Goal: Task Accomplishment & Management: Manage account settings

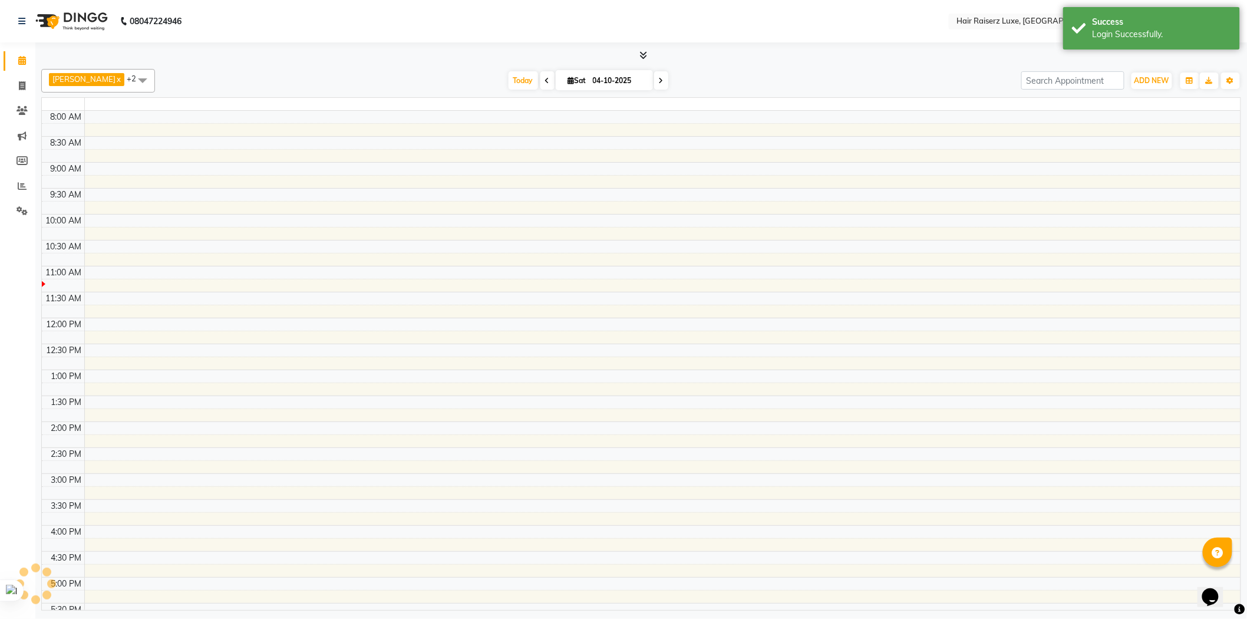
select select "en"
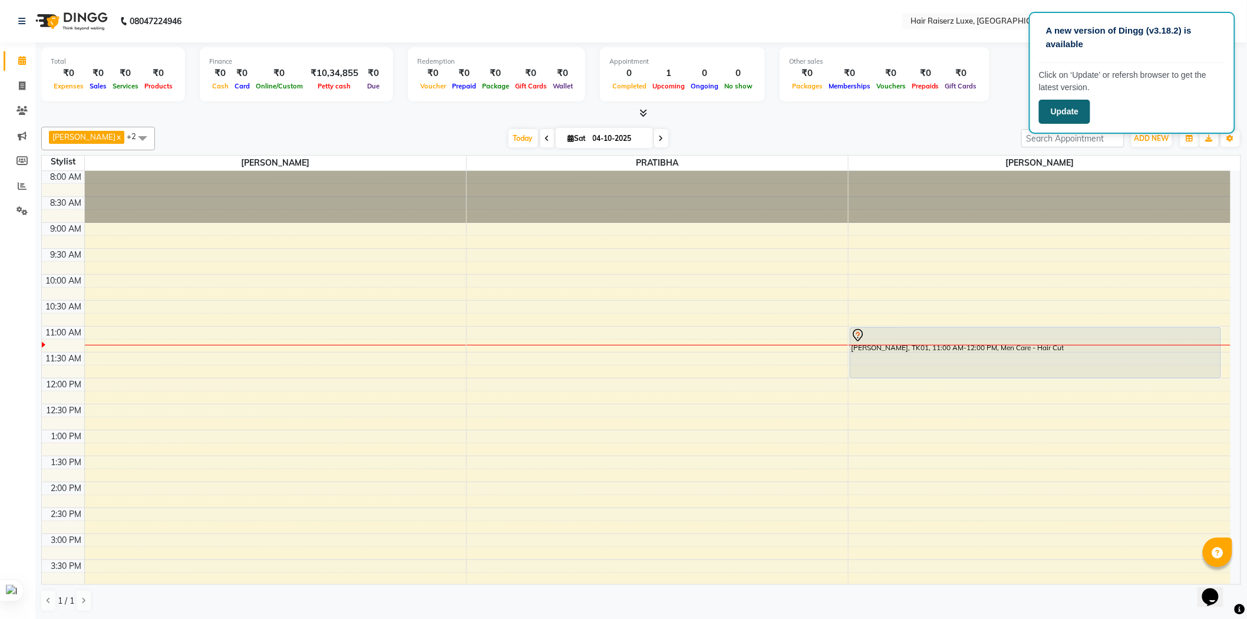
click at [1078, 107] on button "Update" at bounding box center [1064, 112] width 51 height 24
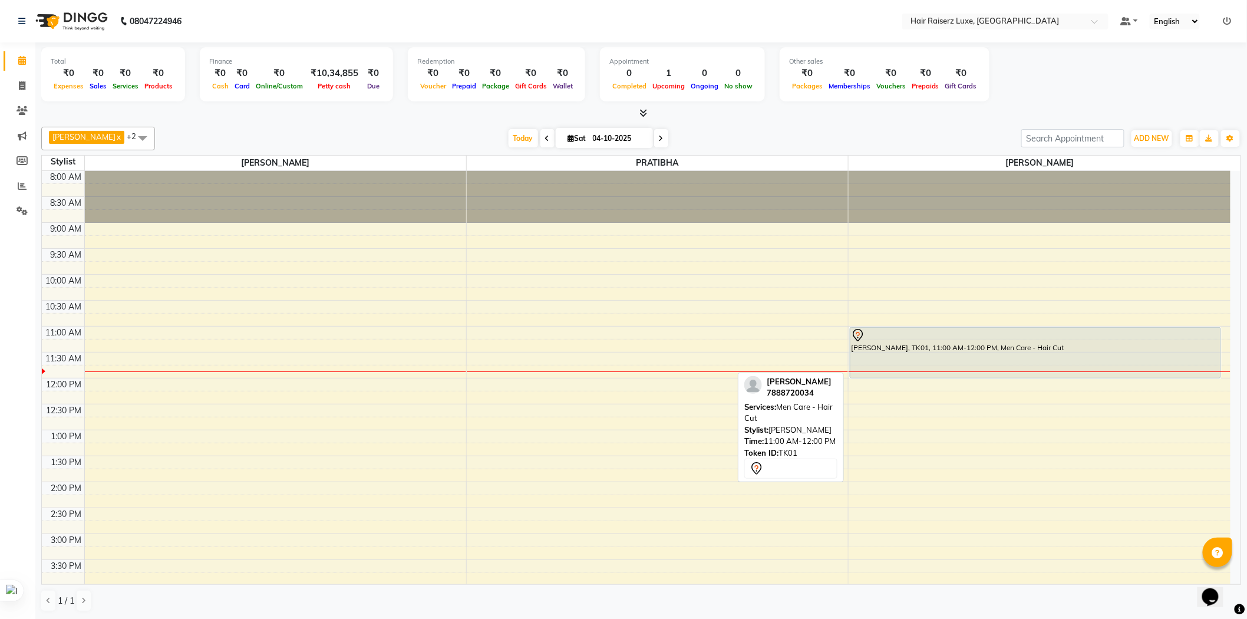
click at [923, 355] on div "[PERSON_NAME], TK01, 11:00 AM-12:00 PM, Men Care - Hair Cut" at bounding box center [1035, 353] width 370 height 50
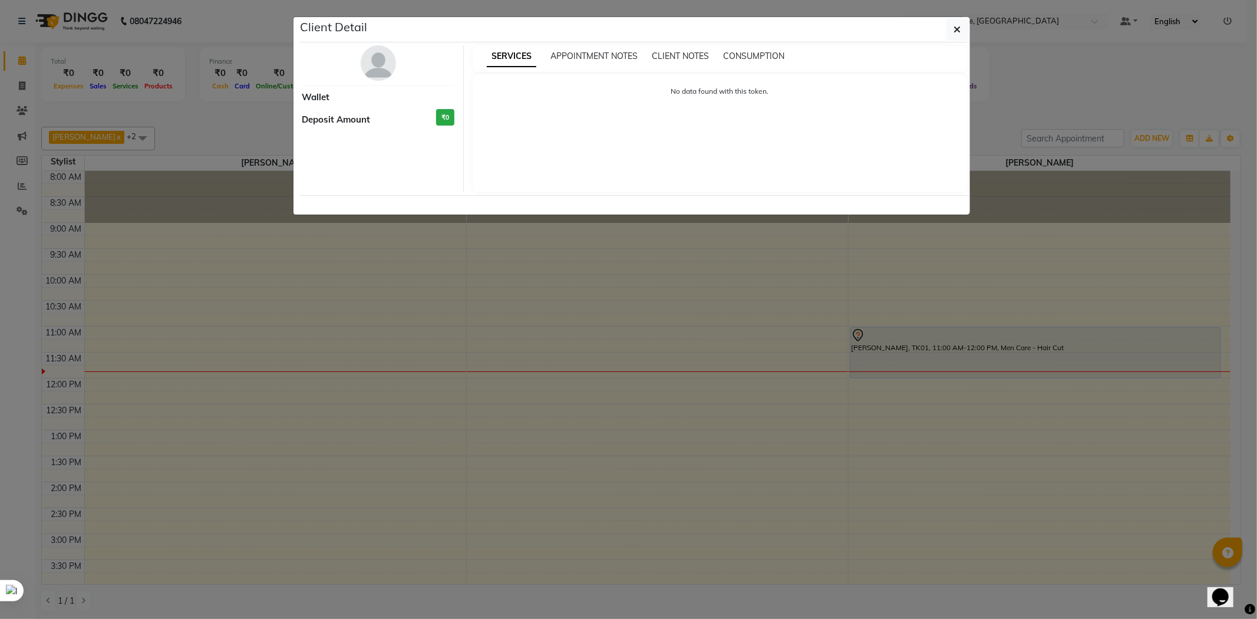
select select "7"
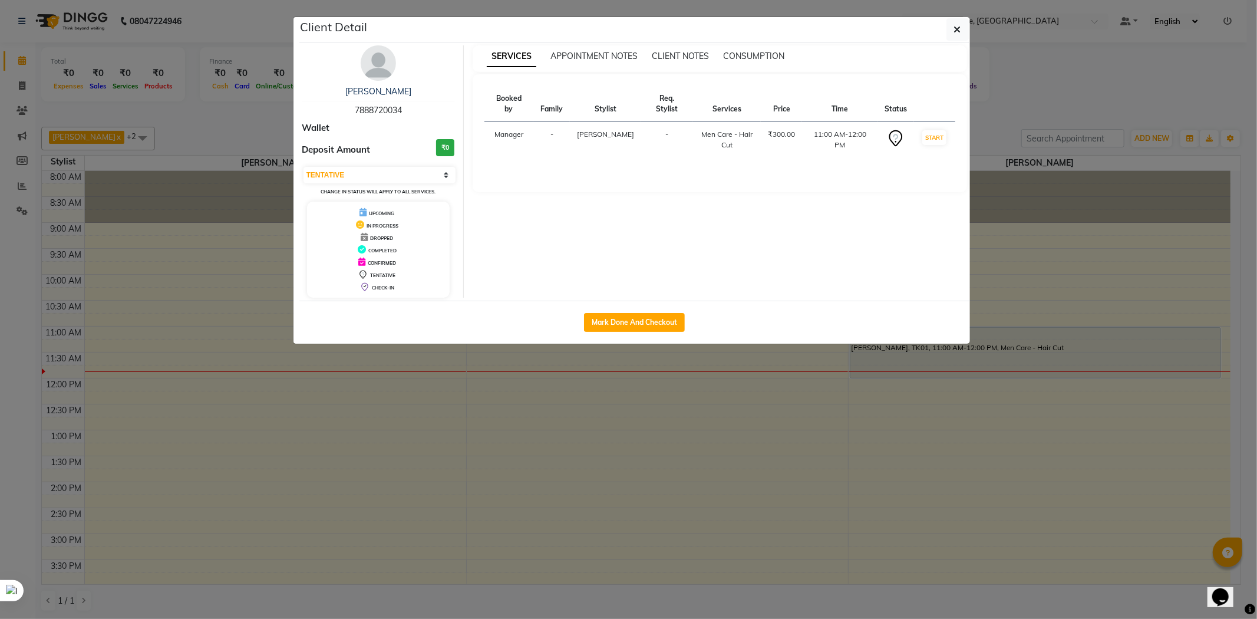
click at [940, 39] on div "Client Detail" at bounding box center [634, 29] width 670 height 25
click at [961, 24] on button "button" at bounding box center [957, 29] width 22 height 22
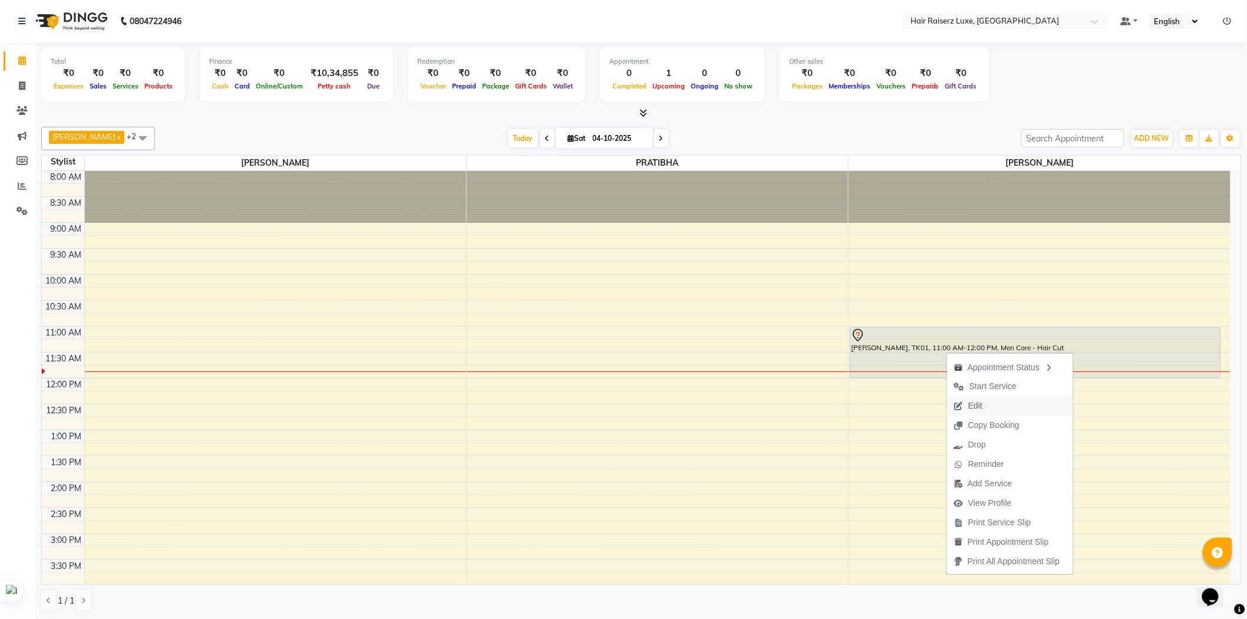
click at [979, 406] on span "Edit" at bounding box center [975, 405] width 14 height 12
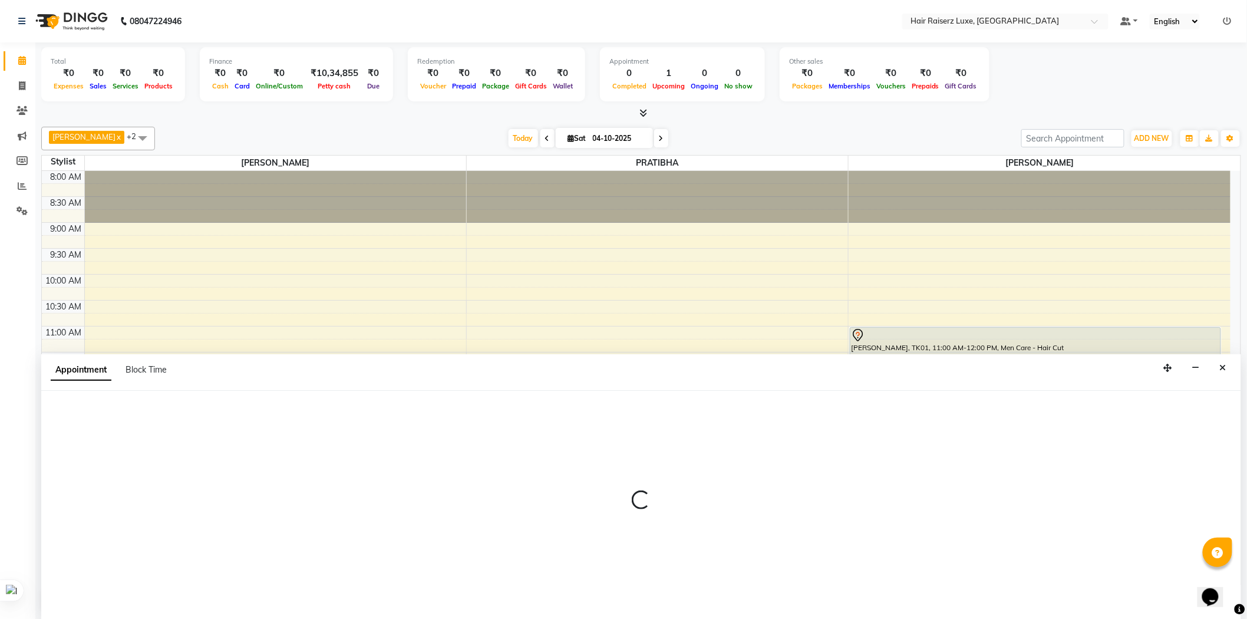
scroll to position [1, 0]
select select "tentative"
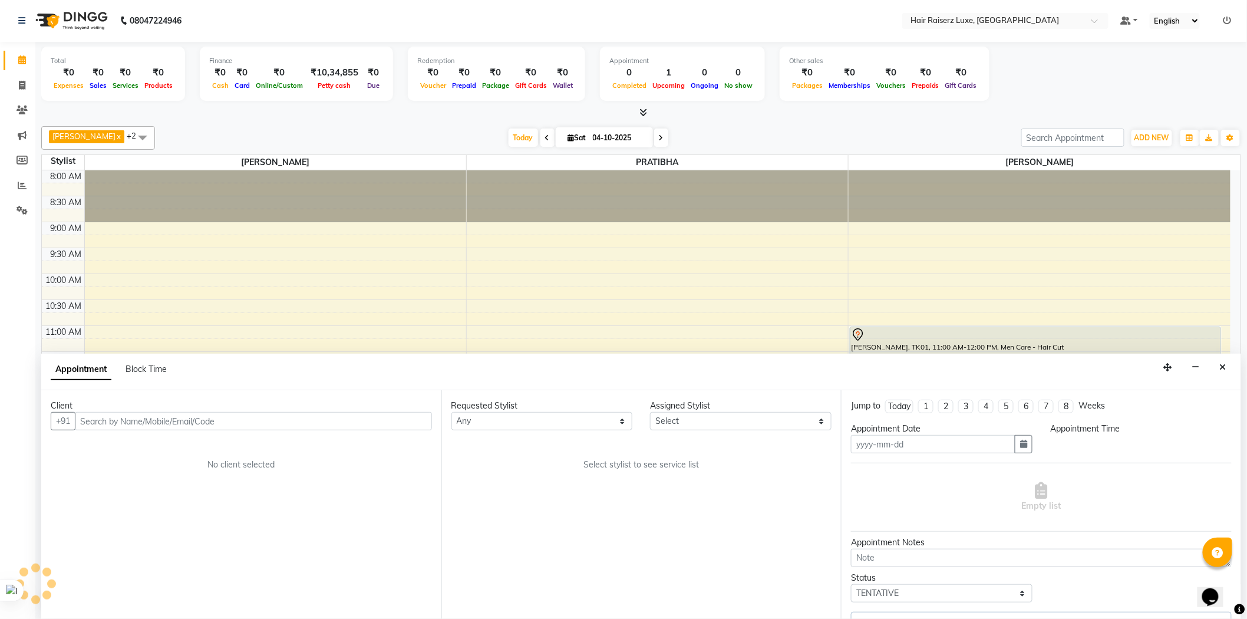
type input "04-10-2025"
select select "660"
select select "84397"
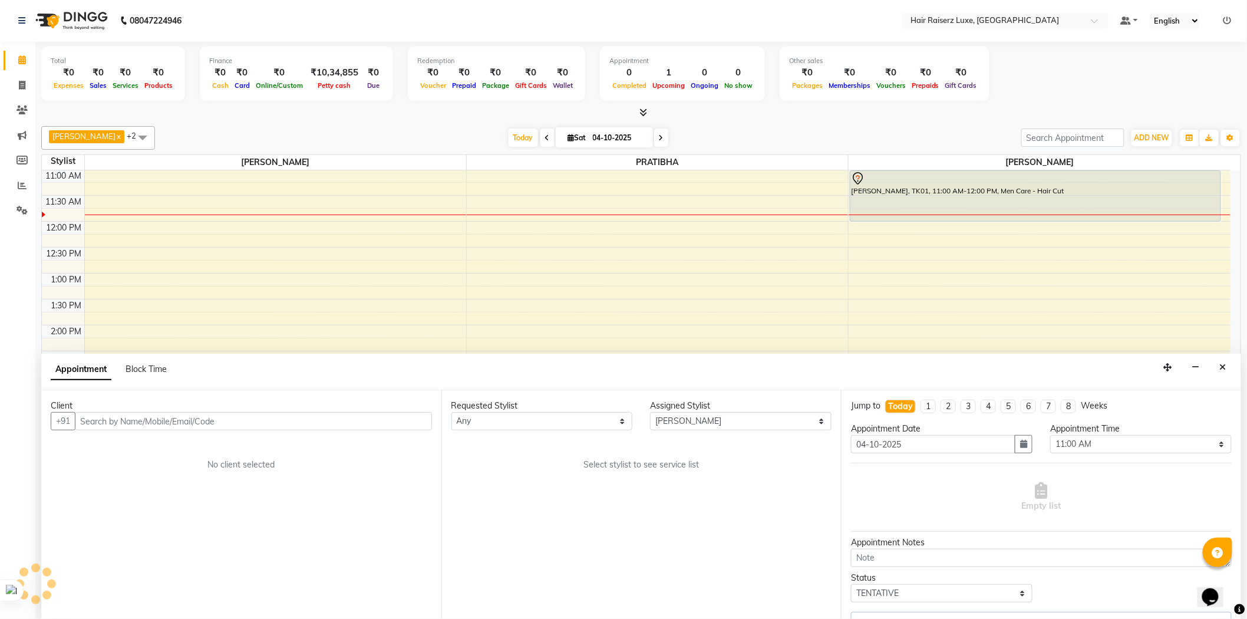
select select "3723"
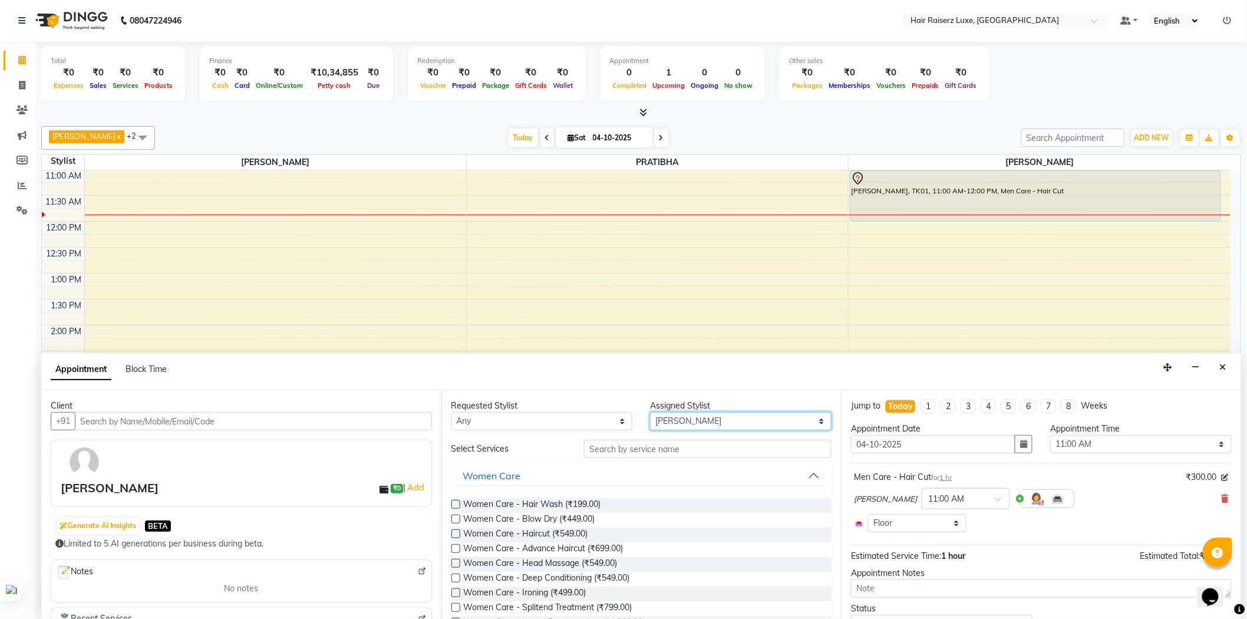
drag, startPoint x: 683, startPoint y: 418, endPoint x: 670, endPoint y: 424, distance: 14.2
click at [670, 424] on select "Select [PERSON_NAME] PRATIBHA [PERSON_NAME] [PERSON_NAME]" at bounding box center [740, 421] width 181 height 18
select select "65234"
click at [650, 412] on select "Select [PERSON_NAME] PRATIBHA [PERSON_NAME] [PERSON_NAME]" at bounding box center [740, 421] width 181 height 18
click at [661, 442] on input "text" at bounding box center [707, 448] width 247 height 18
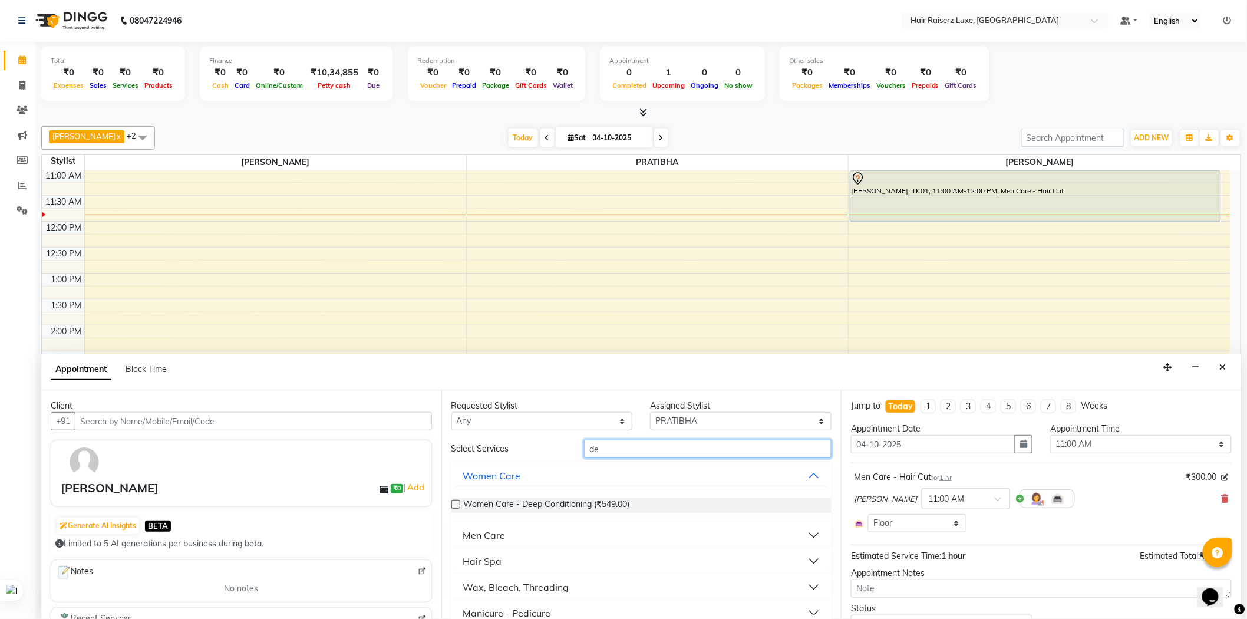
type input "d"
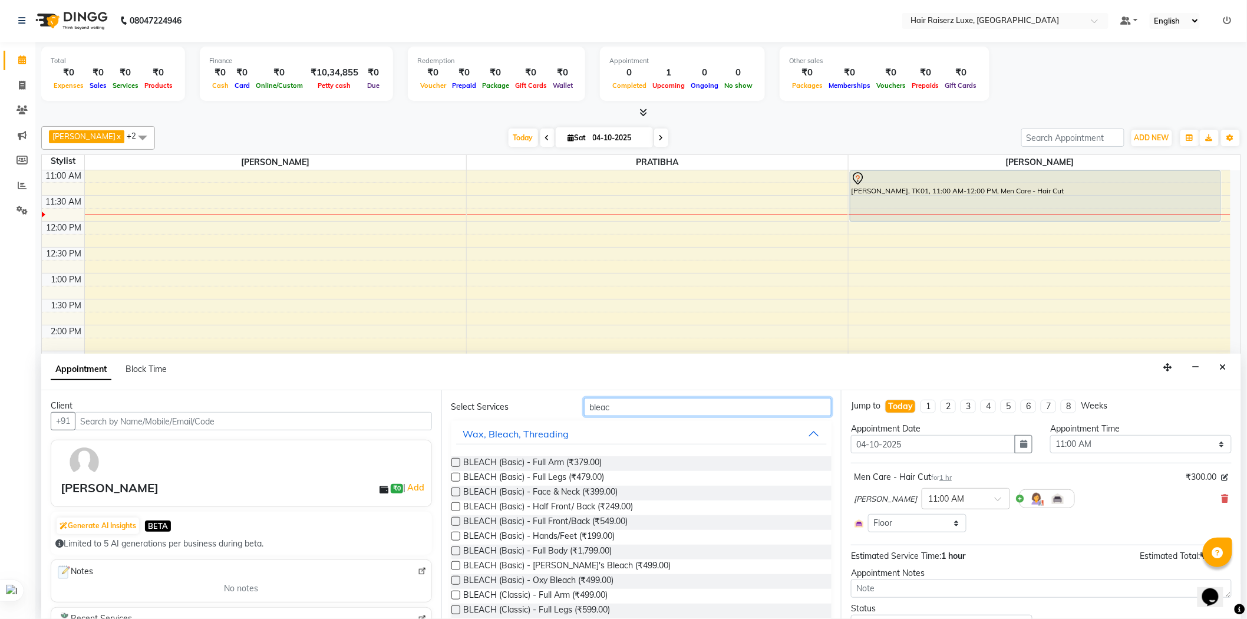
scroll to position [65, 0]
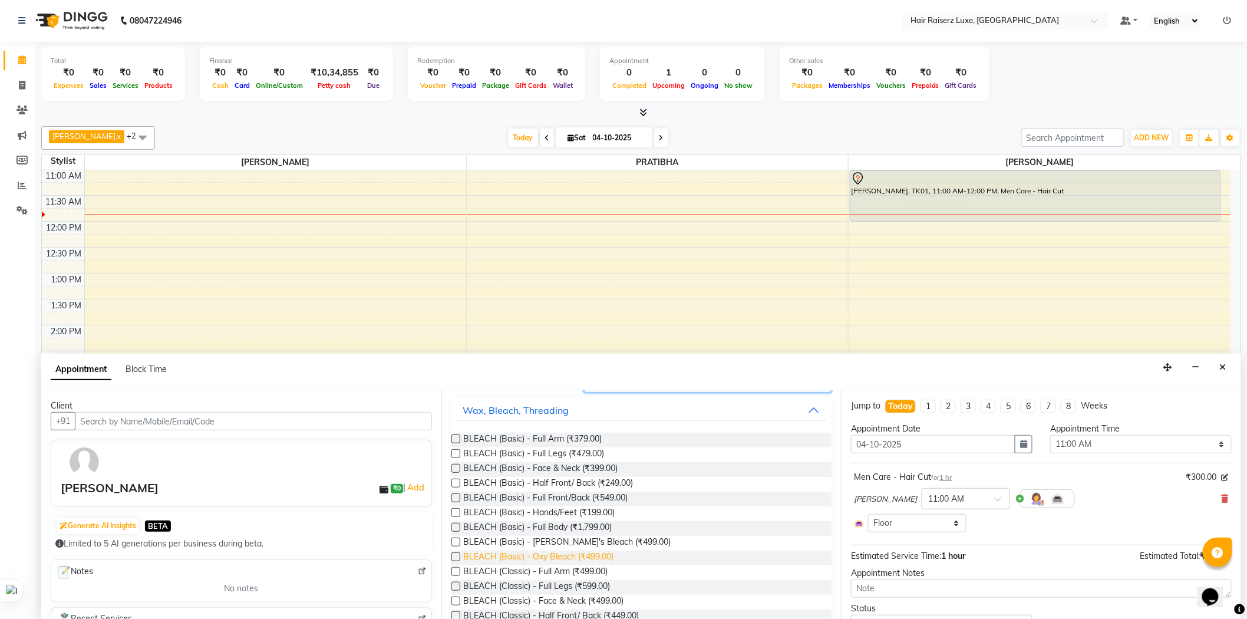
type input "bleac"
click at [602, 560] on span "BLEACH (Basic) - Oxy Bleach (₹499.00)" at bounding box center [539, 557] width 150 height 15
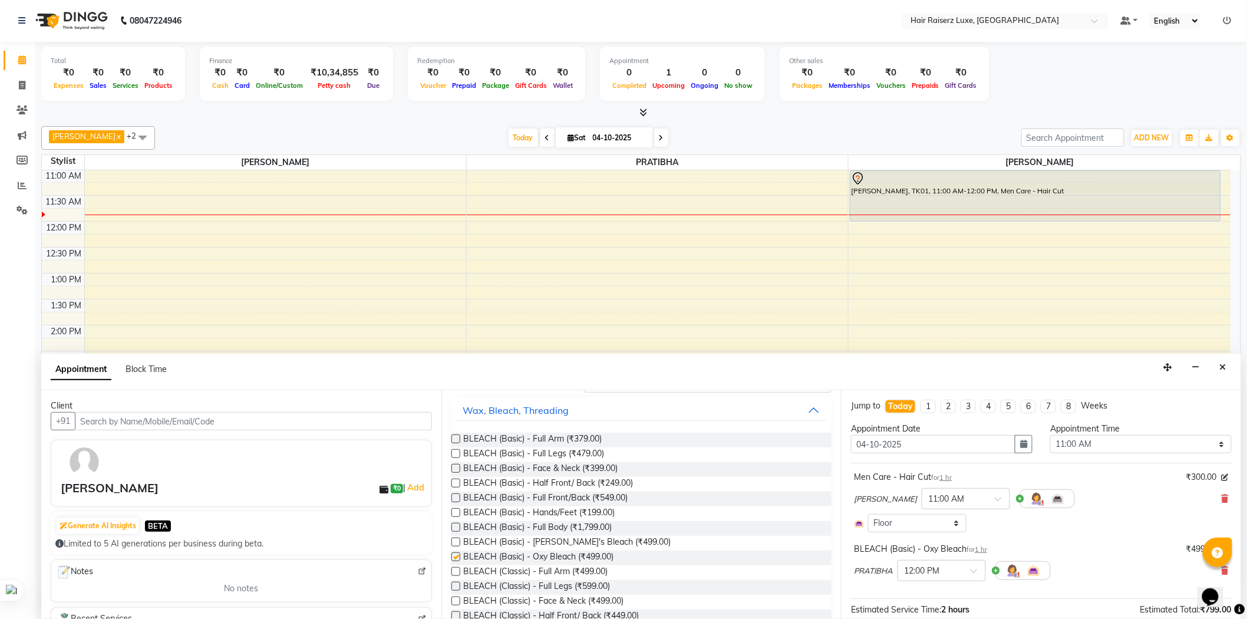
checkbox input "false"
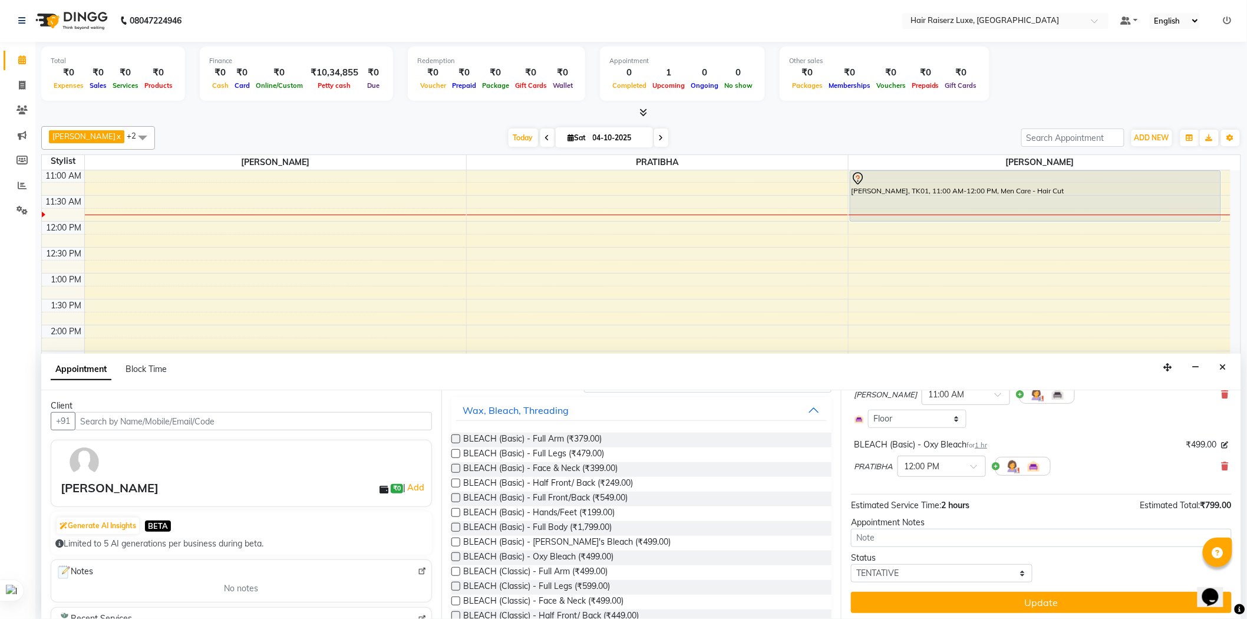
scroll to position [108, 0]
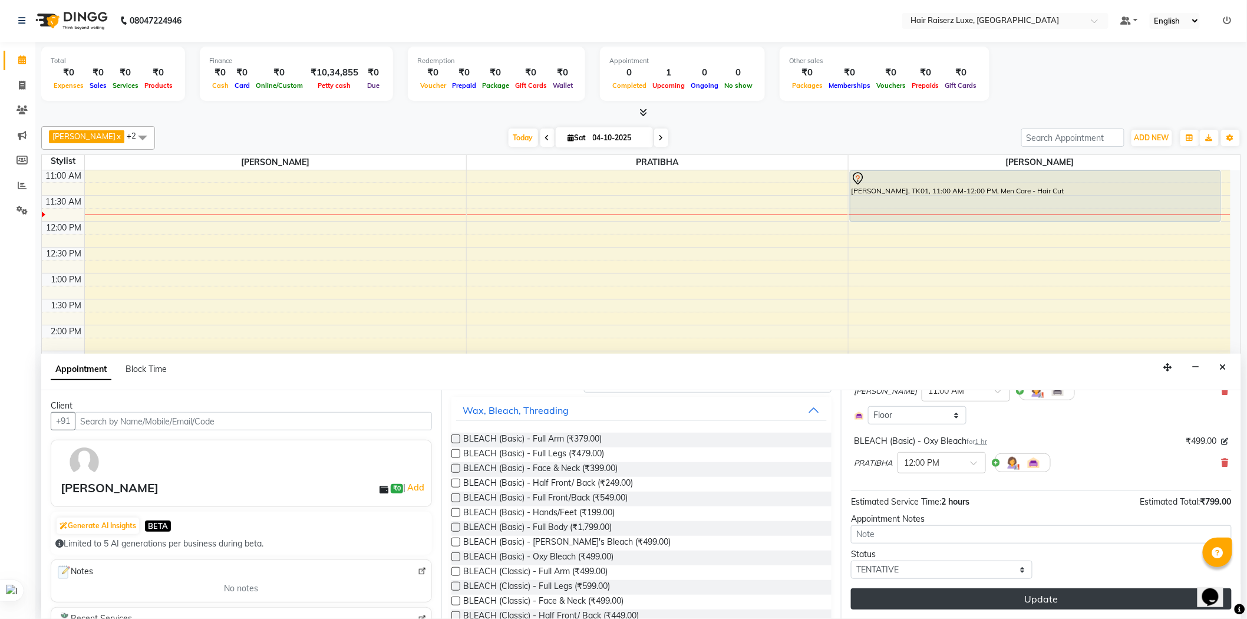
click at [1026, 602] on button "Update" at bounding box center [1041, 598] width 381 height 21
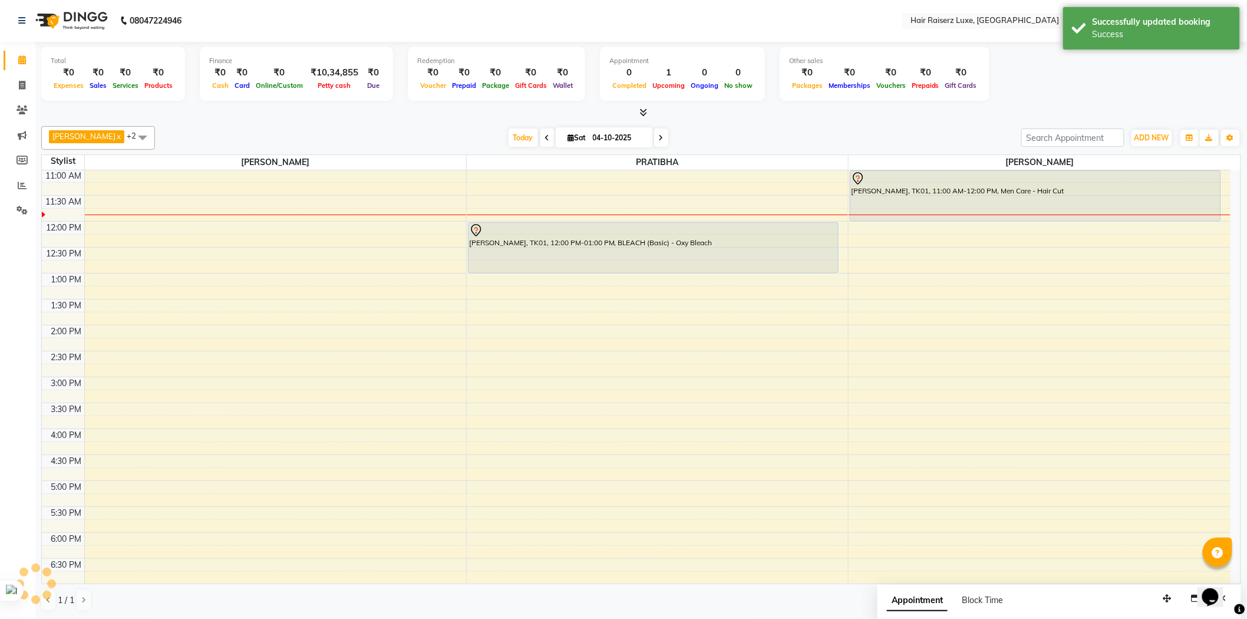
scroll to position [0, 0]
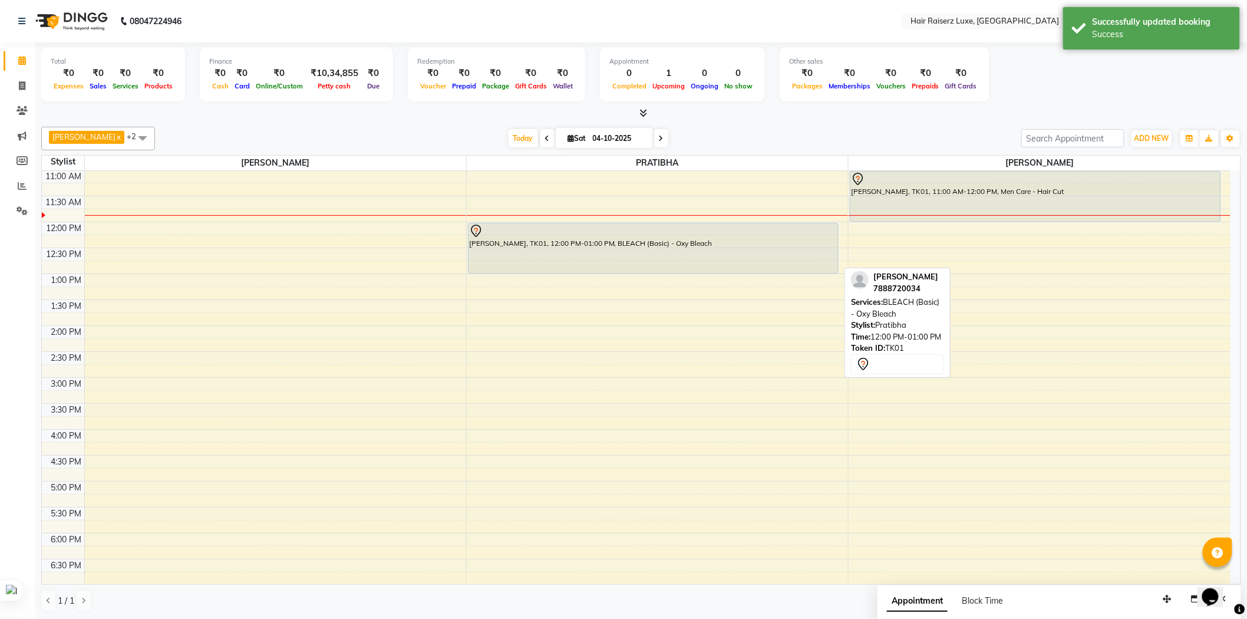
click at [757, 250] on div "[PERSON_NAME], TK01, 12:00 PM-01:00 PM, BLEACH (Basic) - Oxy Bleach" at bounding box center [652, 248] width 369 height 50
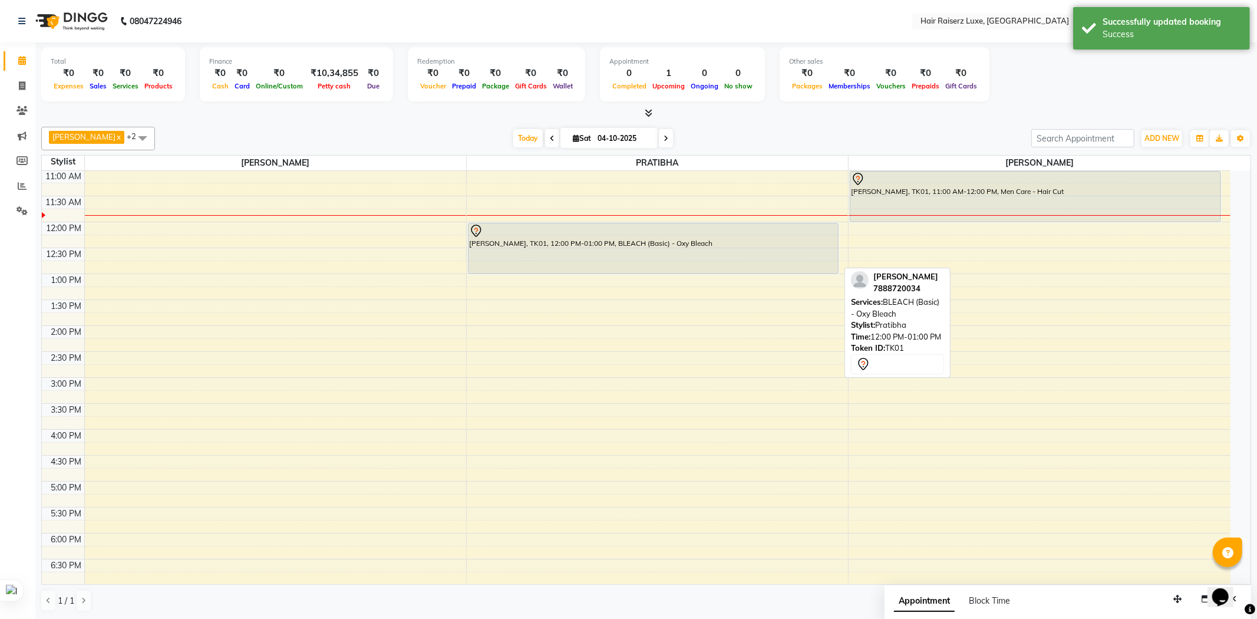
select select "7"
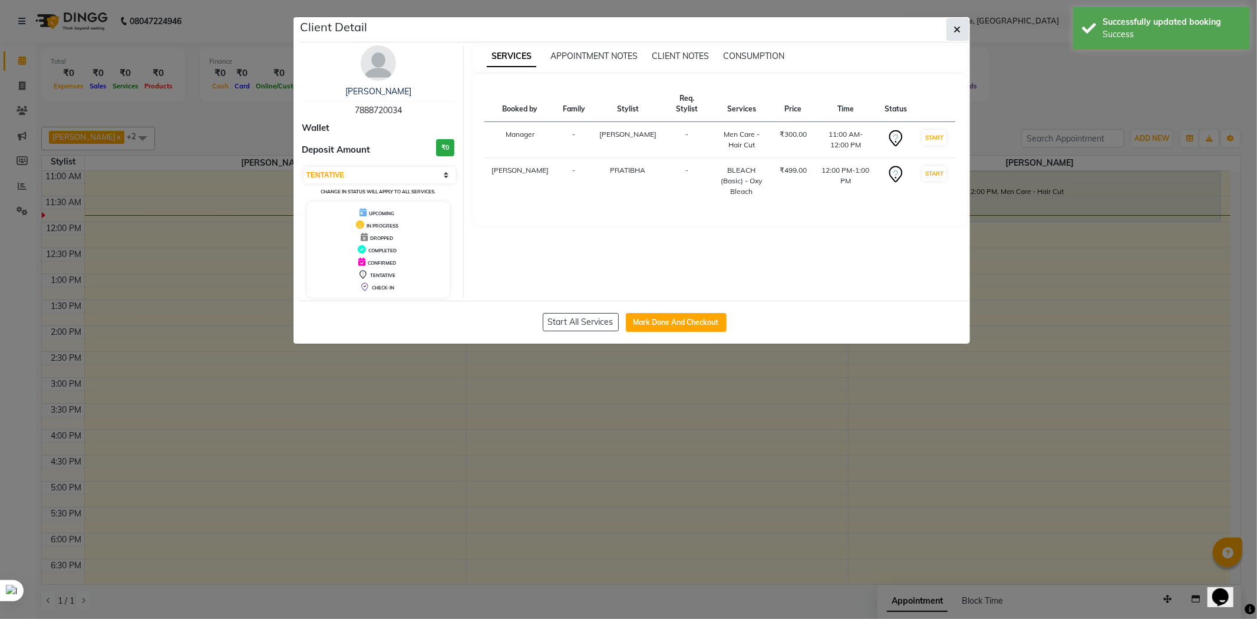
click at [951, 22] on button "button" at bounding box center [957, 29] width 22 height 22
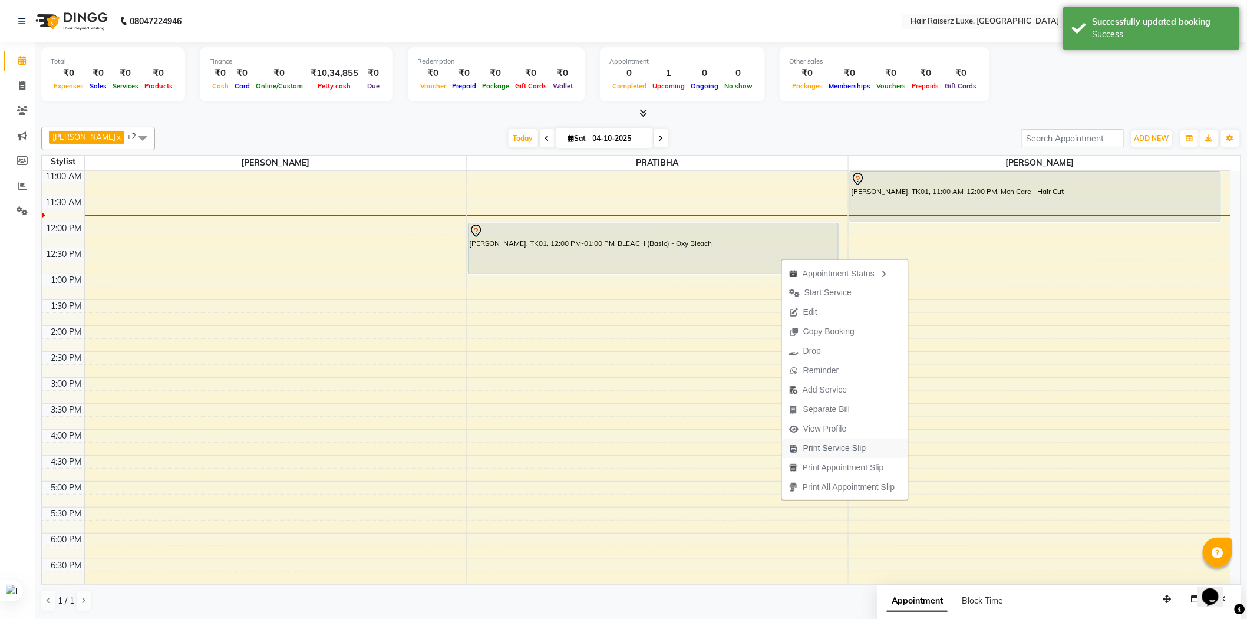
click at [825, 445] on span "Print Service Slip" at bounding box center [834, 448] width 63 height 12
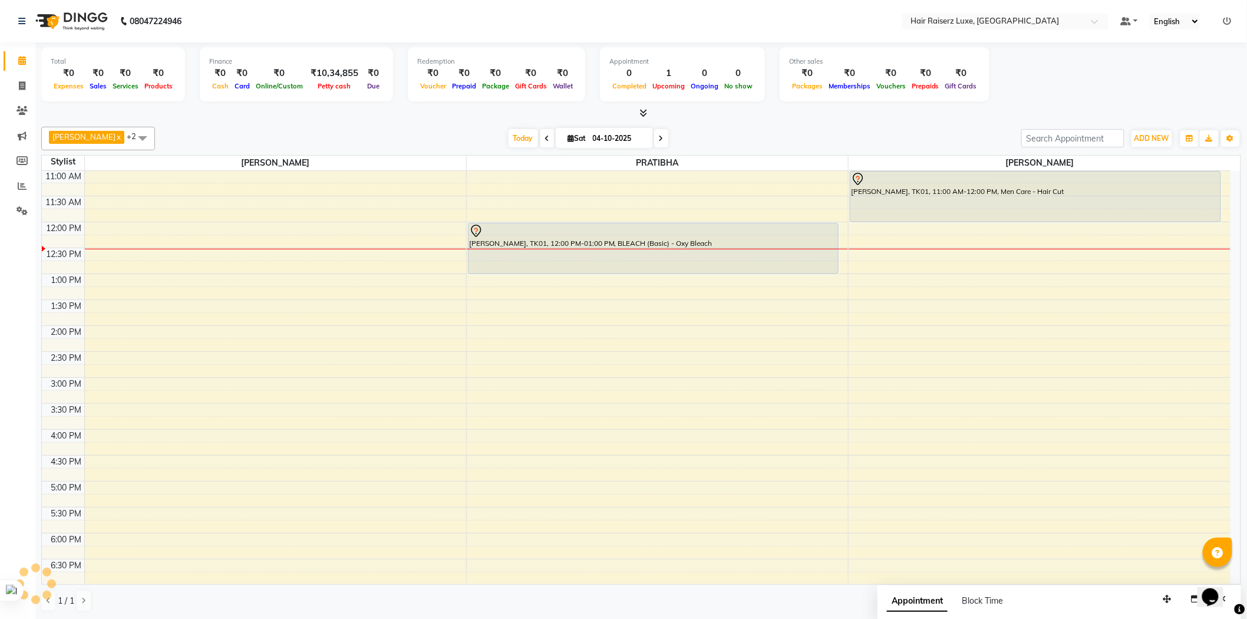
click at [747, 130] on div "[DATE] [DATE]" at bounding box center [588, 139] width 854 height 18
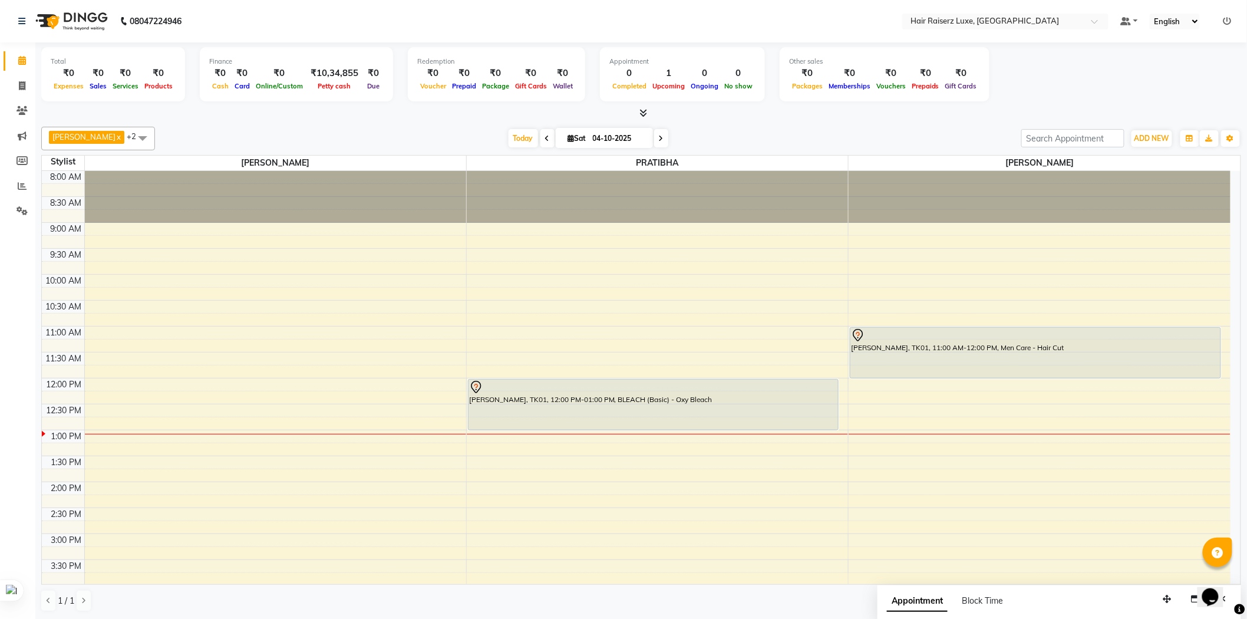
click at [791, 122] on div "[PERSON_NAME] x PRATIBHA x +2 Select All [PERSON_NAME] PRATIBHA [PERSON_NAME] […" at bounding box center [640, 369] width 1199 height 494
click at [842, 133] on div "[DATE] [DATE]" at bounding box center [588, 139] width 854 height 18
click at [753, 118] on div at bounding box center [640, 113] width 1199 height 12
click at [781, 127] on div "[PERSON_NAME] x PRATIBHA x +2 Select All [PERSON_NAME] PRATIBHA [PERSON_NAME] […" at bounding box center [640, 139] width 1199 height 24
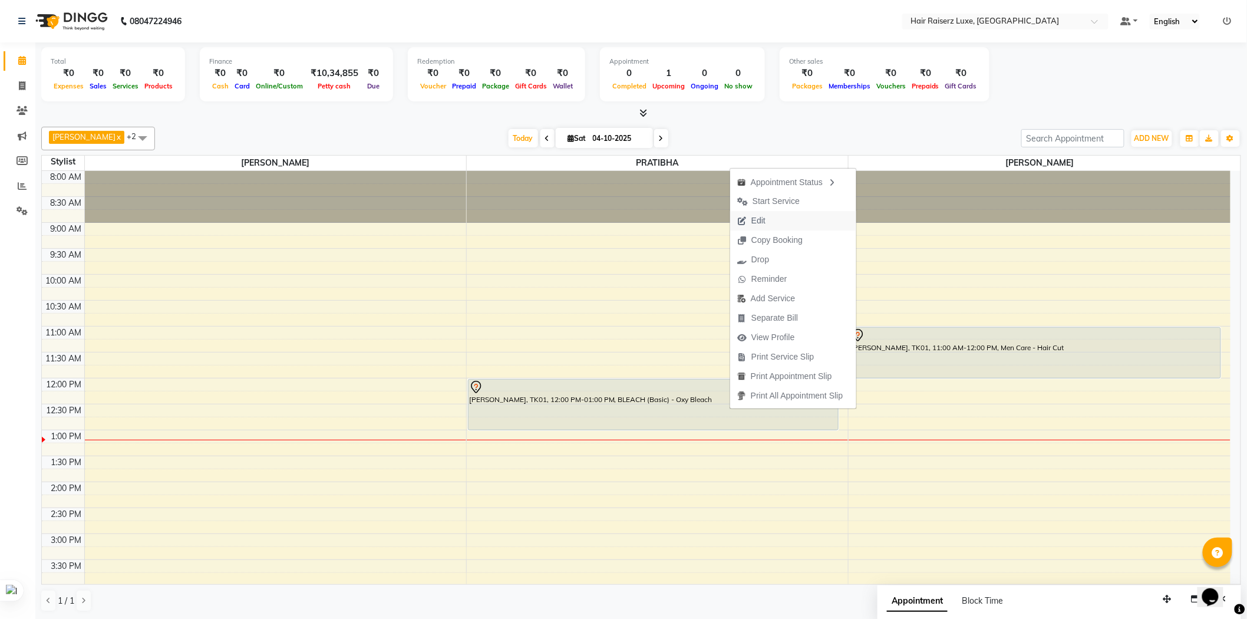
click at [761, 217] on span "Edit" at bounding box center [758, 220] width 14 height 12
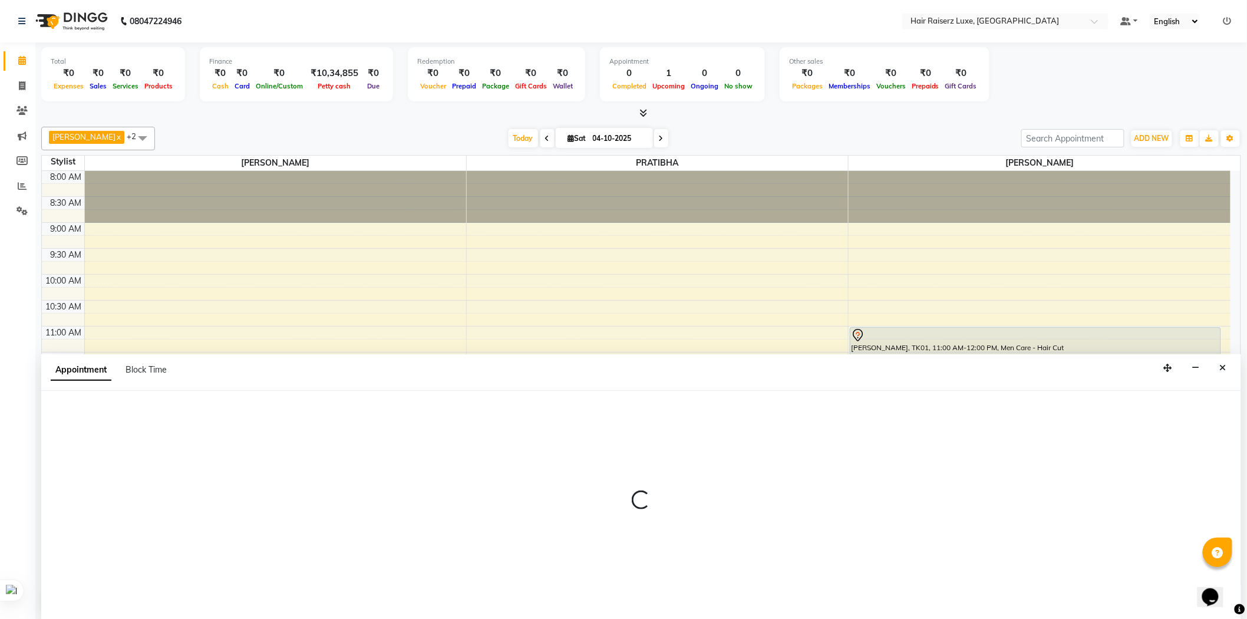
scroll to position [1, 0]
select select "tentative"
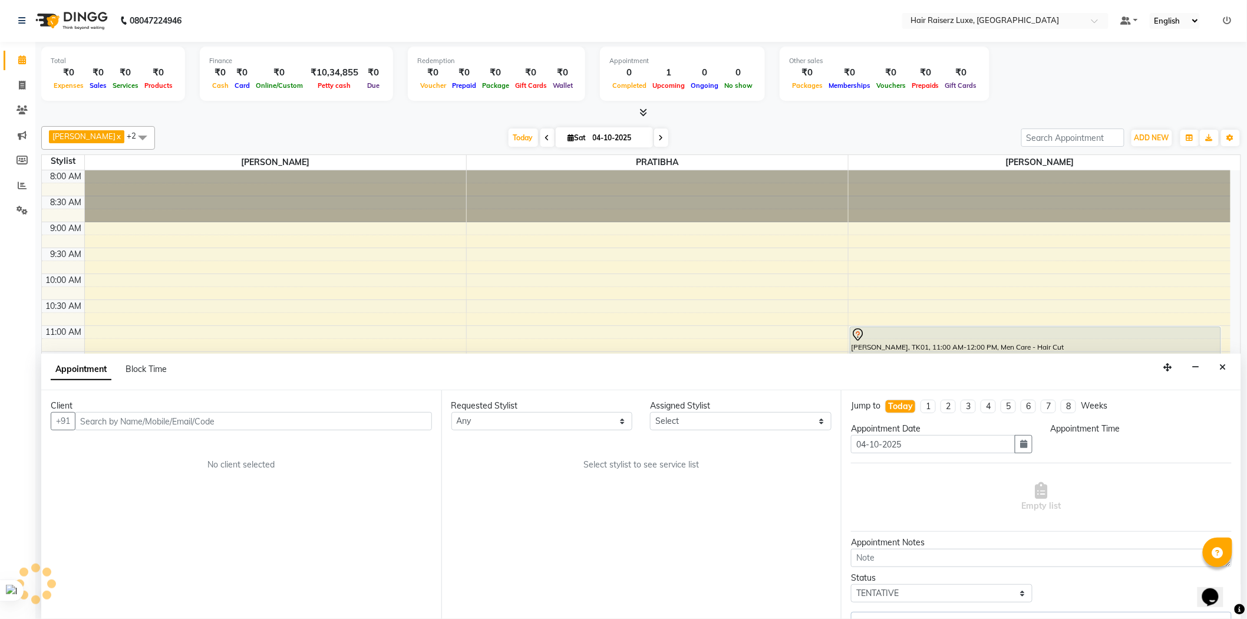
select select "65234"
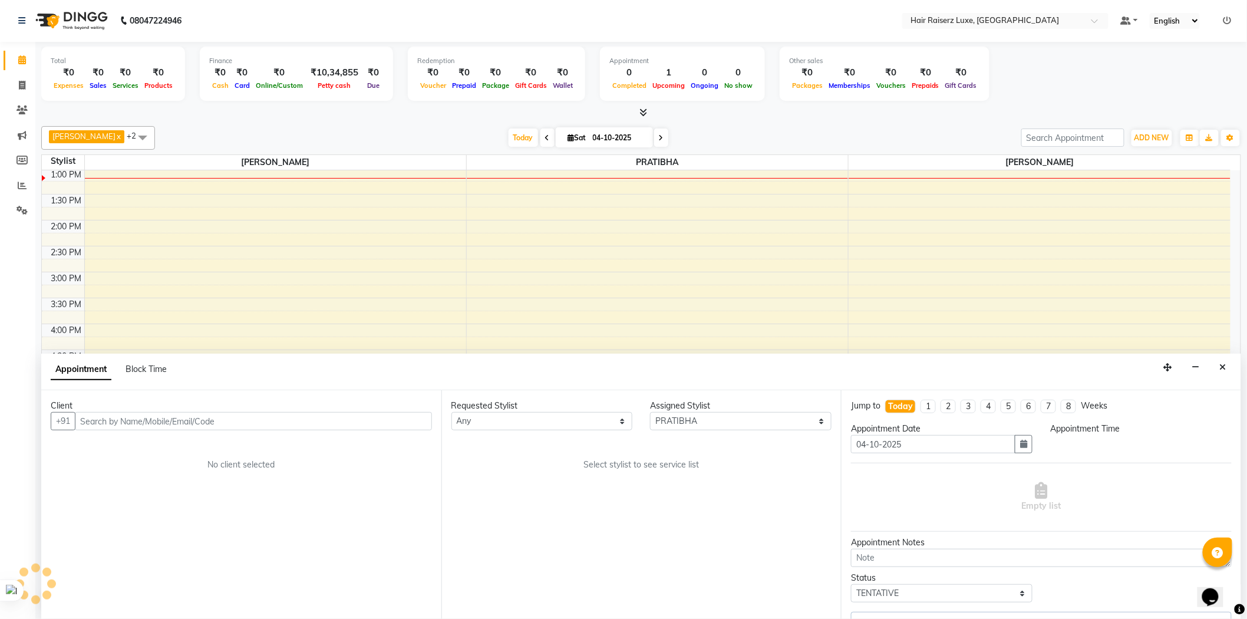
select select "660"
select select "3723"
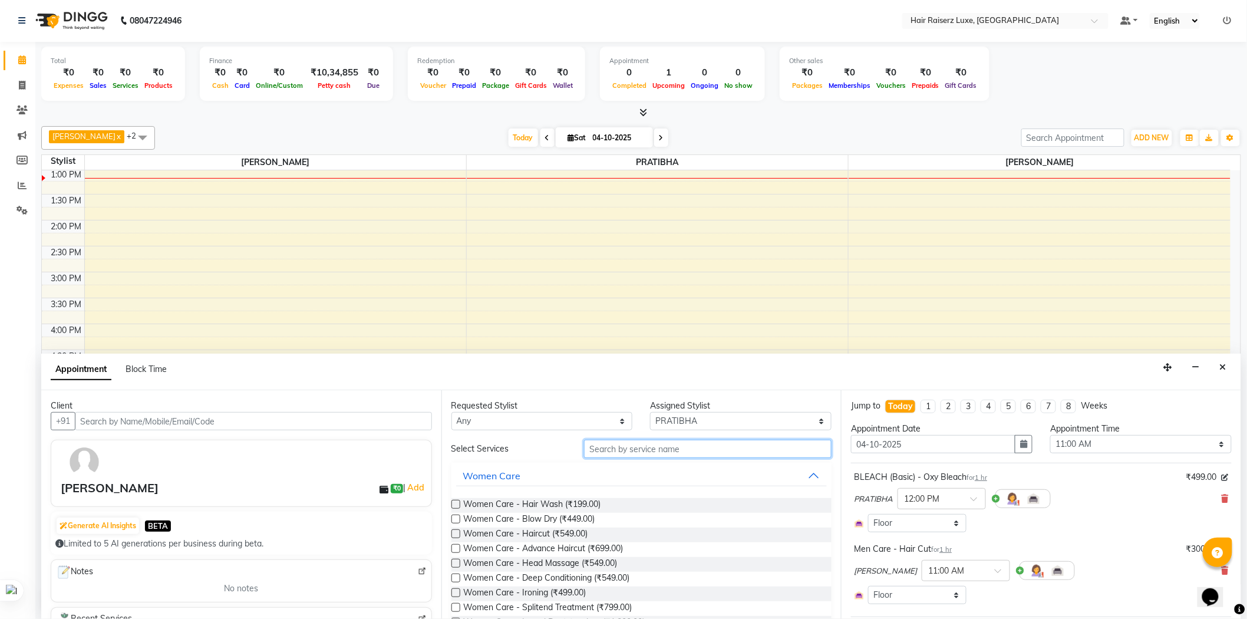
click at [681, 449] on input "text" at bounding box center [707, 448] width 247 height 18
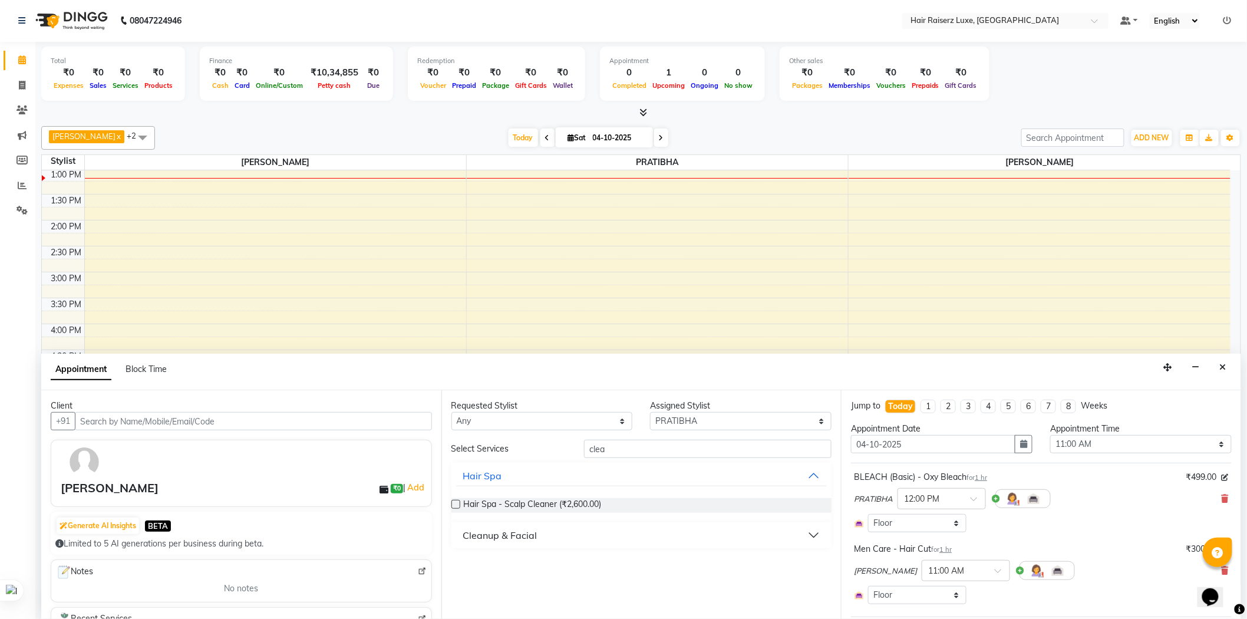
click at [541, 527] on button "Cleanup & Facial" at bounding box center [641, 534] width 371 height 21
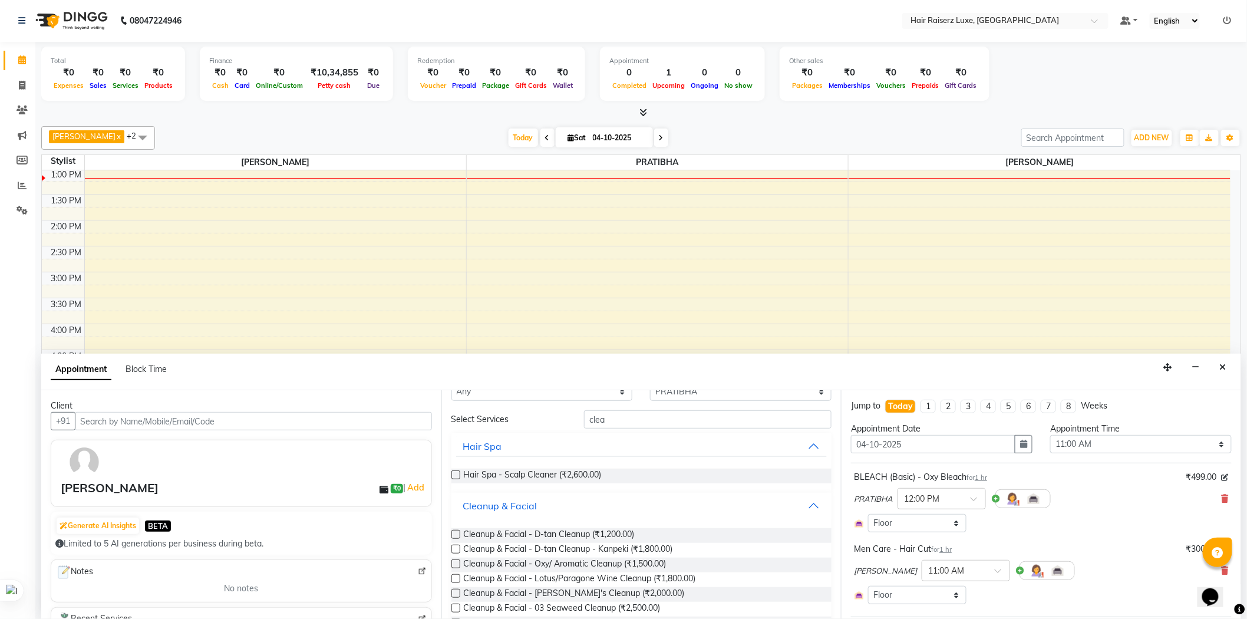
scroll to position [0, 0]
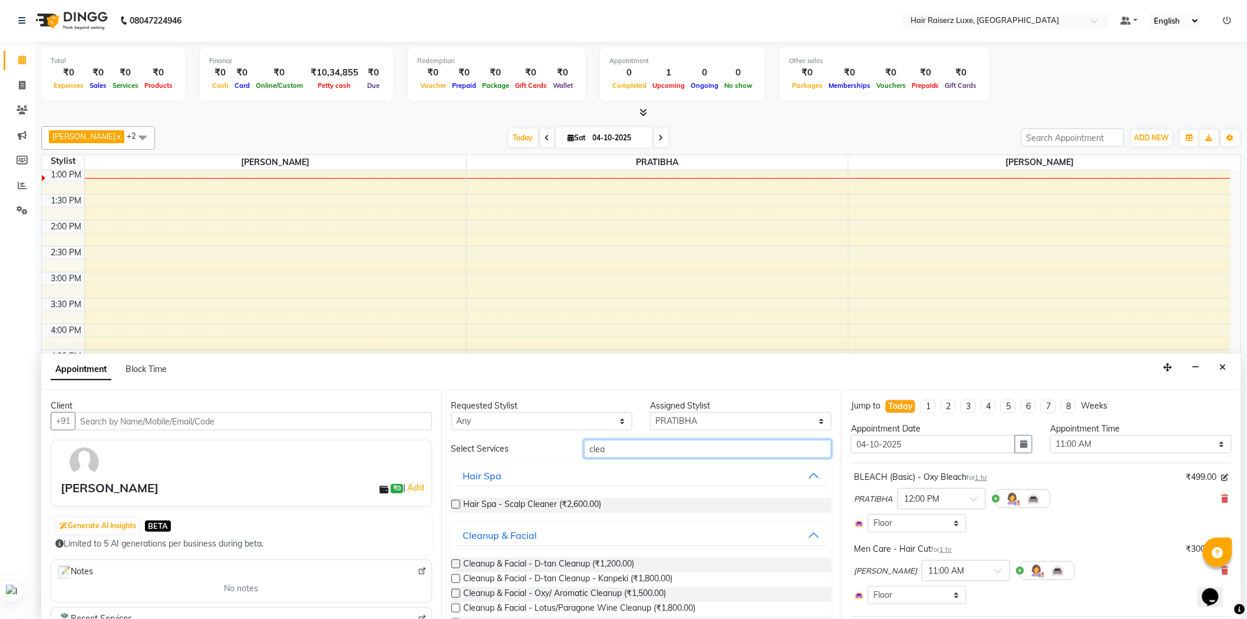
drag, startPoint x: 619, startPoint y: 451, endPoint x: 548, endPoint y: 445, distance: 71.0
click at [548, 445] on div "Select Services clea" at bounding box center [641, 448] width 398 height 18
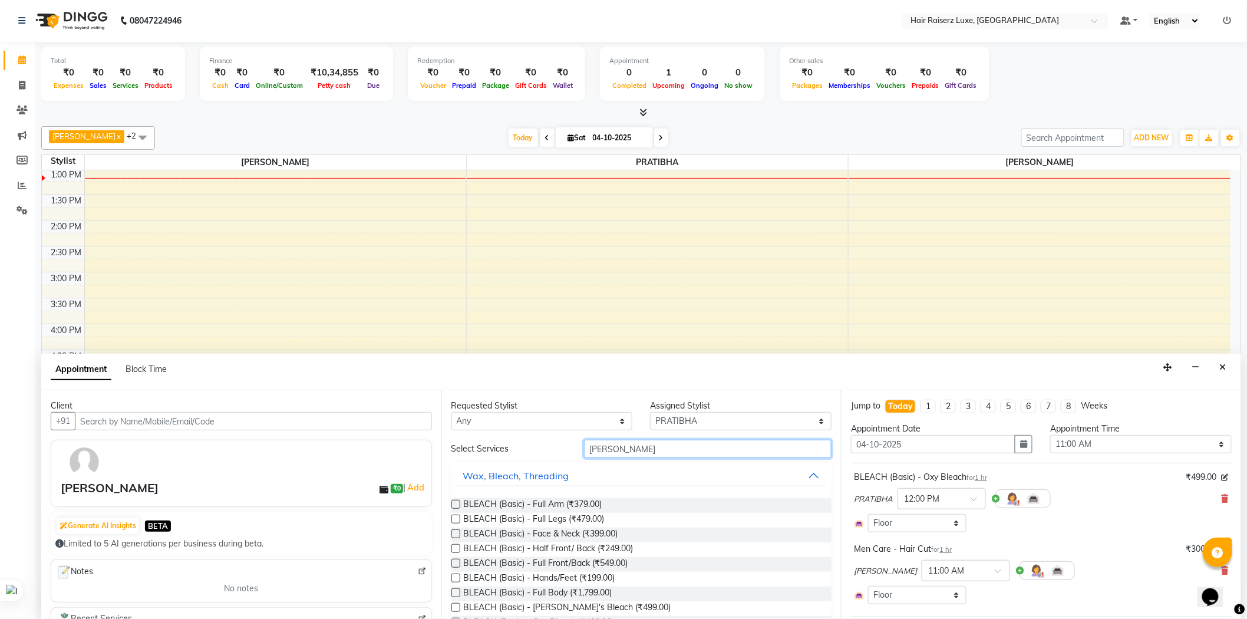
scroll to position [65, 0]
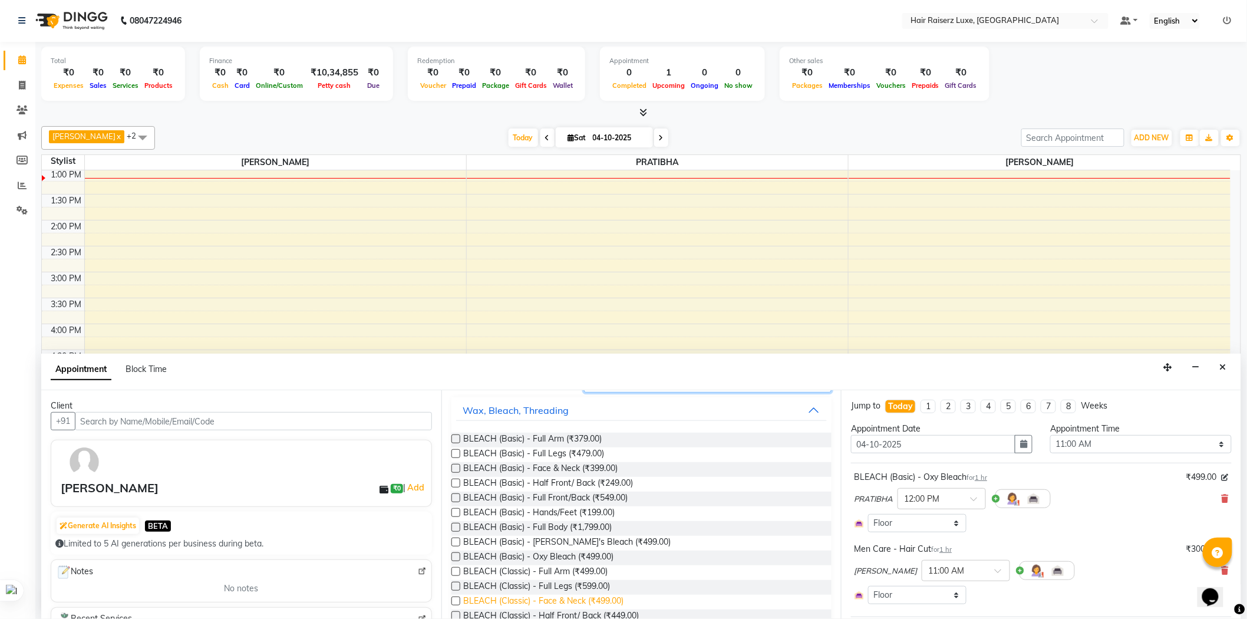
type input "[PERSON_NAME]"
click at [603, 601] on span "BLEACH (Classic) - Face & Neck (₹499.00)" at bounding box center [544, 601] width 160 height 15
checkbox input "false"
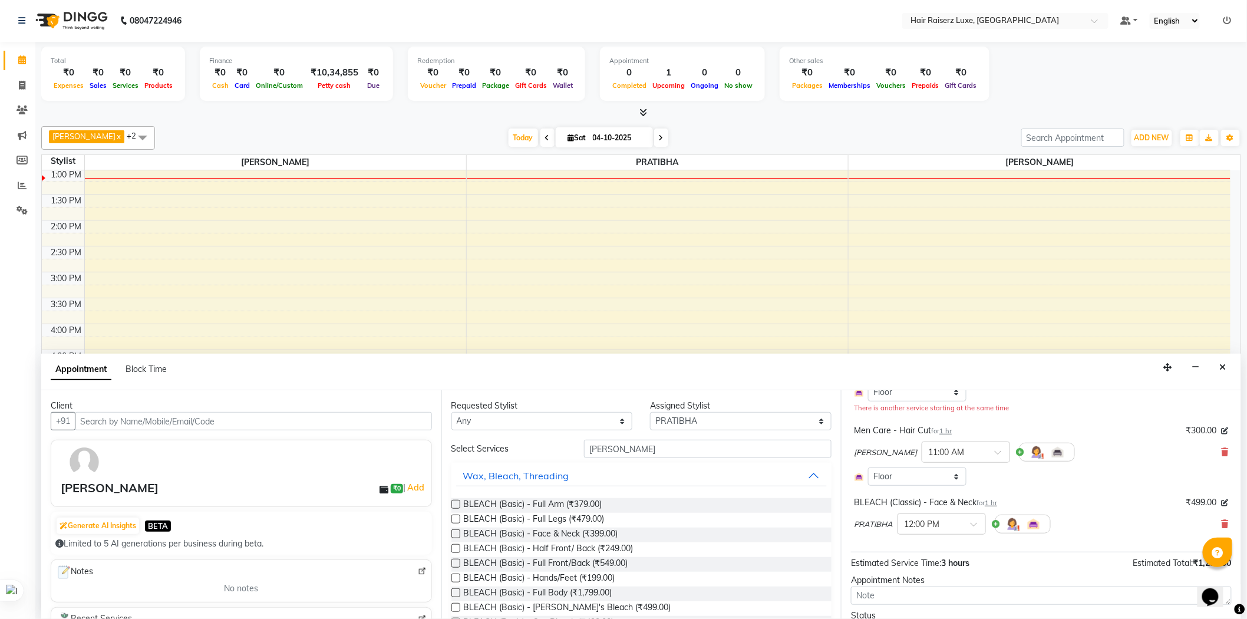
scroll to position [0, 0]
drag, startPoint x: 610, startPoint y: 450, endPoint x: 521, endPoint y: 449, distance: 89.0
click at [521, 449] on div "Select Services [PERSON_NAME]" at bounding box center [641, 449] width 398 height 18
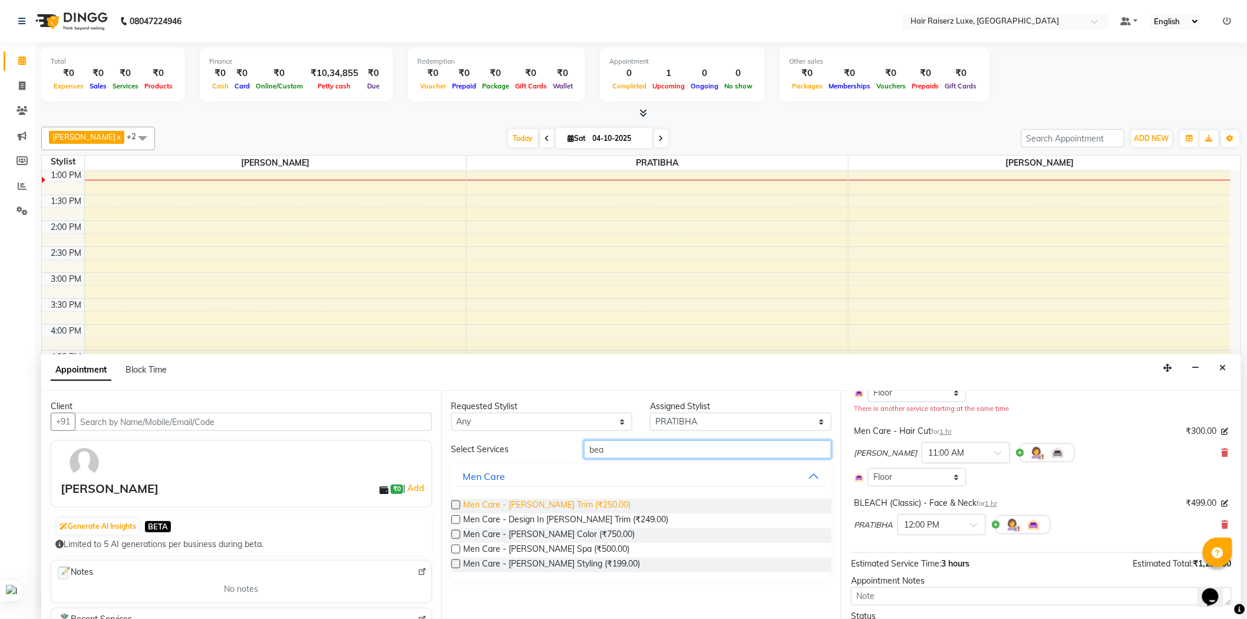
type input "bea"
click at [564, 507] on span "Men Care - [PERSON_NAME] Trim (₹250.00)" at bounding box center [547, 505] width 167 height 15
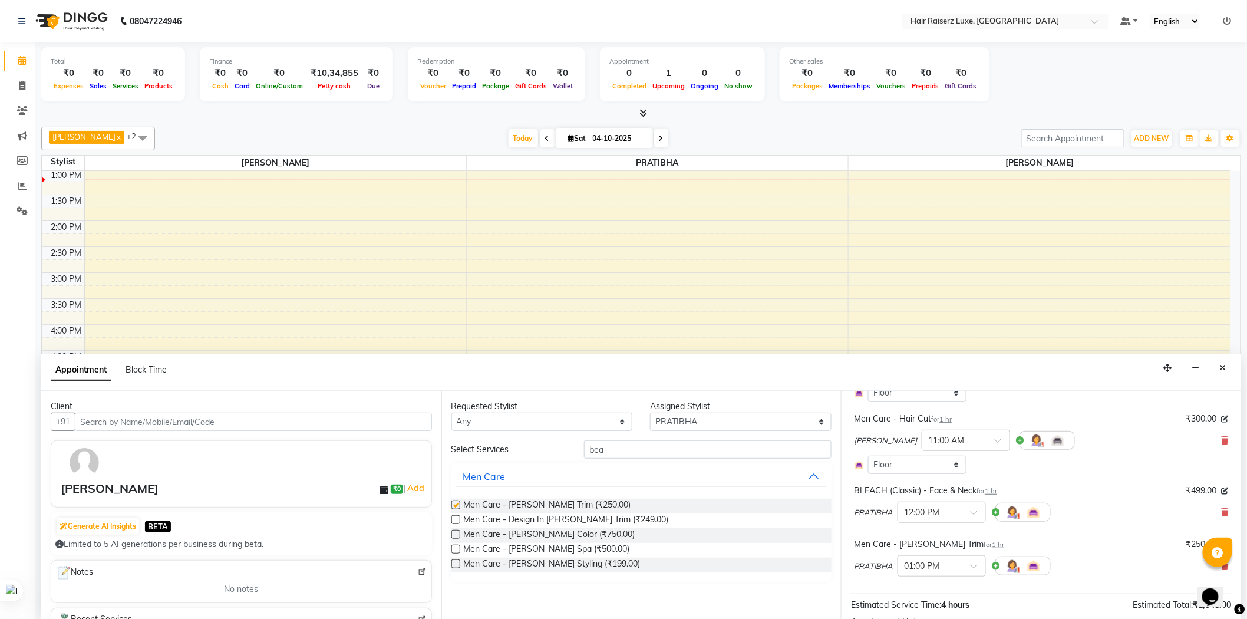
checkbox input "false"
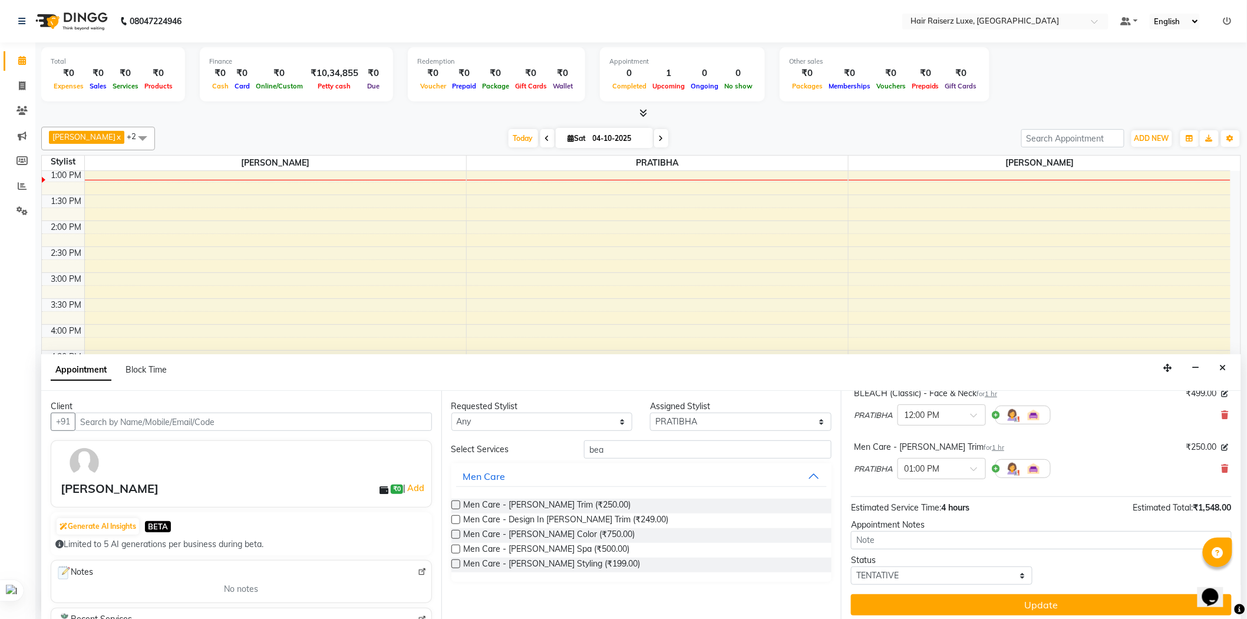
scroll to position [233, 0]
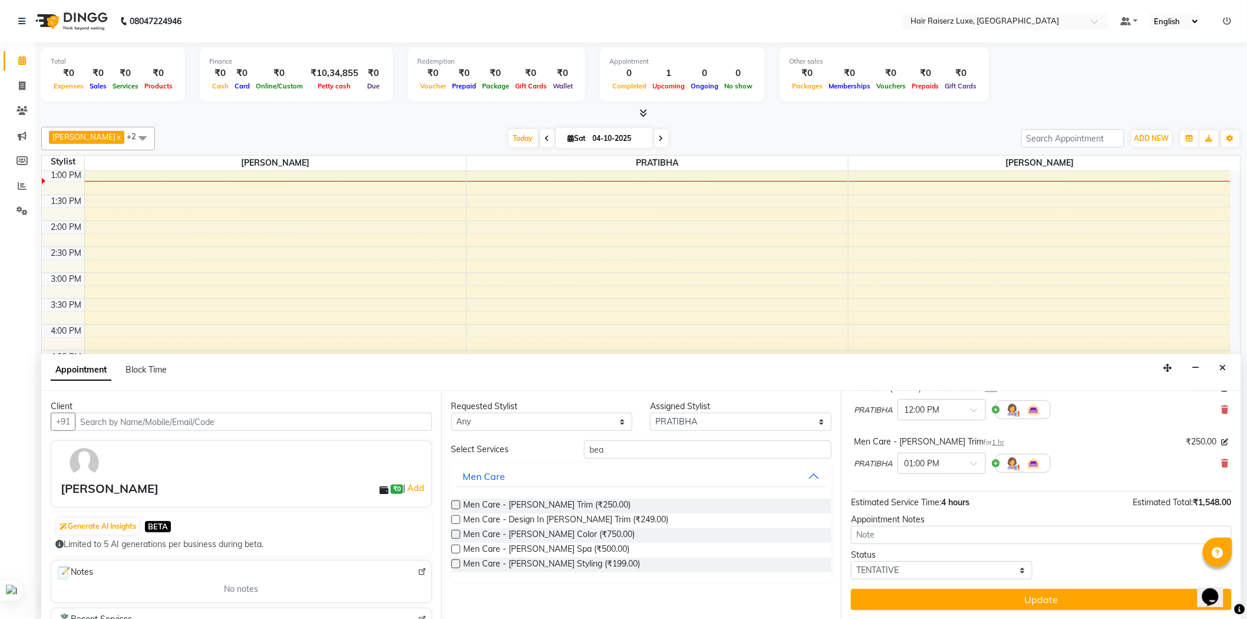
click at [898, 127] on div "[PERSON_NAME] x PRATIBHA x +2 Select All [PERSON_NAME] PRATIBHA [PERSON_NAME] […" at bounding box center [640, 139] width 1199 height 24
click at [635, 448] on input "bea" at bounding box center [707, 449] width 247 height 18
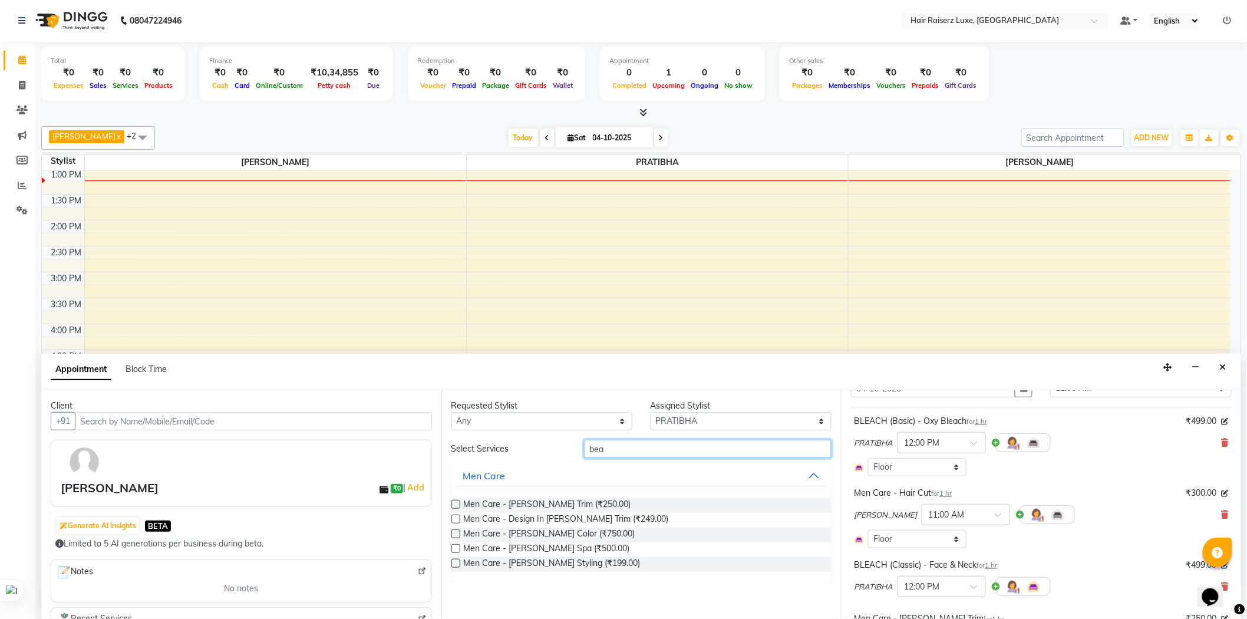
scroll to position [0, 0]
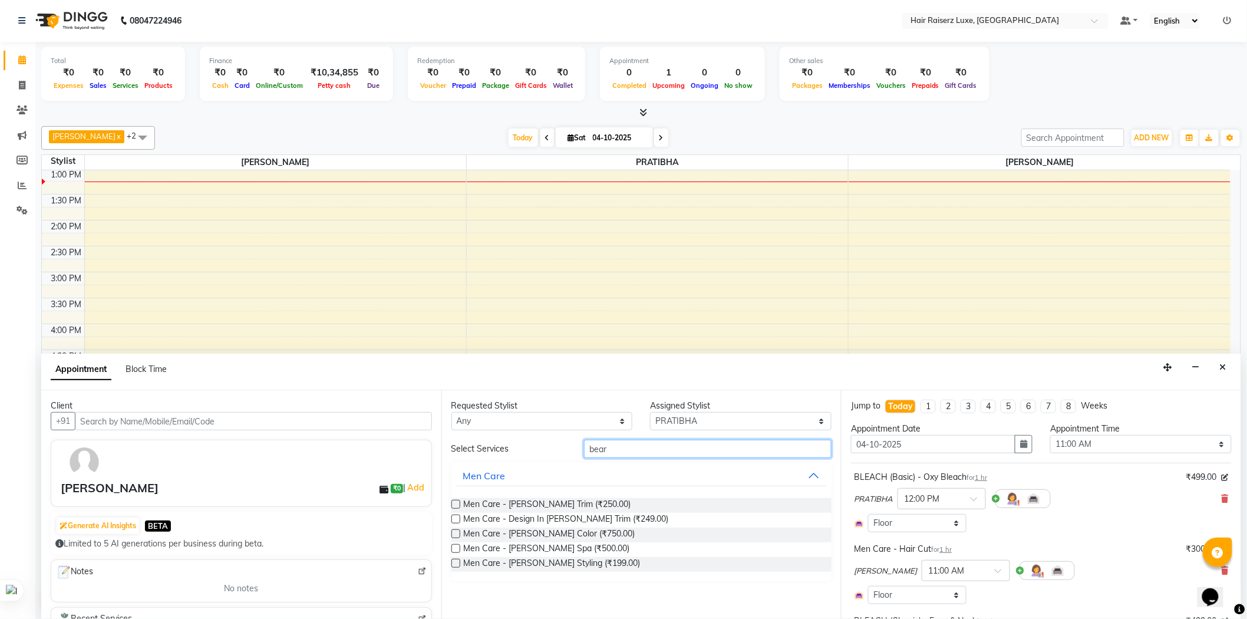
type input "beard"
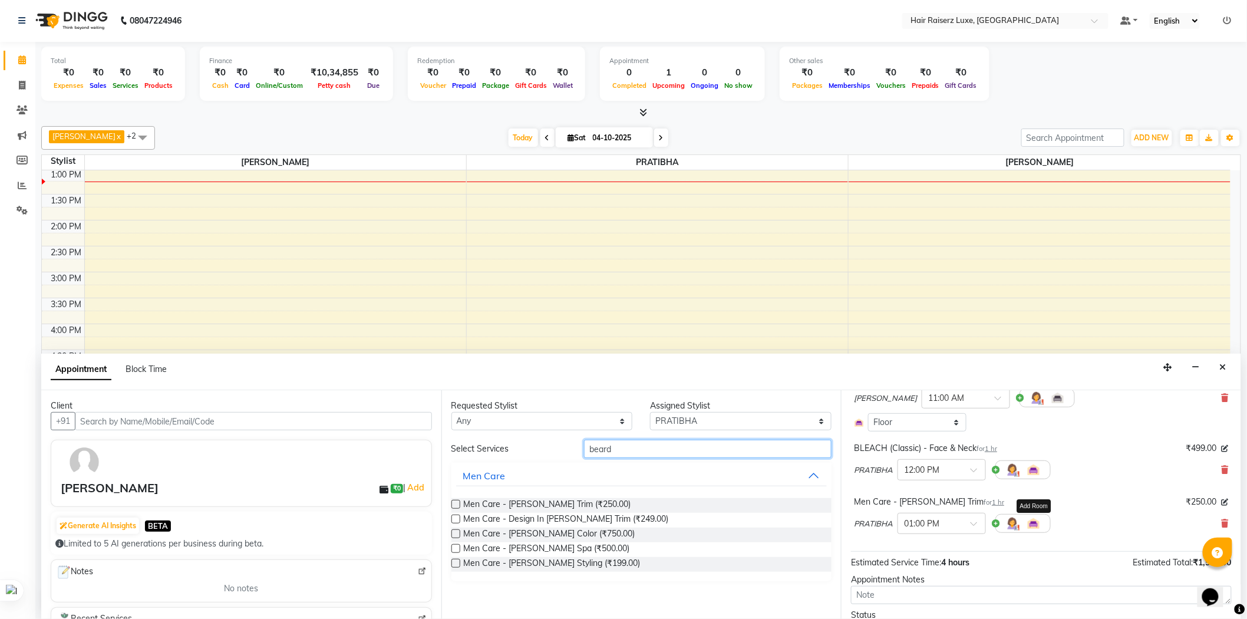
scroll to position [196, 0]
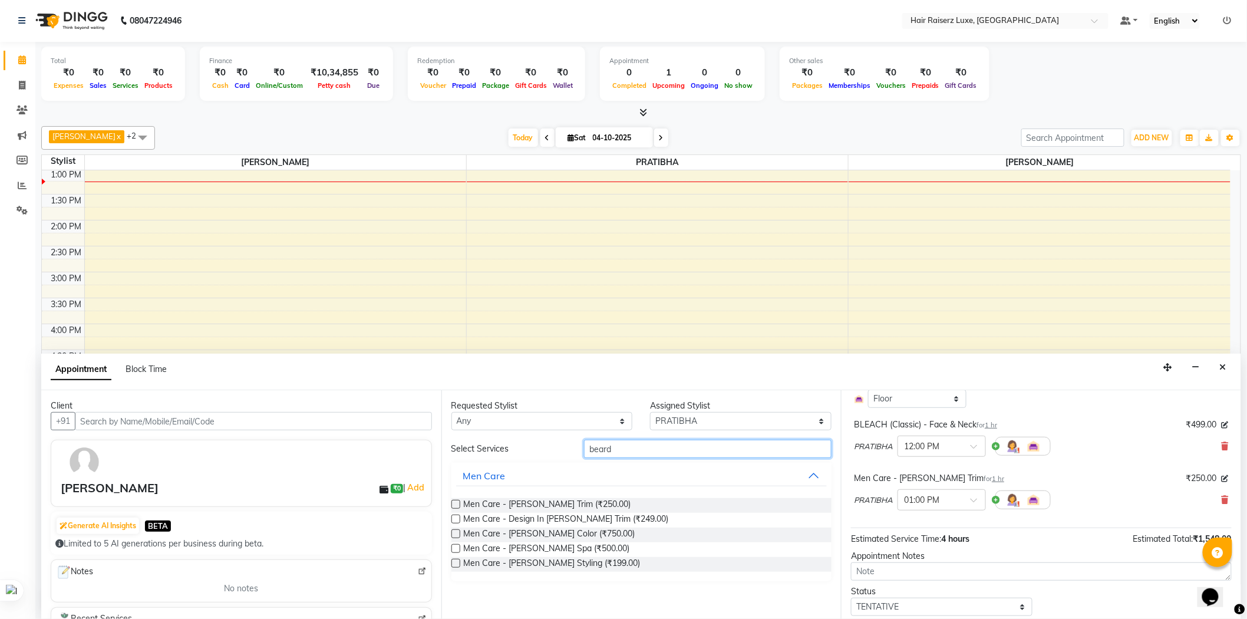
drag, startPoint x: 598, startPoint y: 446, endPoint x: 531, endPoint y: 448, distance: 66.6
click at [531, 448] on div "Select Services [PERSON_NAME]" at bounding box center [641, 448] width 398 height 18
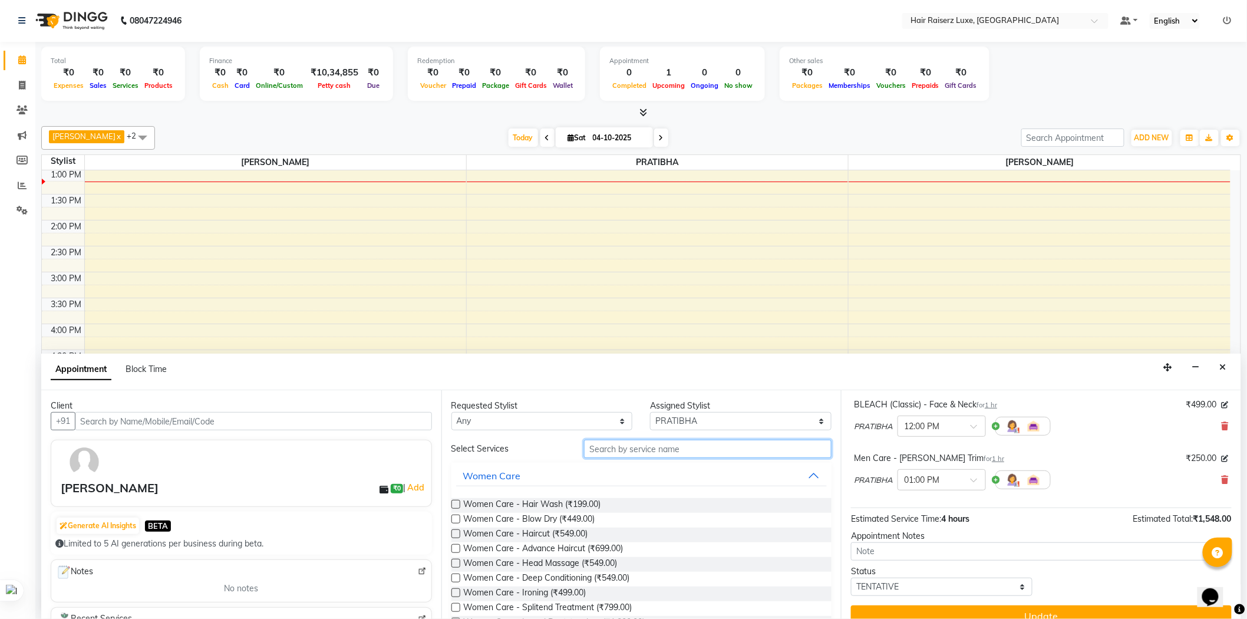
scroll to position [233, 0]
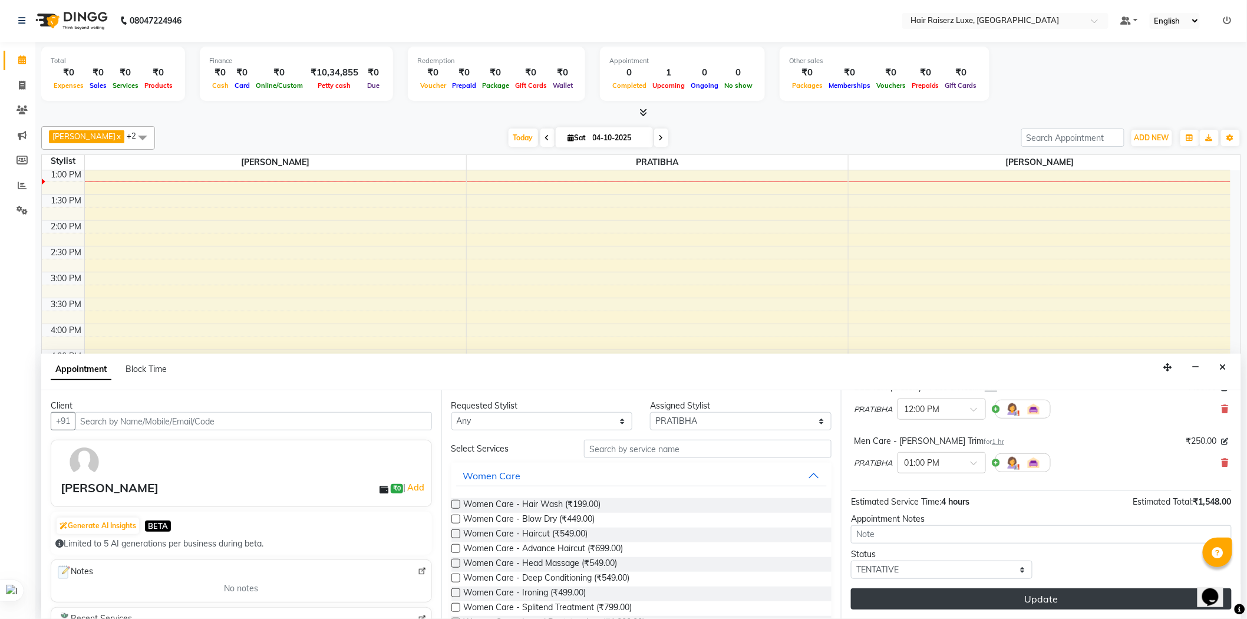
click at [1035, 596] on button "Update" at bounding box center [1041, 598] width 381 height 21
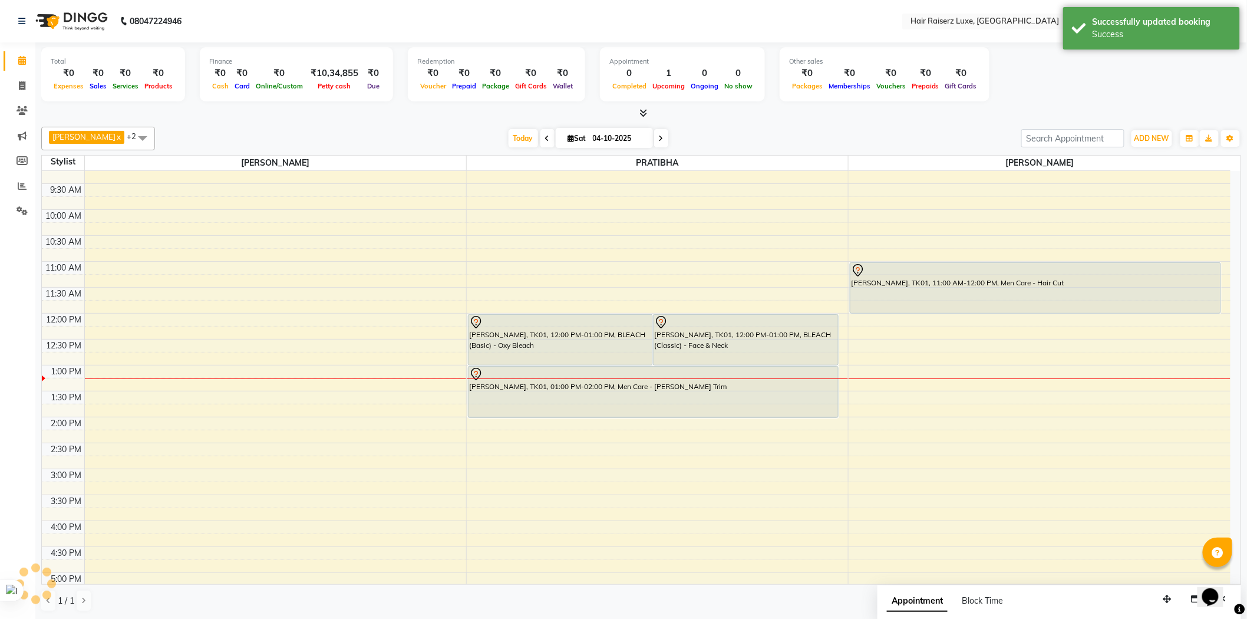
scroll to position [0, 0]
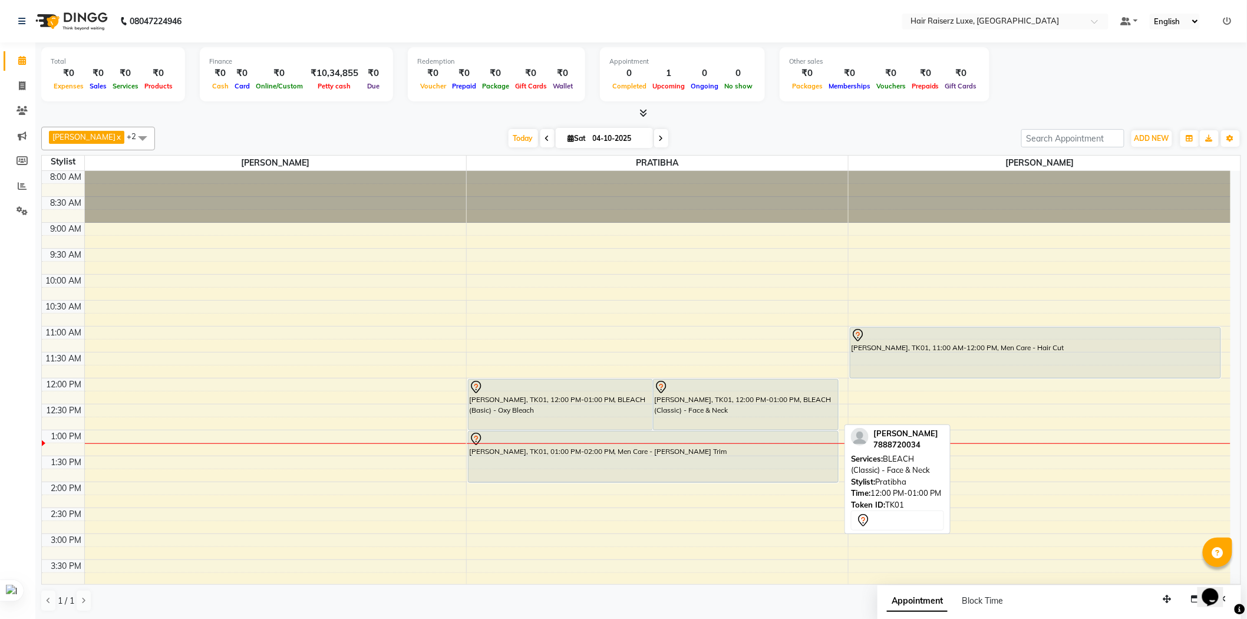
click at [758, 415] on div "[PERSON_NAME], TK01, 12:00 PM-01:00 PM, BLEACH (Classic) - Face & Neck" at bounding box center [745, 404] width 184 height 50
select select "7"
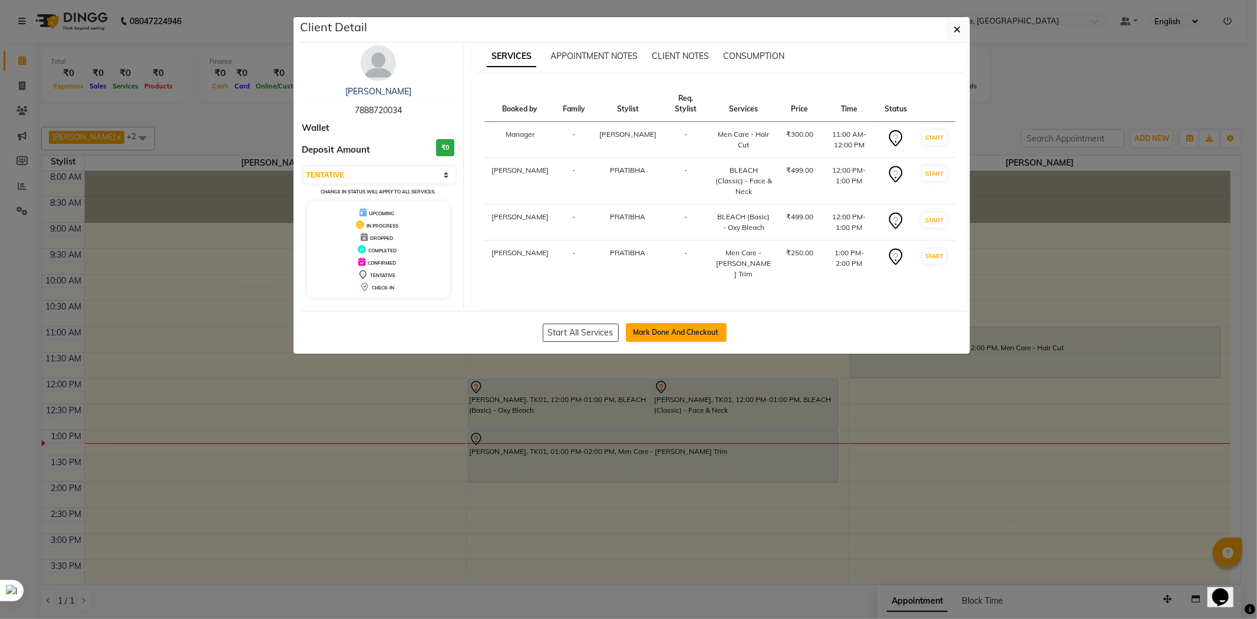
click at [684, 323] on button "Mark Done And Checkout" at bounding box center [676, 332] width 101 height 19
select select "service"
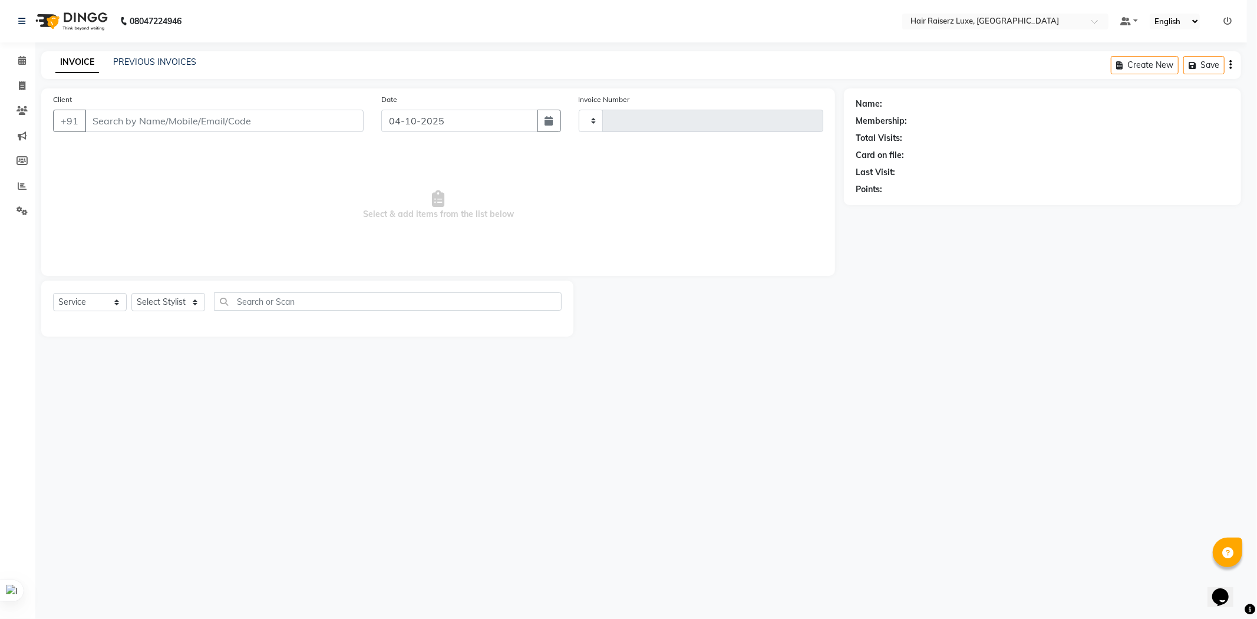
type input "1322"
select select "7418"
type input "7888720034"
select select "65234"
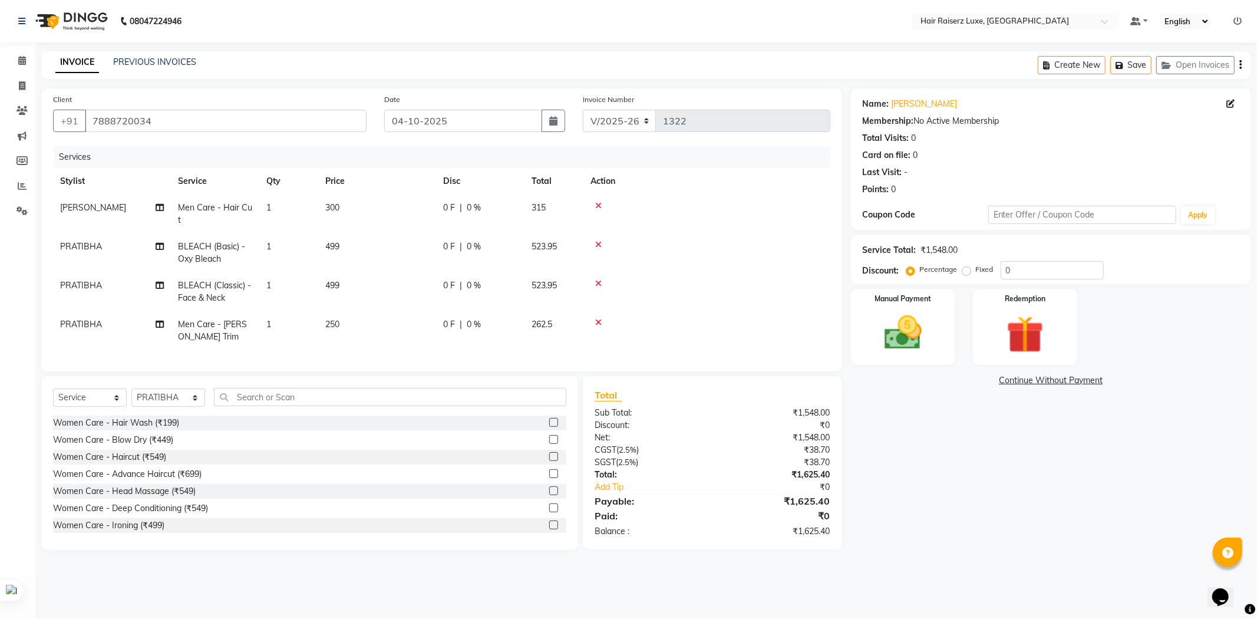
click at [976, 272] on label "Fixed" at bounding box center [985, 269] width 18 height 11
click at [965, 272] on input "Fixed" at bounding box center [968, 269] width 8 height 8
radio input "true"
click at [1025, 269] on input "0" at bounding box center [1051, 270] width 103 height 18
type input "0"
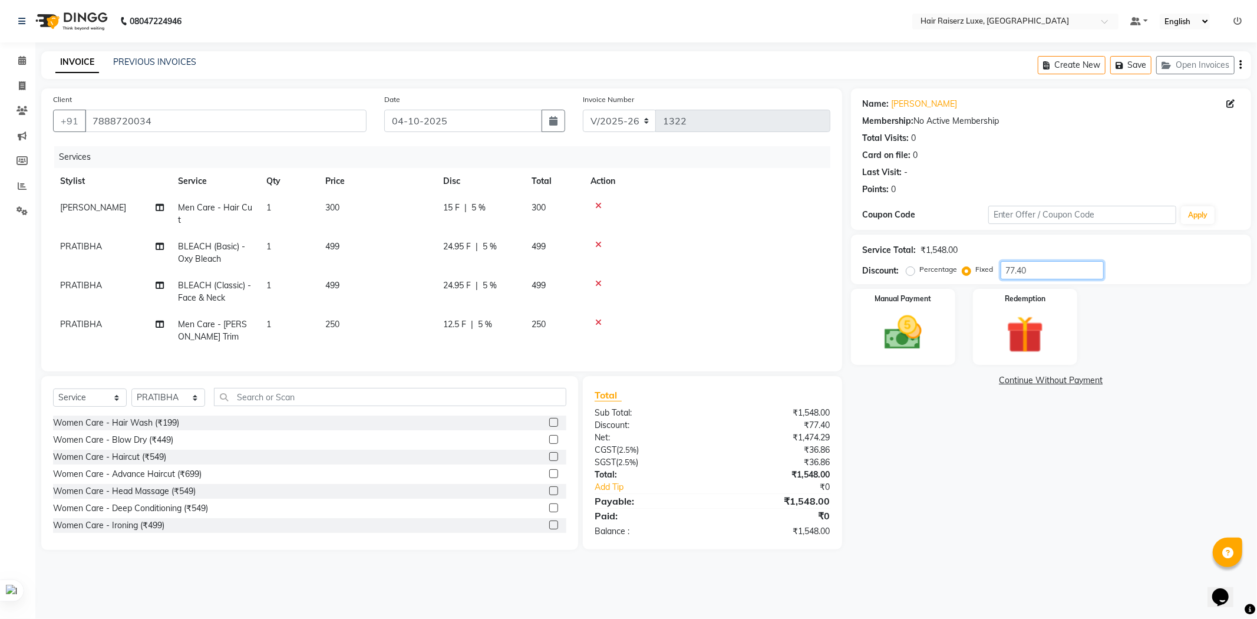
click at [1016, 267] on input "77.40" at bounding box center [1051, 270] width 103 height 18
type input "75.40"
click at [933, 336] on img at bounding box center [902, 332] width 63 height 45
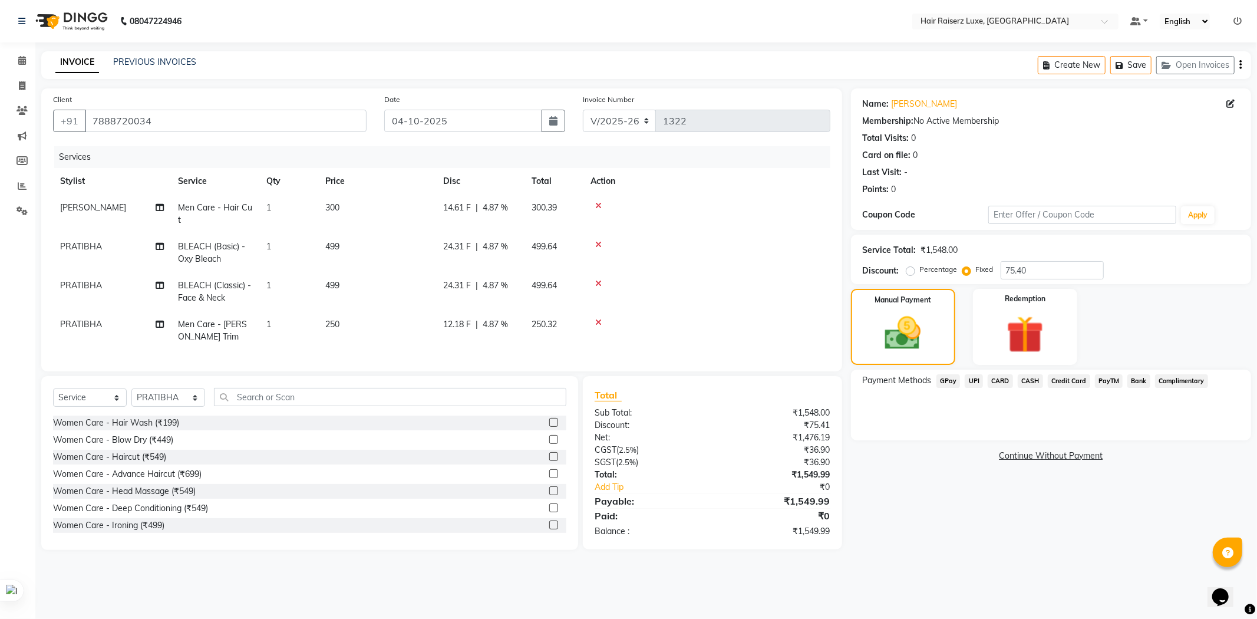
click at [975, 379] on span "UPI" at bounding box center [973, 381] width 18 height 14
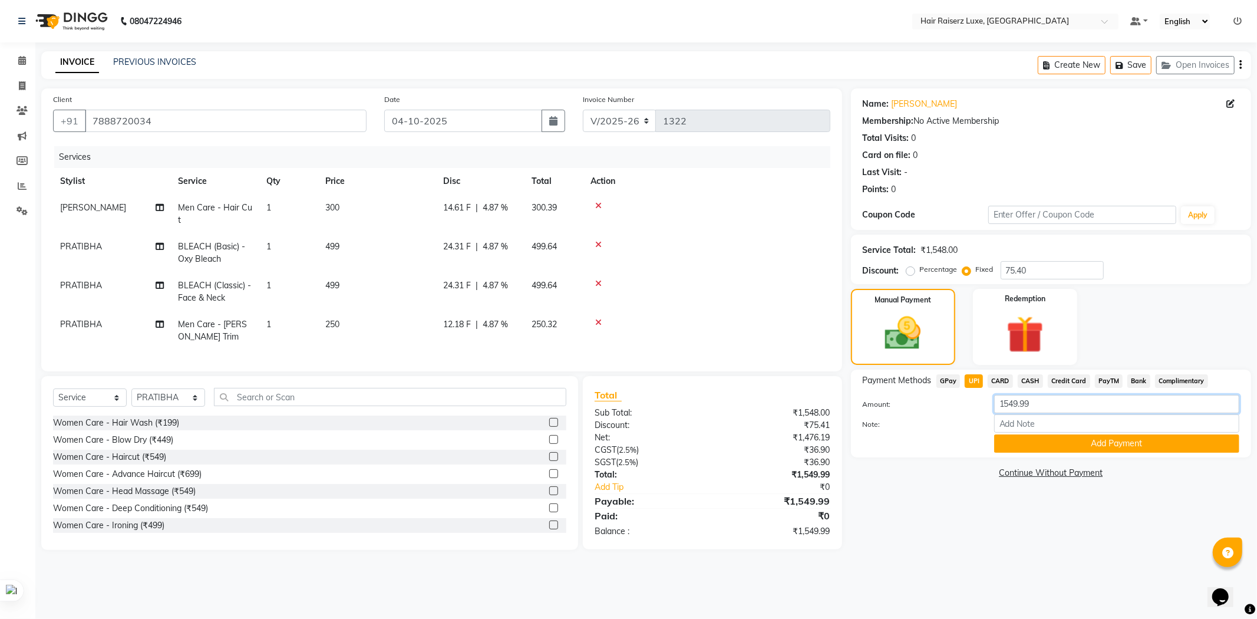
drag, startPoint x: 1032, startPoint y: 402, endPoint x: 976, endPoint y: 402, distance: 56.0
click at [976, 402] on div "Amount: 1549.99" at bounding box center [1051, 405] width 394 height 20
type input "1550"
click at [1057, 444] on button "Add Payment" at bounding box center [1116, 443] width 245 height 18
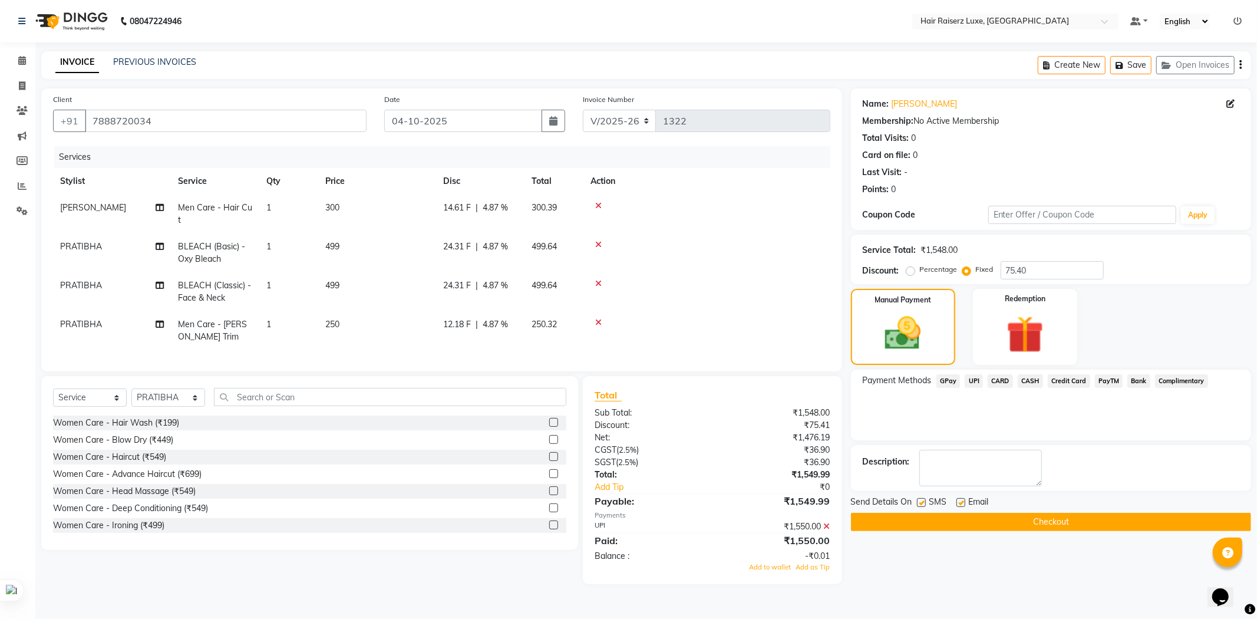
click at [1025, 385] on span "CASH" at bounding box center [1029, 381] width 25 height 14
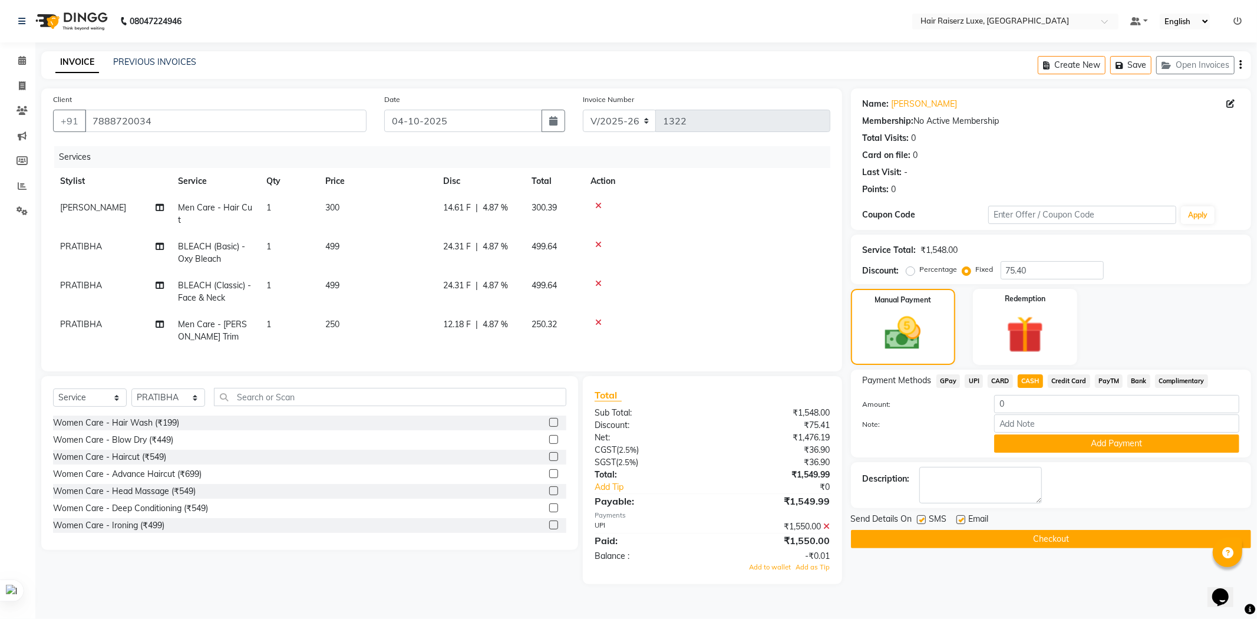
click at [829, 530] on icon at bounding box center [827, 526] width 6 height 8
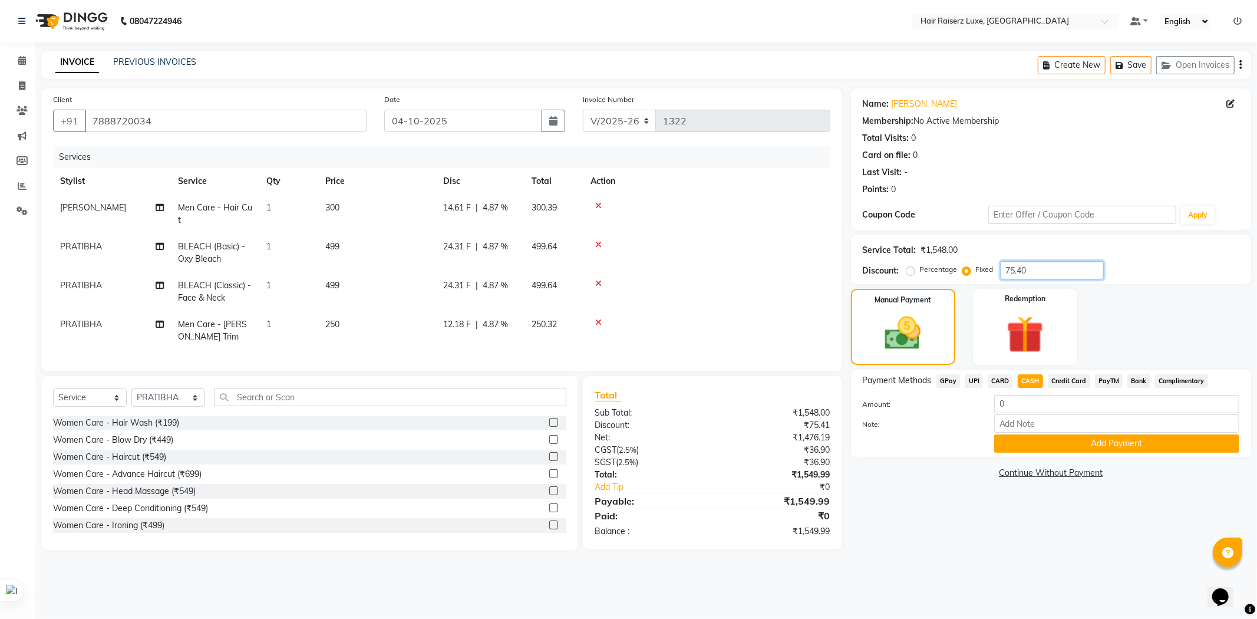
click at [996, 269] on div "Percentage Fixed 75.40" at bounding box center [1005, 270] width 195 height 18
drag, startPoint x: 908, startPoint y: 519, endPoint x: 925, endPoint y: 454, distance: 66.9
click at [908, 519] on div "Name: [PERSON_NAME] Membership: No Active Membership Total Visits: 0 Card on fi…" at bounding box center [1055, 318] width 409 height 461
click at [1017, 267] on input "number" at bounding box center [1051, 270] width 103 height 18
type input "75.40"
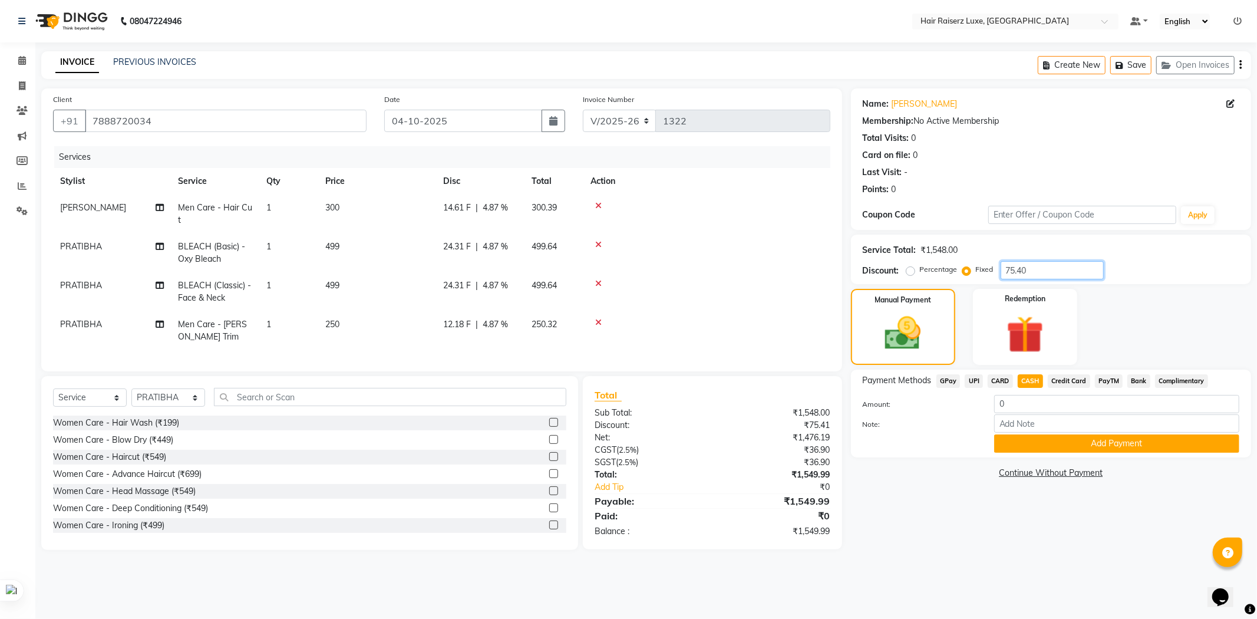
drag, startPoint x: 1034, startPoint y: 267, endPoint x: 943, endPoint y: 287, distance: 93.9
click at [943, 287] on div "Name: [PERSON_NAME] Membership: No Active Membership Total Visits: 0 Card on fi…" at bounding box center [1055, 318] width 409 height 461
click at [956, 563] on main "INVOICE PREVIOUS INVOICES Create New Save Open Invoices Client [PHONE_NUMBER] D…" at bounding box center [645, 309] width 1221 height 516
click at [1022, 267] on input "number" at bounding box center [1051, 270] width 103 height 18
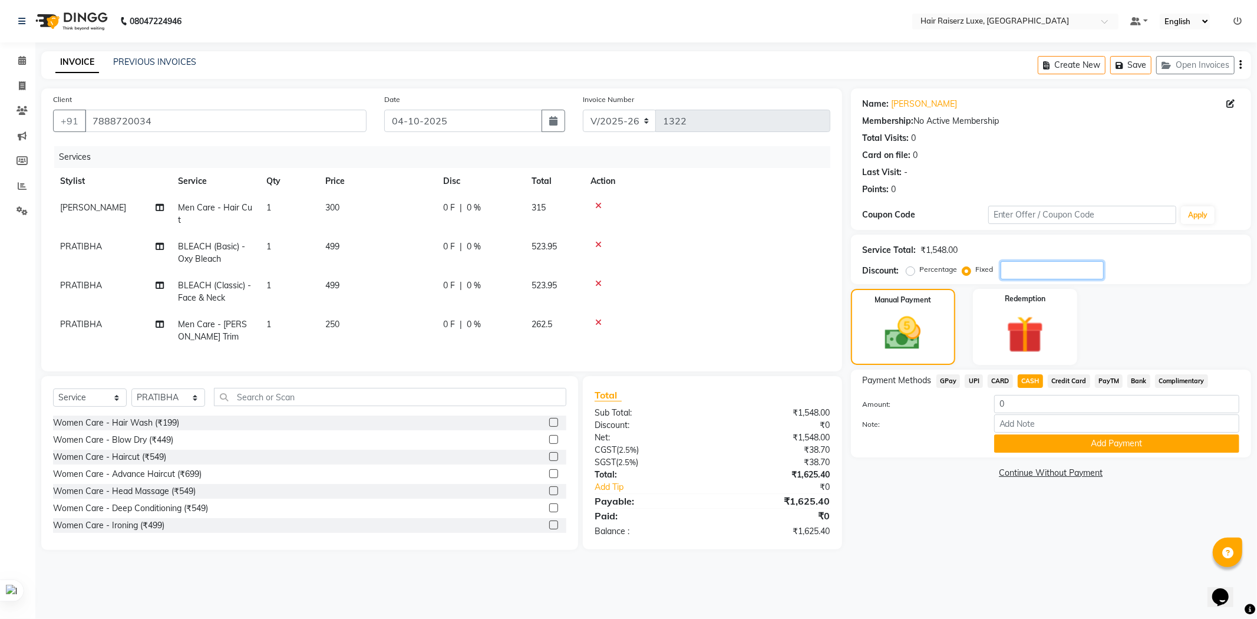
click at [1022, 267] on input "number" at bounding box center [1051, 270] width 103 height 18
type input "1"
click at [1015, 267] on input "77.40" at bounding box center [1051, 270] width 103 height 18
click at [945, 499] on div "Name: [PERSON_NAME] Membership: No Active Membership Total Visits: 0 Card on fi…" at bounding box center [1055, 318] width 409 height 461
click at [1010, 263] on input "76.40" at bounding box center [1051, 270] width 103 height 18
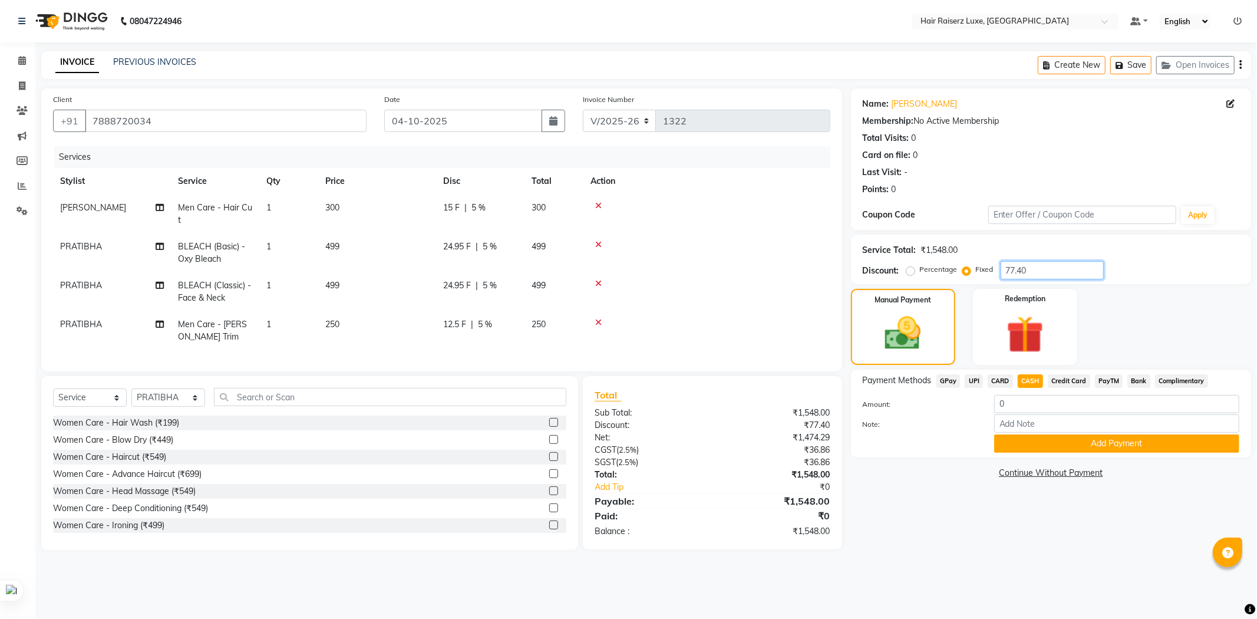
type input "7.40"
drag, startPoint x: 1021, startPoint y: 272, endPoint x: 953, endPoint y: 275, distance: 67.8
click at [956, 275] on div "Percentage Fixed 7.40" at bounding box center [1005, 270] width 195 height 18
type input "1"
click at [1013, 267] on input "77.40" at bounding box center [1051, 270] width 103 height 18
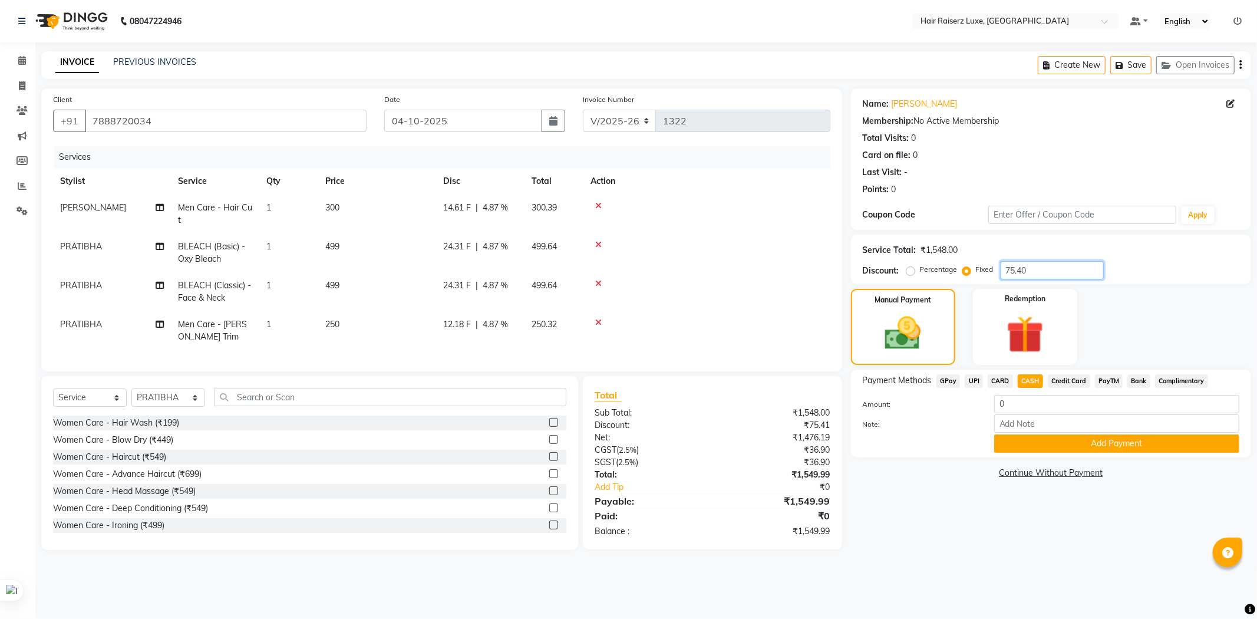
type input "75.40"
click at [964, 379] on span "UPI" at bounding box center [973, 381] width 18 height 14
type input "1549.99"
click at [968, 379] on span "UPI" at bounding box center [973, 381] width 18 height 14
click at [1085, 441] on button "Add Payment" at bounding box center [1116, 443] width 245 height 18
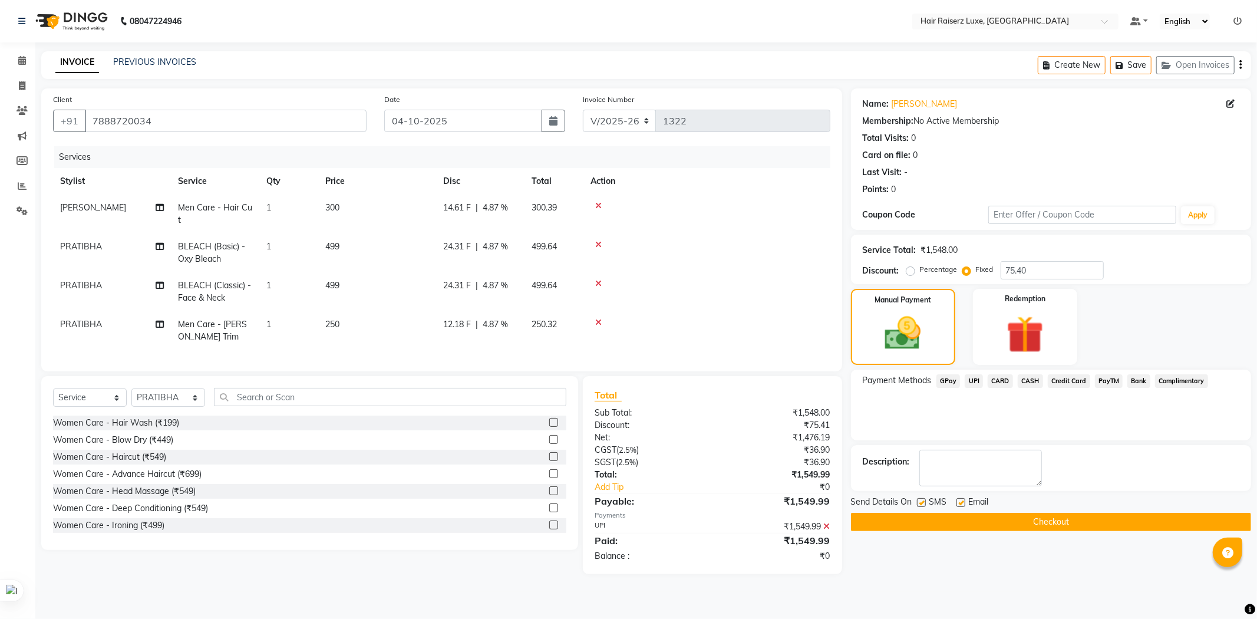
click at [1028, 517] on button "Checkout" at bounding box center [1051, 522] width 400 height 18
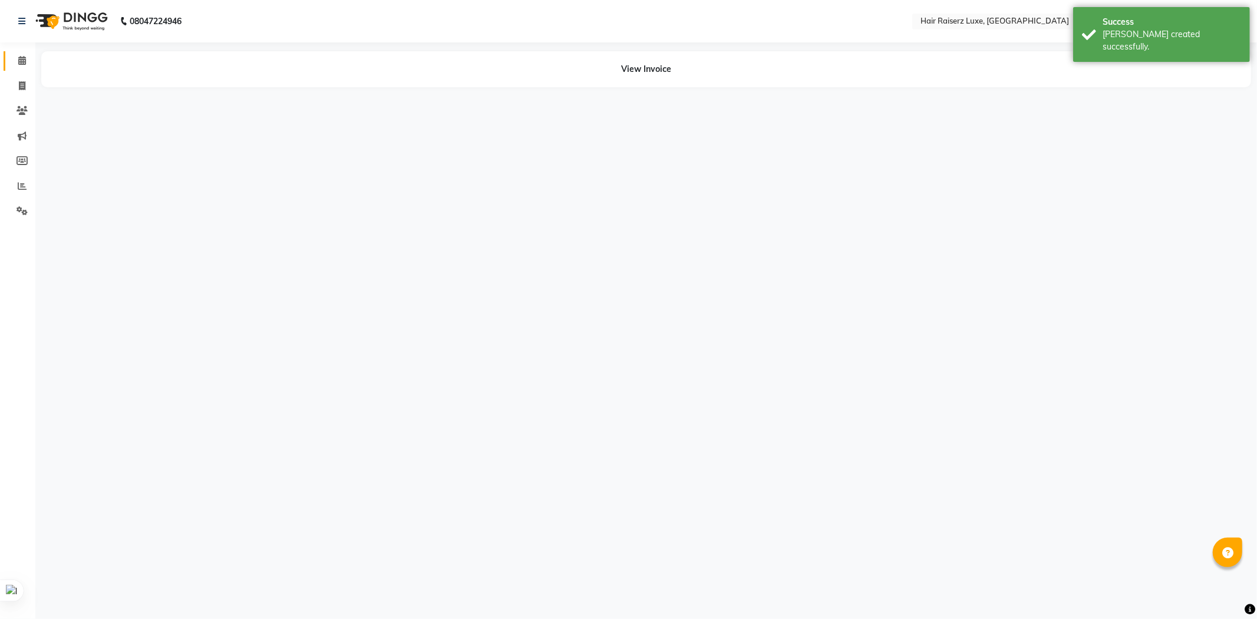
click at [25, 63] on span at bounding box center [22, 61] width 21 height 14
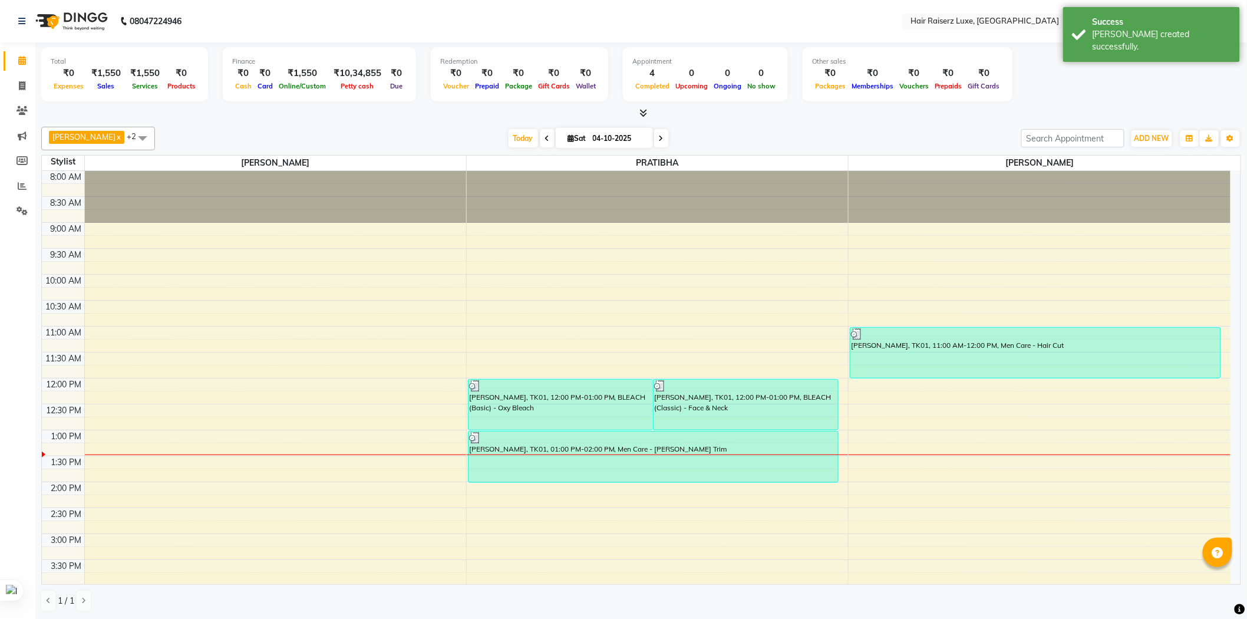
click at [715, 113] on div at bounding box center [640, 113] width 1199 height 12
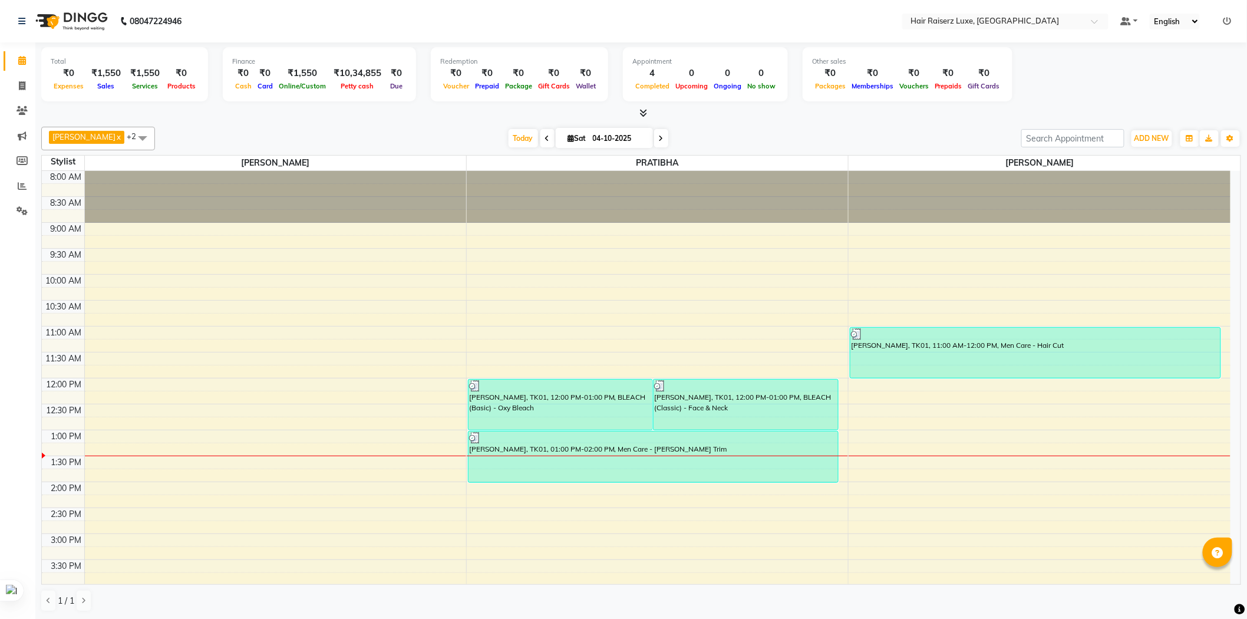
click at [254, 293] on div "8:00 AM 8:30 AM 9:00 AM 9:30 AM 10:00 AM 10:30 AM 11:00 AM 11:30 AM 12:00 PM 12…" at bounding box center [636, 507] width 1188 height 673
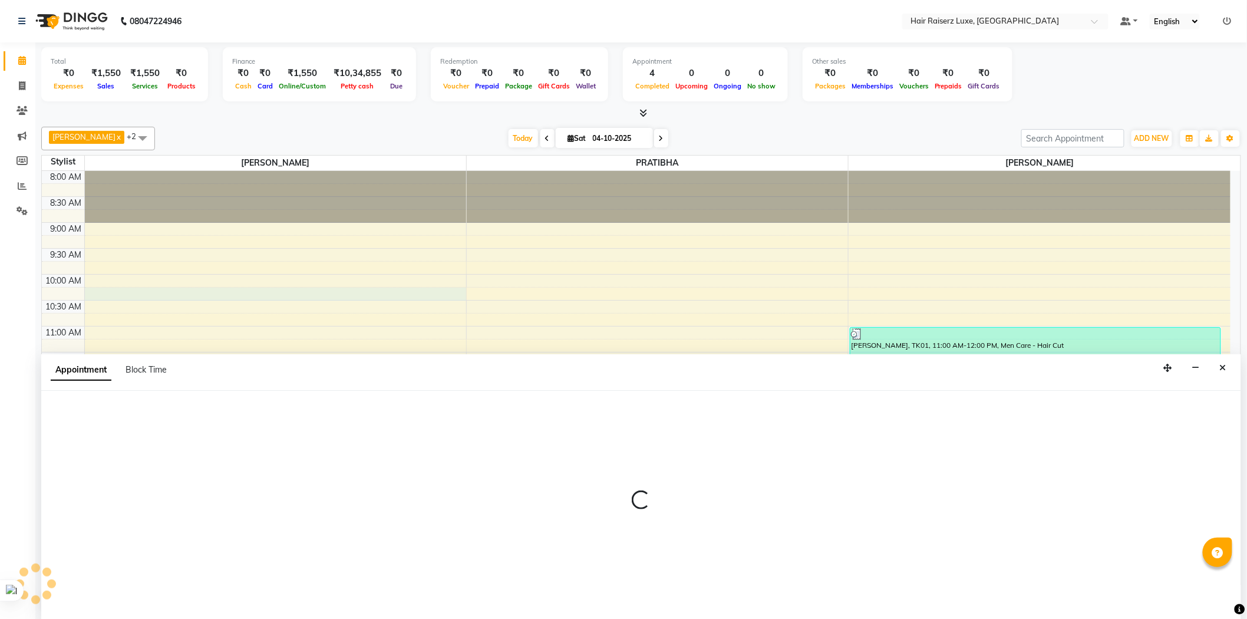
scroll to position [1, 0]
select select "65193"
select select "tentative"
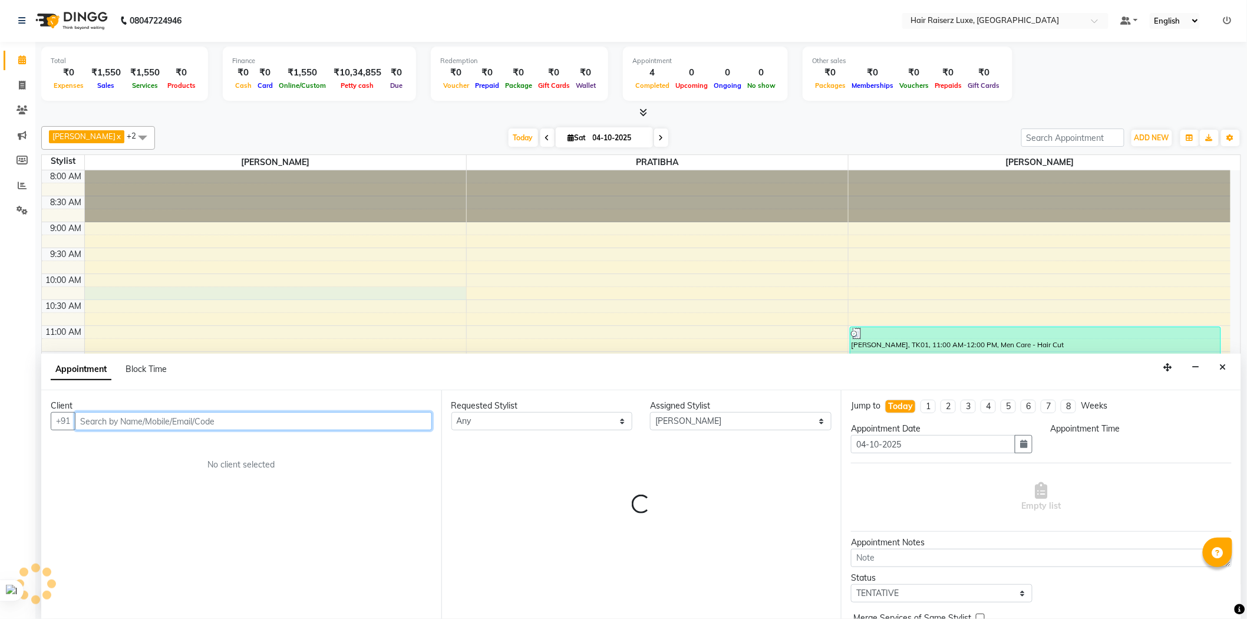
select select "615"
click at [138, 419] on input "text" at bounding box center [253, 421] width 357 height 18
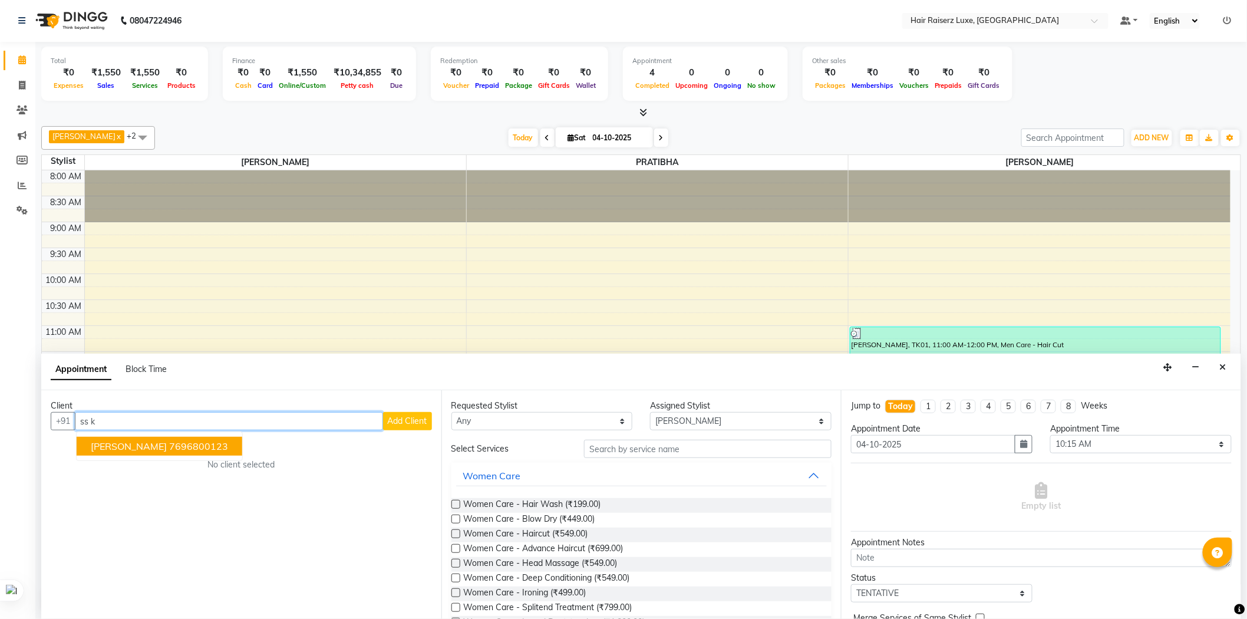
type input "ss k"
click at [1222, 364] on icon "Close" at bounding box center [1222, 367] width 6 height 8
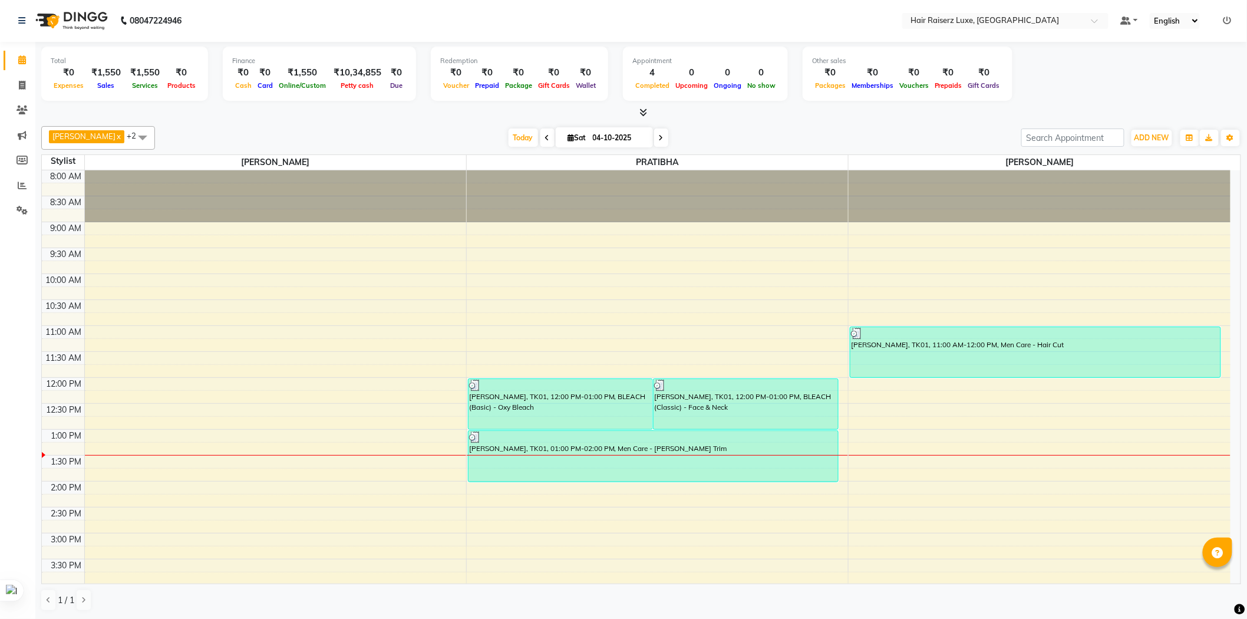
click at [778, 116] on div at bounding box center [640, 113] width 1199 height 12
click at [752, 137] on div "[DATE] [DATE]" at bounding box center [588, 138] width 854 height 18
click at [131, 138] on span at bounding box center [143, 137] width 24 height 22
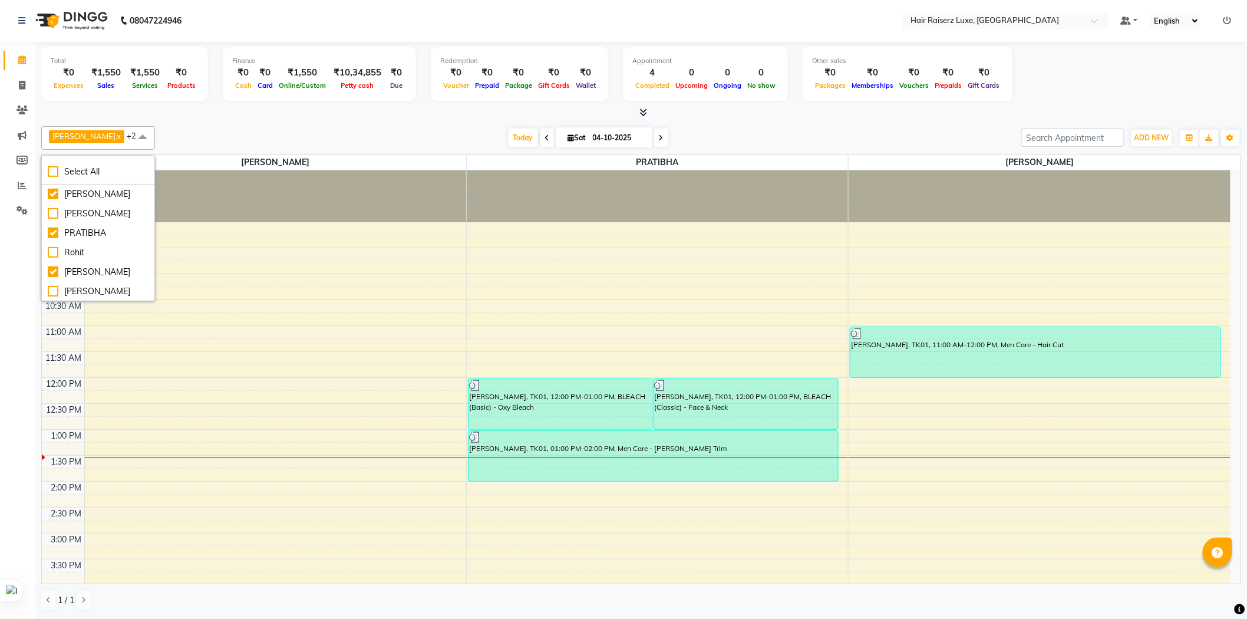
click at [218, 133] on div "[DATE] [DATE]" at bounding box center [588, 138] width 854 height 18
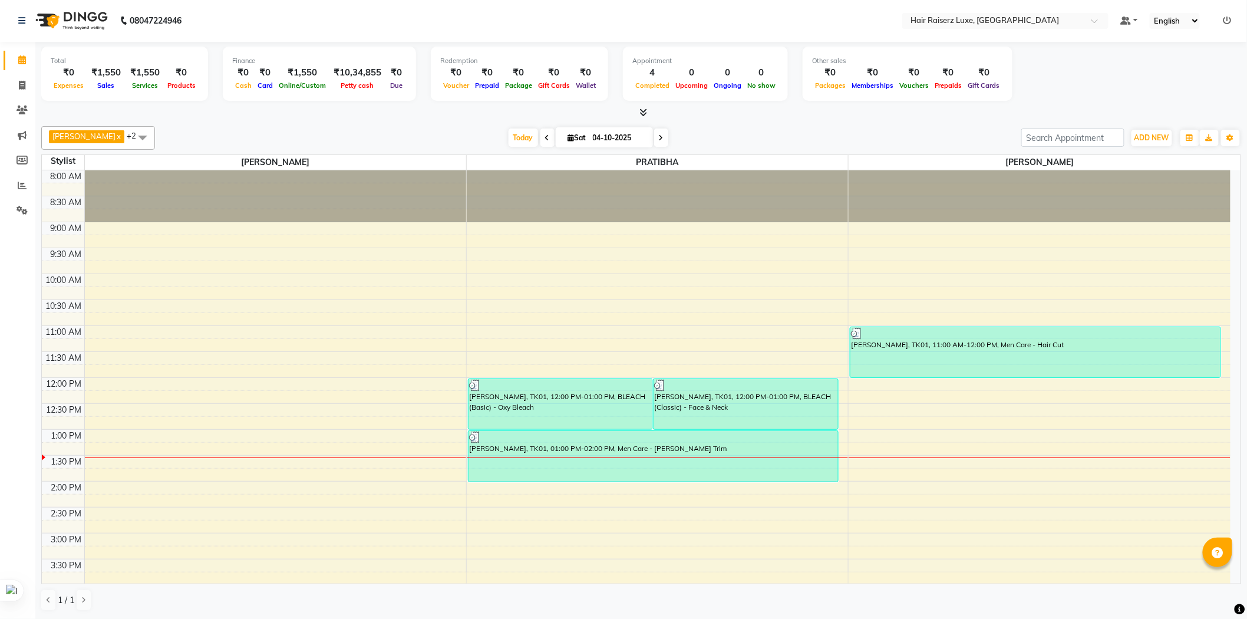
click at [802, 139] on div "[DATE] [DATE]" at bounding box center [588, 138] width 854 height 18
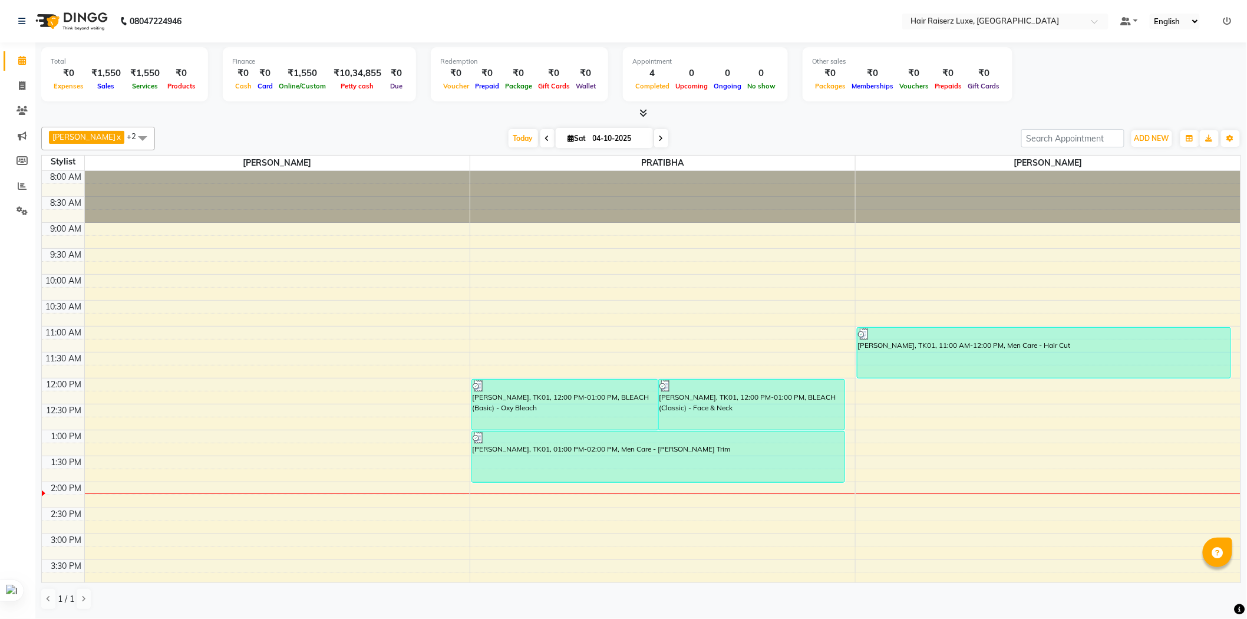
scroll to position [0, 0]
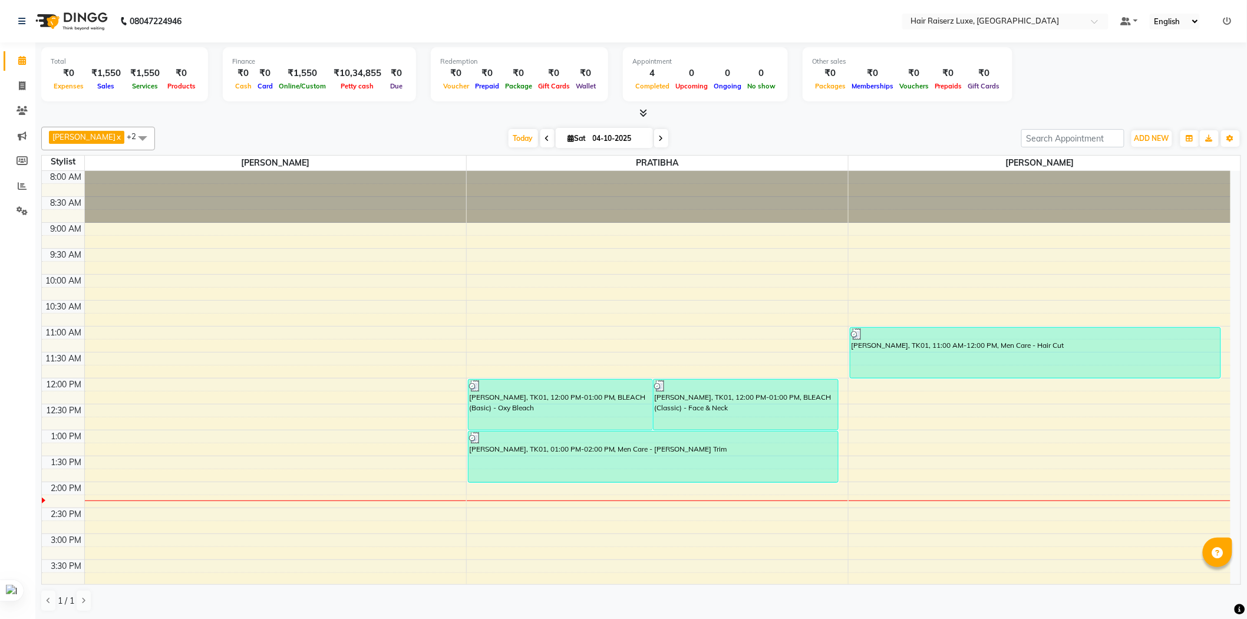
click at [746, 124] on div "[PERSON_NAME] x PRATIBHA x +2 Select All [PERSON_NAME] PRATIBHA [PERSON_NAME] […" at bounding box center [640, 369] width 1199 height 494
click at [941, 263] on div "8:00 AM 8:30 AM 9:00 AM 9:30 AM 10:00 AM 10:30 AM 11:00 AM 11:30 AM 12:00 PM 12…" at bounding box center [636, 507] width 1188 height 673
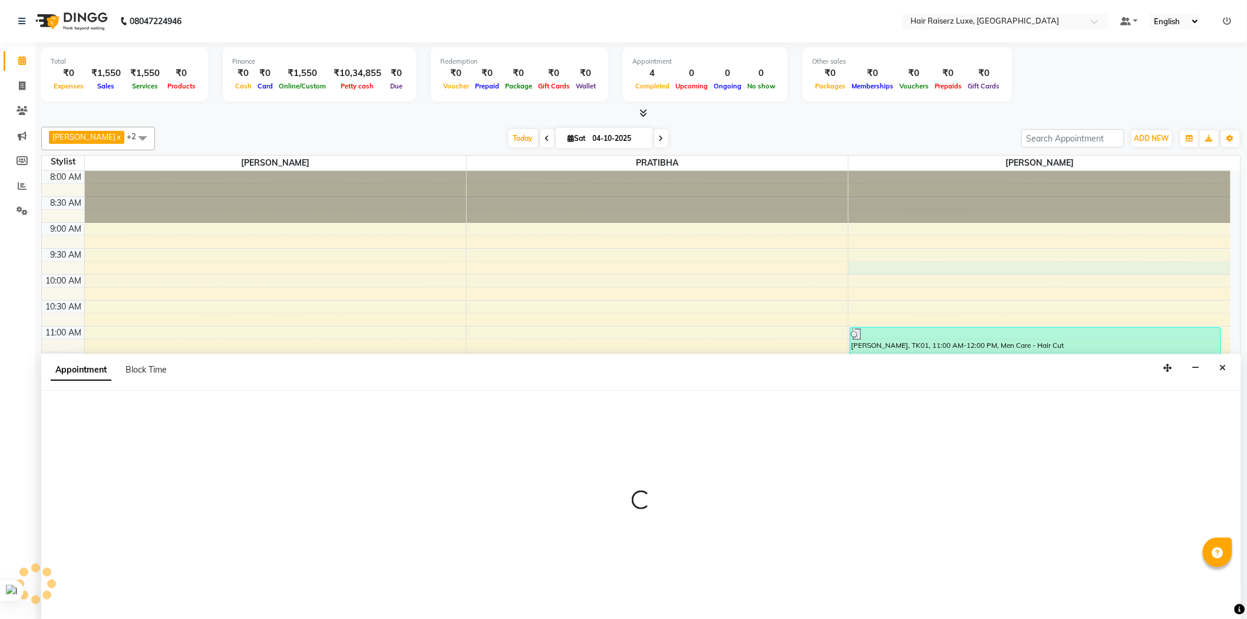
scroll to position [1, 0]
select select "84397"
select select "585"
select select "tentative"
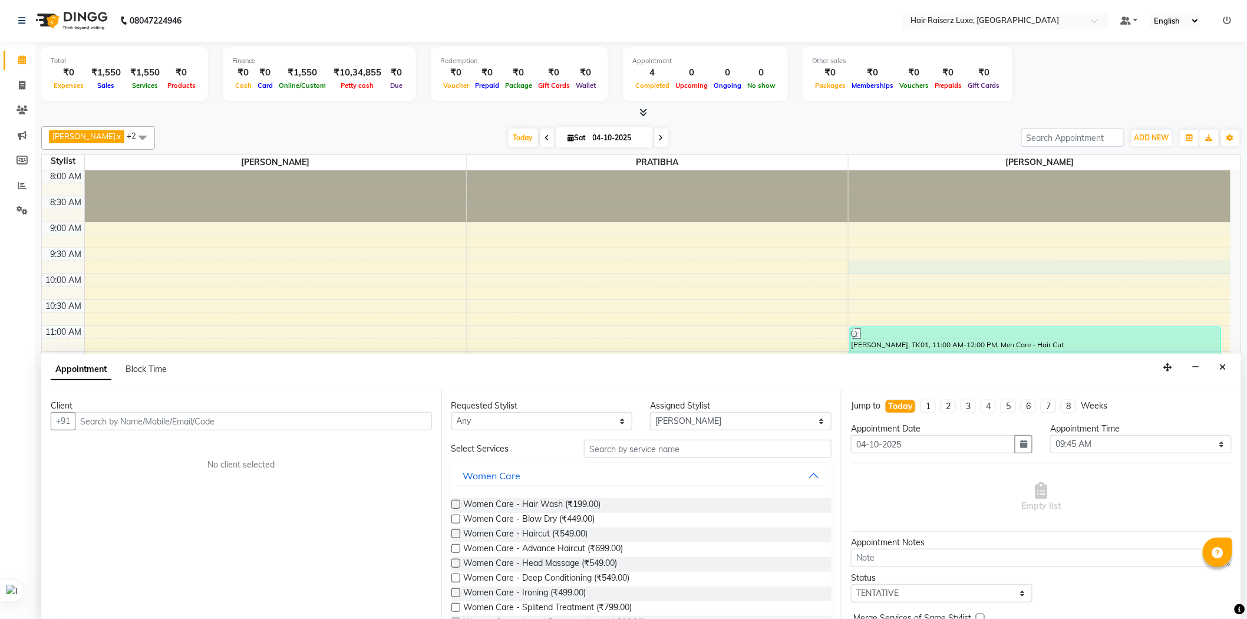
click at [287, 413] on input "text" at bounding box center [253, 421] width 357 height 18
type input "7973117503"
click at [409, 419] on span "Add Client" at bounding box center [407, 420] width 39 height 11
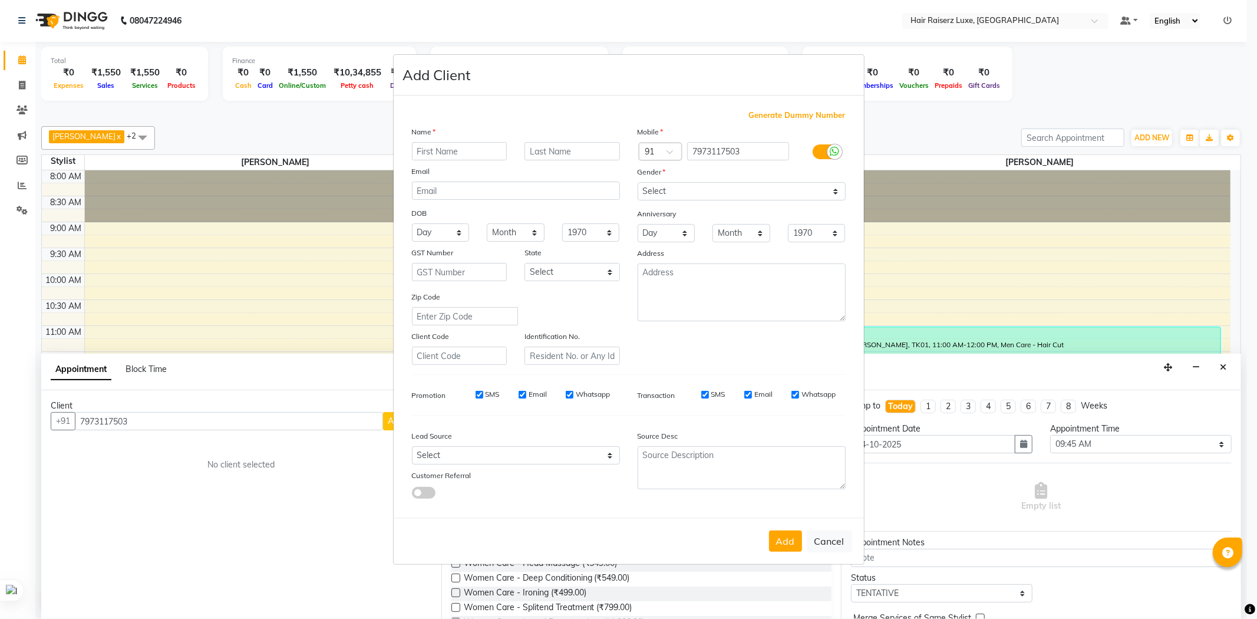
click at [484, 152] on input "text" at bounding box center [459, 151] width 95 height 18
type input "Avi"
drag, startPoint x: 680, startPoint y: 187, endPoint x: 685, endPoint y: 194, distance: 8.7
click at [680, 187] on select "Select [DEMOGRAPHIC_DATA] [DEMOGRAPHIC_DATA] Other Prefer Not To Say" at bounding box center [741, 191] width 208 height 18
select select "[DEMOGRAPHIC_DATA]"
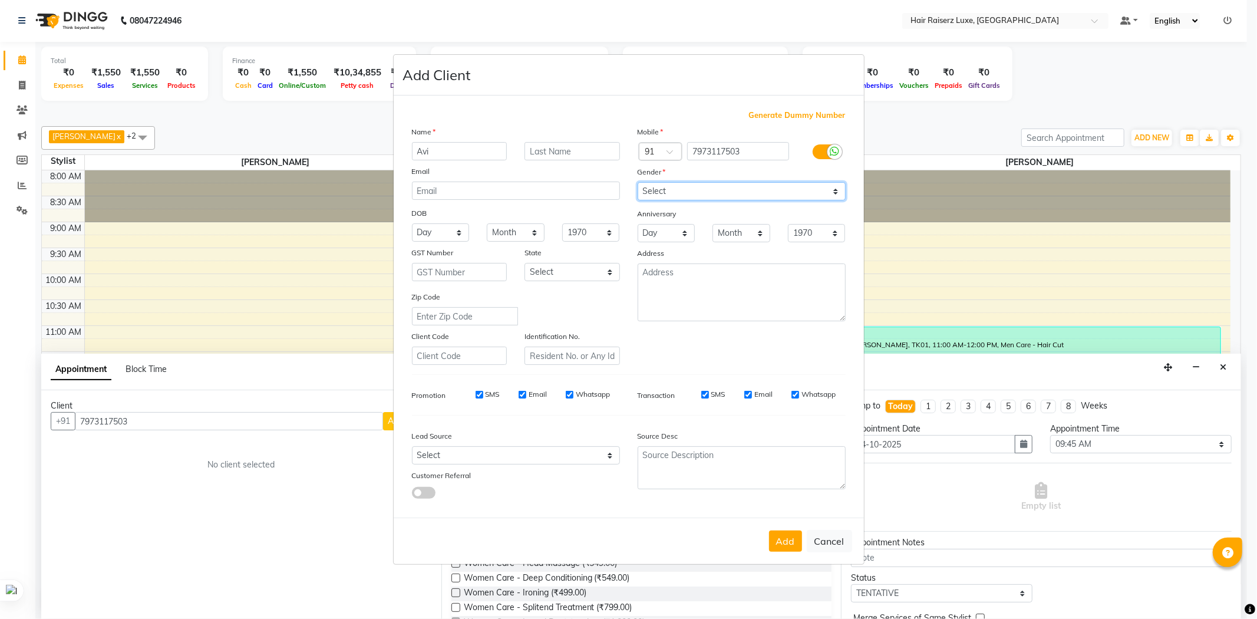
click at [637, 182] on select "Select [DEMOGRAPHIC_DATA] [DEMOGRAPHIC_DATA] Other Prefer Not To Say" at bounding box center [741, 191] width 208 height 18
click at [785, 548] on button "Add" at bounding box center [785, 540] width 33 height 21
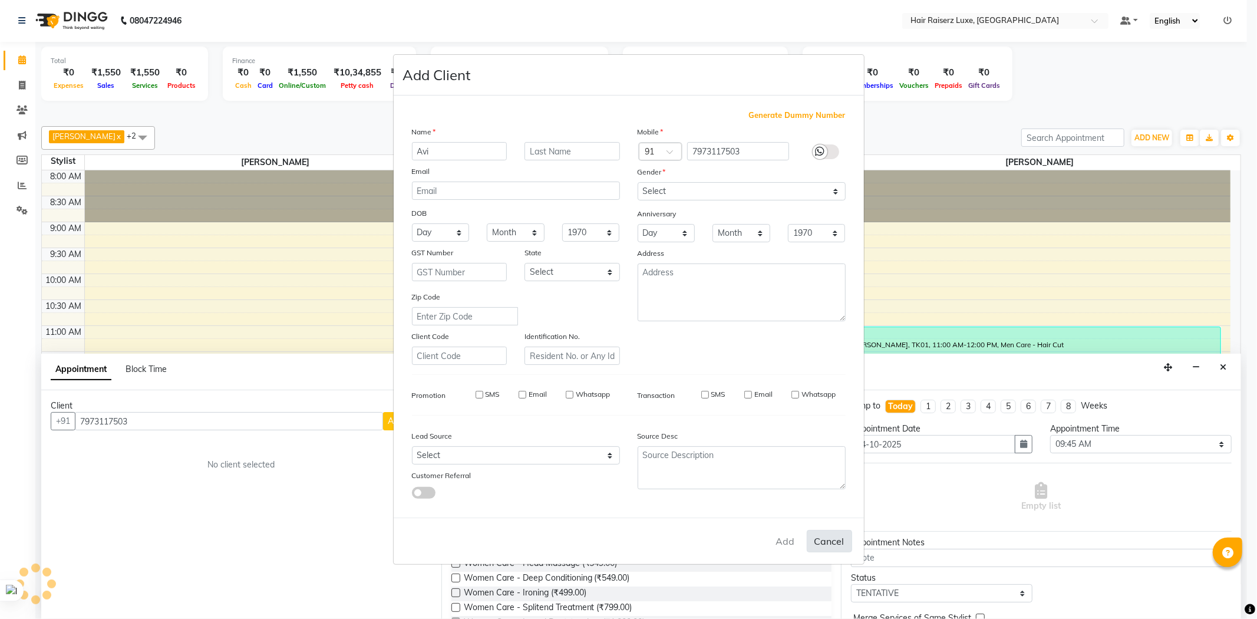
select select
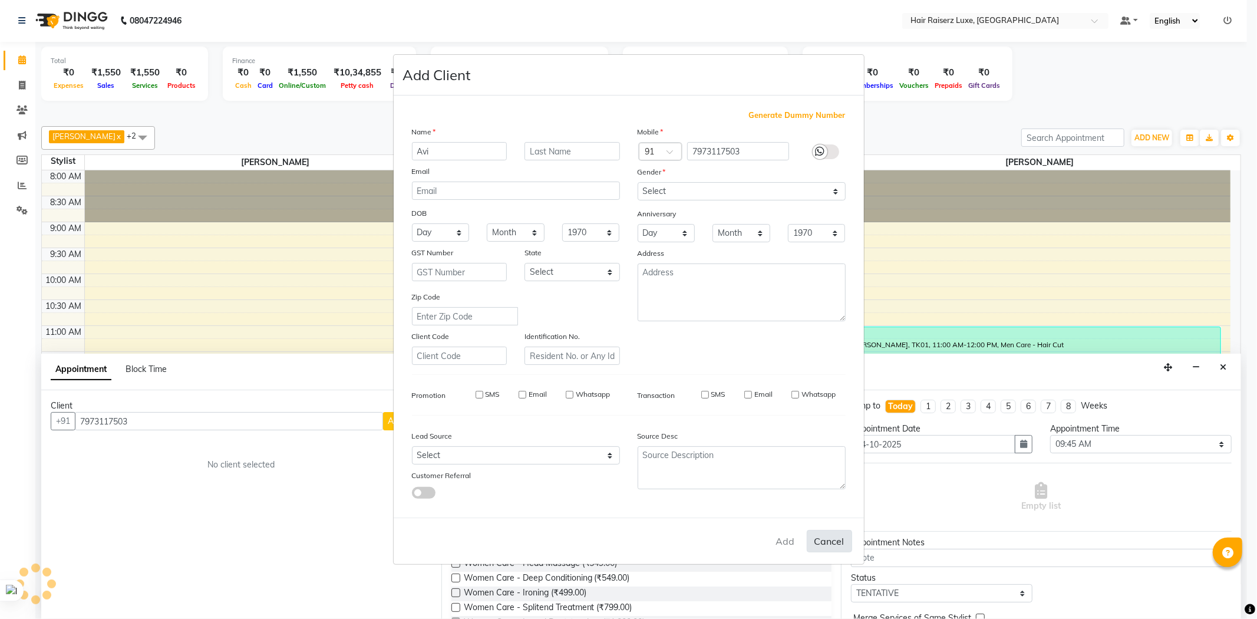
select select
checkbox input "false"
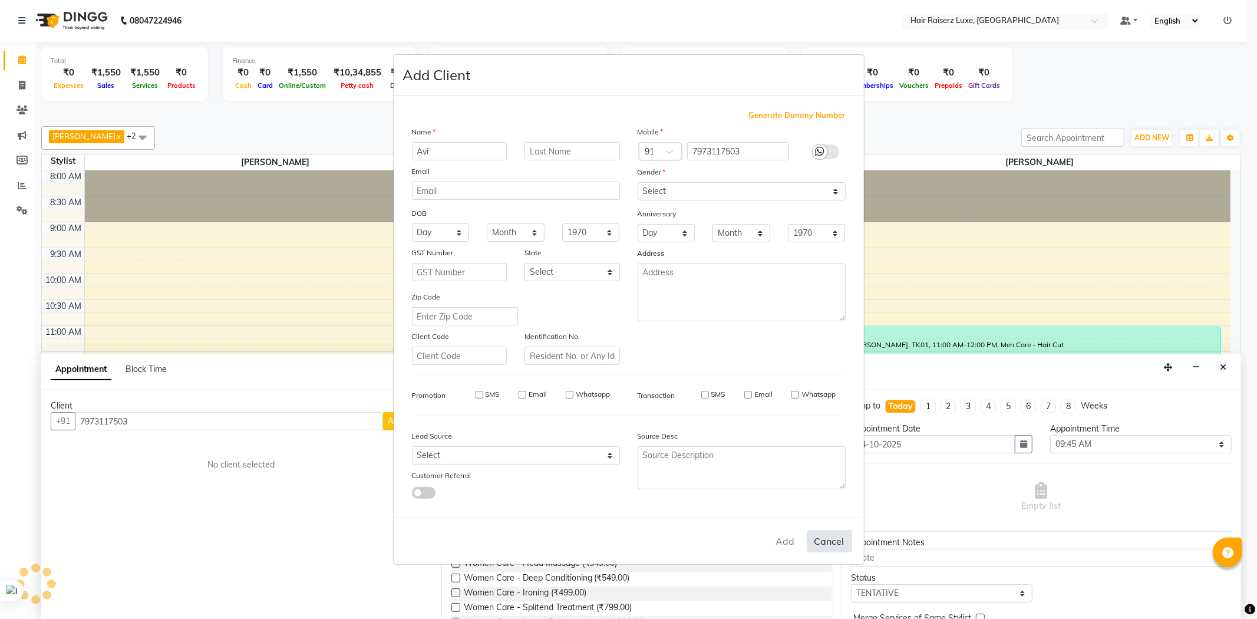
checkbox input "false"
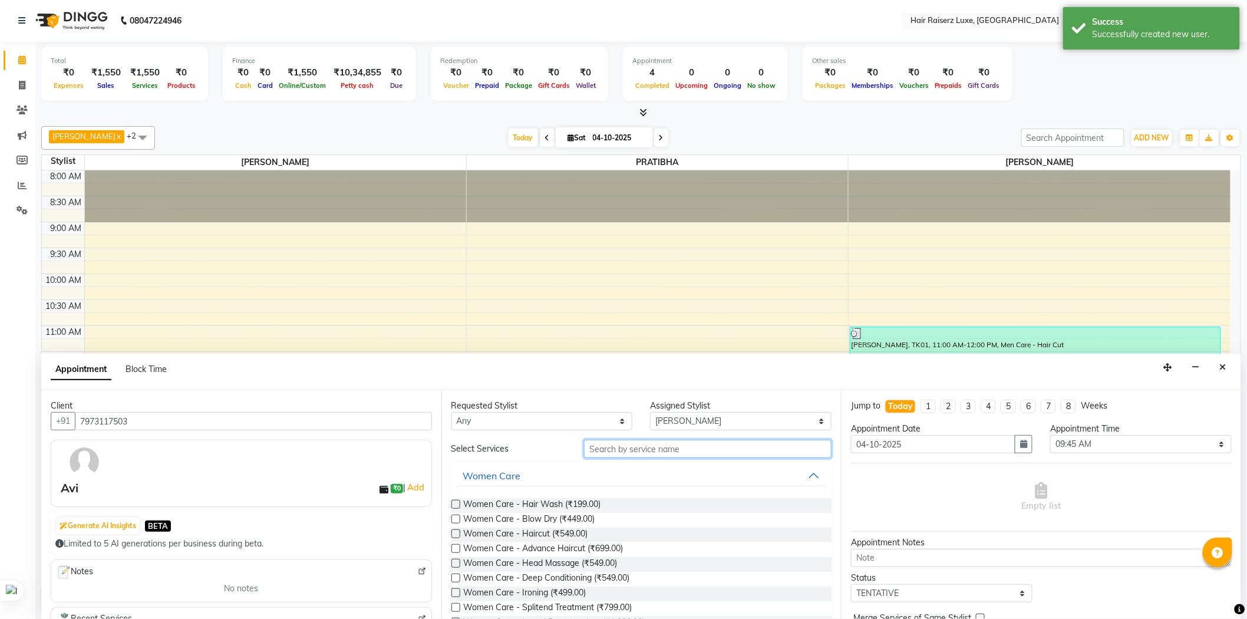
click at [644, 454] on input "text" at bounding box center [707, 448] width 247 height 18
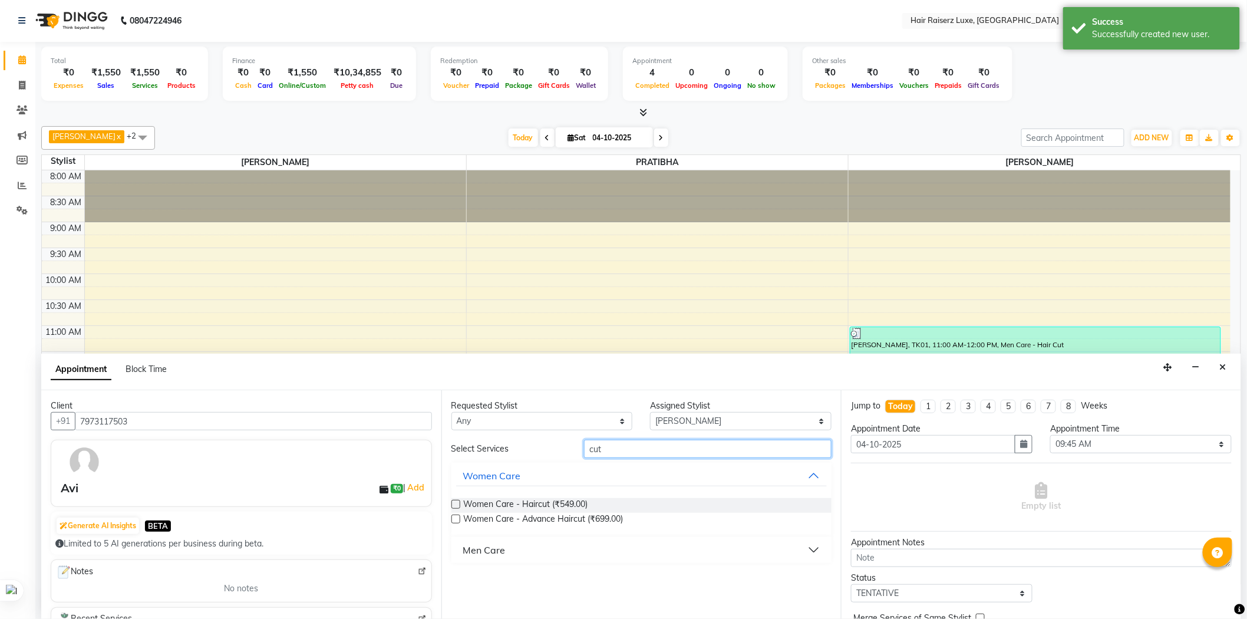
type input "cut"
click at [495, 546] on div "Men Care" at bounding box center [484, 550] width 42 height 14
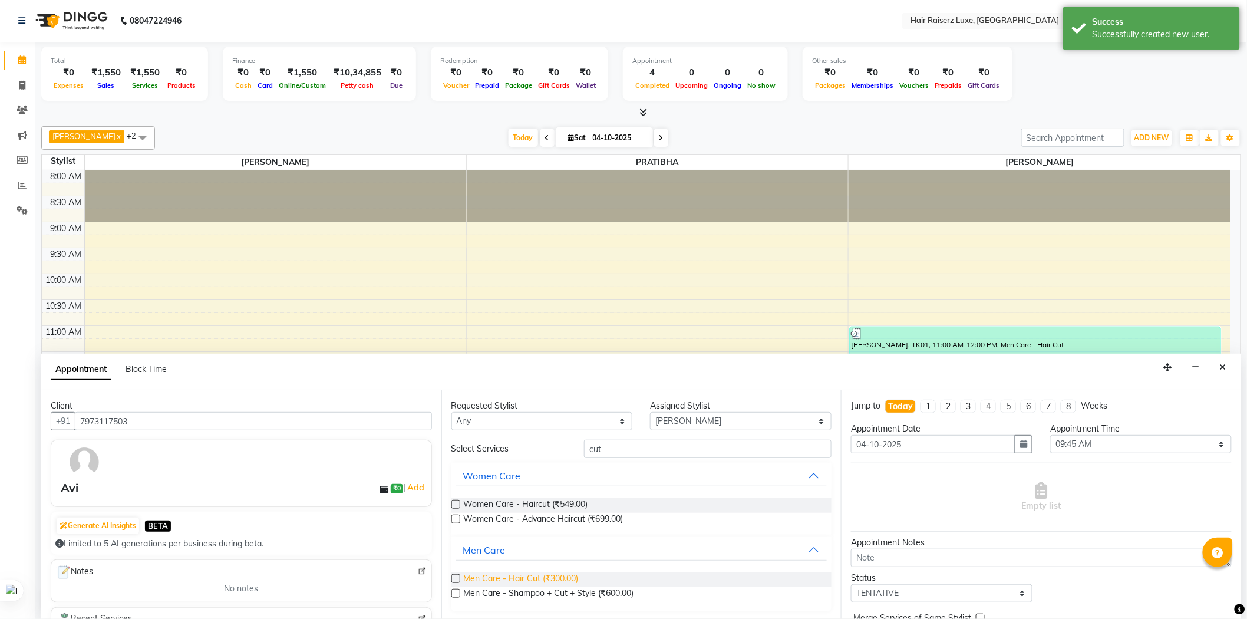
click at [560, 574] on span "Men Care - Hair Cut (₹300.00)" at bounding box center [521, 579] width 115 height 15
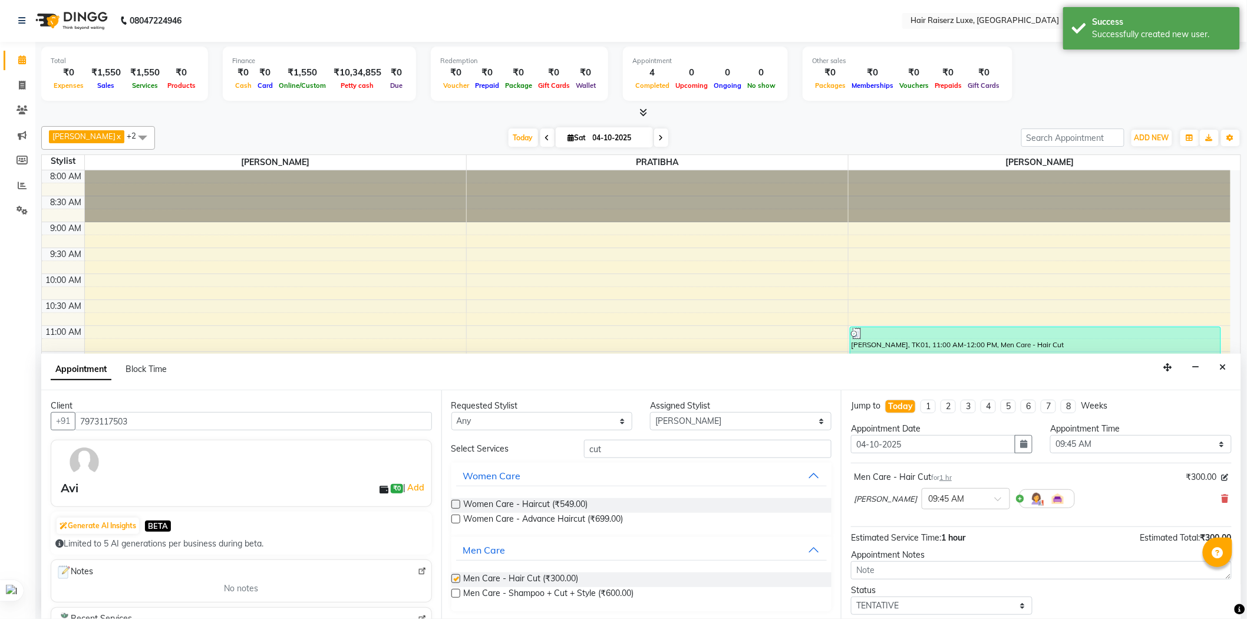
checkbox input "false"
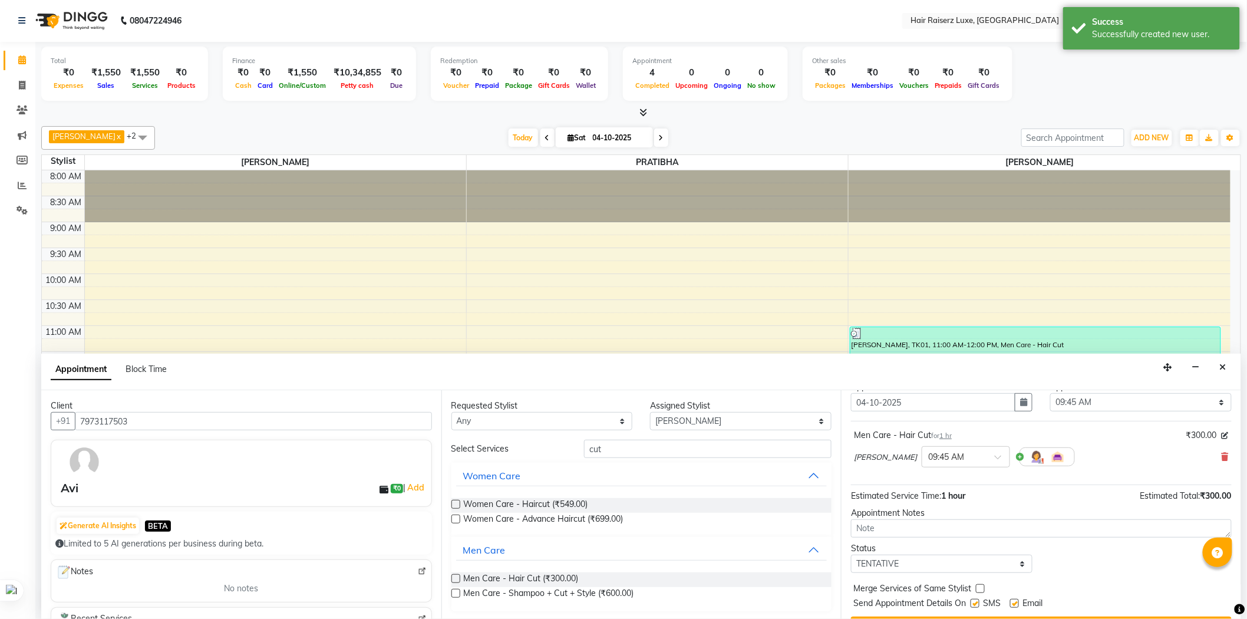
scroll to position [70, 0]
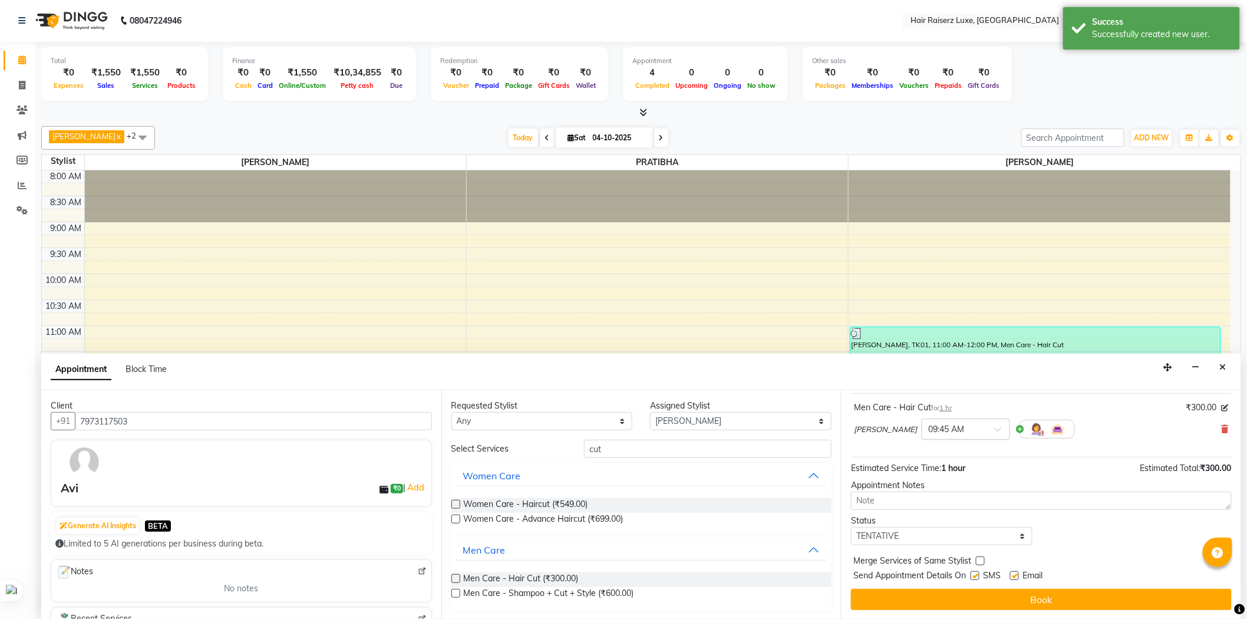
click at [961, 425] on div at bounding box center [965, 428] width 87 height 12
click at [922, 470] on div "02:30 PM" at bounding box center [965, 477] width 87 height 22
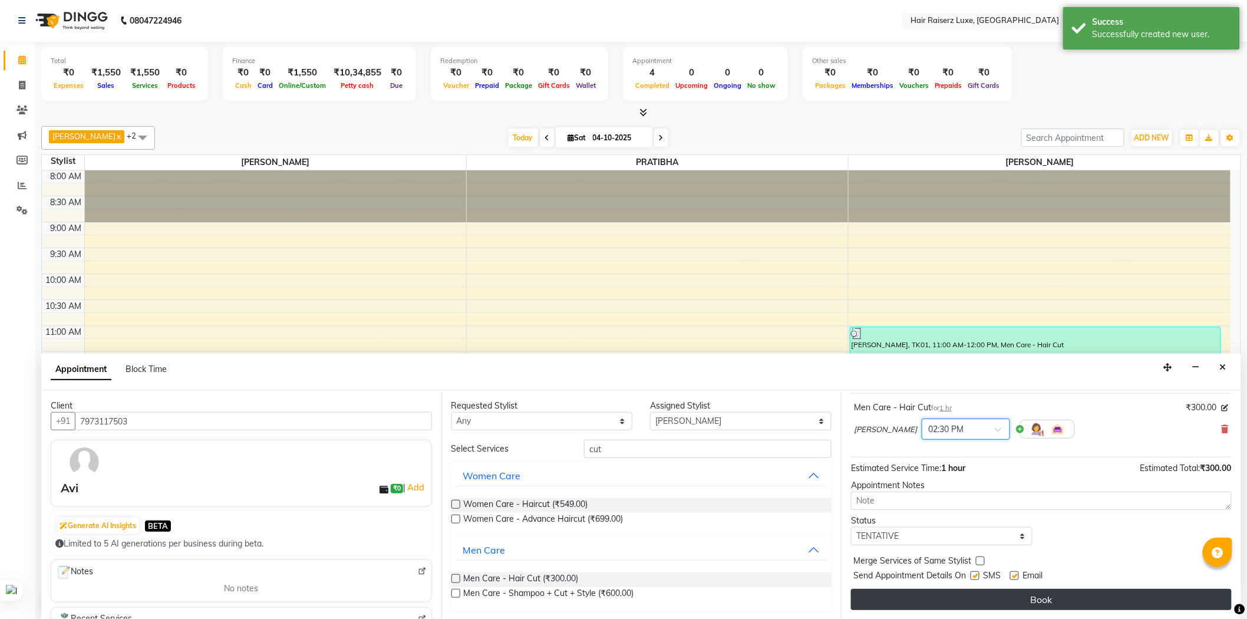
click at [1033, 593] on button "Book" at bounding box center [1041, 599] width 381 height 21
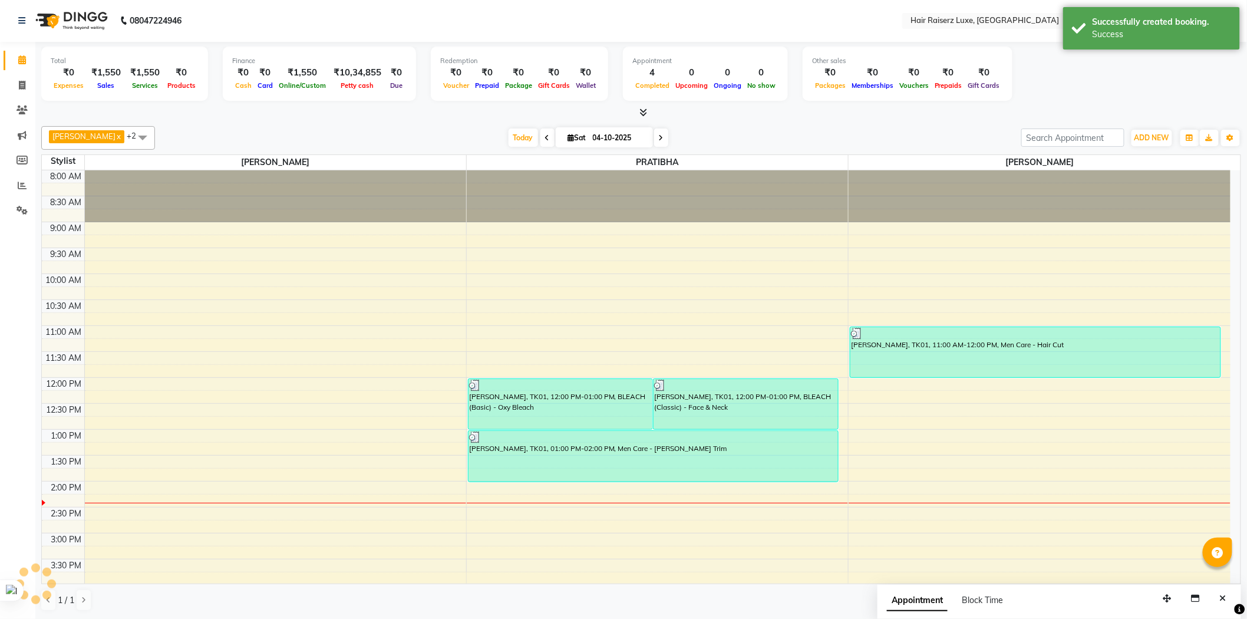
scroll to position [0, 0]
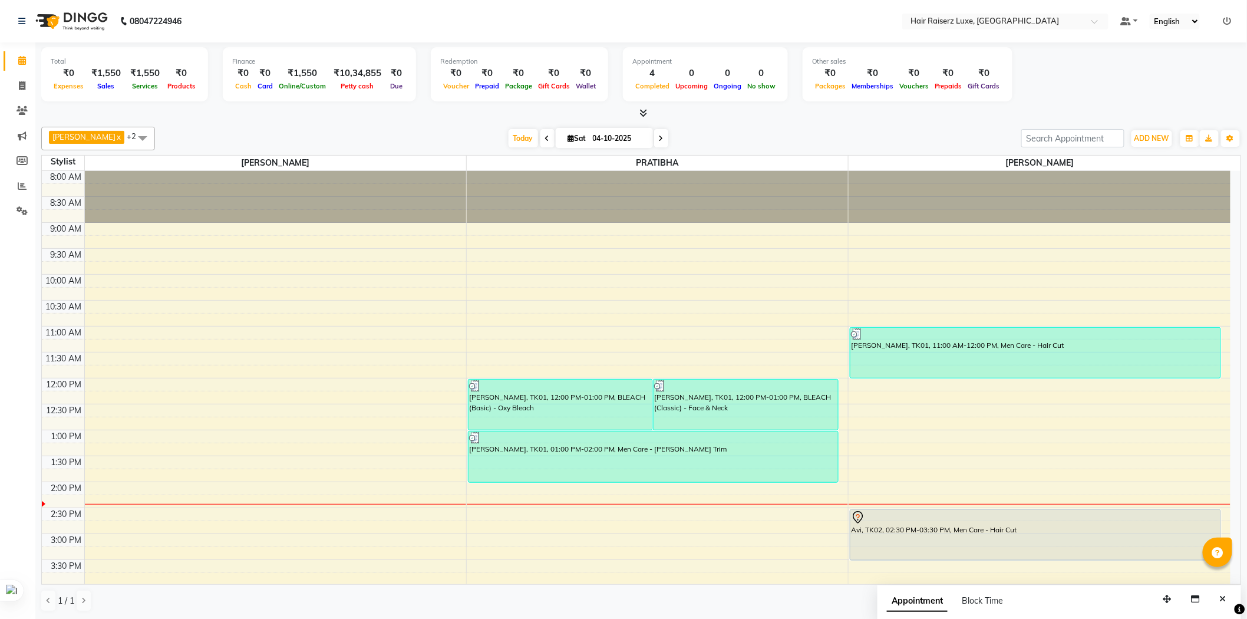
click at [864, 127] on div "[PERSON_NAME] x PRATIBHA x +2 Select All [PERSON_NAME] PRATIBHA [PERSON_NAME] […" at bounding box center [640, 139] width 1199 height 24
click at [860, 124] on div "[PERSON_NAME] x PRATIBHA x +2 Select All [PERSON_NAME] PRATIBHA [PERSON_NAME] […" at bounding box center [640, 369] width 1199 height 494
click at [861, 127] on div "[PERSON_NAME] x PRATIBHA x +2 Select All [PERSON_NAME] PRATIBHA [PERSON_NAME] […" at bounding box center [640, 139] width 1199 height 24
click at [844, 163] on span "PRATIBHA" at bounding box center [657, 163] width 381 height 15
click at [743, 138] on div "[DATE] [DATE]" at bounding box center [588, 139] width 854 height 18
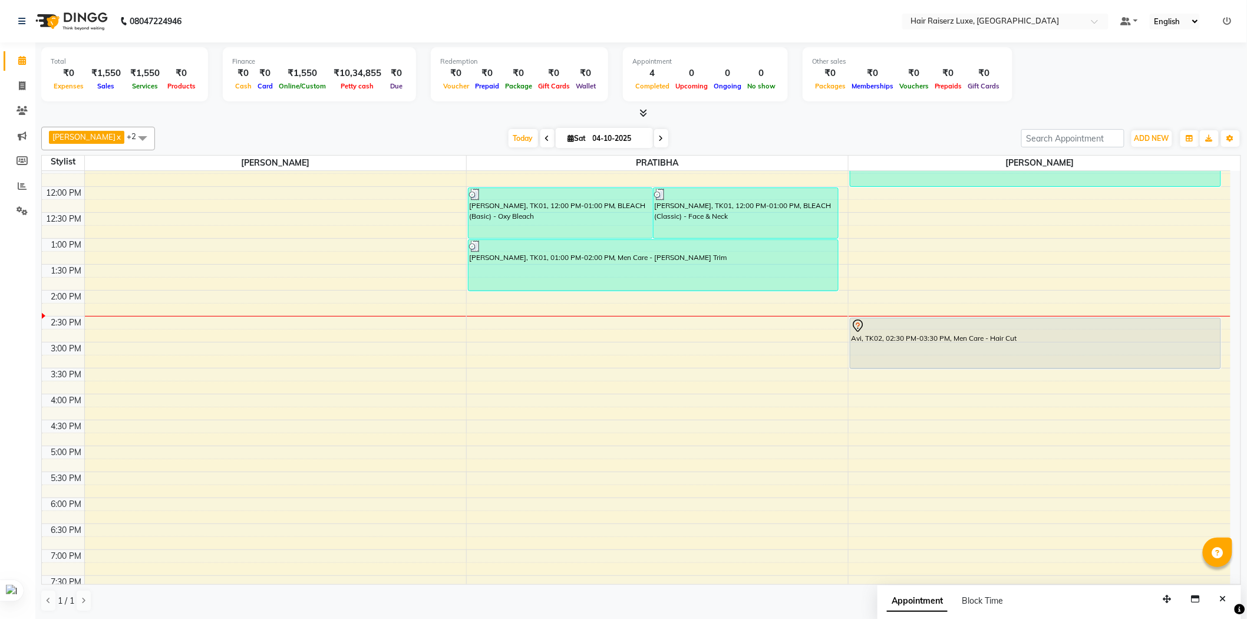
scroll to position [196, 0]
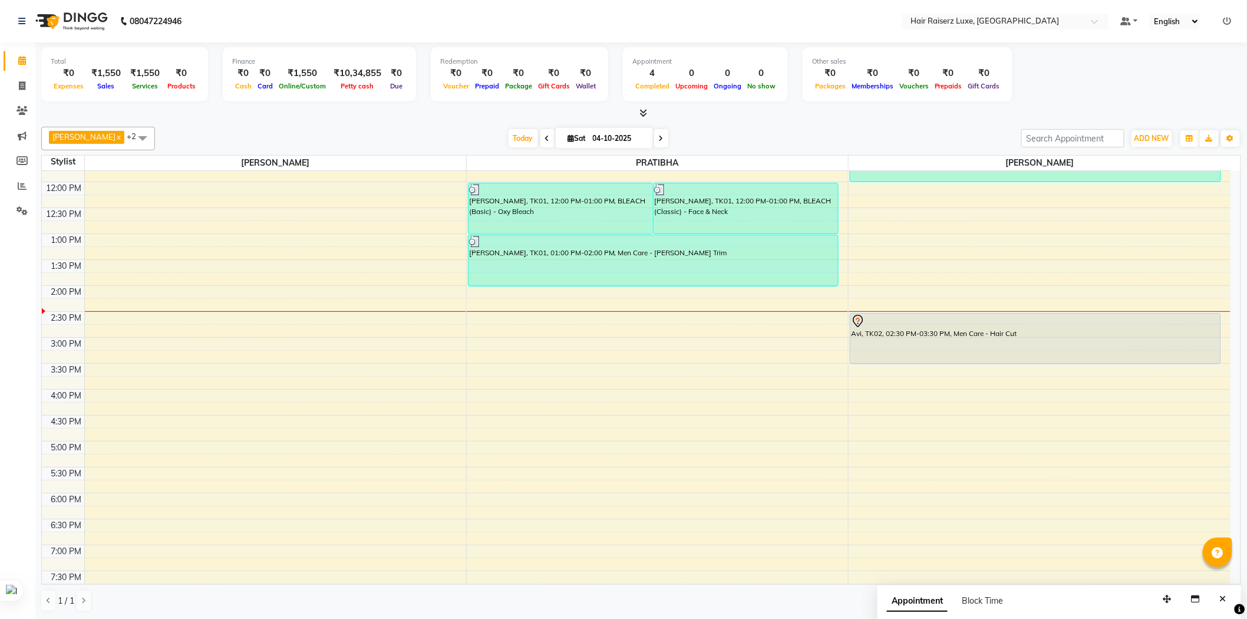
click at [928, 461] on div "8:00 AM 8:30 AM 9:00 AM 9:30 AM 10:00 AM 10:30 AM 11:00 AM 11:30 AM 12:00 PM 12…" at bounding box center [636, 311] width 1188 height 673
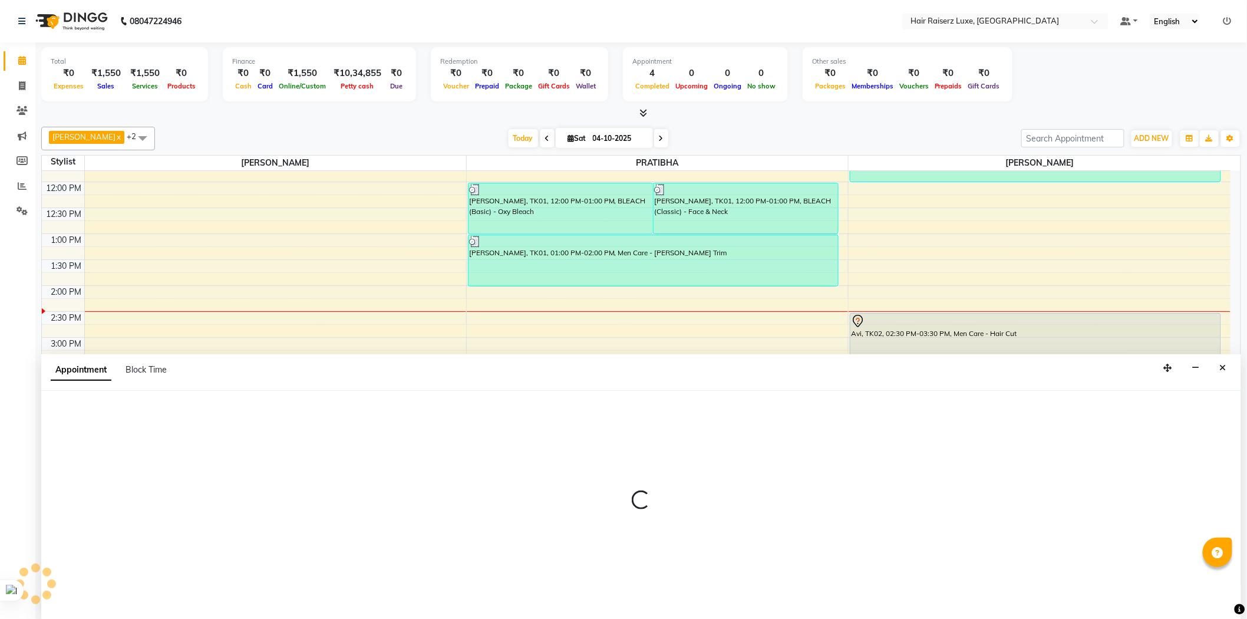
scroll to position [1, 0]
select select "84397"
select select "1035"
select select "tentative"
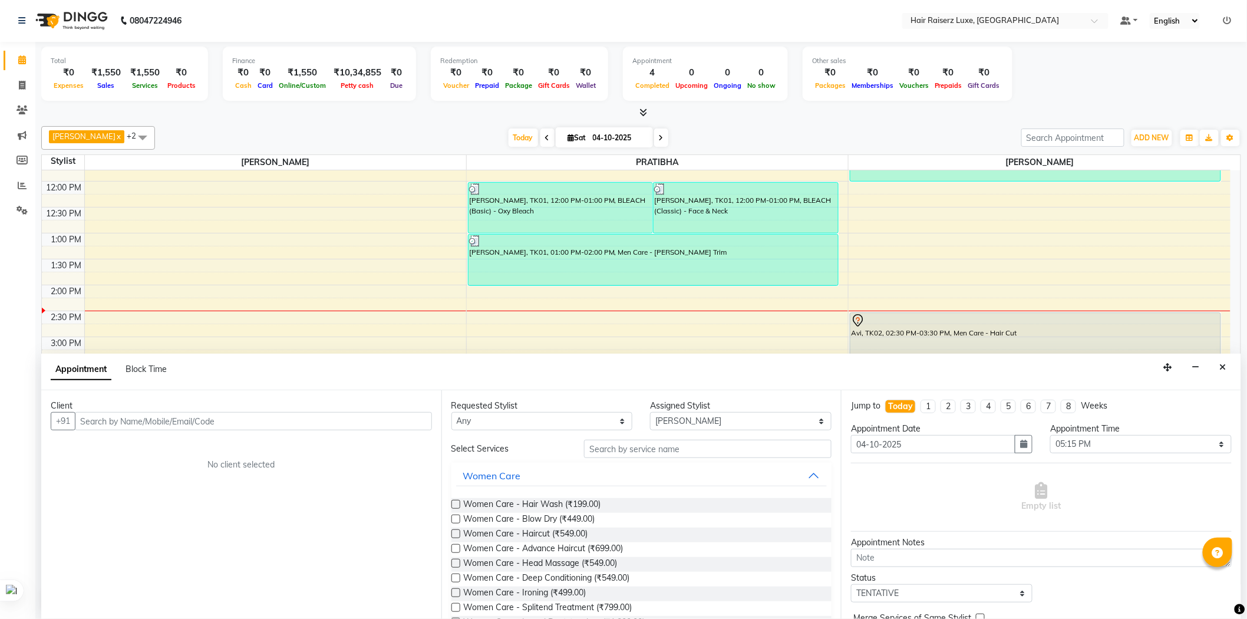
click at [285, 423] on input "text" at bounding box center [253, 421] width 357 height 18
type input "9276053814"
click at [397, 429] on button "Add Client" at bounding box center [407, 421] width 49 height 18
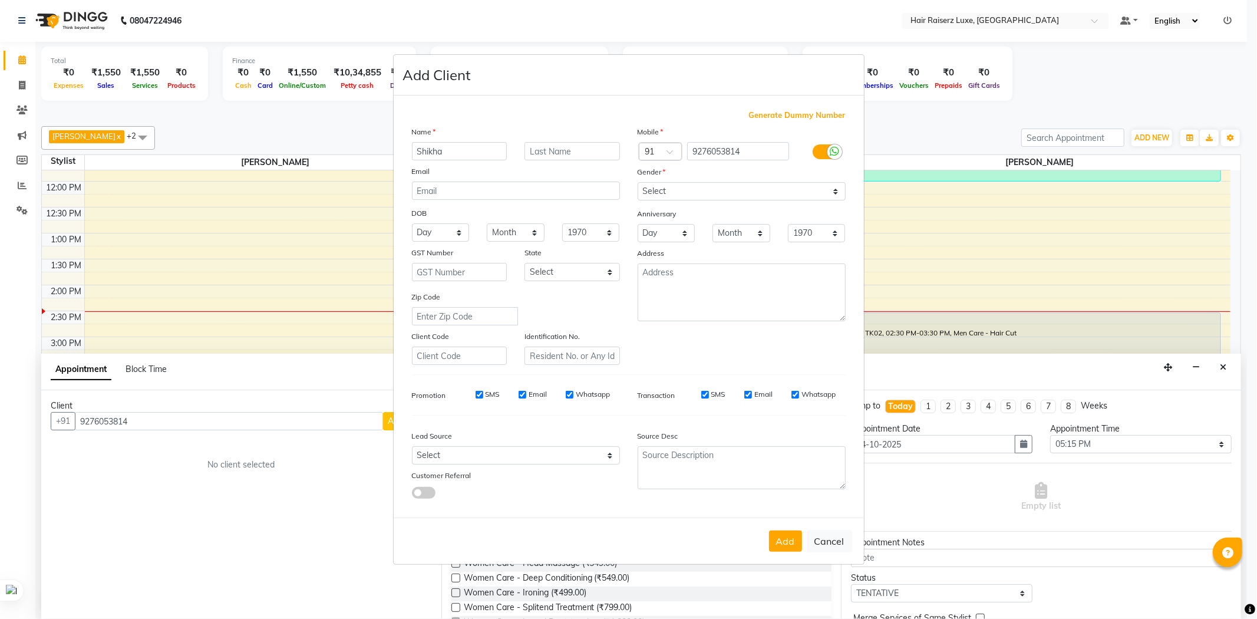
type input "Shikha"
click at [672, 187] on select "Select [DEMOGRAPHIC_DATA] [DEMOGRAPHIC_DATA] Other Prefer Not To Say" at bounding box center [741, 191] width 208 height 18
click at [637, 182] on select "Select [DEMOGRAPHIC_DATA] [DEMOGRAPHIC_DATA] Other Prefer Not To Say" at bounding box center [741, 191] width 208 height 18
click at [670, 187] on select "Select [DEMOGRAPHIC_DATA] [DEMOGRAPHIC_DATA] Other Prefer Not To Say" at bounding box center [741, 191] width 208 height 18
select select "[DEMOGRAPHIC_DATA]"
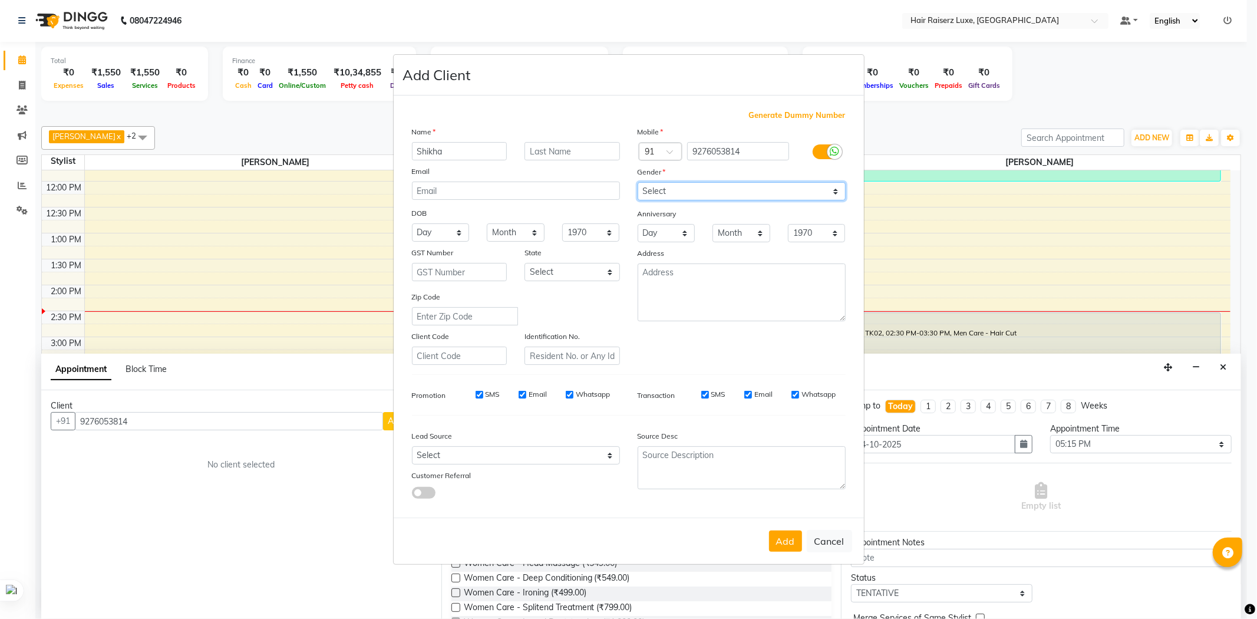
click at [637, 182] on select "Select [DEMOGRAPHIC_DATA] [DEMOGRAPHIC_DATA] Other Prefer Not To Say" at bounding box center [741, 191] width 208 height 18
click at [782, 539] on button "Add" at bounding box center [785, 540] width 33 height 21
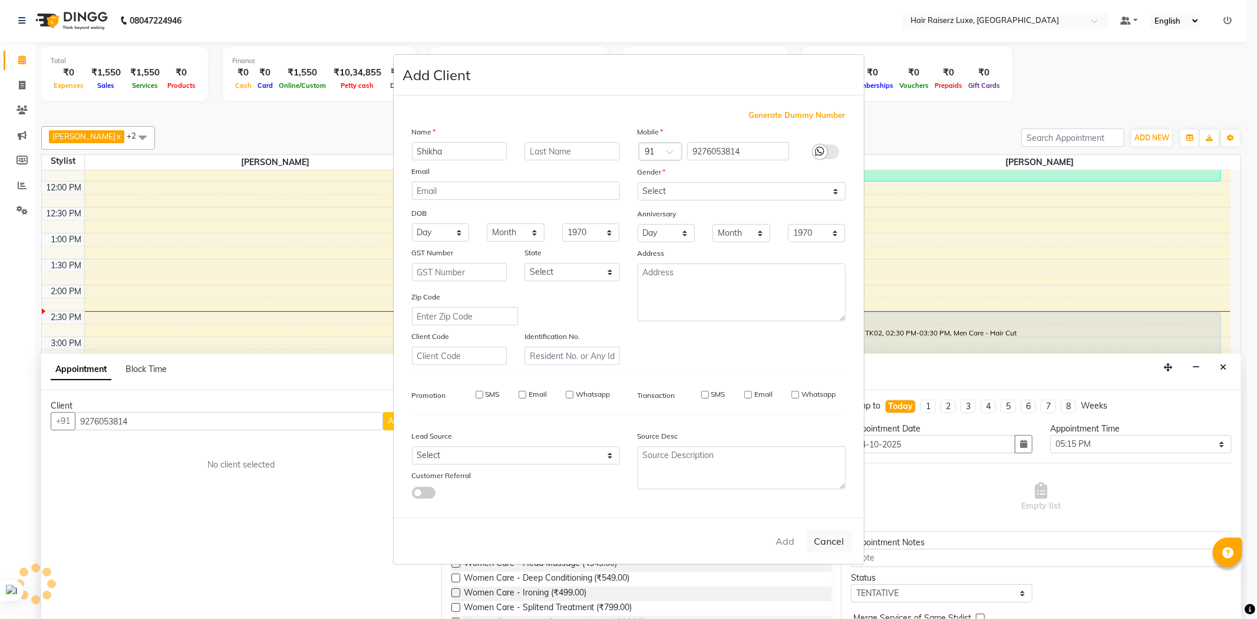
select select
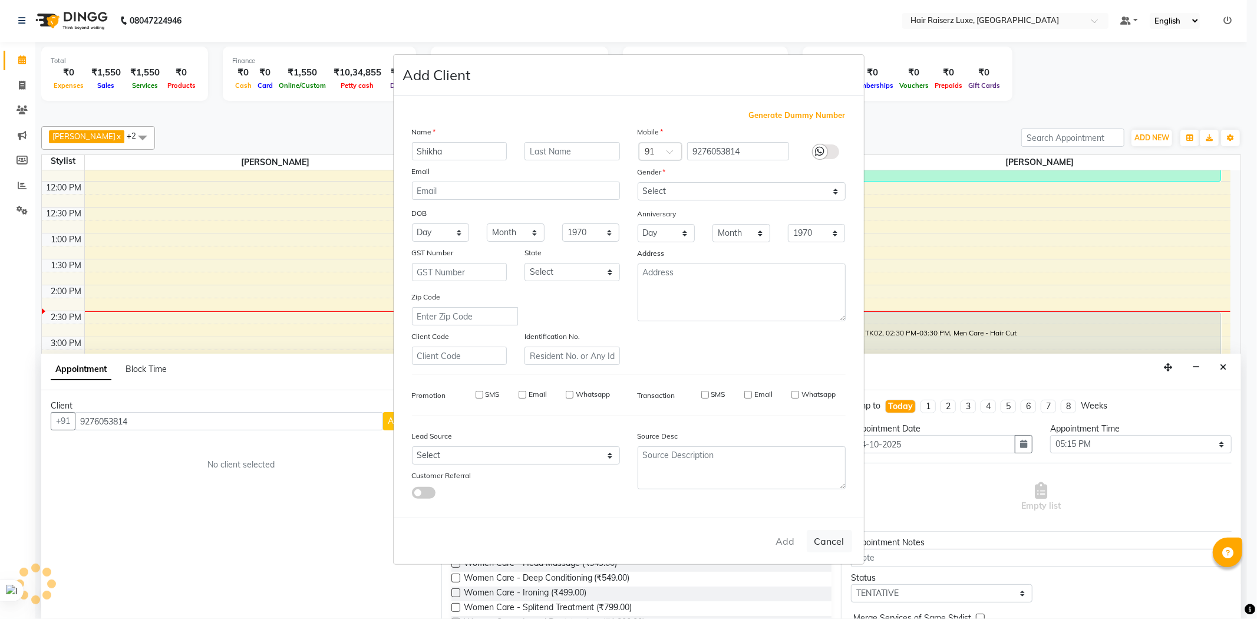
select select
checkbox input "false"
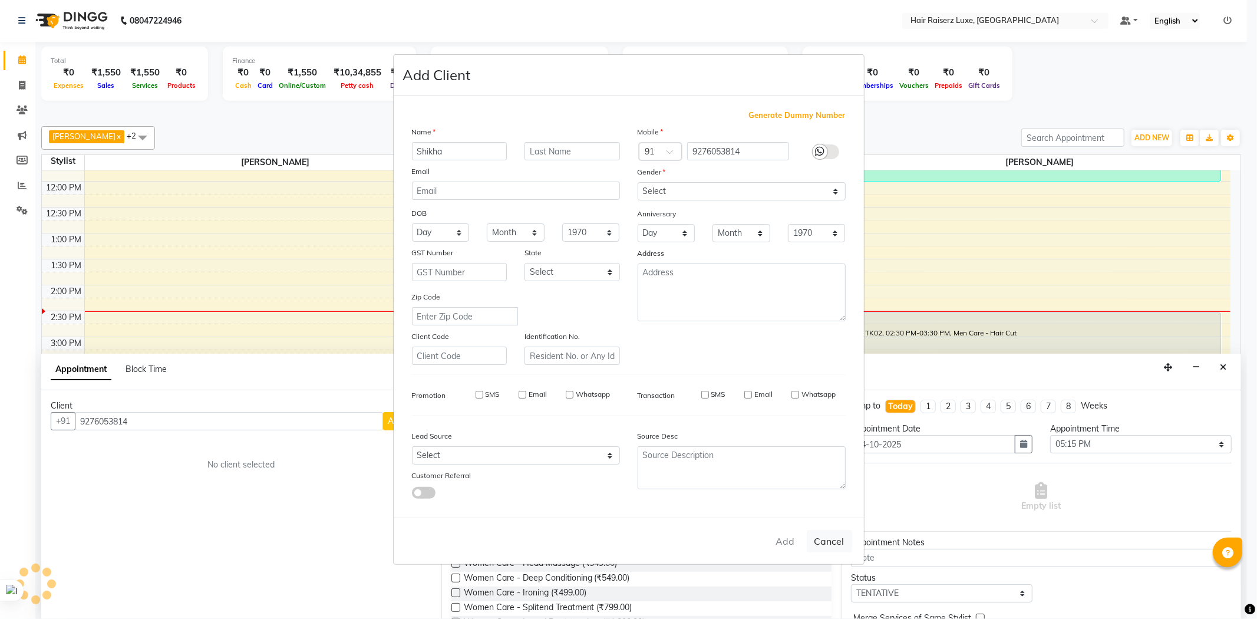
checkbox input "false"
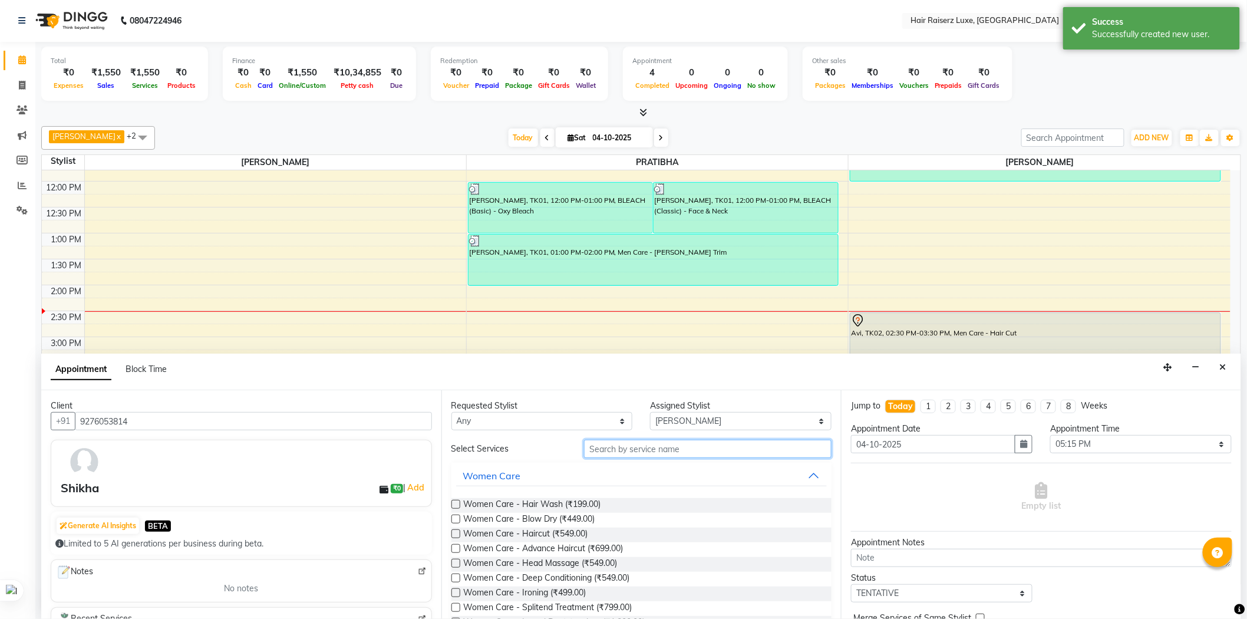
click at [660, 447] on input "text" at bounding box center [707, 448] width 247 height 18
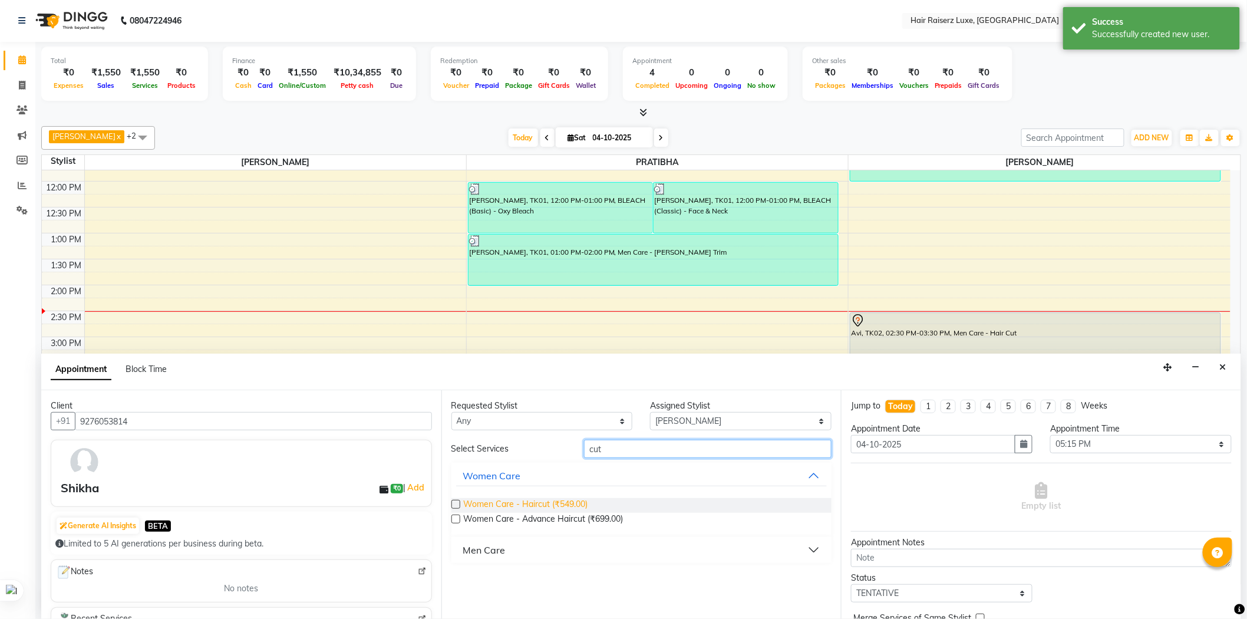
type input "cut"
click at [575, 502] on span "Women Care - Haircut (₹549.00)" at bounding box center [526, 505] width 124 height 15
checkbox input "false"
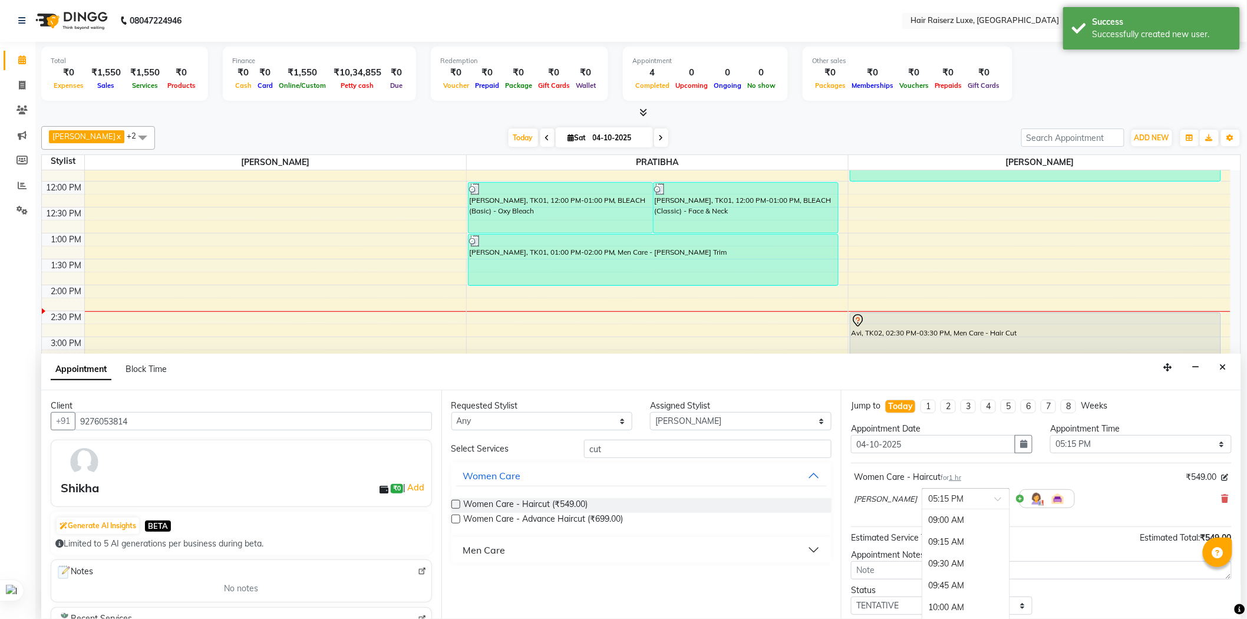
click at [949, 504] on div "× 05:15 PM" at bounding box center [956, 498] width 69 height 12
click at [922, 518] on div "01:30 PM" at bounding box center [965, 515] width 87 height 22
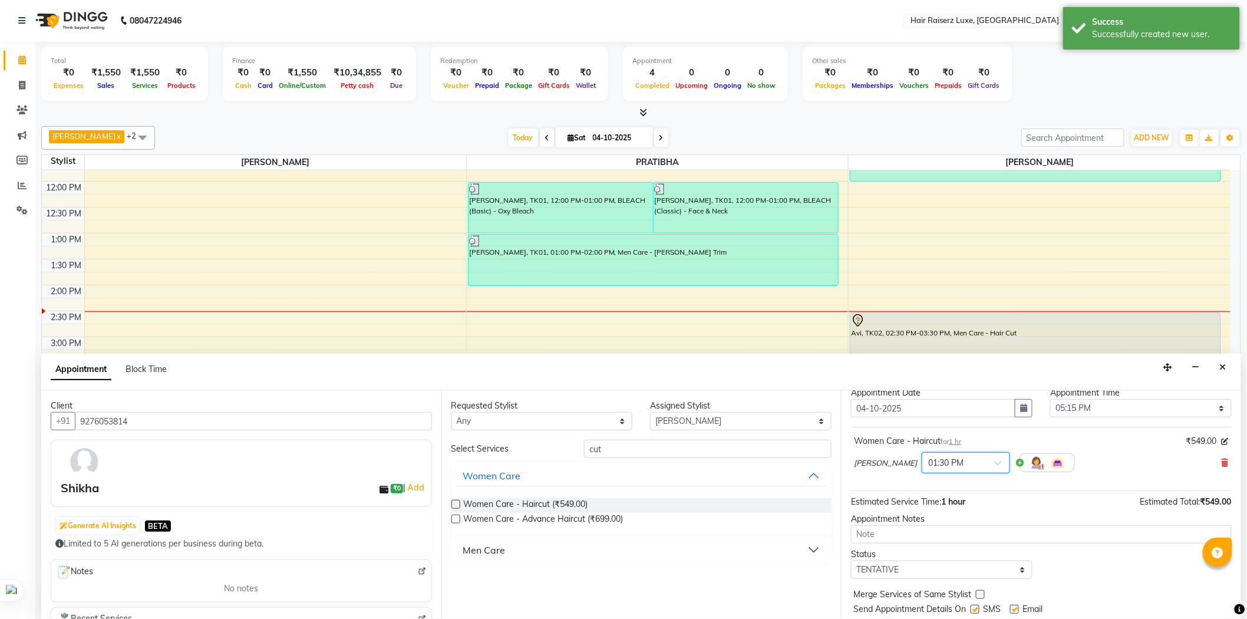
scroll to position [70, 0]
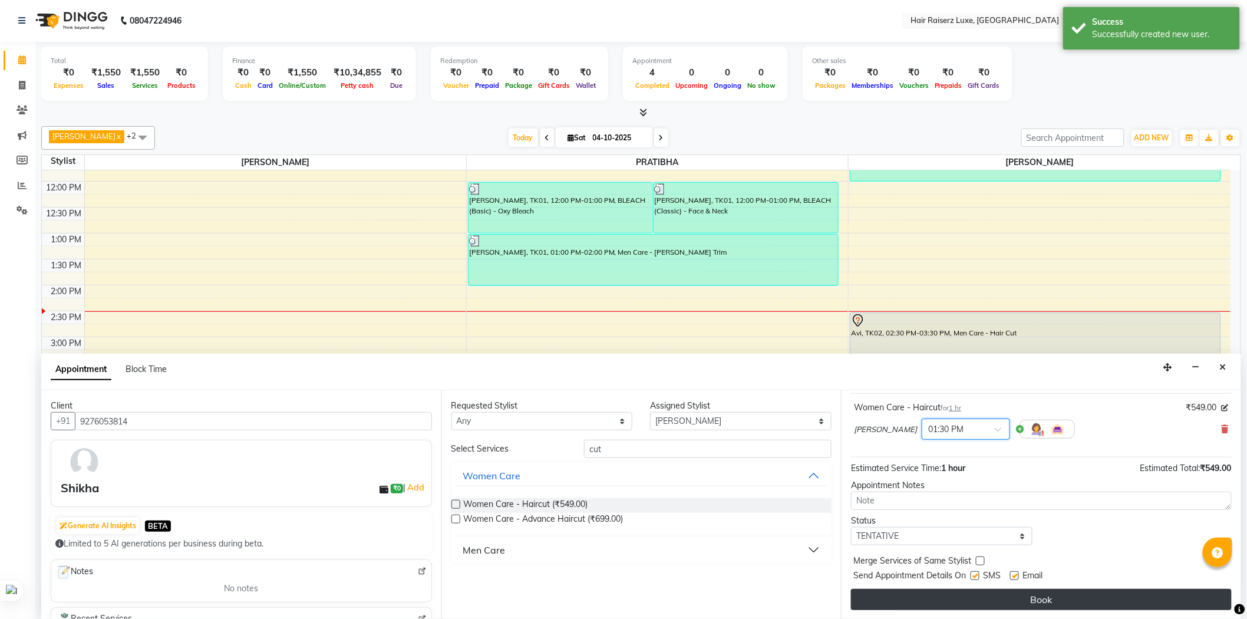
click at [1006, 596] on button "Book" at bounding box center [1041, 599] width 381 height 21
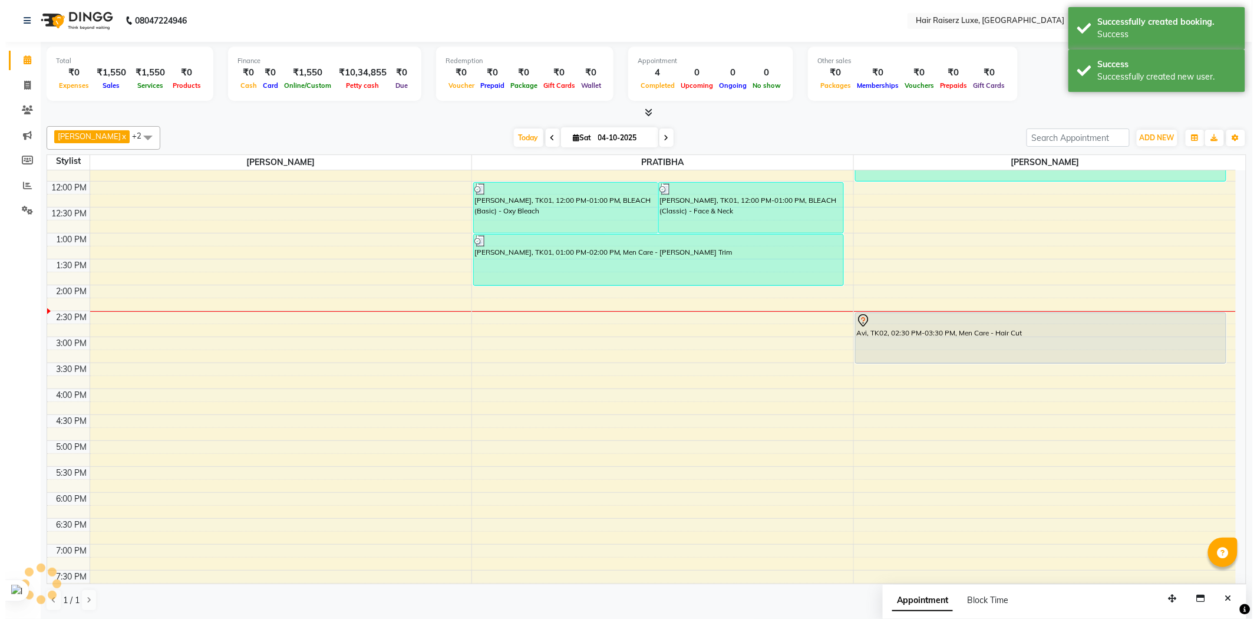
scroll to position [0, 0]
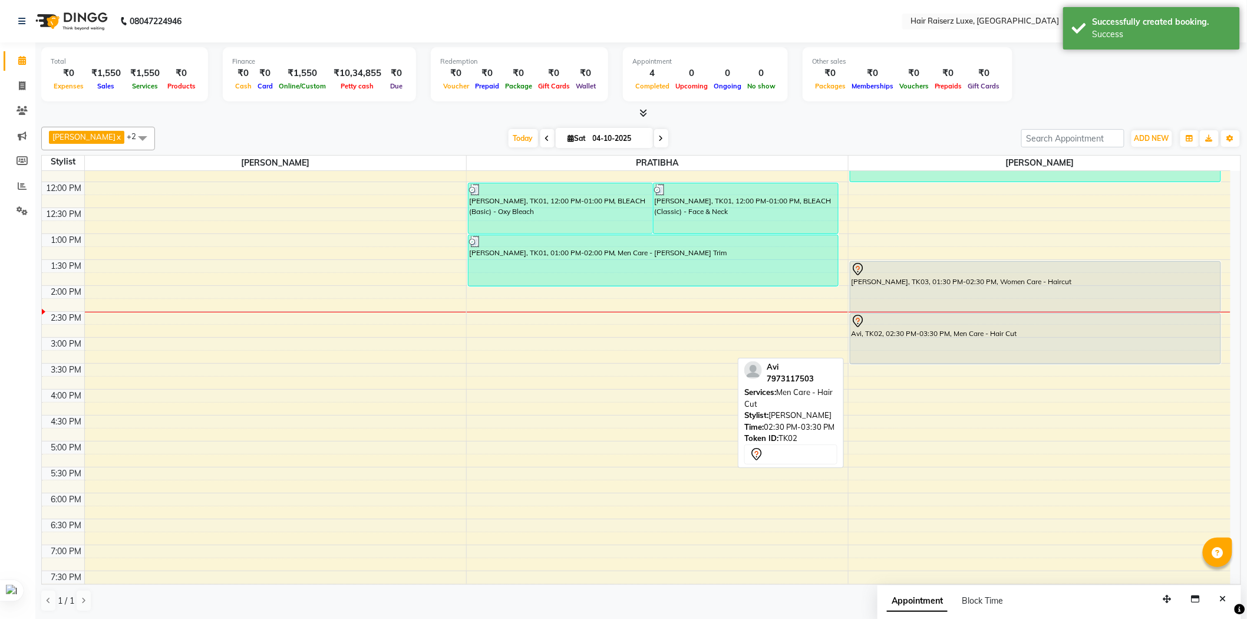
click at [988, 287] on div "[PERSON_NAME], TK03, 01:30 PM-02:30 PM, Women Care - Haircut" at bounding box center [1035, 287] width 370 height 50
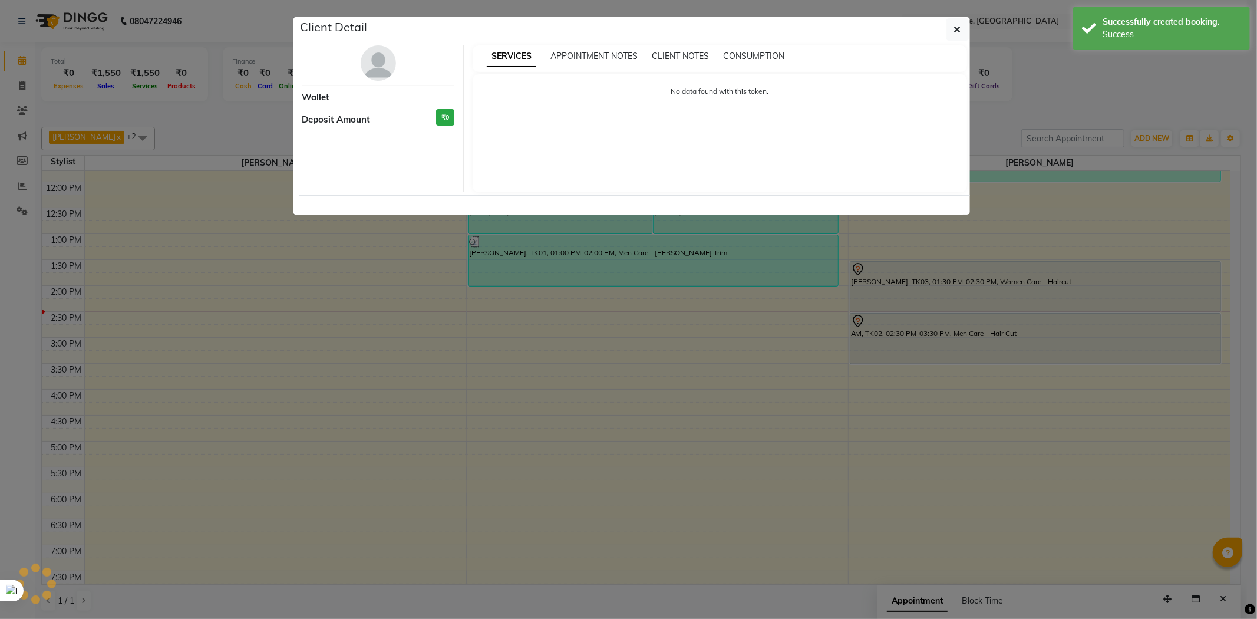
select select "7"
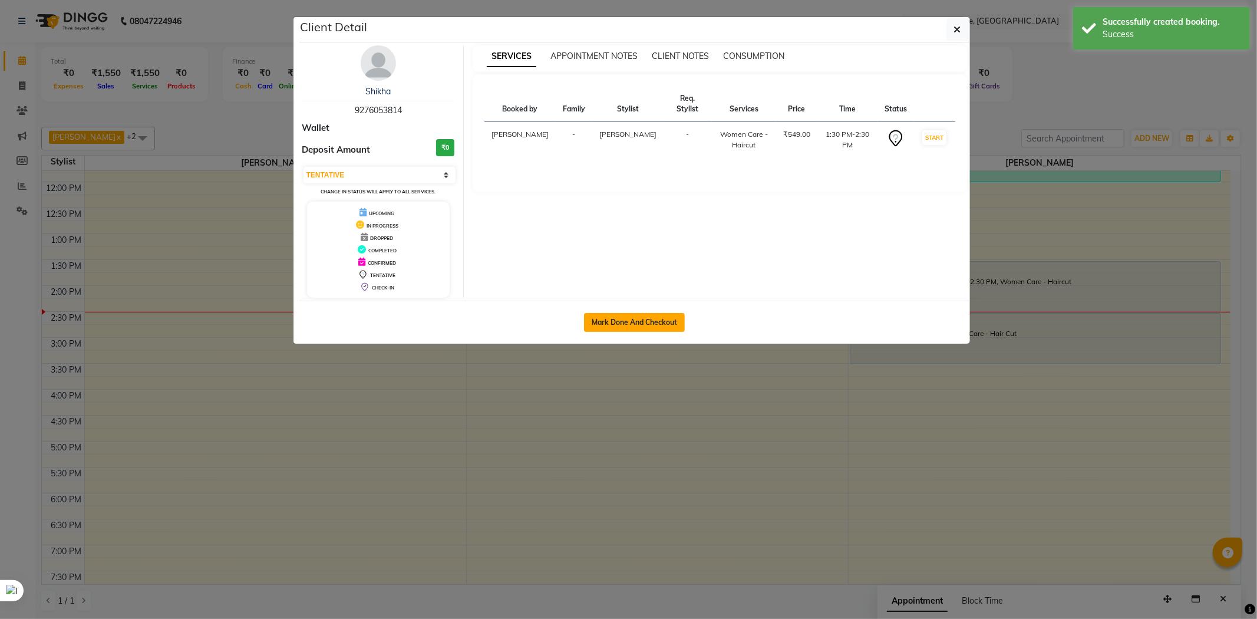
click at [640, 321] on button "Mark Done And Checkout" at bounding box center [634, 322] width 101 height 19
select select "7418"
select select "service"
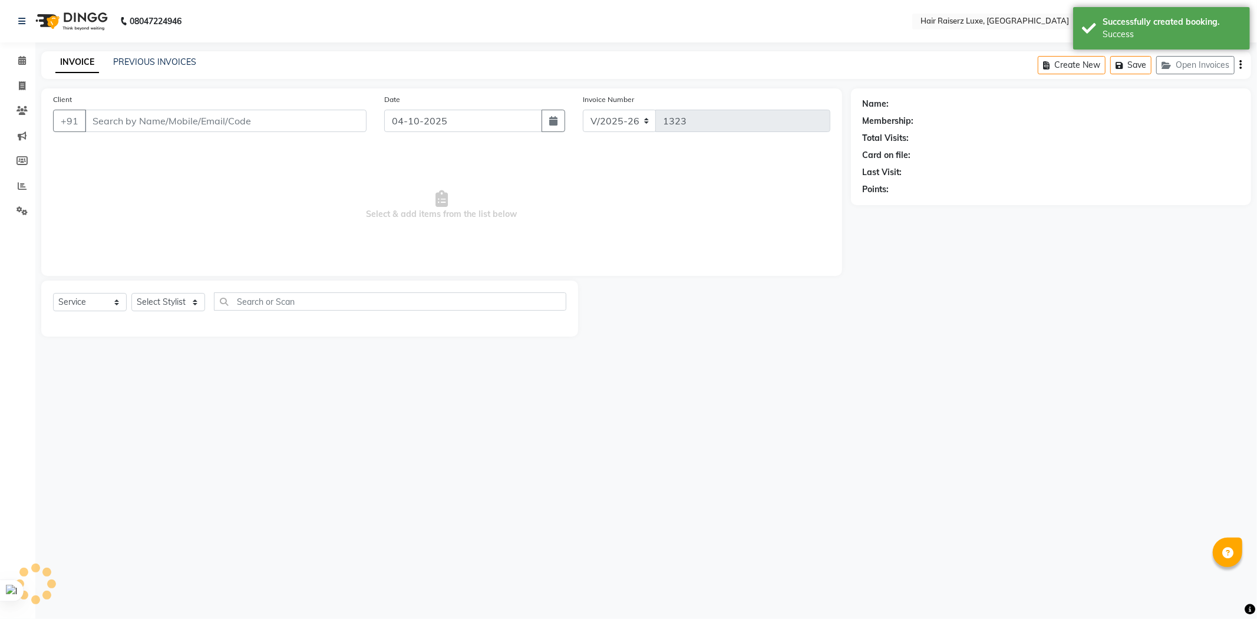
type input "9276053814"
select select "84397"
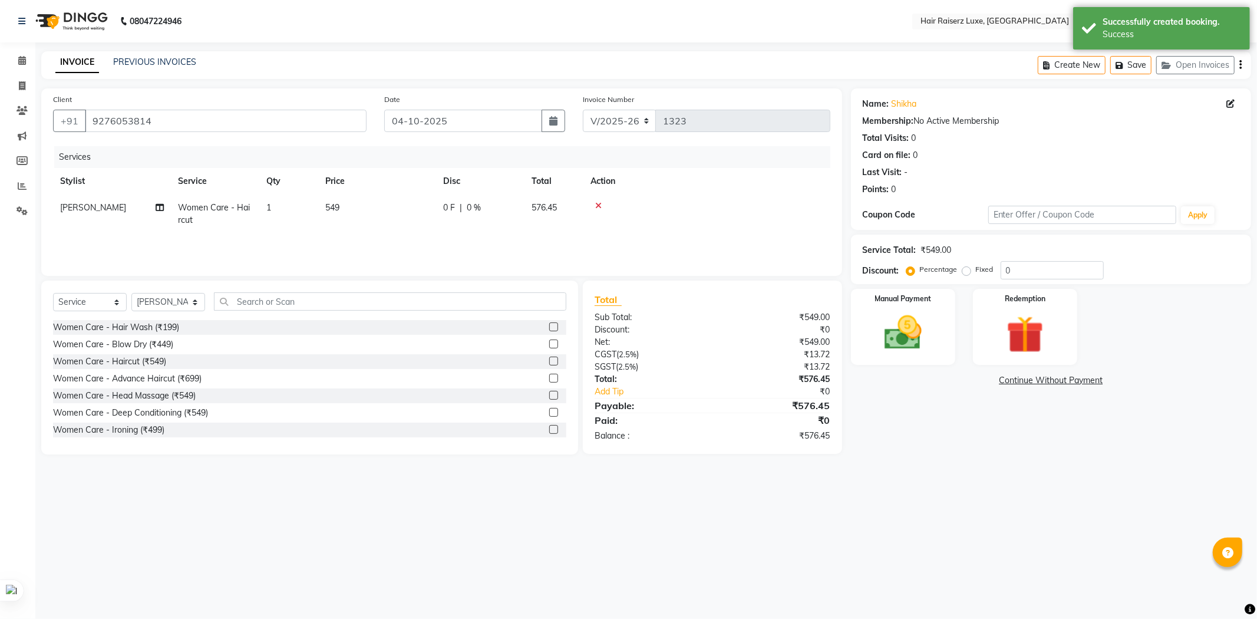
click at [976, 273] on label "Fixed" at bounding box center [985, 269] width 18 height 11
click at [964, 273] on input "Fixed" at bounding box center [968, 269] width 8 height 8
radio input "true"
click at [1028, 270] on input "0" at bounding box center [1051, 270] width 103 height 18
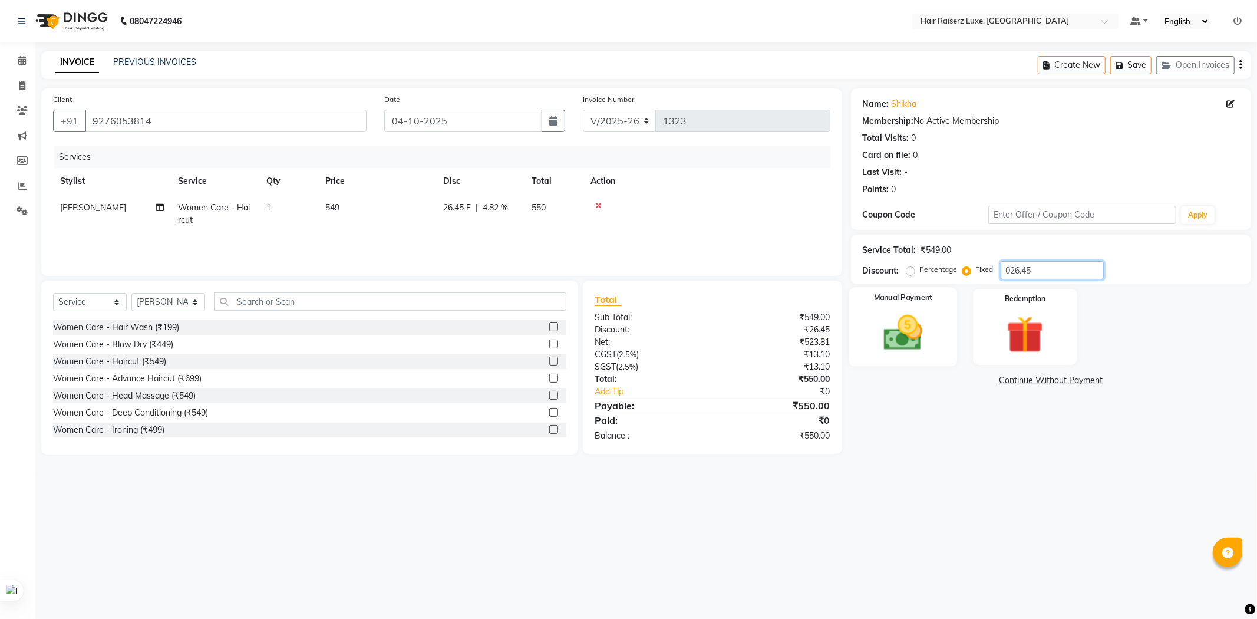
type input "026.45"
drag, startPoint x: 916, startPoint y: 332, endPoint x: 931, endPoint y: 350, distance: 23.8
click at [916, 332] on img at bounding box center [902, 332] width 63 height 45
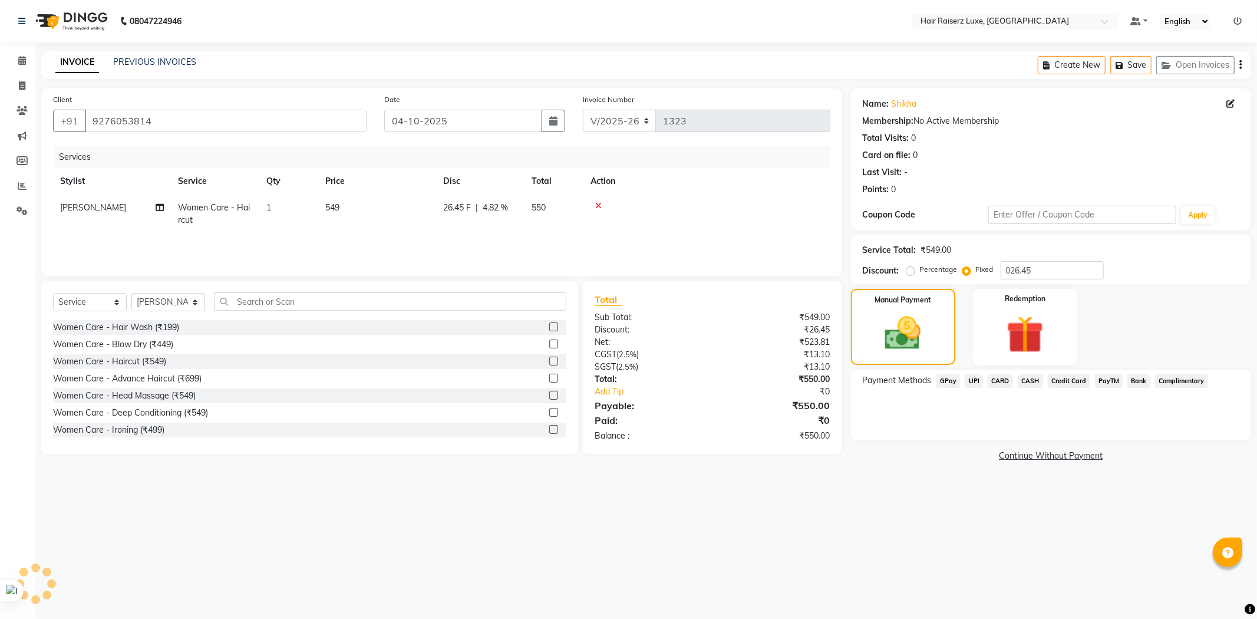
click at [973, 379] on span "UPI" at bounding box center [973, 381] width 18 height 14
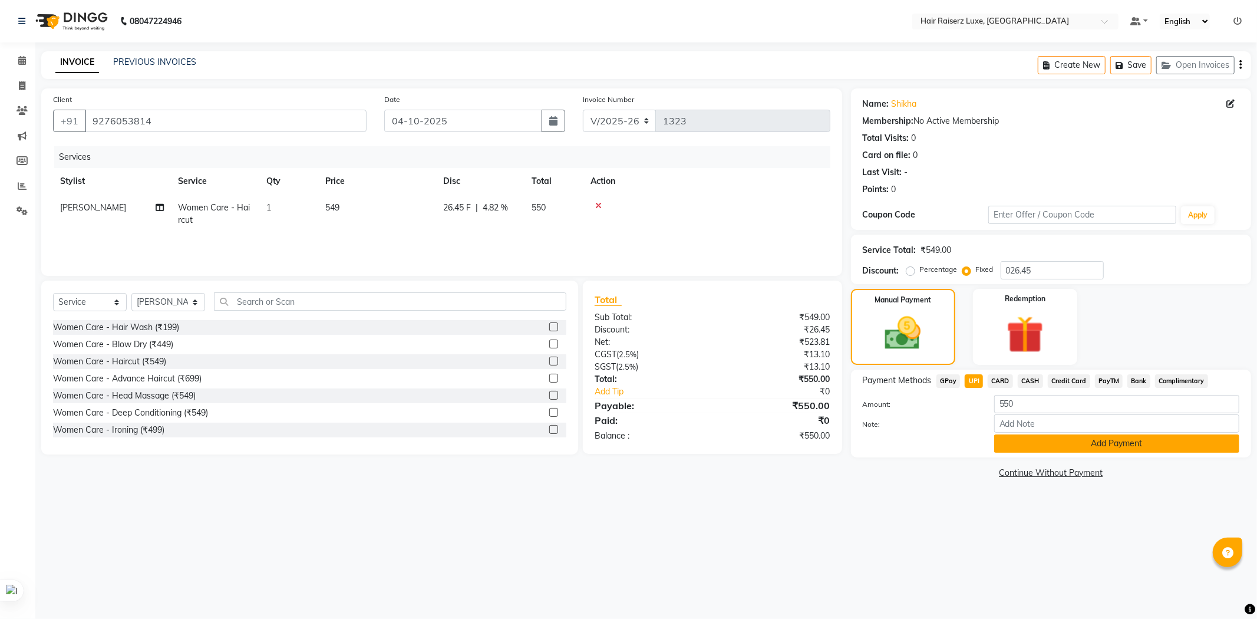
click at [1070, 442] on button "Add Payment" at bounding box center [1116, 443] width 245 height 18
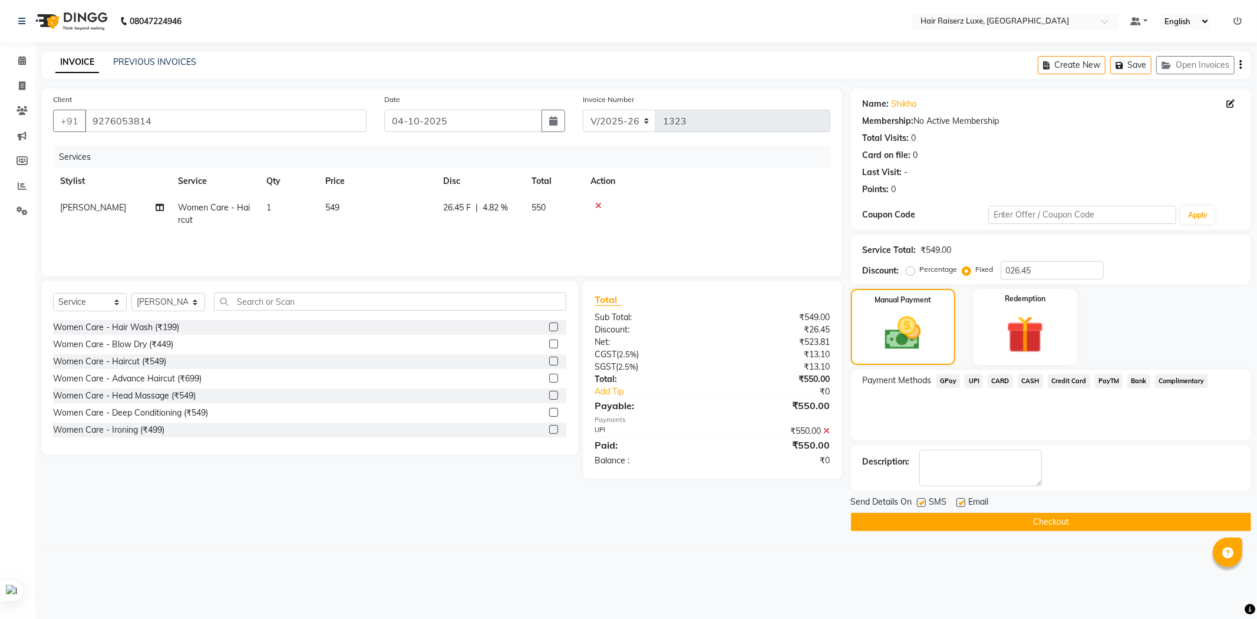
click at [1003, 519] on button "Checkout" at bounding box center [1051, 522] width 400 height 18
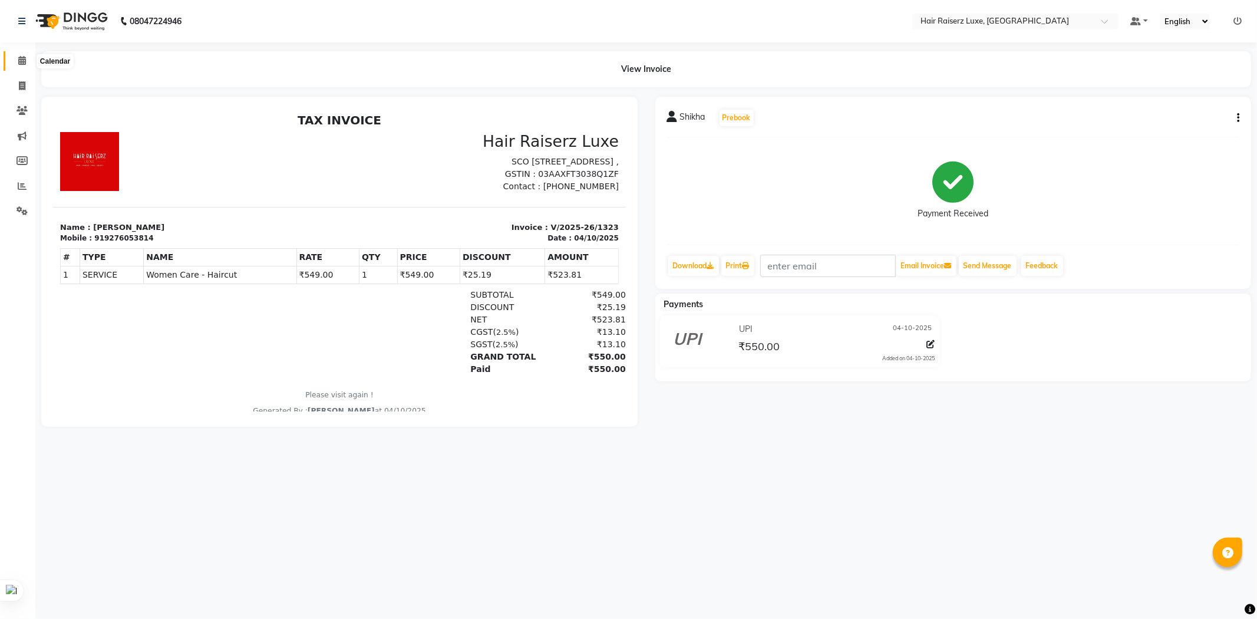
click at [25, 65] on span at bounding box center [22, 61] width 21 height 14
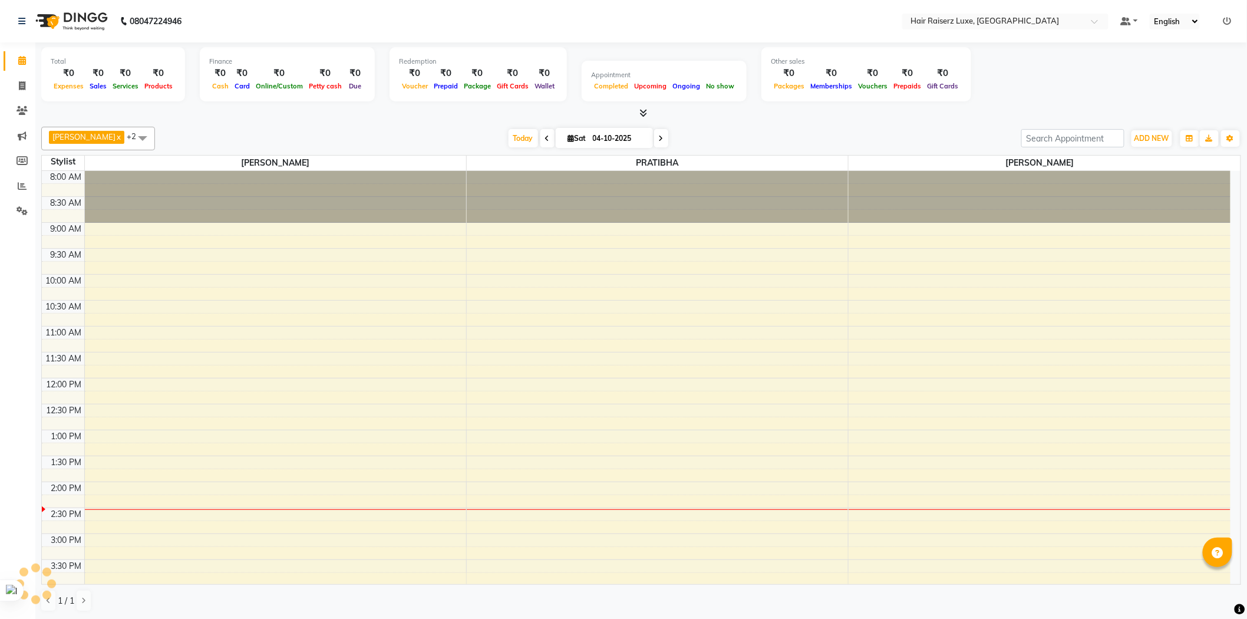
scroll to position [240, 0]
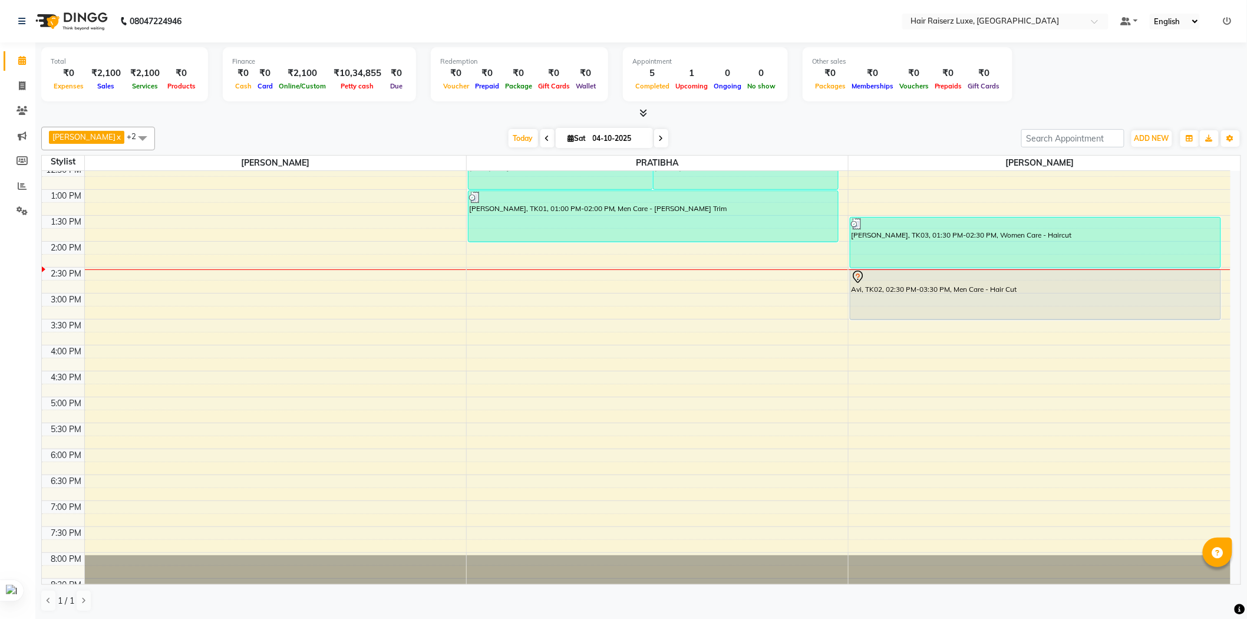
drag, startPoint x: 974, startPoint y: 376, endPoint x: 961, endPoint y: 406, distance: 33.3
drag, startPoint x: 961, startPoint y: 406, endPoint x: 788, endPoint y: 128, distance: 328.4
click at [788, 128] on div "[PERSON_NAME] x PRATIBHA x +2 Select All [PERSON_NAME] PRATIBHA [PERSON_NAME] […" at bounding box center [640, 139] width 1199 height 24
click at [851, 118] on div at bounding box center [640, 113] width 1199 height 12
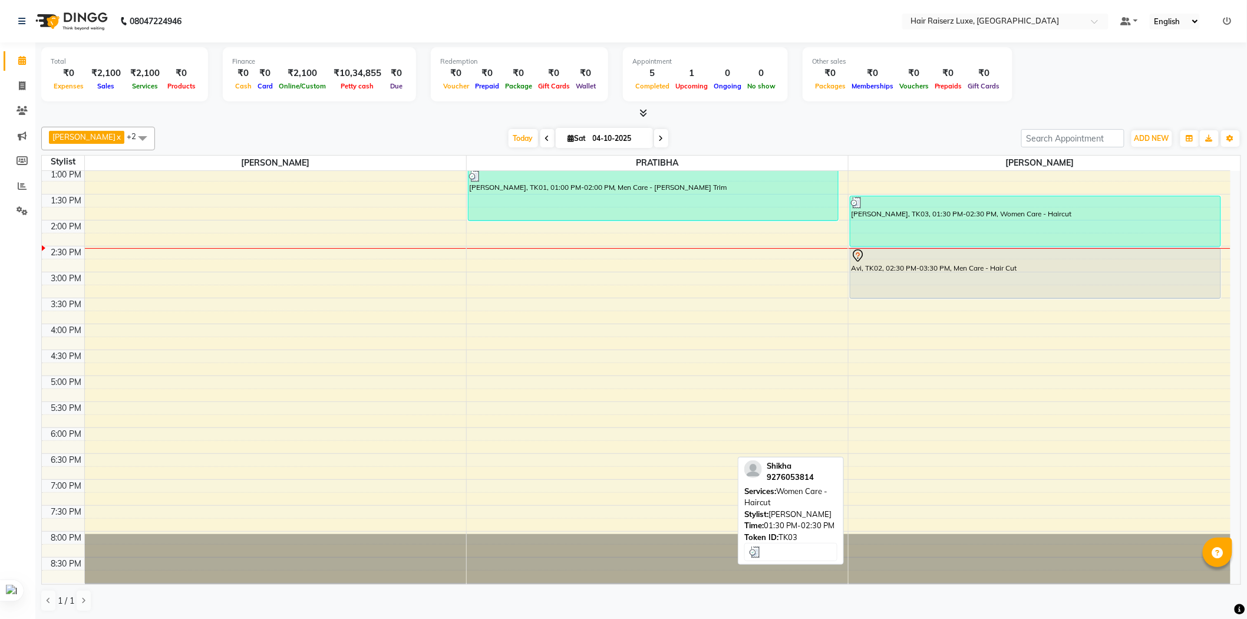
scroll to position [263, 0]
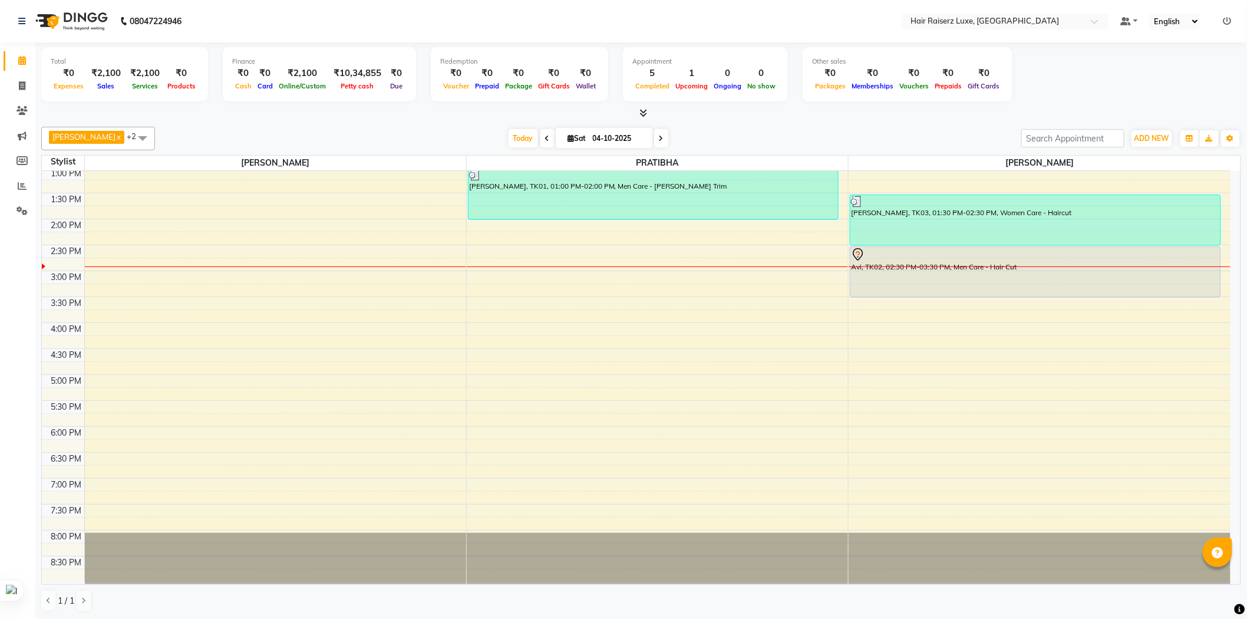
click at [799, 125] on div "[PERSON_NAME] x PRATIBHA x +2 Select All [PERSON_NAME] PRATIBHA [PERSON_NAME] […" at bounding box center [640, 369] width 1199 height 494
click at [923, 136] on div "[DATE] [DATE]" at bounding box center [588, 139] width 854 height 18
click at [841, 128] on div "[PERSON_NAME] x PRATIBHA x +2 Select All [PERSON_NAME] PRATIBHA [PERSON_NAME] […" at bounding box center [640, 139] width 1199 height 24
drag, startPoint x: 798, startPoint y: 122, endPoint x: 613, endPoint y: 72, distance: 191.5
click at [794, 122] on div "[PERSON_NAME] x PRATIBHA x +2 Select All [PERSON_NAME] PRATIBHA [PERSON_NAME] […" at bounding box center [640, 369] width 1199 height 494
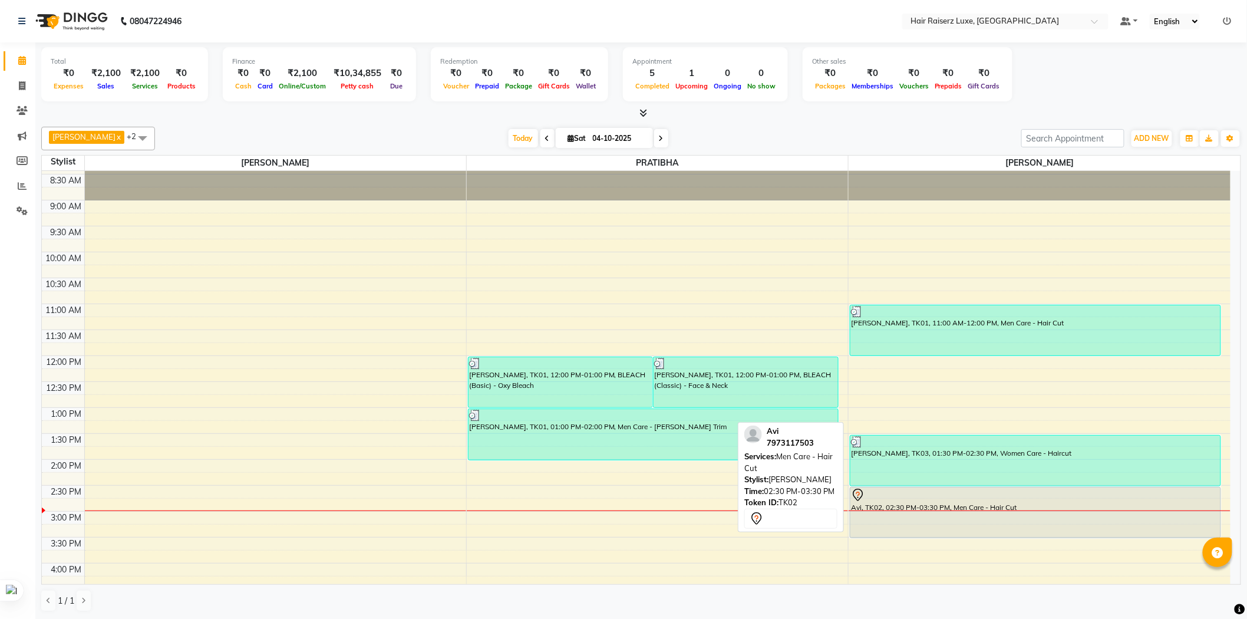
scroll to position [0, 0]
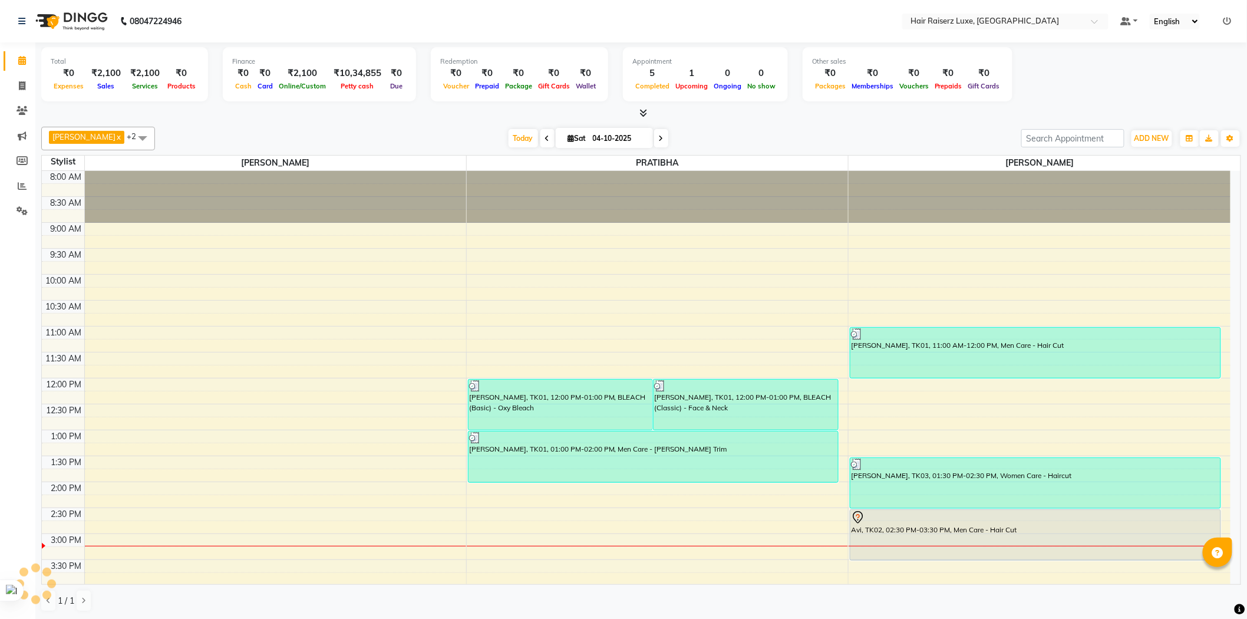
click at [716, 123] on div "[PERSON_NAME] x PRATIBHA x +2 Select All [PERSON_NAME] PRATIBHA [PERSON_NAME] […" at bounding box center [640, 369] width 1199 height 494
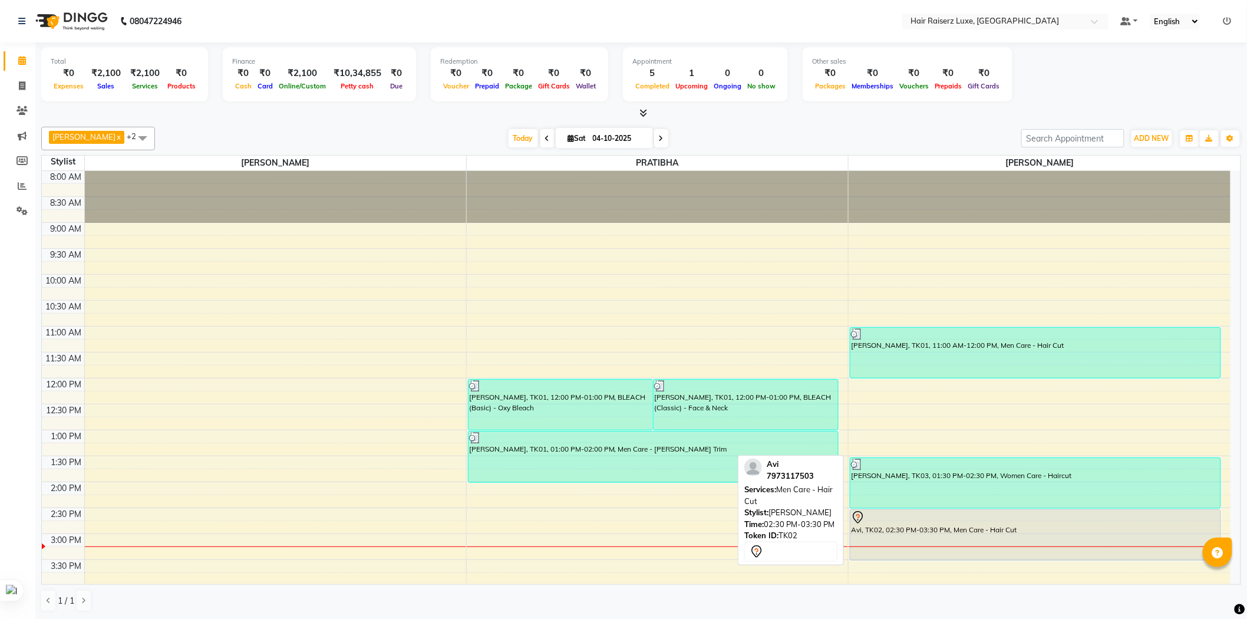
click at [976, 533] on div "Avi, TK02, 02:30 PM-03:30 PM, Men Care - Hair Cut" at bounding box center [1035, 535] width 370 height 50
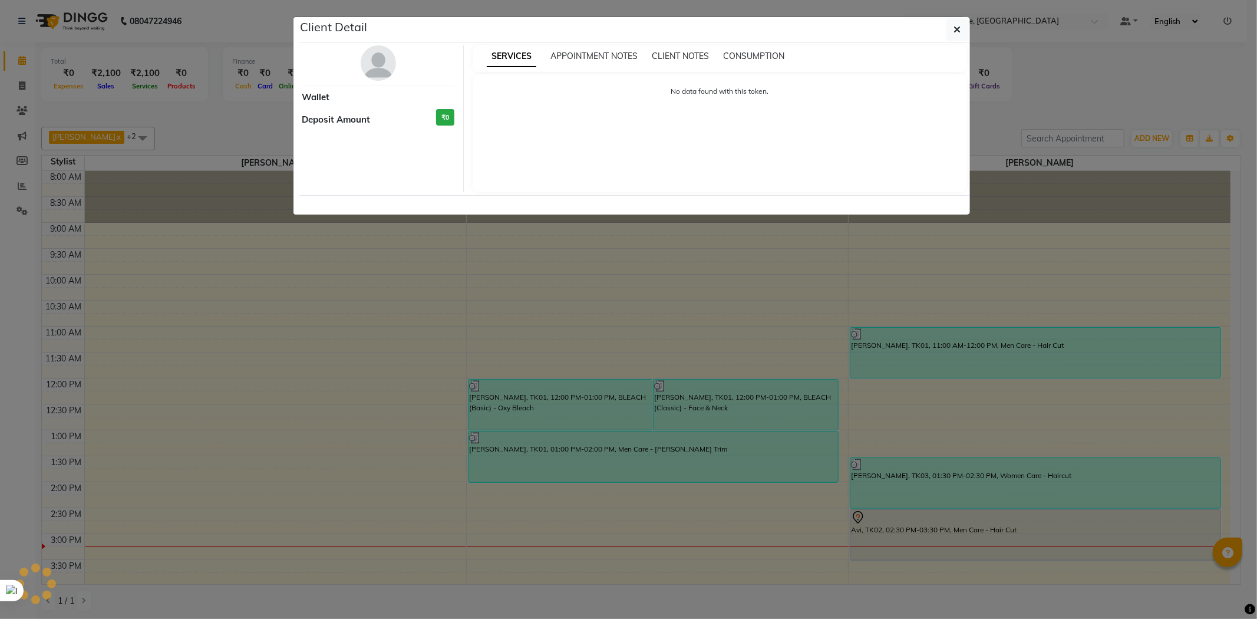
select select "7"
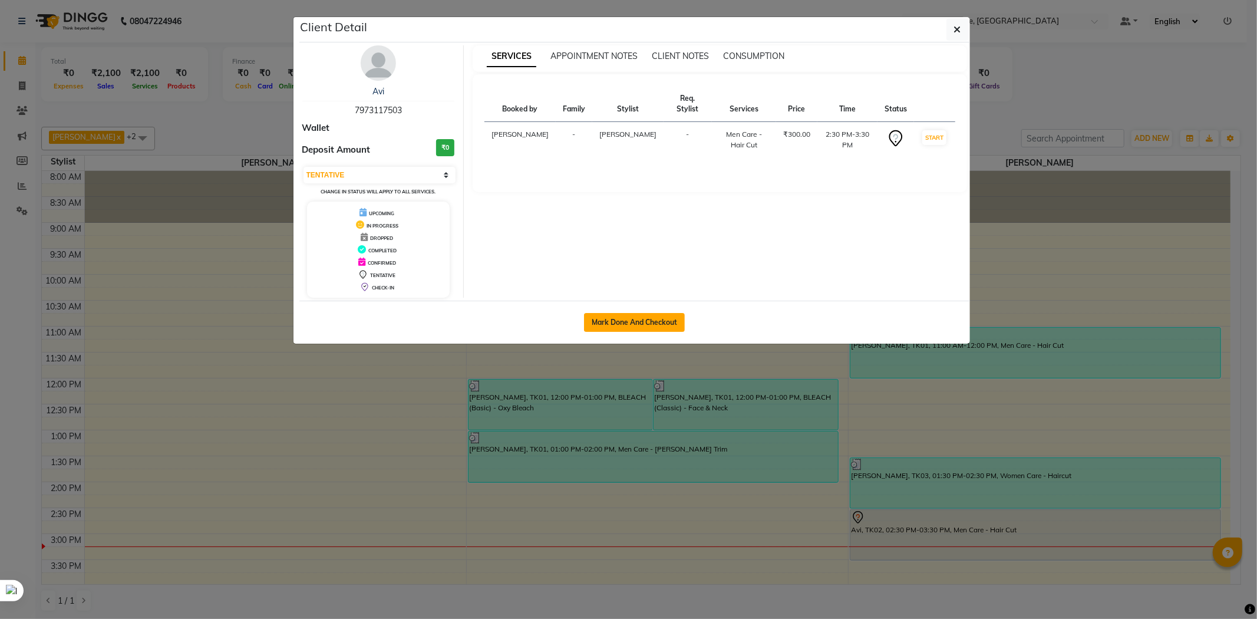
click at [660, 330] on button "Mark Done And Checkout" at bounding box center [634, 322] width 101 height 19
select select "7418"
select select "service"
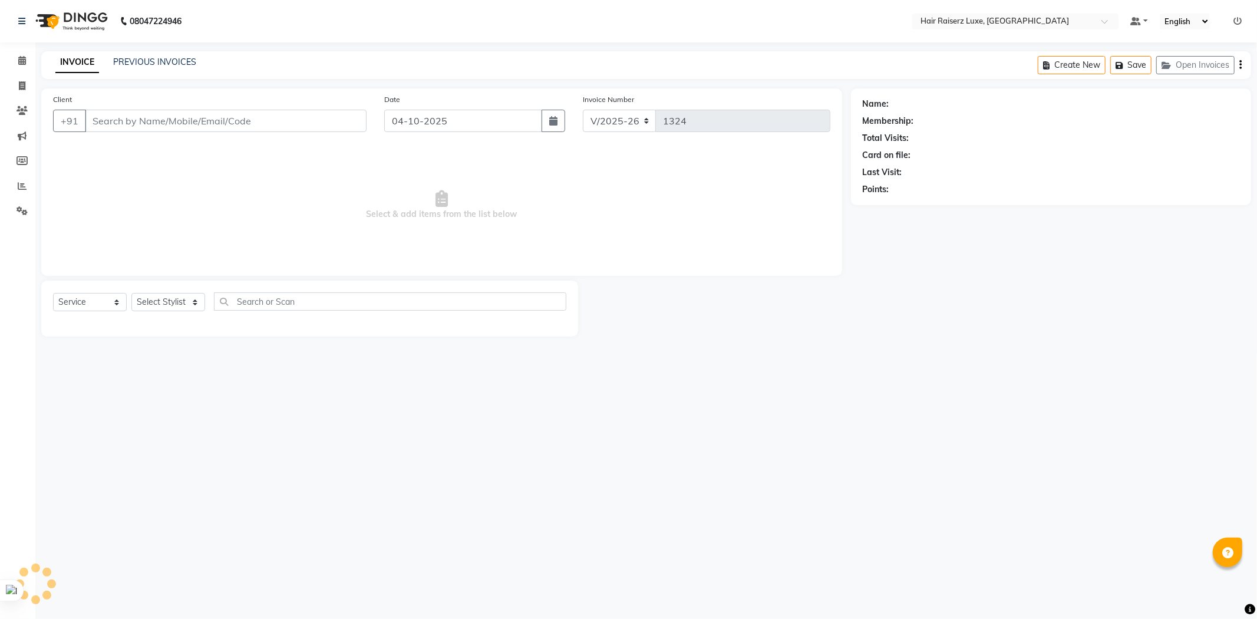
type input "7973117503"
select select "84397"
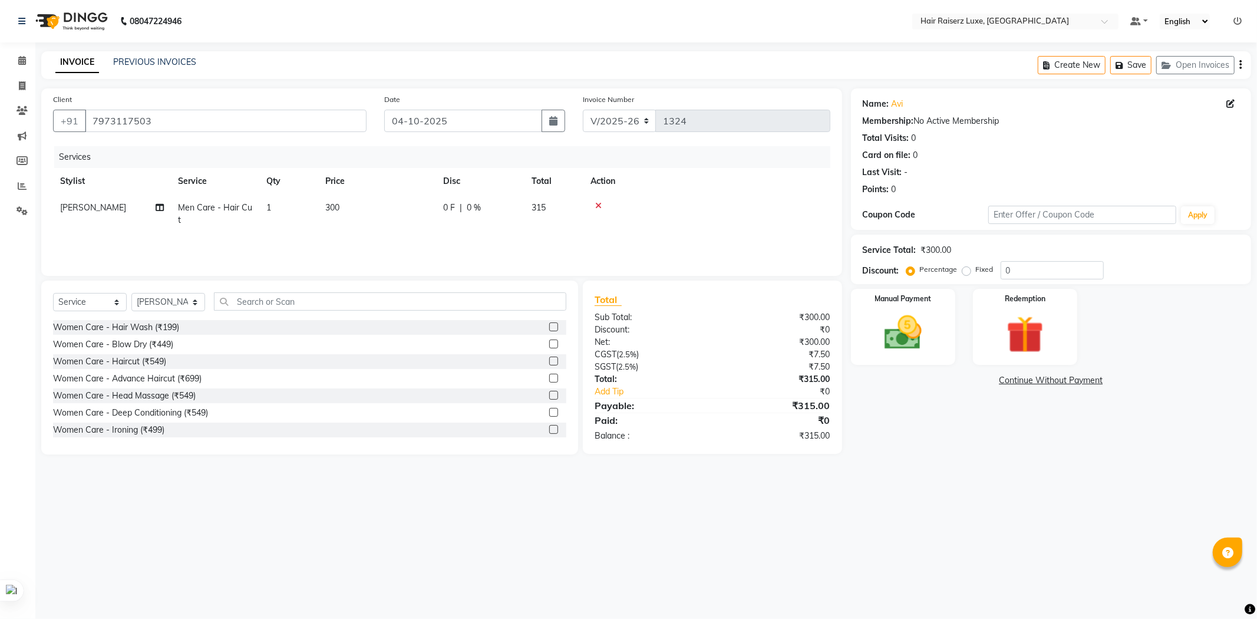
click at [976, 270] on label "Fixed" at bounding box center [985, 269] width 18 height 11
click at [964, 270] on input "Fixed" at bounding box center [968, 269] width 8 height 8
radio input "true"
click at [1026, 270] on input "0" at bounding box center [1051, 270] width 103 height 18
type input "015"
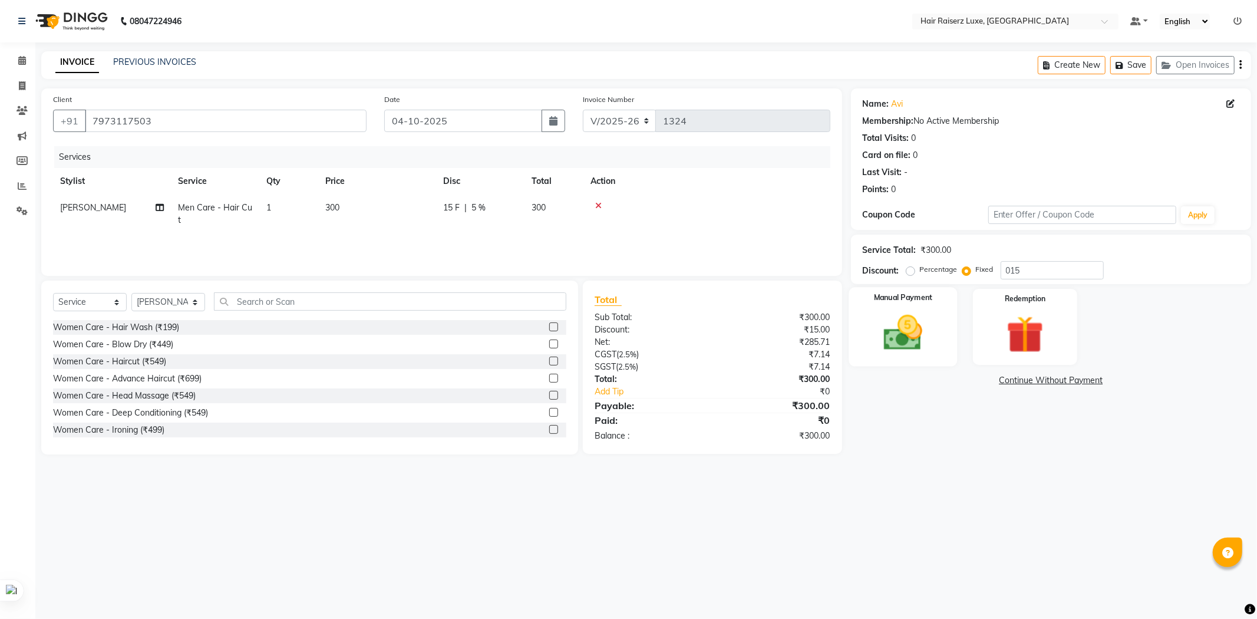
click at [905, 316] on img at bounding box center [902, 332] width 63 height 45
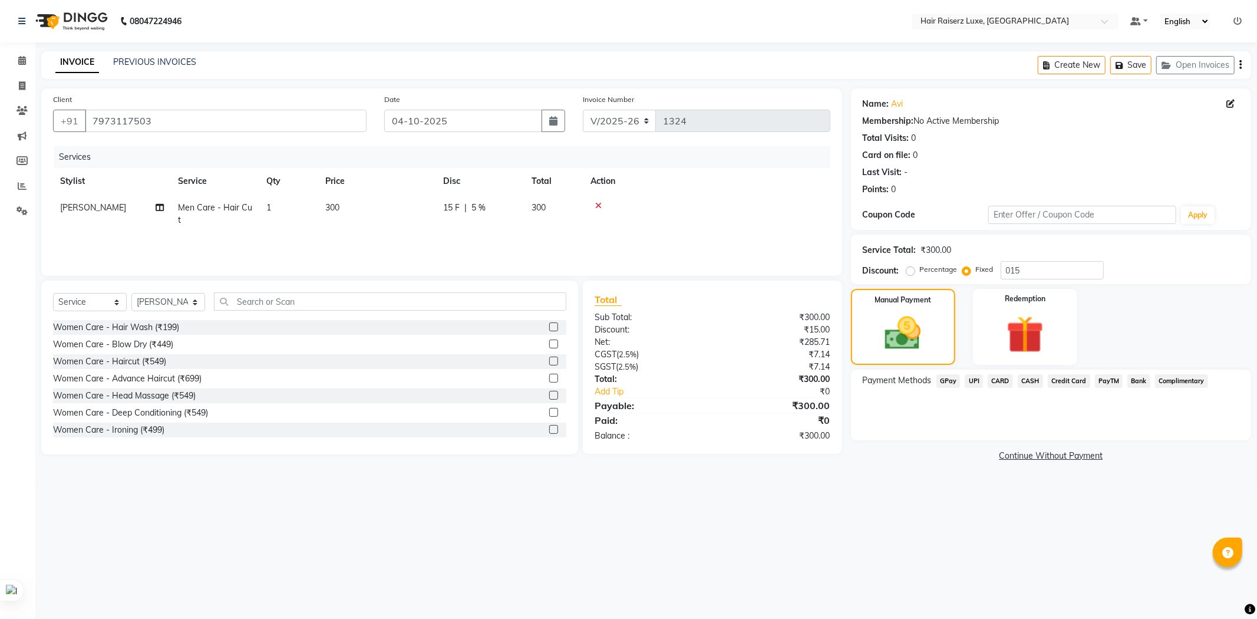
click at [1044, 379] on div "Credit Card" at bounding box center [1066, 382] width 47 height 16
click at [1033, 379] on span "CASH" at bounding box center [1029, 381] width 25 height 14
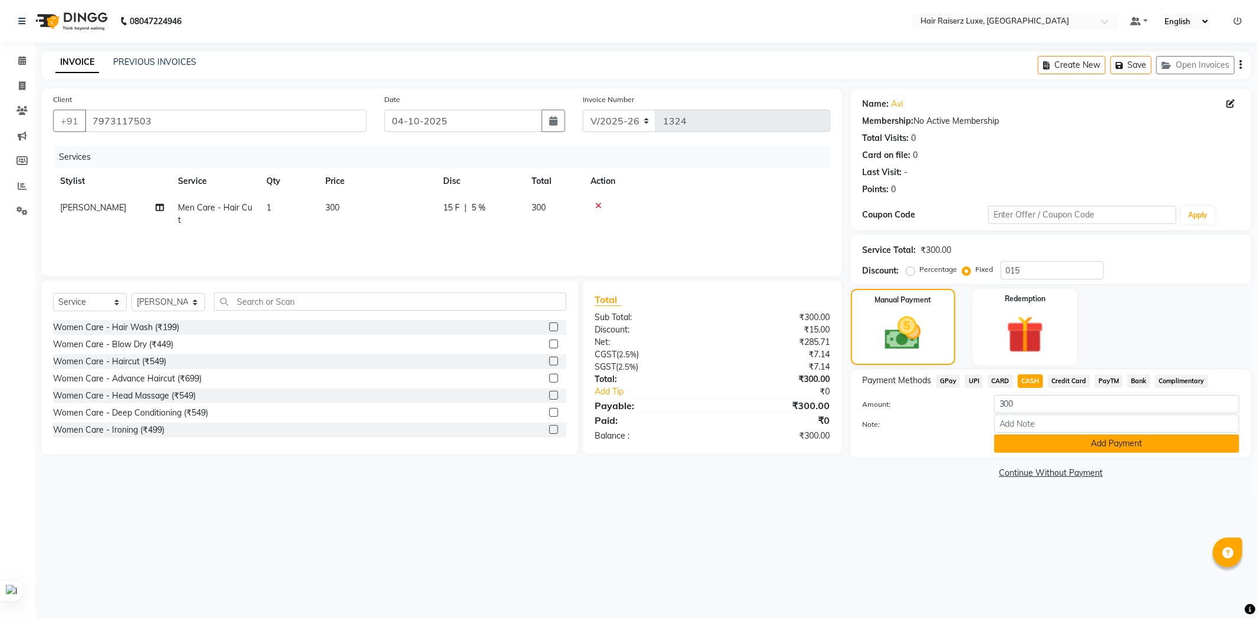
click at [1091, 443] on button "Add Payment" at bounding box center [1116, 443] width 245 height 18
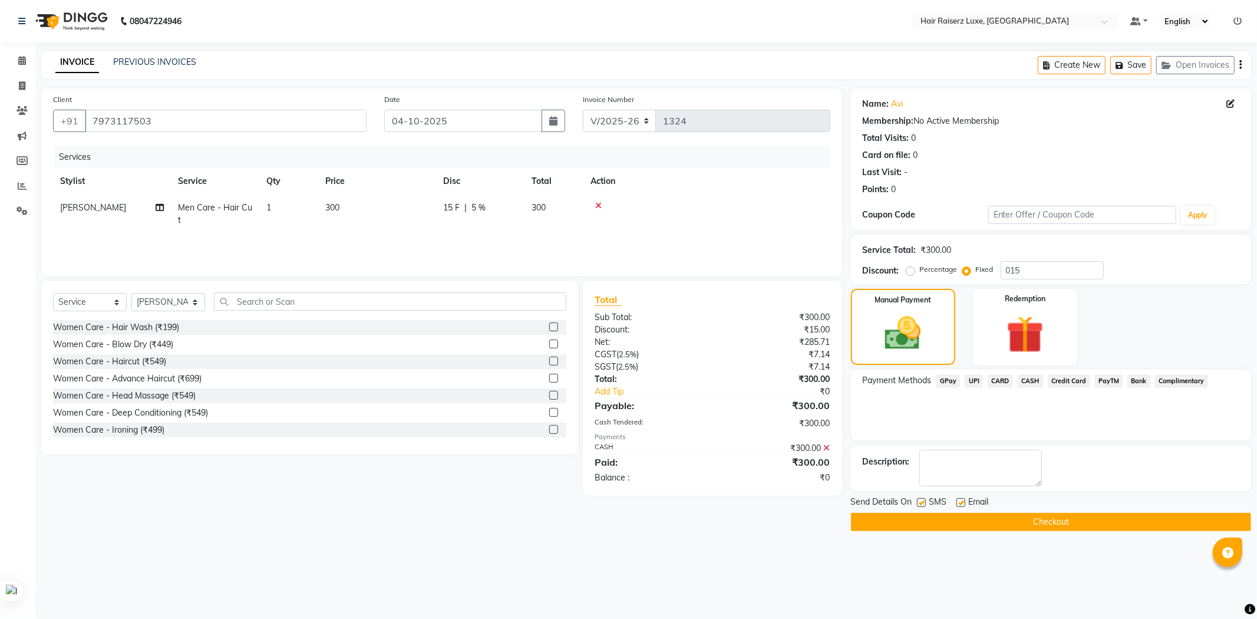
click at [1060, 524] on button "Checkout" at bounding box center [1051, 522] width 400 height 18
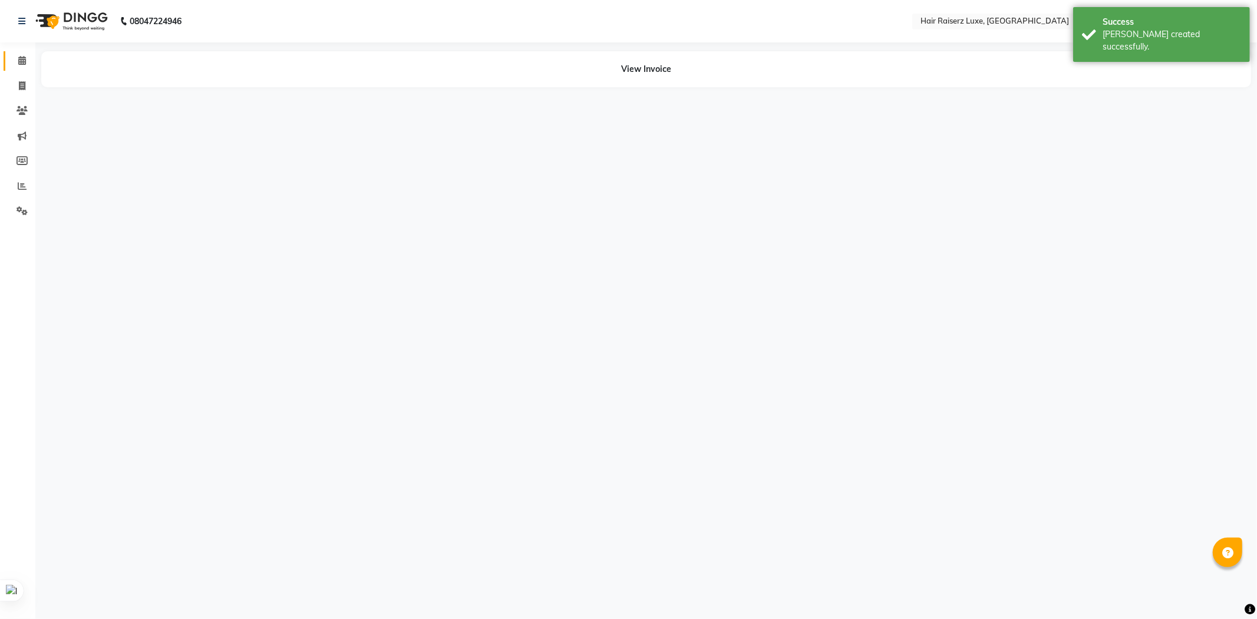
click at [24, 62] on icon at bounding box center [22, 60] width 8 height 9
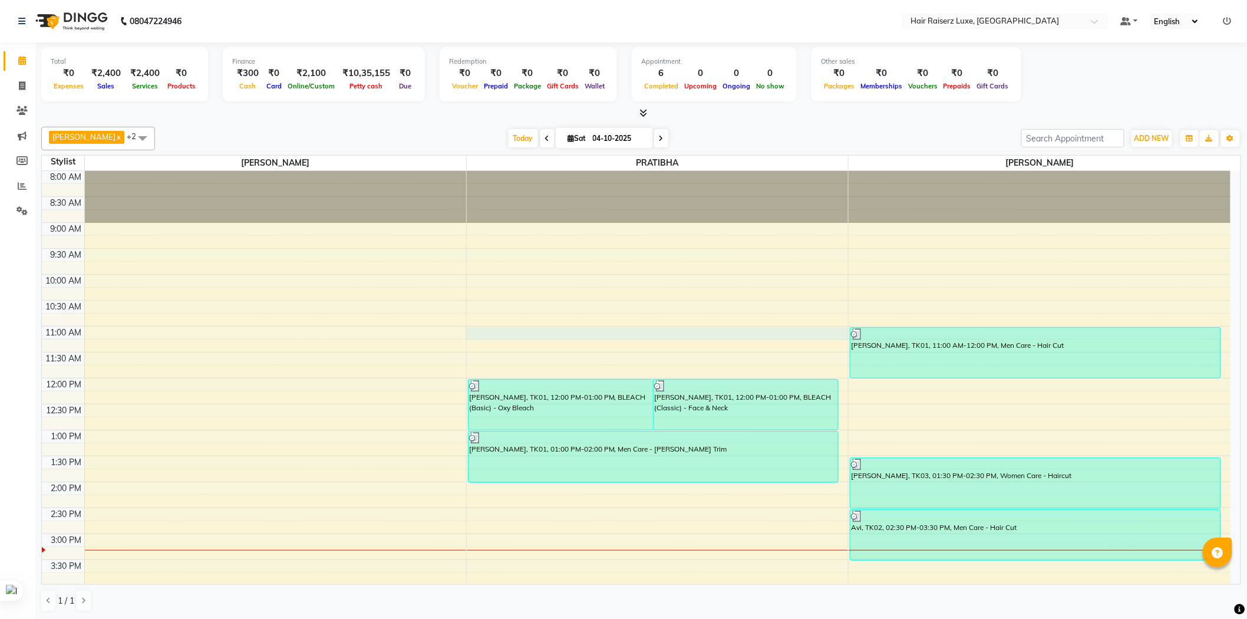
click at [624, 327] on div "8:00 AM 8:30 AM 9:00 AM 9:30 AM 10:00 AM 10:30 AM 11:00 AM 11:30 AM 12:00 PM 12…" at bounding box center [636, 507] width 1188 height 673
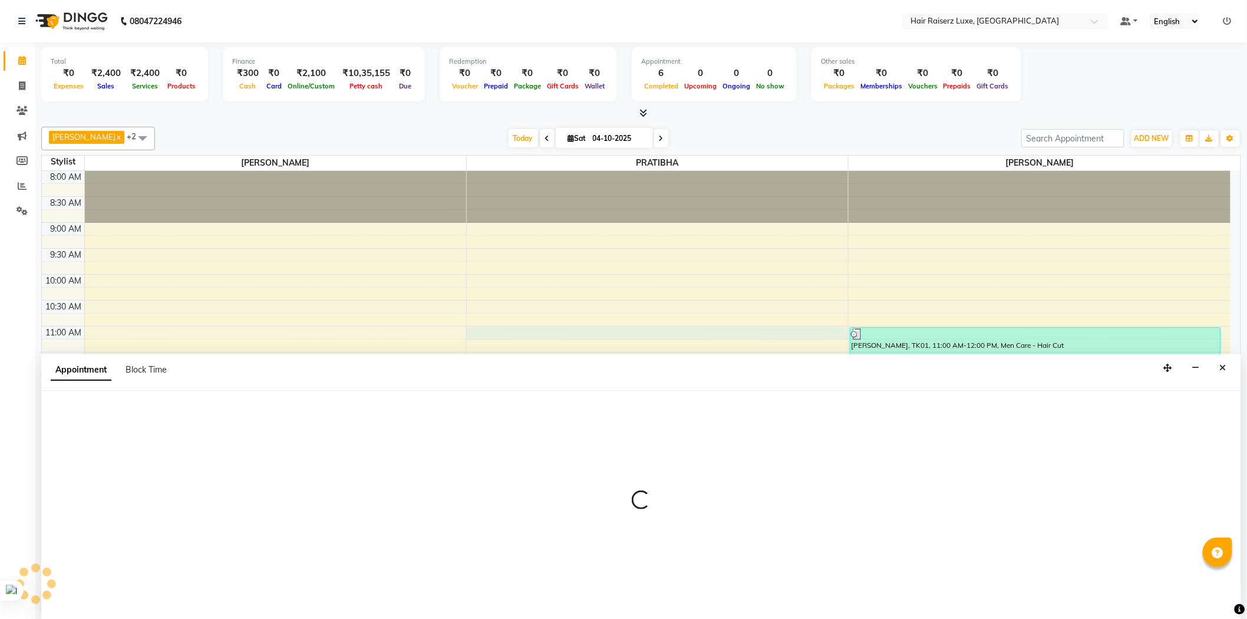
scroll to position [1, 0]
select select "65234"
select select "tentative"
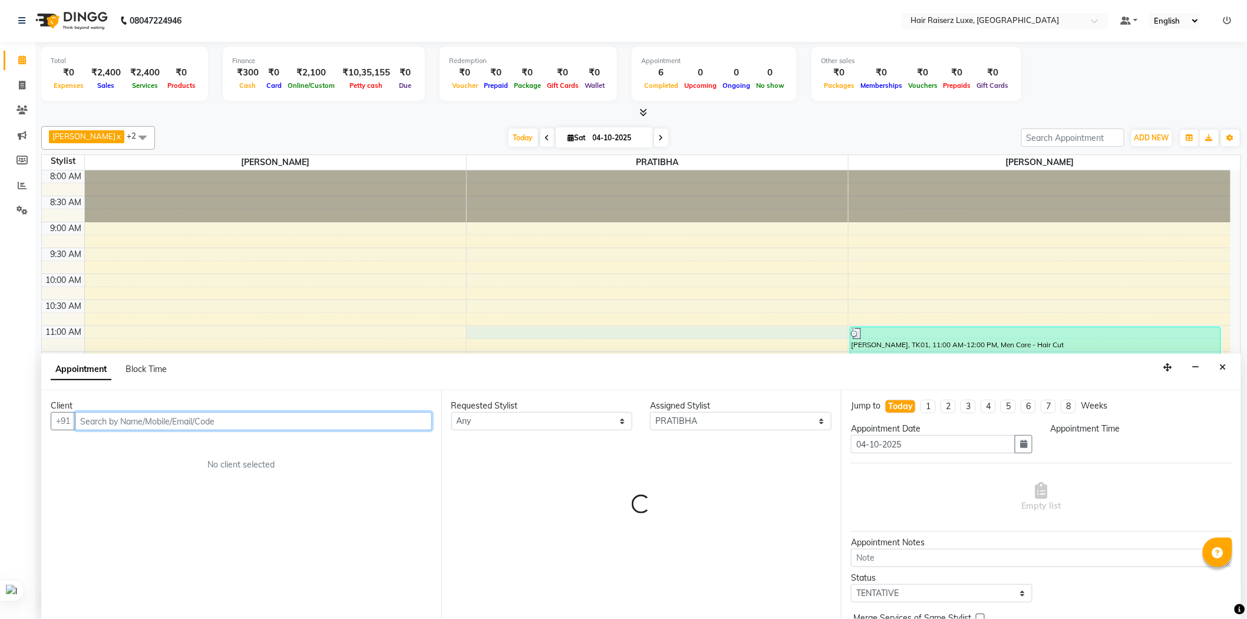
select select "660"
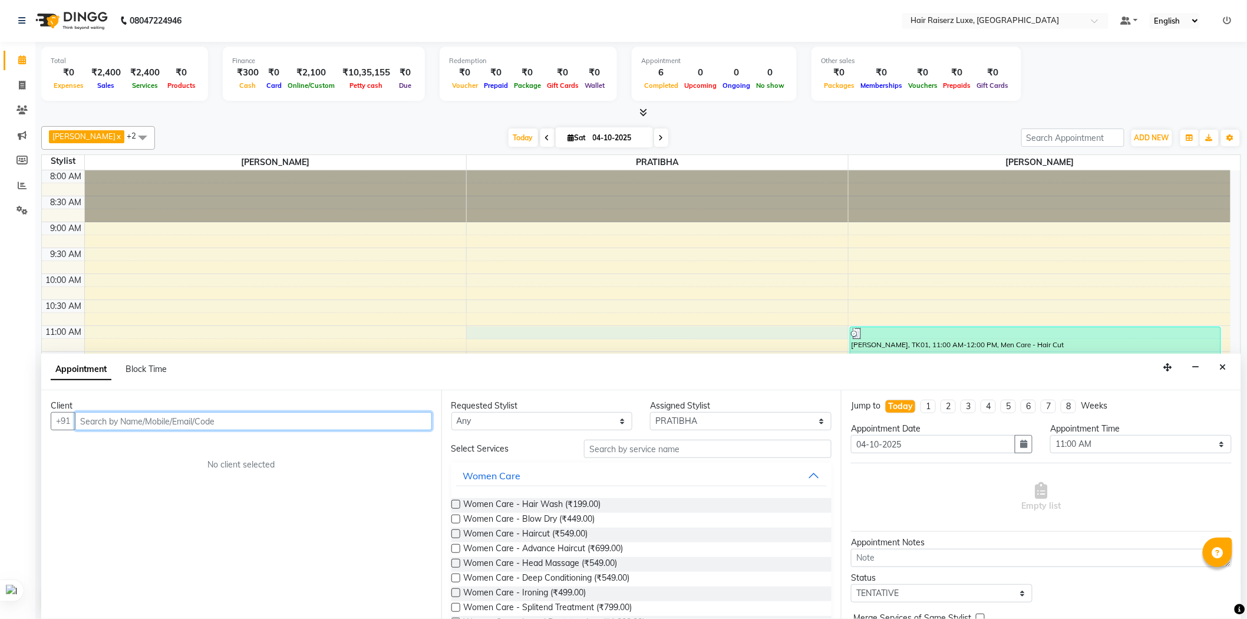
click at [316, 420] on input "text" at bounding box center [253, 421] width 357 height 18
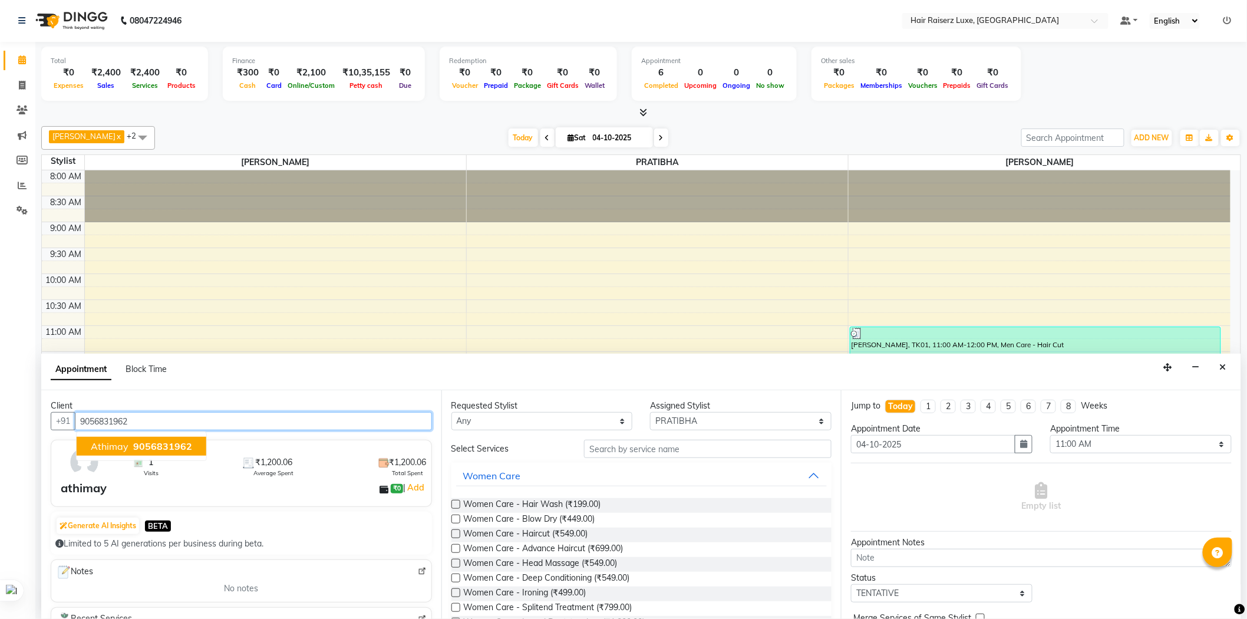
click at [151, 444] on span "9056831962" at bounding box center [162, 446] width 59 height 12
type input "9056831962"
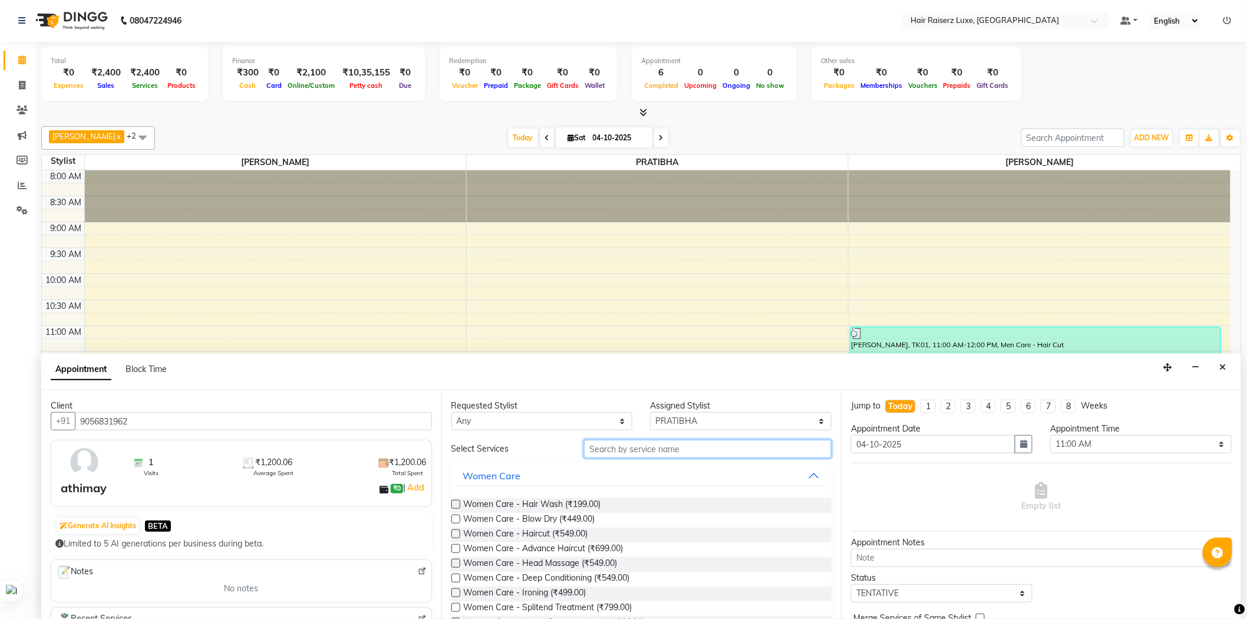
click at [676, 451] on input "text" at bounding box center [707, 448] width 247 height 18
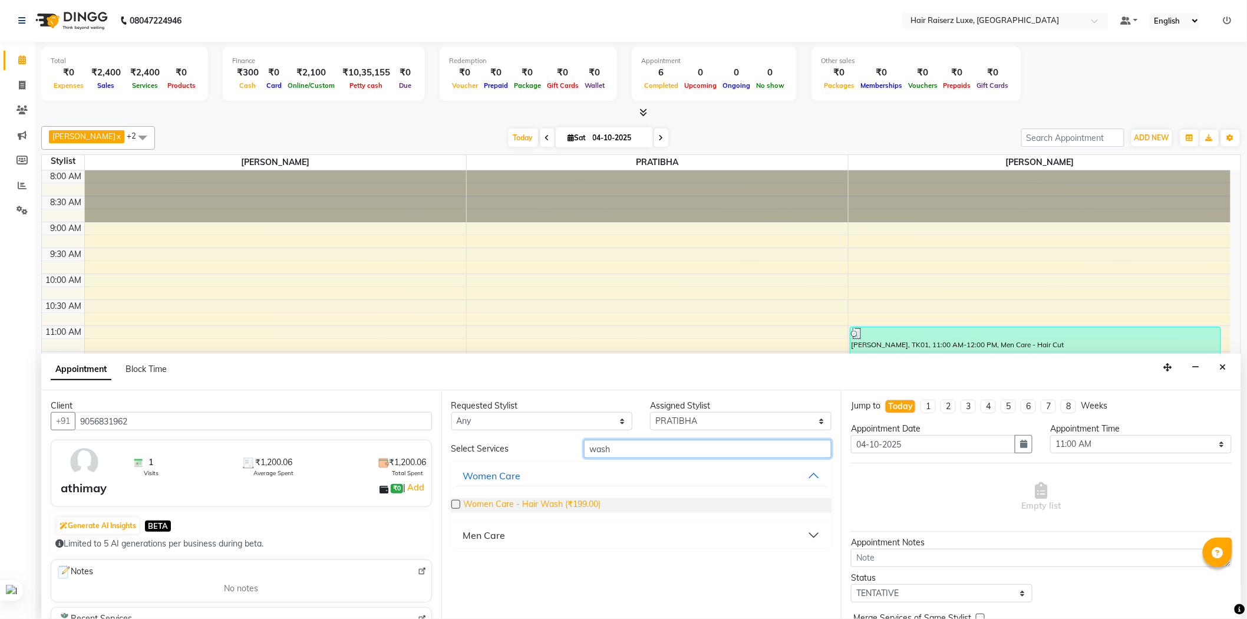
type input "wash"
click at [572, 504] on span "Women Care - Hair Wash (₹199.00)" at bounding box center [532, 505] width 137 height 15
checkbox input "false"
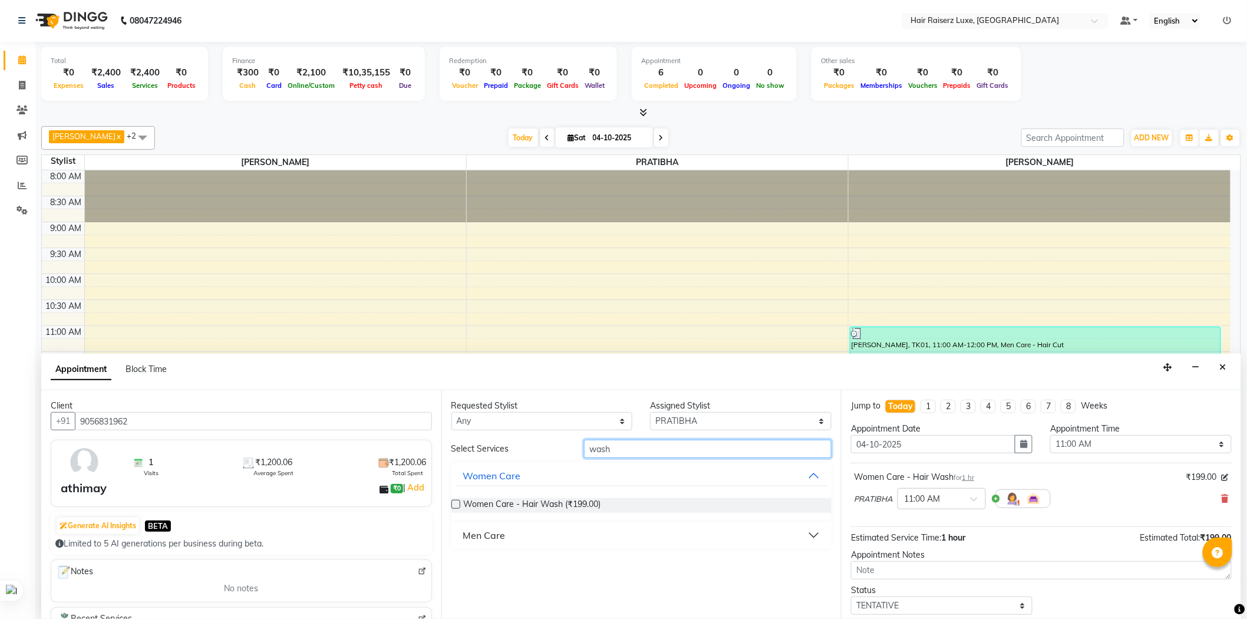
drag, startPoint x: 640, startPoint y: 454, endPoint x: 554, endPoint y: 450, distance: 85.5
click at [554, 450] on div "Select Services wash" at bounding box center [641, 448] width 398 height 18
drag, startPoint x: 626, startPoint y: 449, endPoint x: 566, endPoint y: 449, distance: 60.1
click at [566, 449] on div "Select Services iron" at bounding box center [641, 448] width 398 height 18
type input "sty"
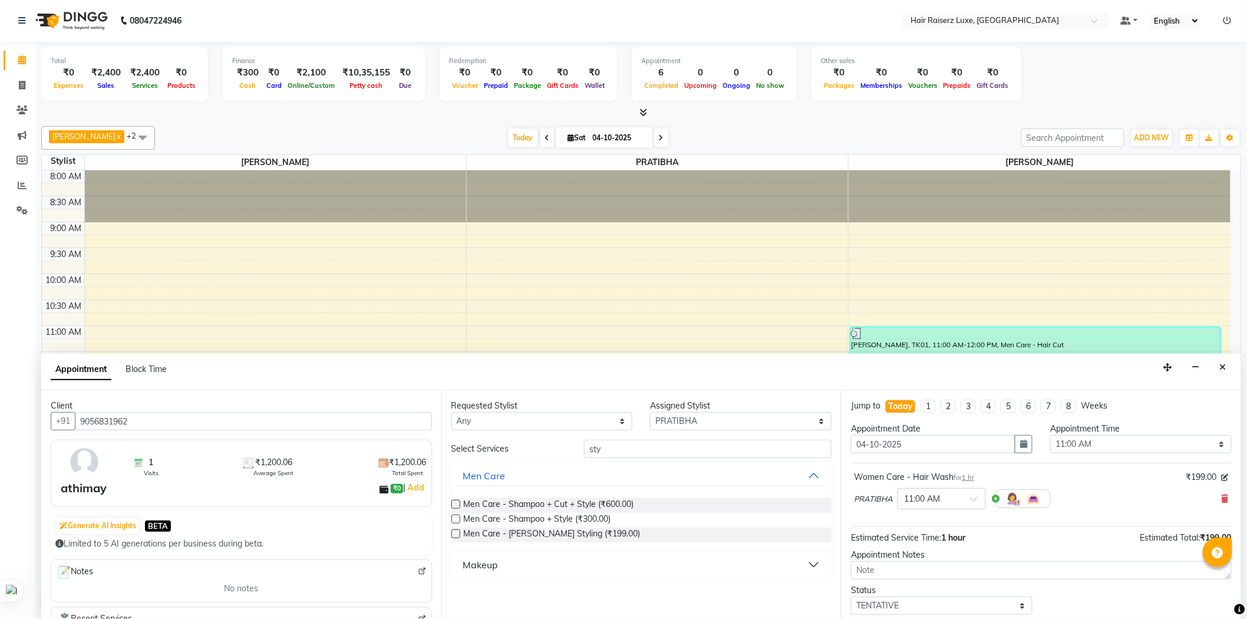
click at [483, 561] on div "Makeup" at bounding box center [480, 564] width 35 height 14
click at [584, 592] on span "Makeup - Hair Do/ Styling (₹649.00)" at bounding box center [531, 593] width 135 height 15
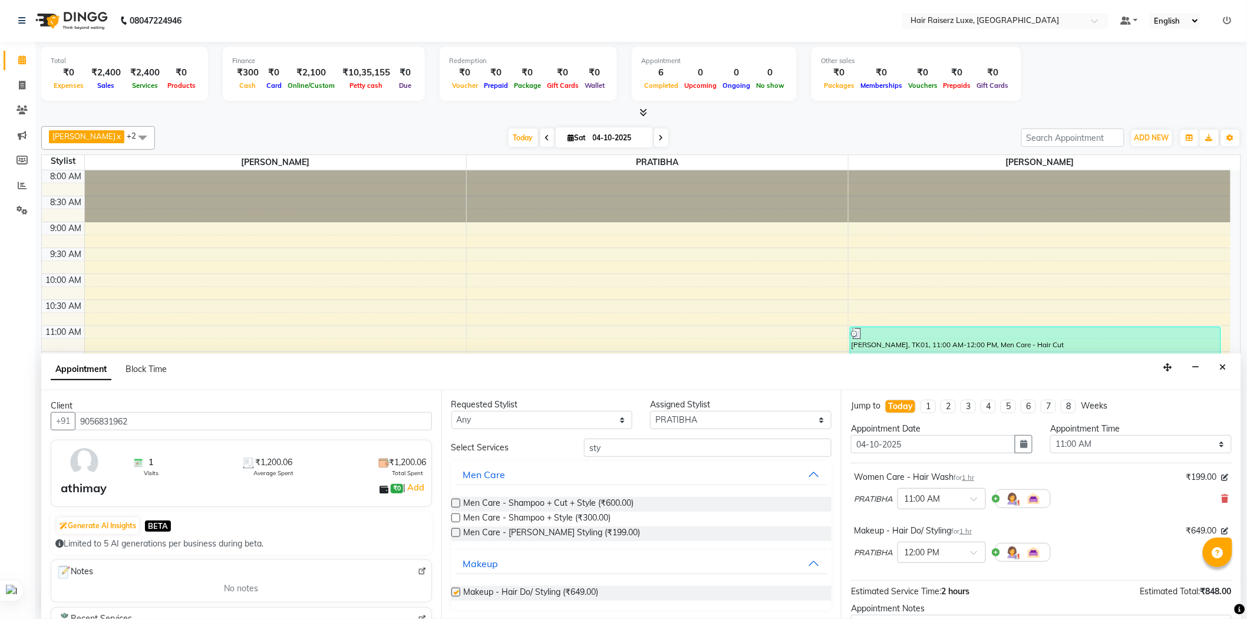
checkbox input "false"
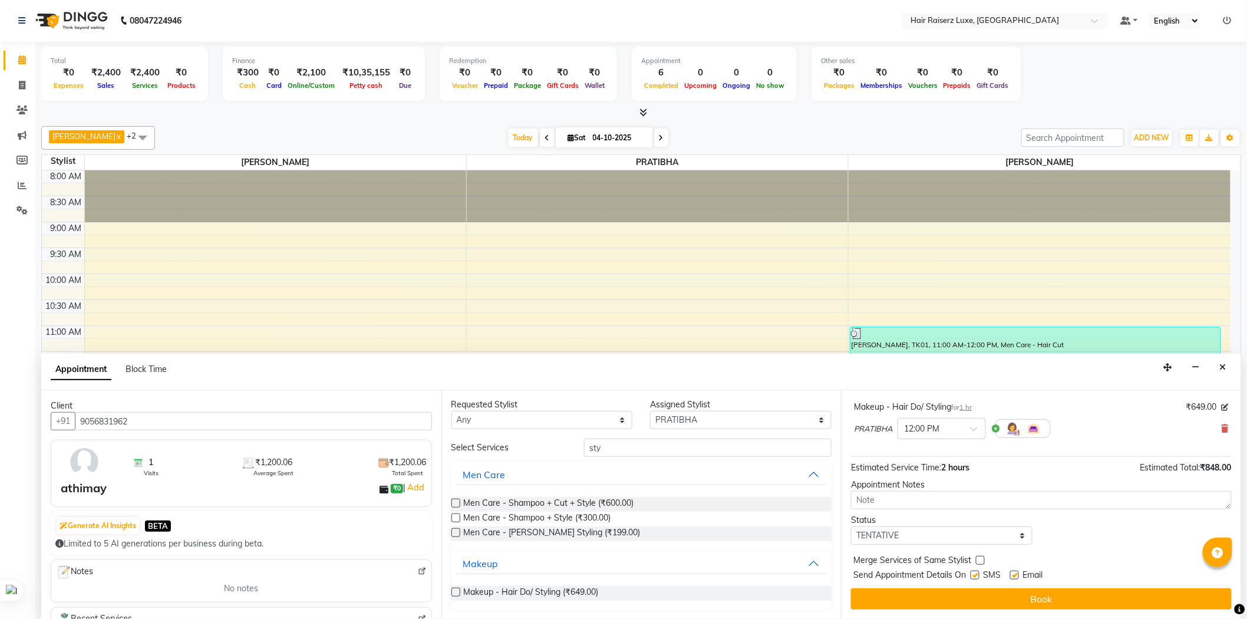
scroll to position [0, 0]
drag, startPoint x: 610, startPoint y: 449, endPoint x: 554, endPoint y: 449, distance: 55.4
click at [554, 449] on div "Select Services sty" at bounding box center [641, 448] width 398 height 18
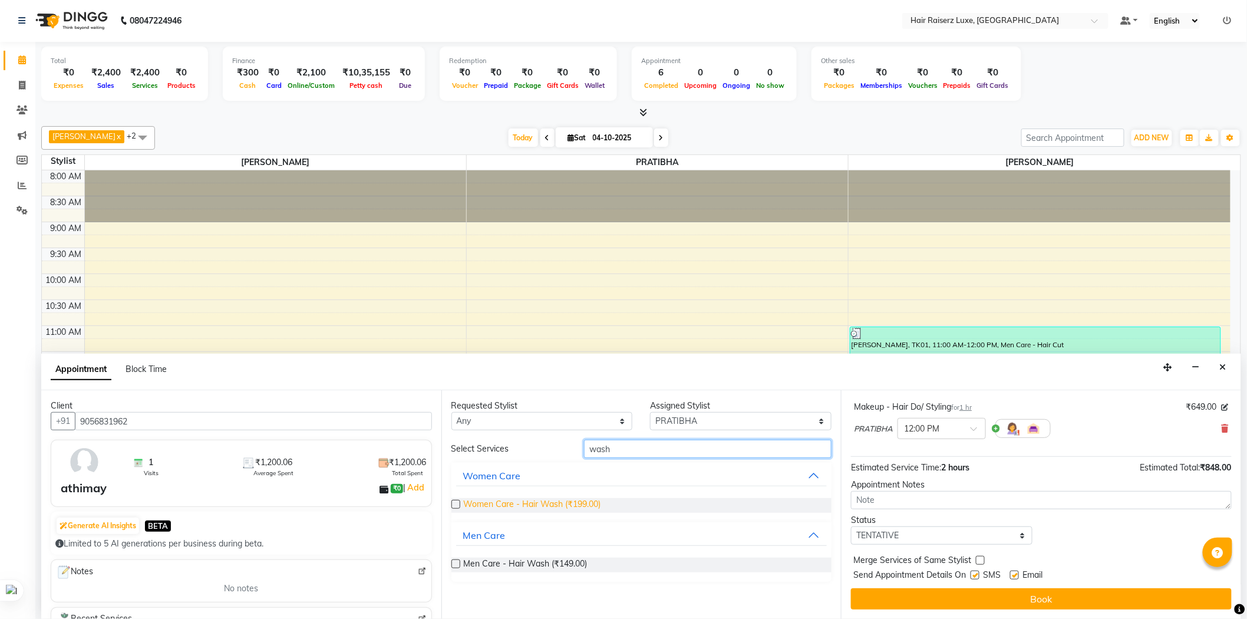
type input "wash"
click at [550, 501] on span "Women Care - Hair Wash (₹199.00)" at bounding box center [532, 505] width 137 height 15
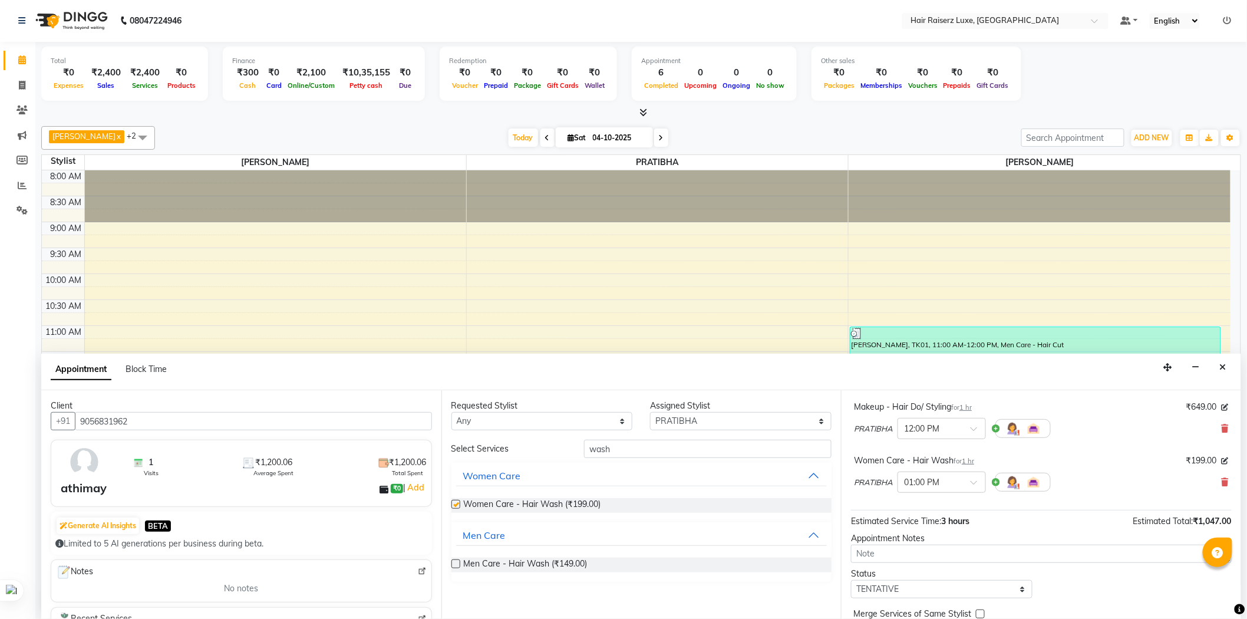
checkbox input "false"
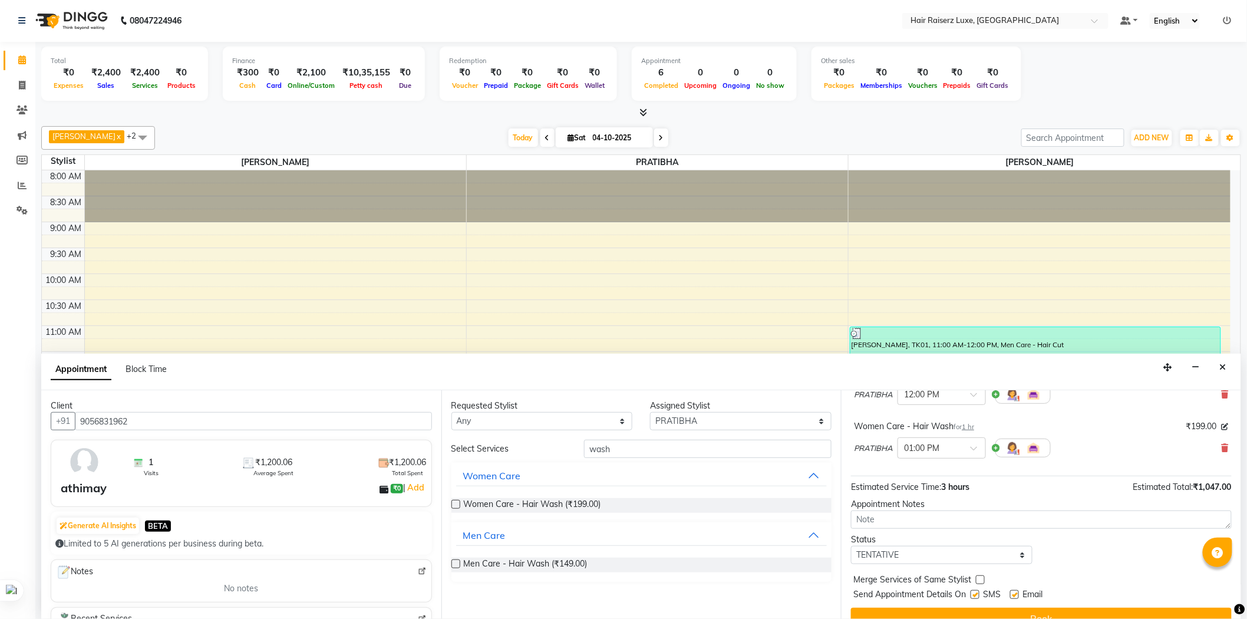
scroll to position [177, 0]
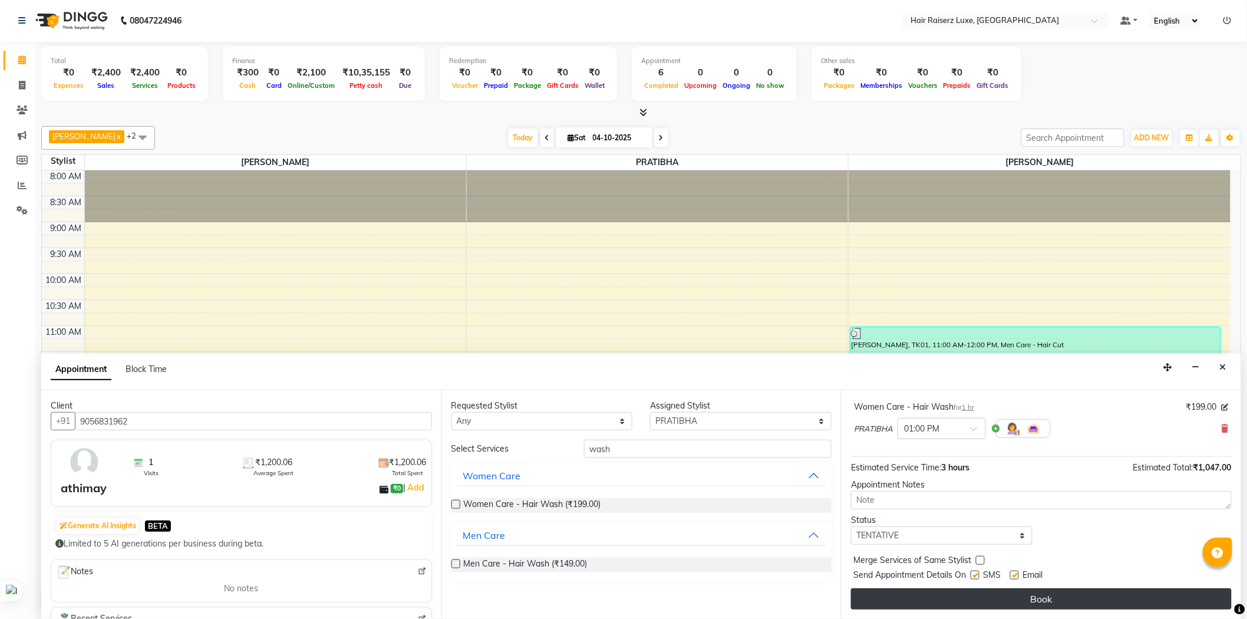
click at [1049, 601] on button "Book" at bounding box center [1041, 598] width 381 height 21
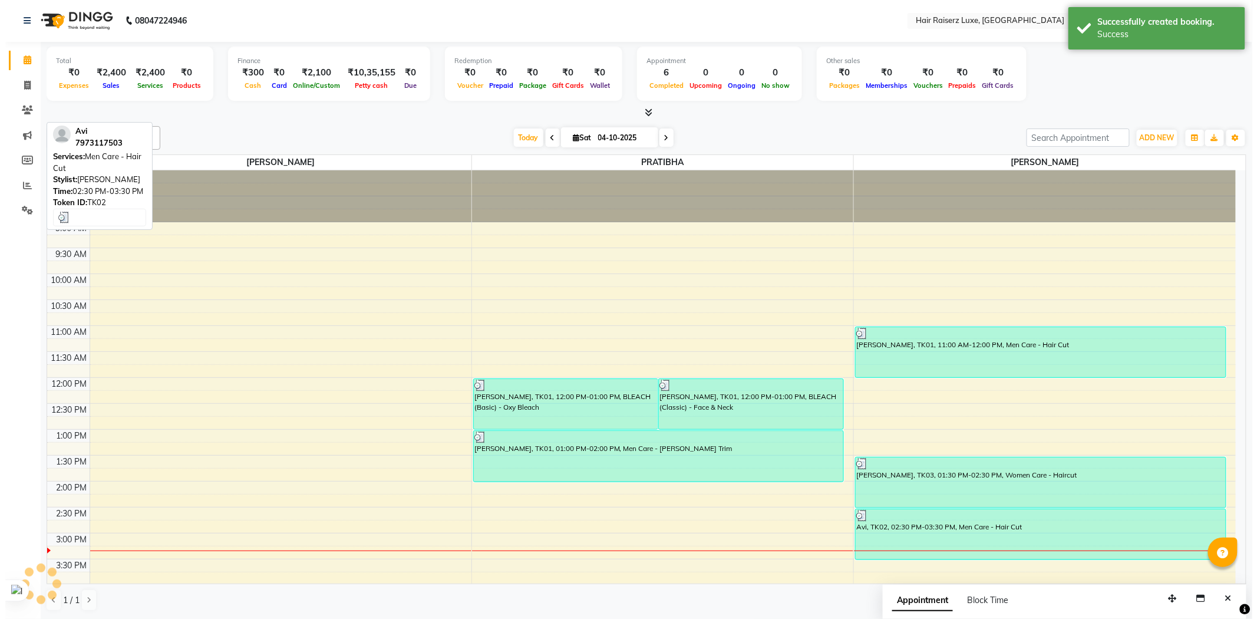
scroll to position [0, 0]
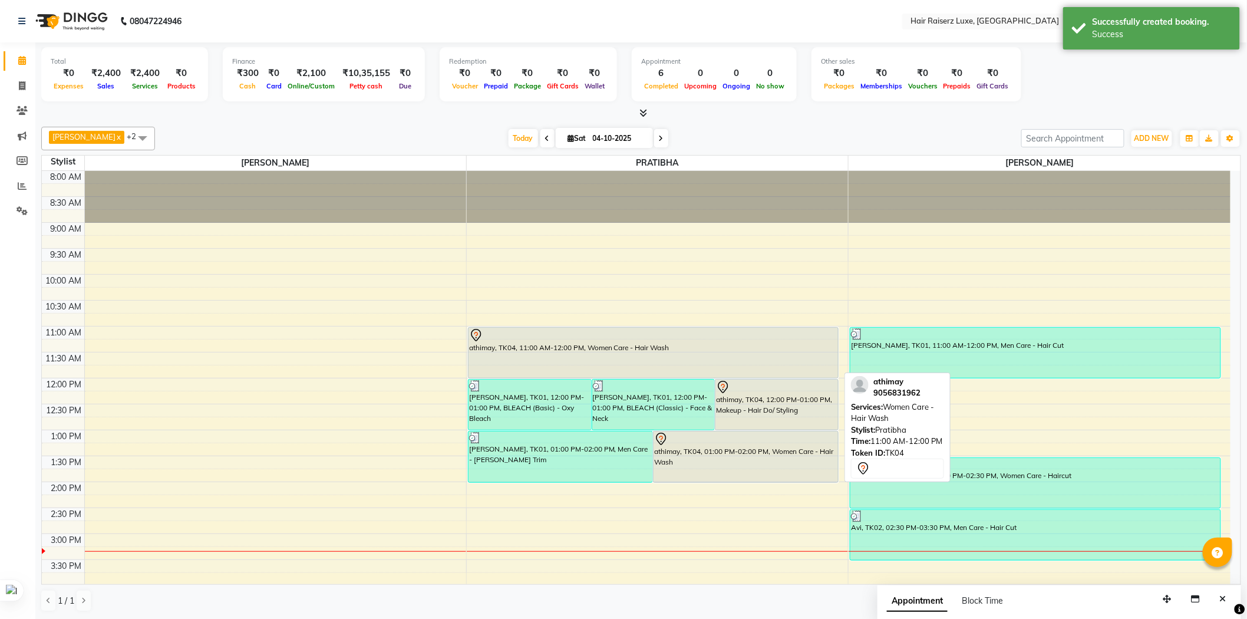
click at [746, 349] on div "athimay, TK04, 11:00 AM-12:00 PM, Women Care - Hair Wash" at bounding box center [652, 353] width 369 height 50
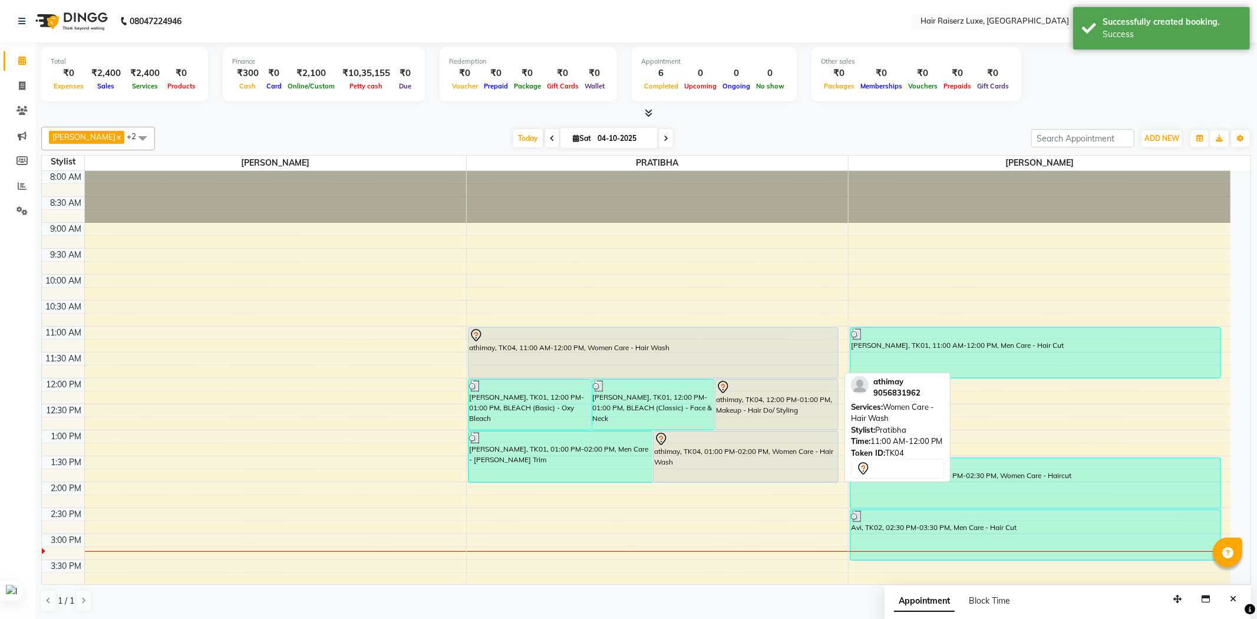
select select "7"
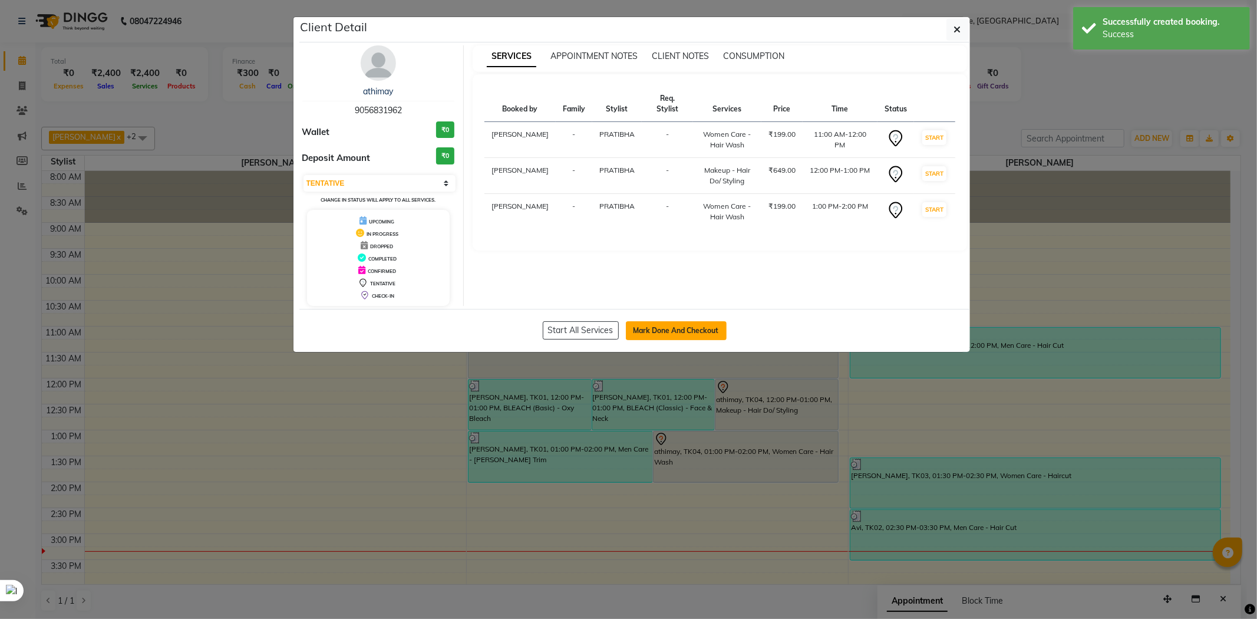
click at [673, 328] on button "Mark Done And Checkout" at bounding box center [676, 330] width 101 height 19
select select "service"
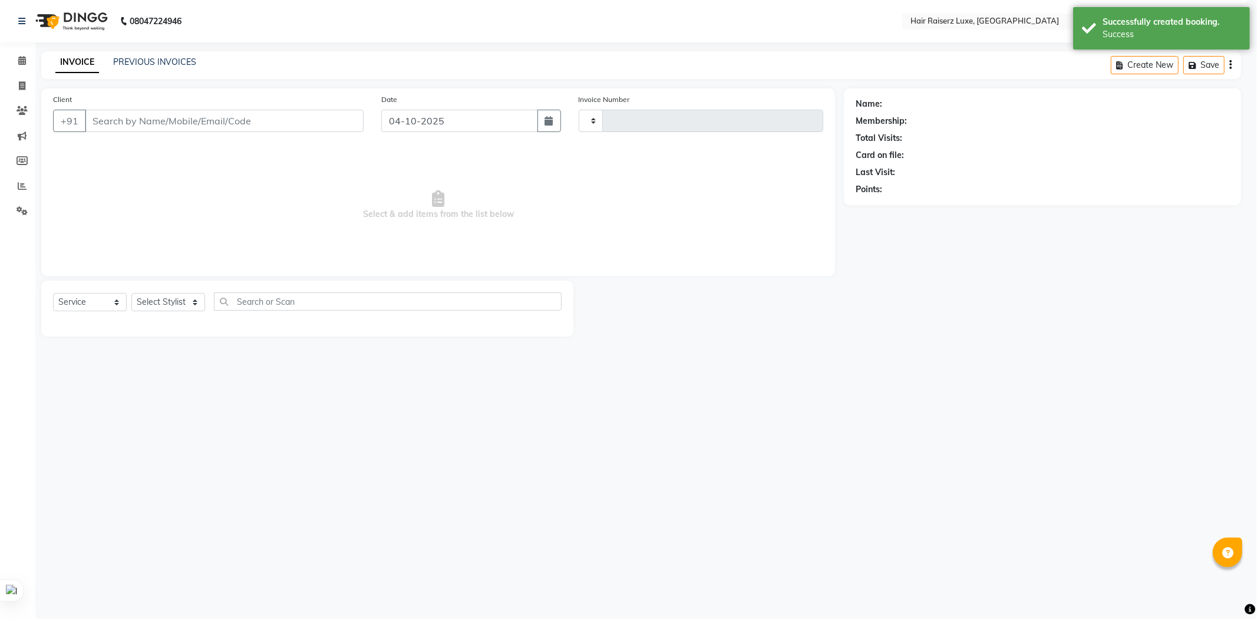
type input "1325"
select select "7418"
type input "9056831962"
select select "65234"
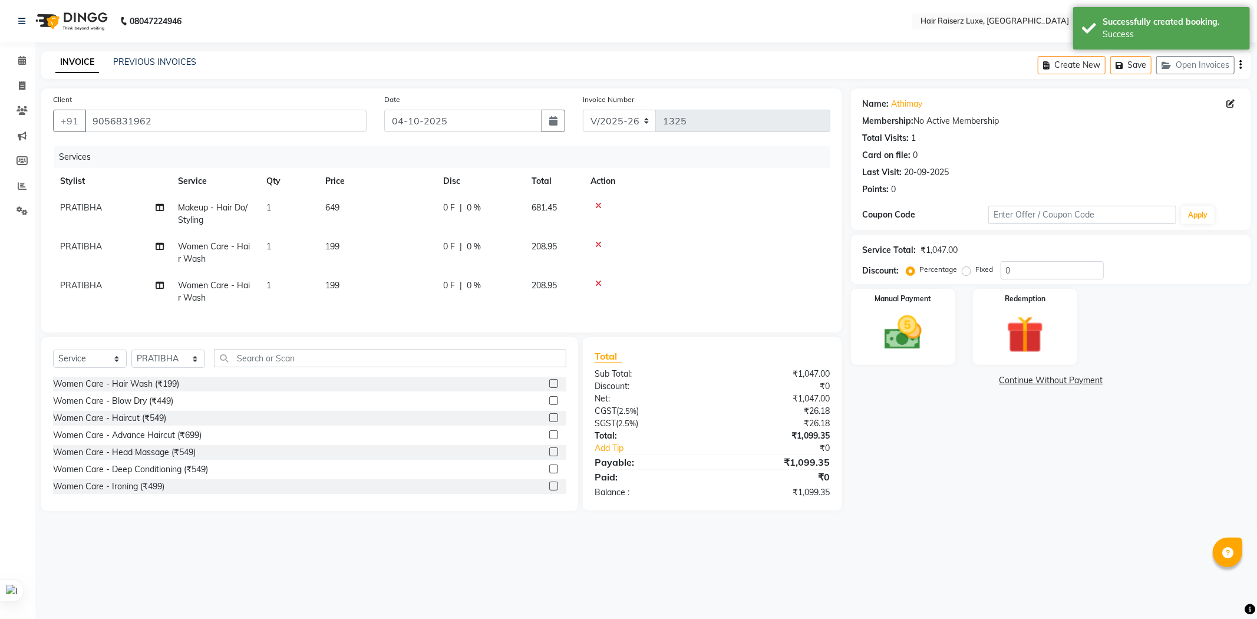
click at [976, 272] on label "Fixed" at bounding box center [985, 269] width 18 height 11
click at [964, 272] on input "Fixed" at bounding box center [968, 269] width 8 height 8
radio input "true"
click at [1027, 267] on input "0" at bounding box center [1051, 270] width 103 height 18
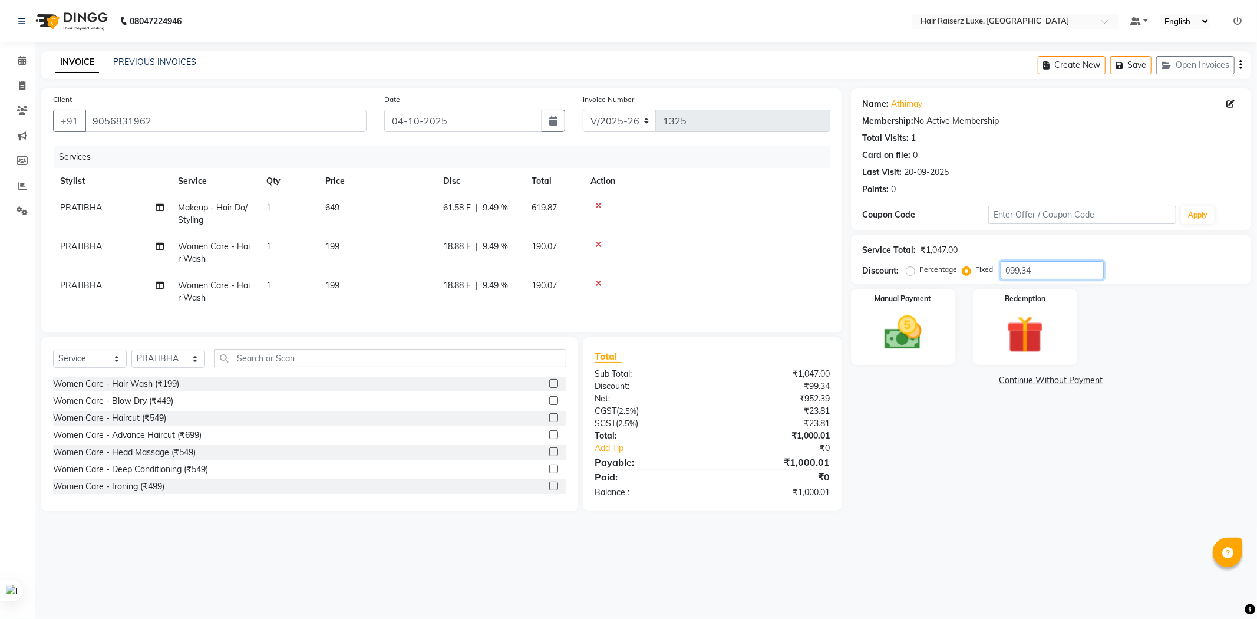
click at [1032, 267] on input "099.34" at bounding box center [1051, 270] width 103 height 18
type input "0"
drag, startPoint x: 992, startPoint y: 550, endPoint x: 993, endPoint y: 525, distance: 25.4
click at [992, 550] on div "08047224946 Select Location × Hair Raiserz Luxe, Elysian Towers Default Panel M…" at bounding box center [628, 309] width 1257 height 619
click at [1020, 269] on input "number" at bounding box center [1051, 270] width 103 height 18
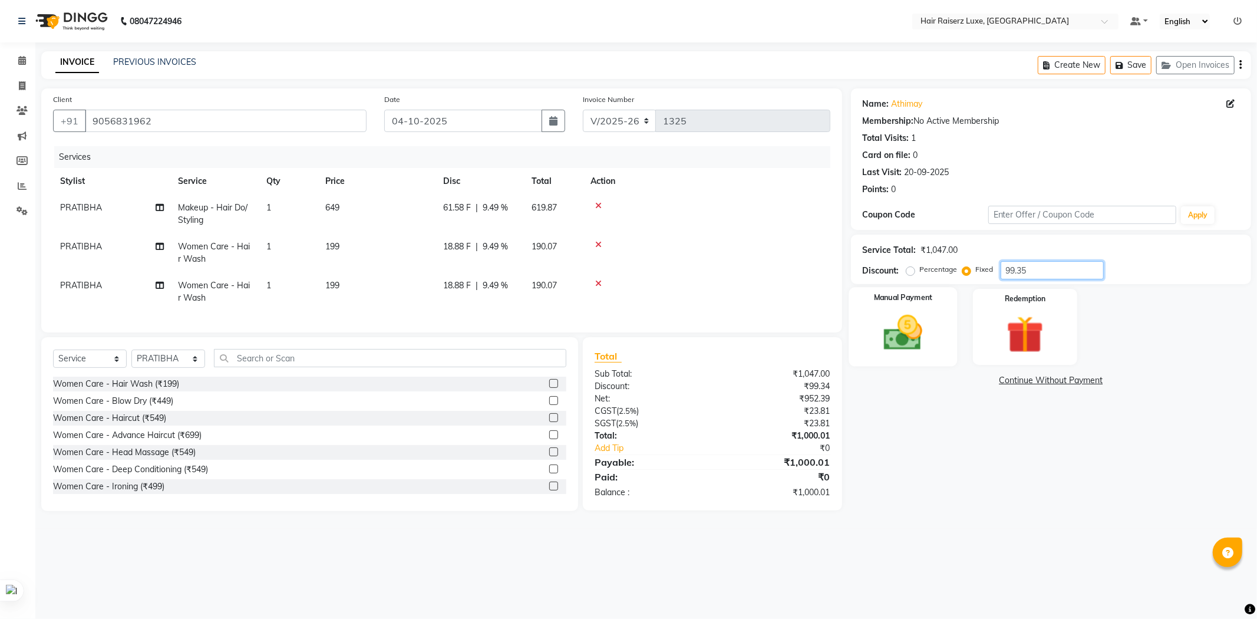
type input "99.35"
click at [899, 332] on img at bounding box center [902, 332] width 63 height 45
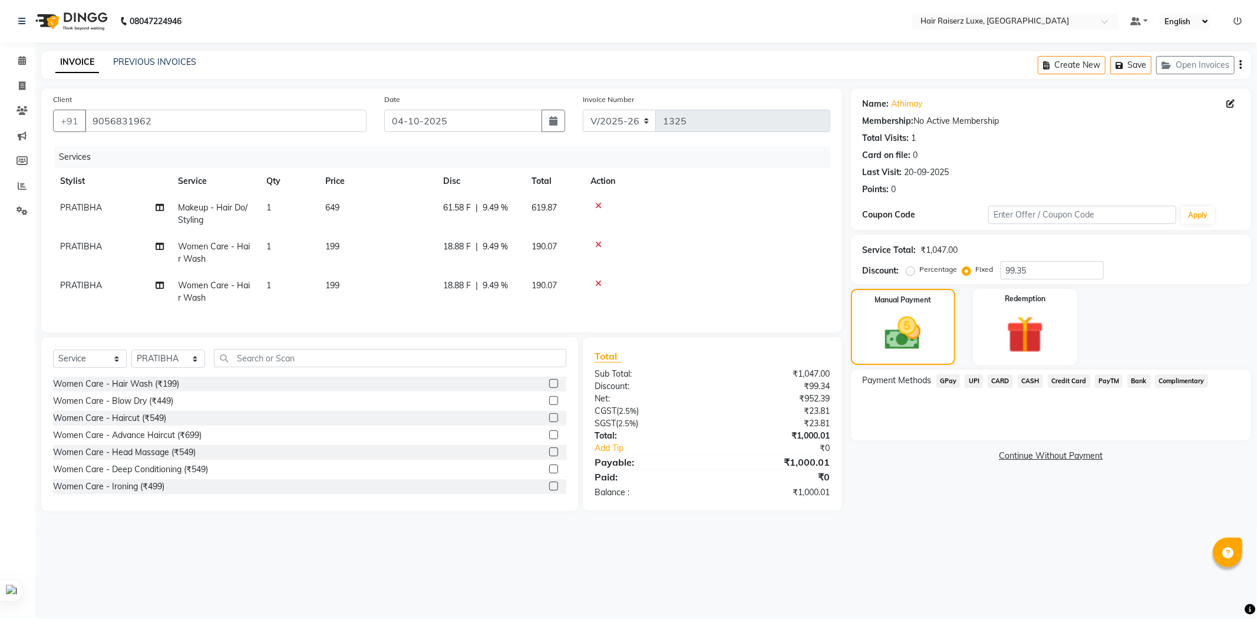
click at [979, 377] on span "UPI" at bounding box center [973, 381] width 18 height 14
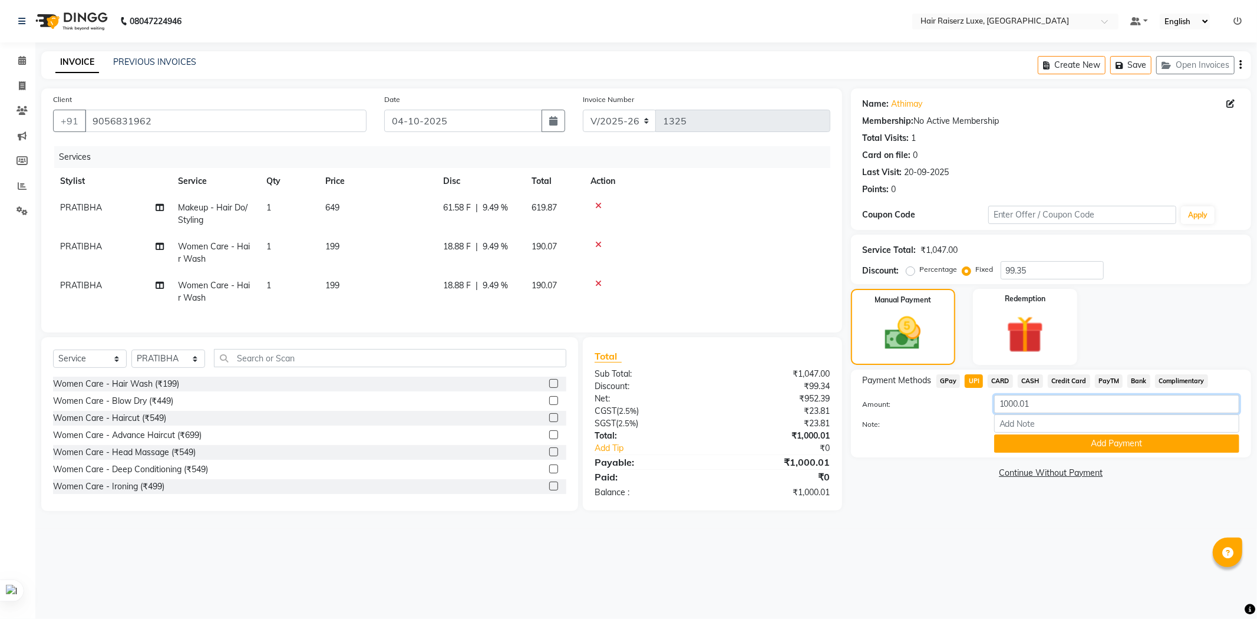
drag, startPoint x: 1059, startPoint y: 402, endPoint x: 923, endPoint y: 398, distance: 136.1
click at [923, 398] on div "Amount: 1000.01" at bounding box center [1051, 405] width 394 height 20
type input "1000"
click at [1076, 440] on button "Add Payment" at bounding box center [1116, 443] width 245 height 18
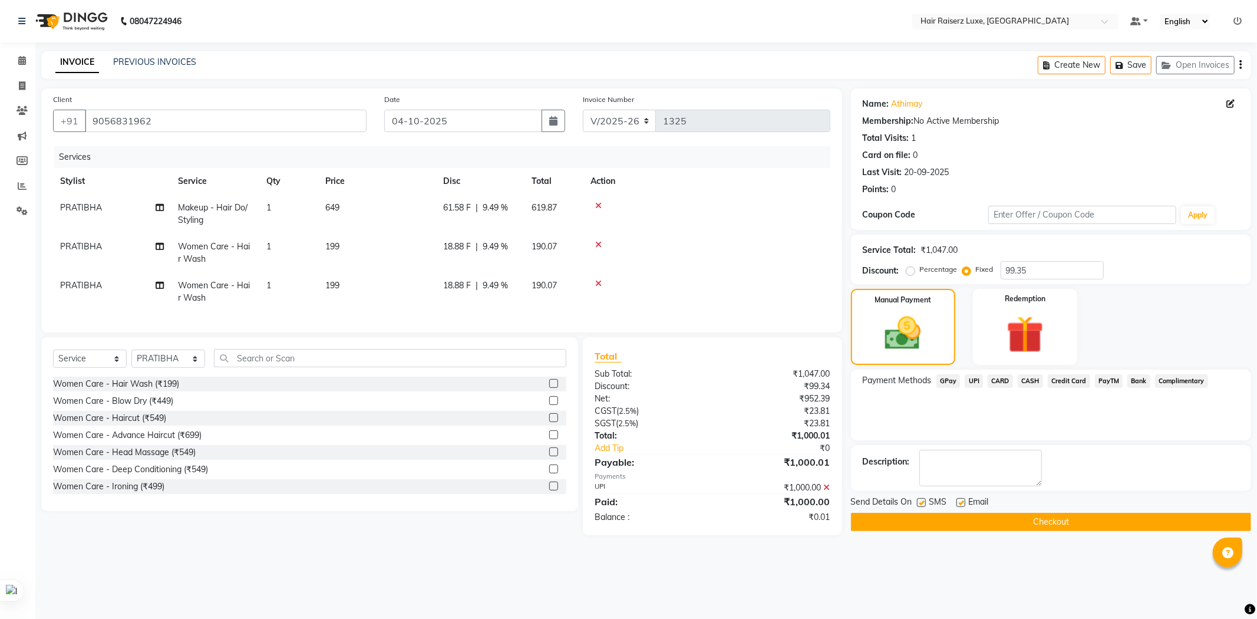
click at [1029, 380] on span "CASH" at bounding box center [1029, 381] width 25 height 14
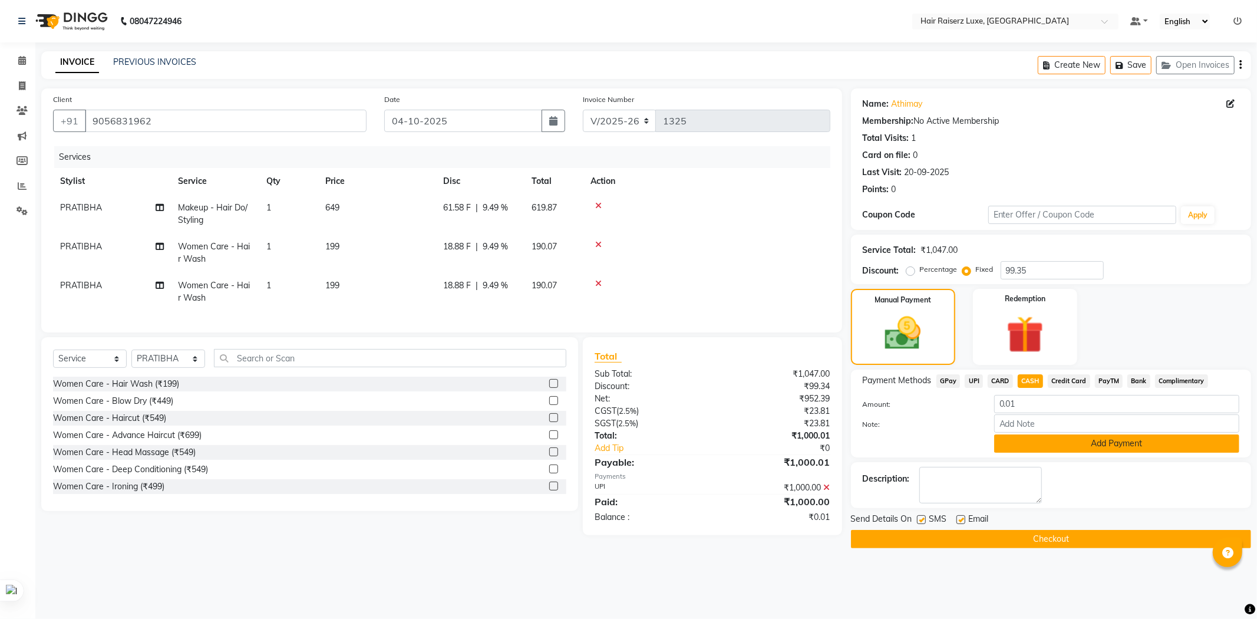
click at [1057, 434] on button "Add Payment" at bounding box center [1116, 443] width 245 height 18
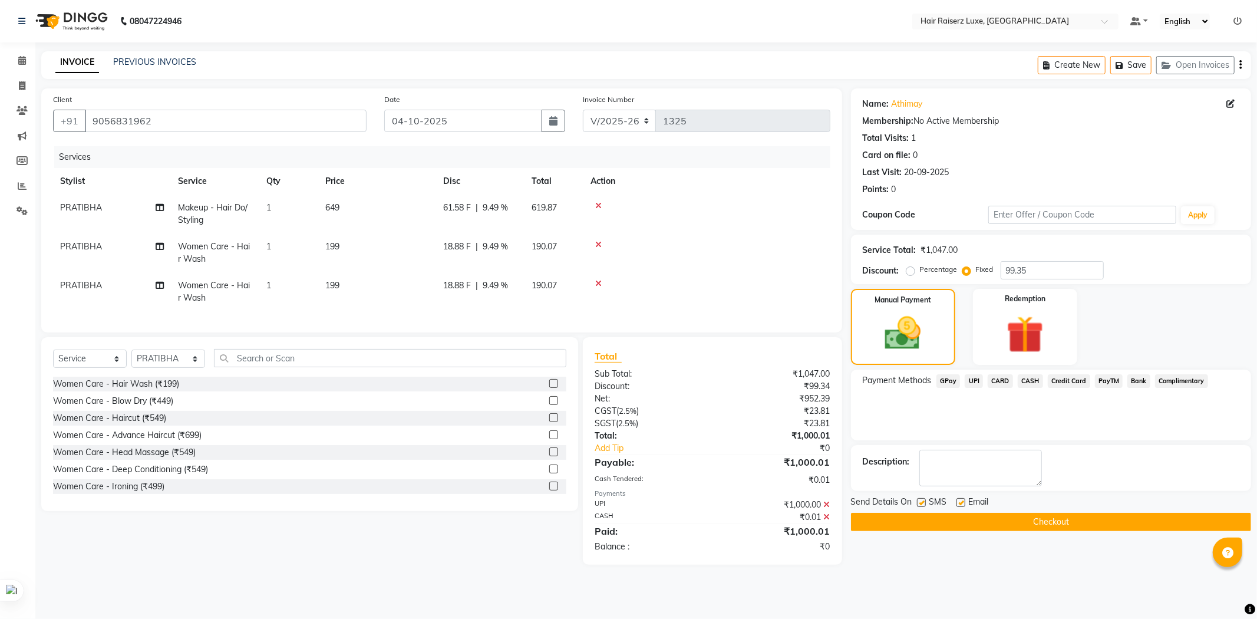
click at [1038, 515] on button "Checkout" at bounding box center [1051, 522] width 400 height 18
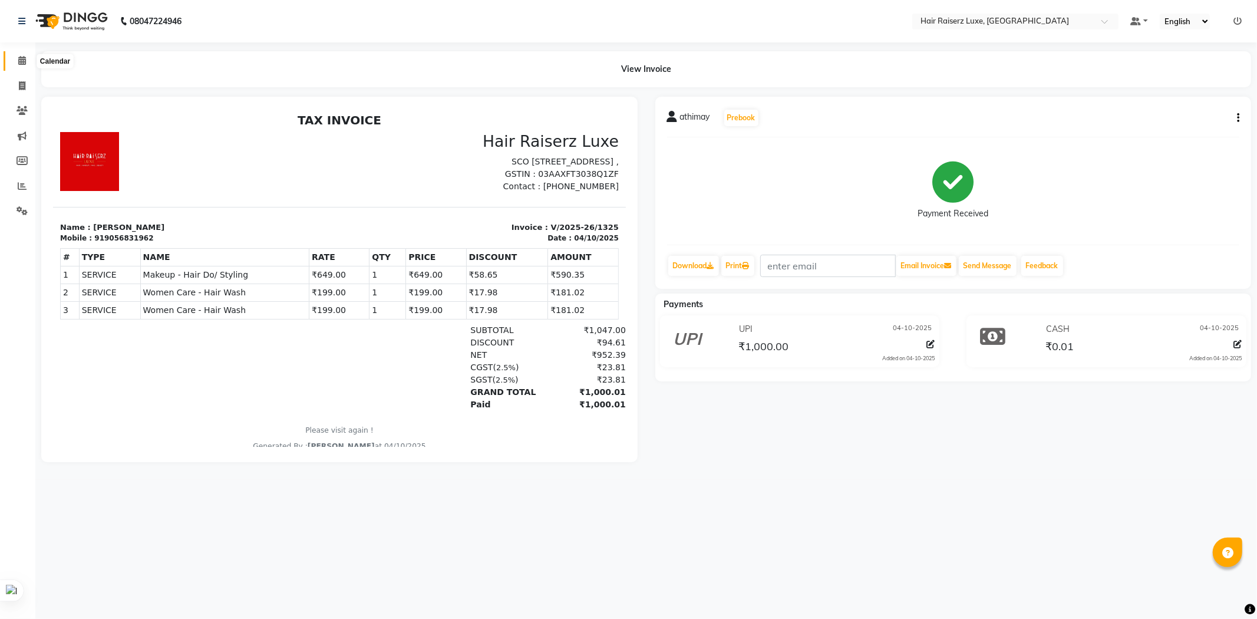
click at [20, 60] on icon at bounding box center [22, 60] width 8 height 9
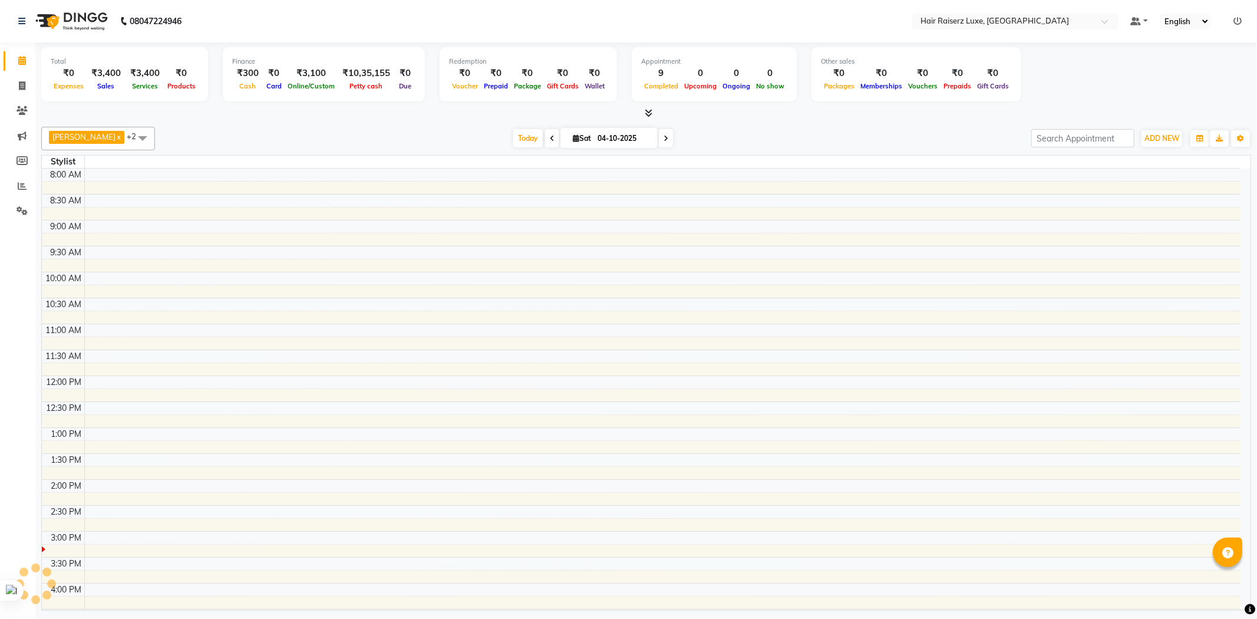
click at [725, 122] on div "[PERSON_NAME] x PRATIBHA x +2 No data available [DATE] [DATE] Toggle Dropdown A…" at bounding box center [645, 366] width 1209 height 488
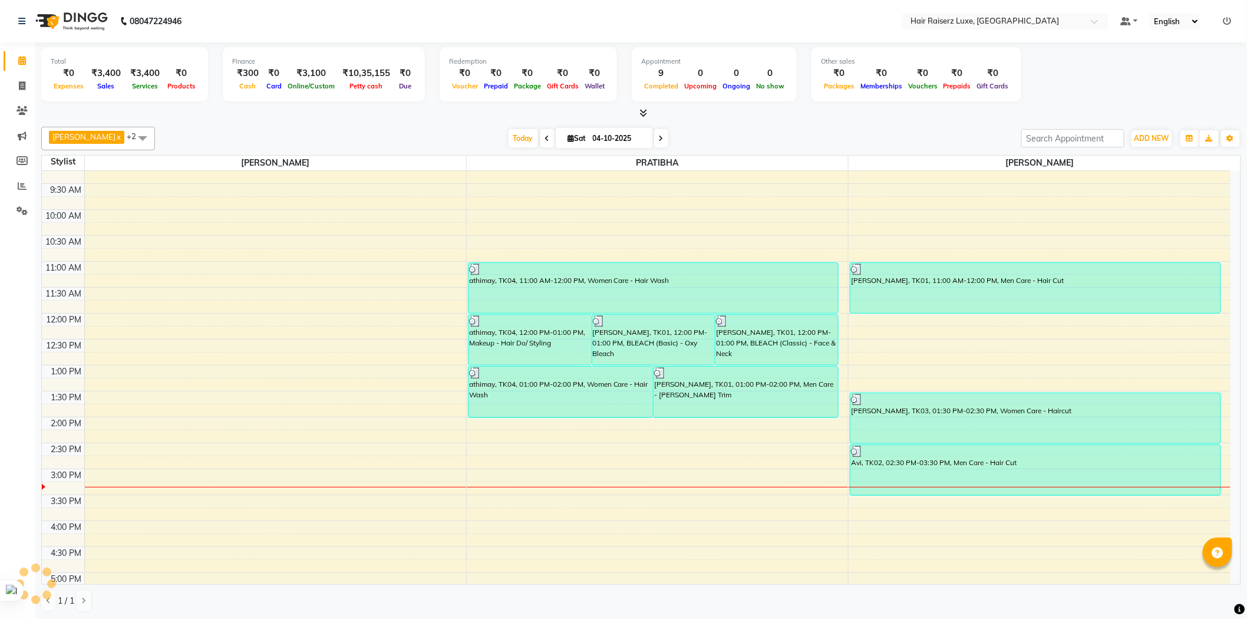
scroll to position [262, 0]
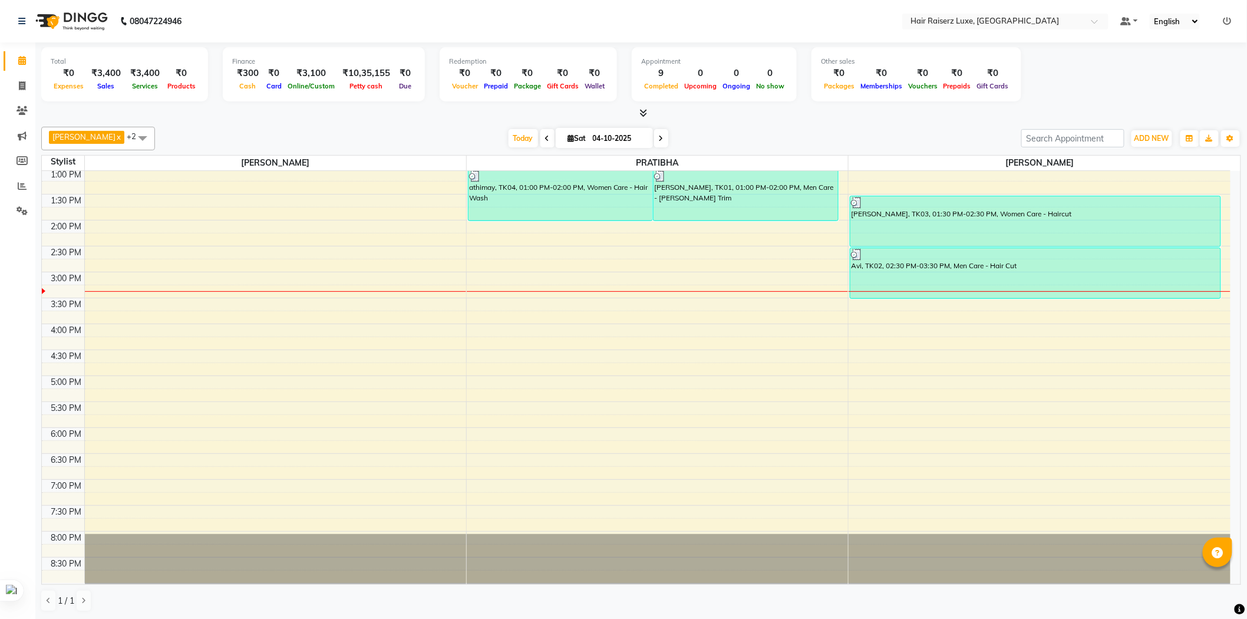
click at [375, 125] on div "[PERSON_NAME] x PRATIBHA x +2 Select All [PERSON_NAME] PRATIBHA [PERSON_NAME] […" at bounding box center [640, 369] width 1199 height 494
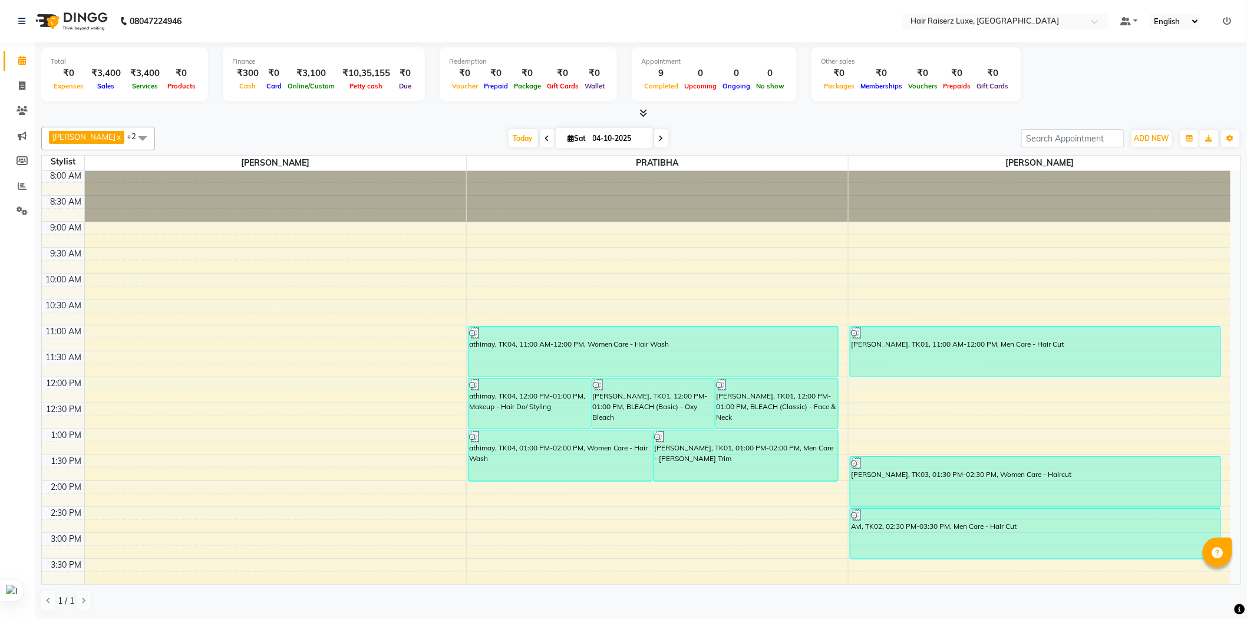
scroll to position [0, 0]
click at [794, 132] on div "[DATE] [DATE]" at bounding box center [588, 139] width 854 height 18
click at [728, 122] on div "[PERSON_NAME] x PRATIBHA x +2 Select All [PERSON_NAME] PRATIBHA [PERSON_NAME] […" at bounding box center [640, 369] width 1199 height 494
drag, startPoint x: 687, startPoint y: 127, endPoint x: 686, endPoint y: 113, distance: 14.2
click at [686, 113] on div "Total ₹0 Expenses ₹3,400 Sales ₹3,400 Services ₹0 Products Finance ₹300 Cash ₹0…" at bounding box center [640, 330] width 1211 height 577
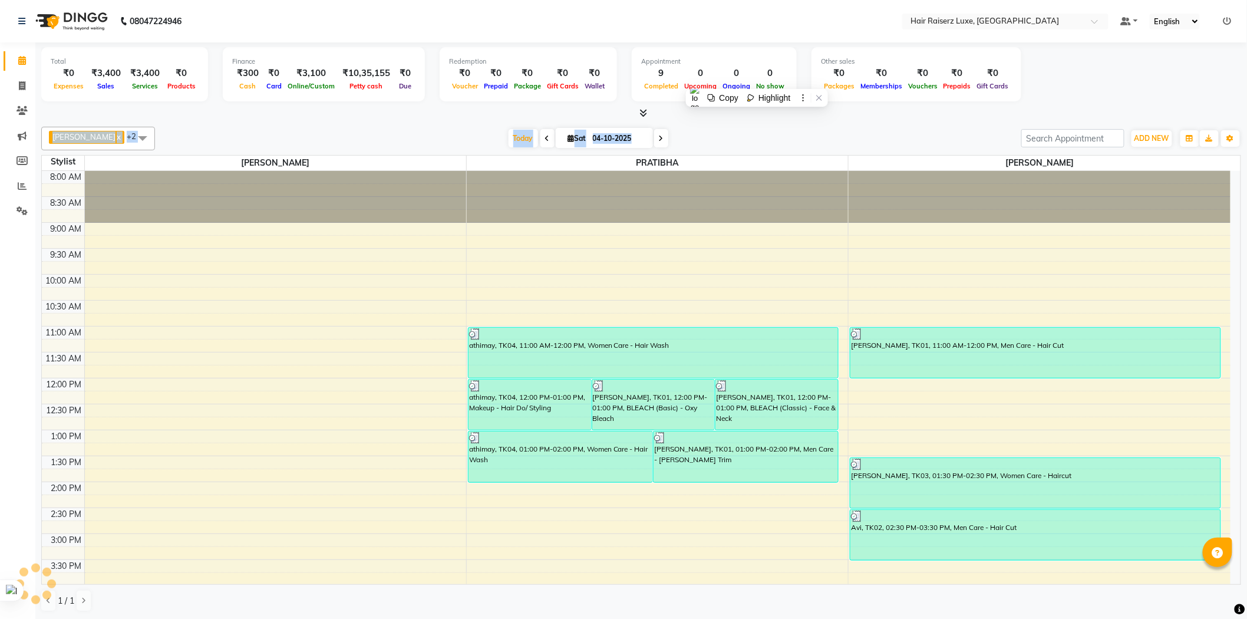
click at [884, 127] on div "[PERSON_NAME] x PRATIBHA x +2 Select All [PERSON_NAME] PRATIBHA [PERSON_NAME] […" at bounding box center [640, 139] width 1199 height 24
click at [923, 133] on div "[DATE] [DATE]" at bounding box center [588, 139] width 854 height 18
click at [752, 133] on div "[DATE] [DATE]" at bounding box center [588, 139] width 854 height 18
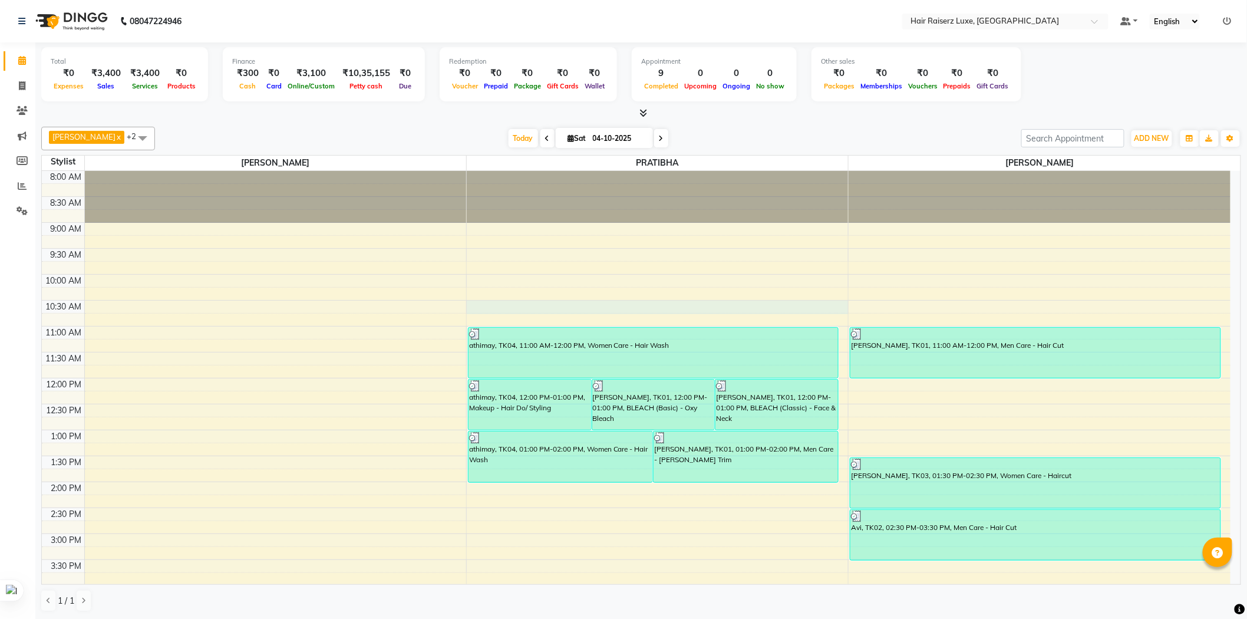
click at [696, 305] on div "8:00 AM 8:30 AM 9:00 AM 9:30 AM 10:00 AM 10:30 AM 11:00 AM 11:30 AM 12:00 PM 12…" at bounding box center [636, 507] width 1188 height 673
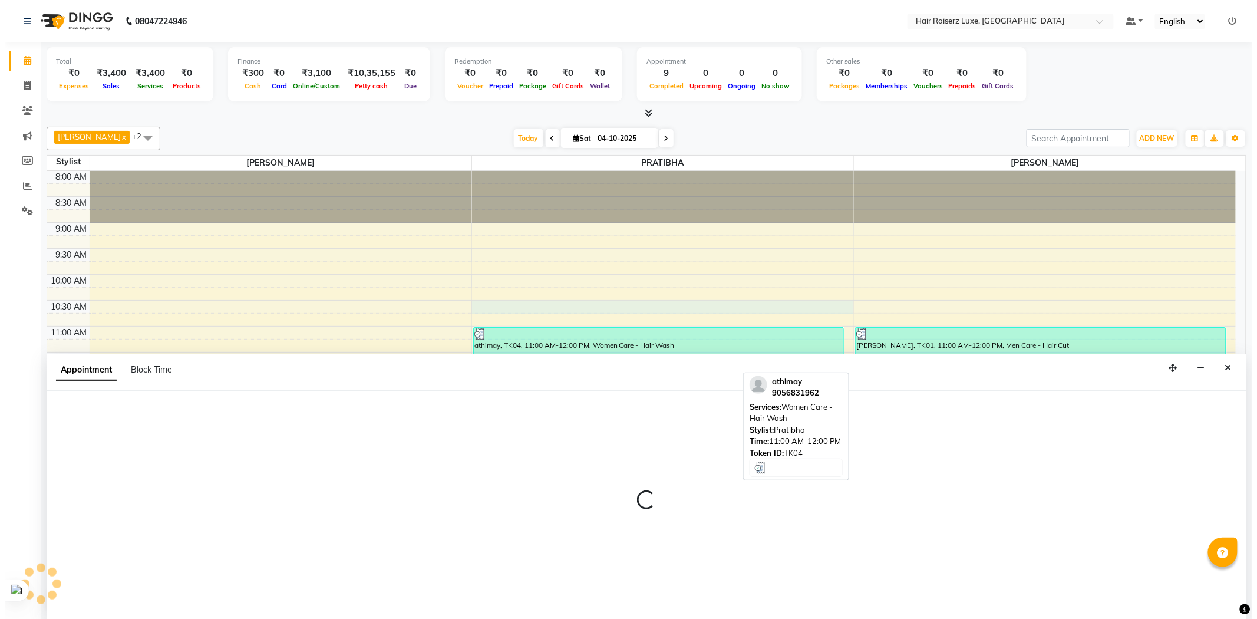
scroll to position [1, 0]
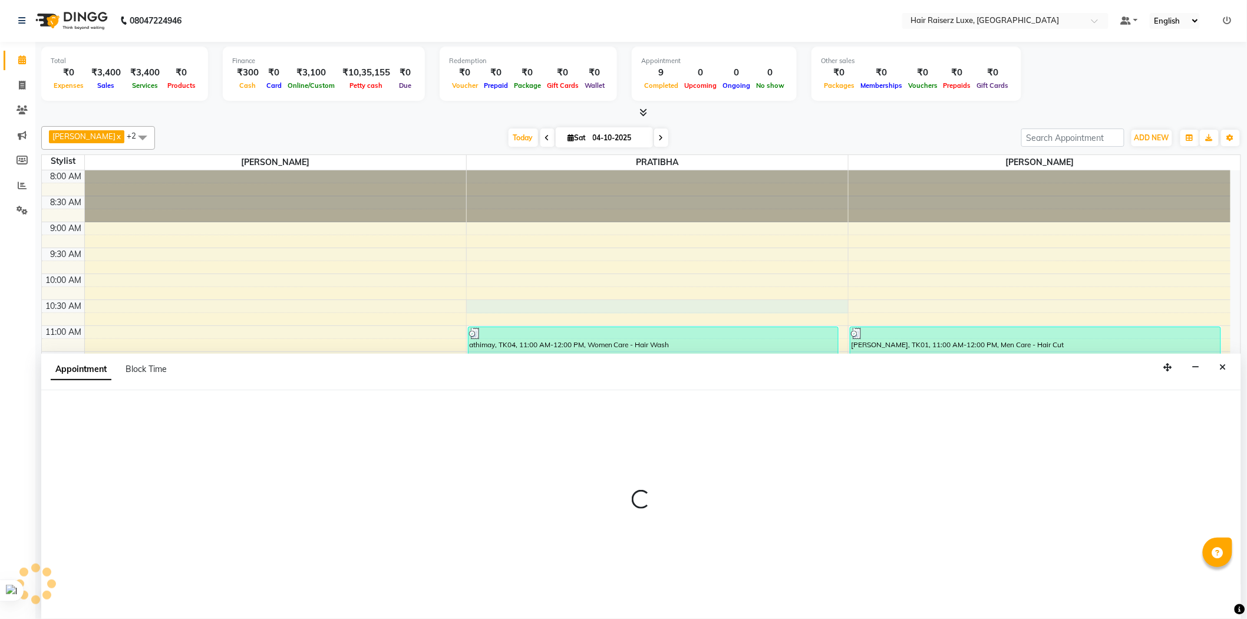
select select "630"
select select "tentative"
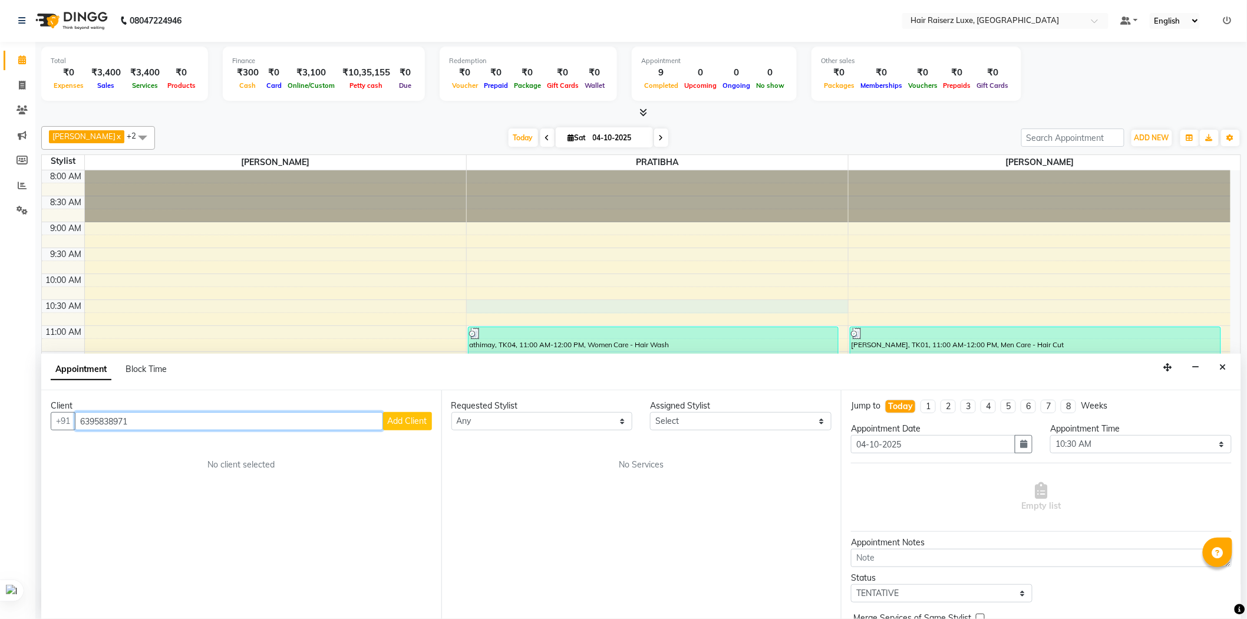
type input "6395838971"
click at [408, 417] on span "Add Client" at bounding box center [407, 420] width 39 height 11
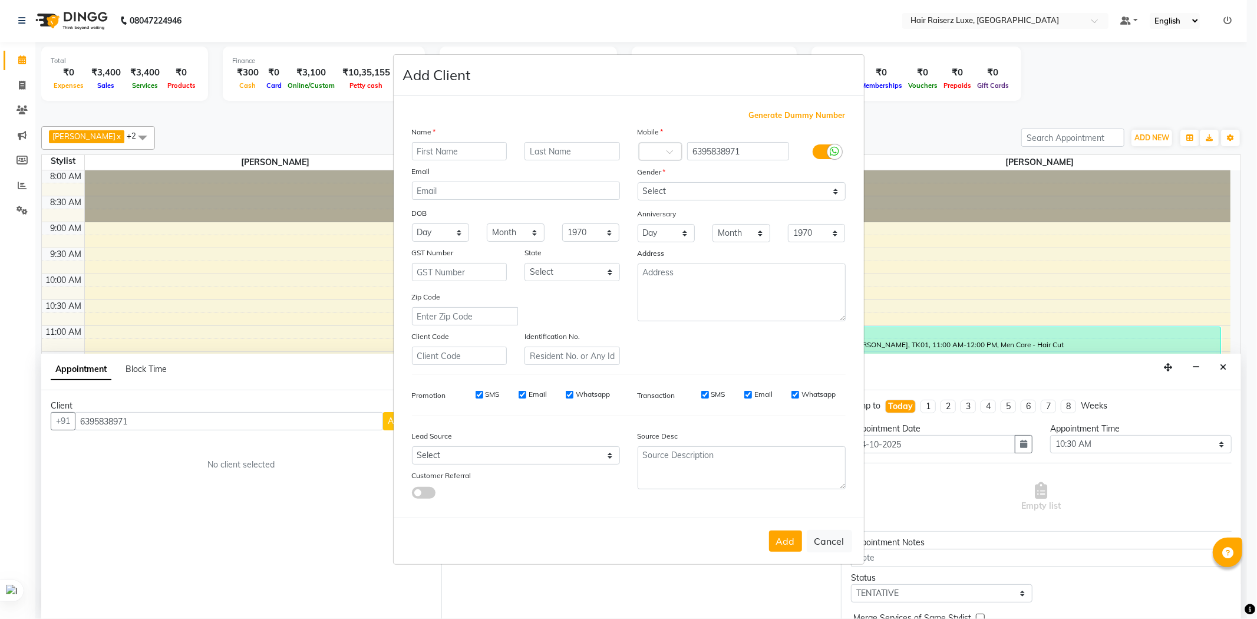
type input "a"
type input "[PERSON_NAME]"
click at [693, 192] on select "Select [DEMOGRAPHIC_DATA] [DEMOGRAPHIC_DATA] Other Prefer Not To Say" at bounding box center [741, 191] width 208 height 18
select select "[DEMOGRAPHIC_DATA]"
click at [637, 182] on select "Select [DEMOGRAPHIC_DATA] [DEMOGRAPHIC_DATA] Other Prefer Not To Say" at bounding box center [741, 191] width 208 height 18
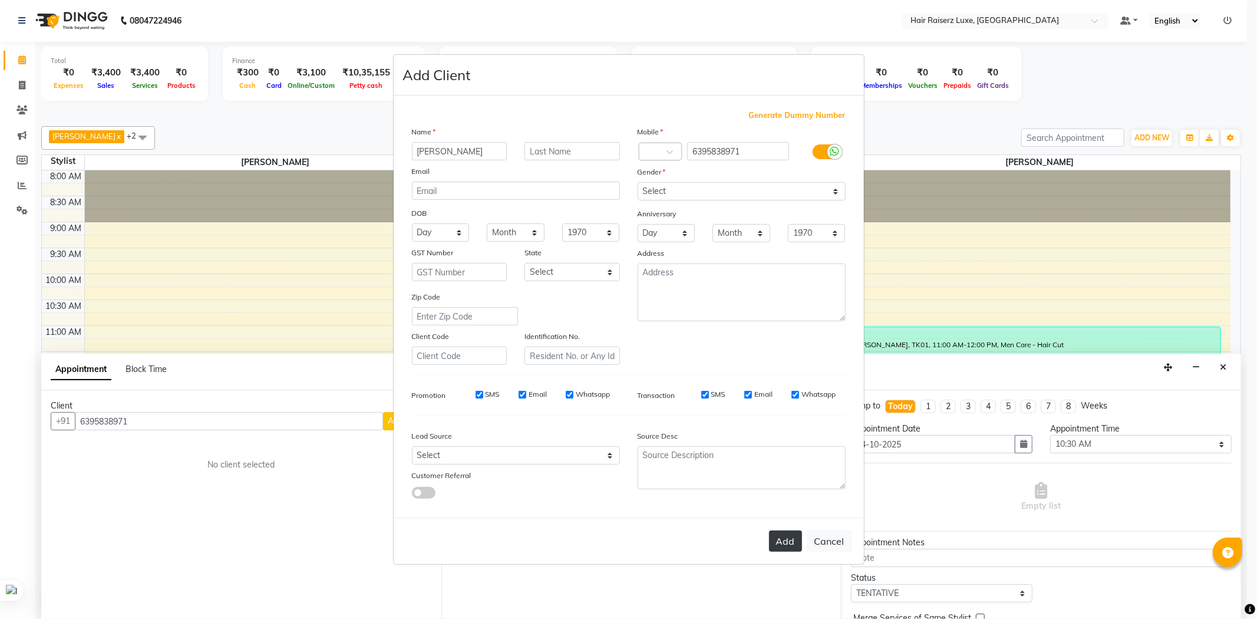
click at [799, 538] on button "Add" at bounding box center [785, 540] width 33 height 21
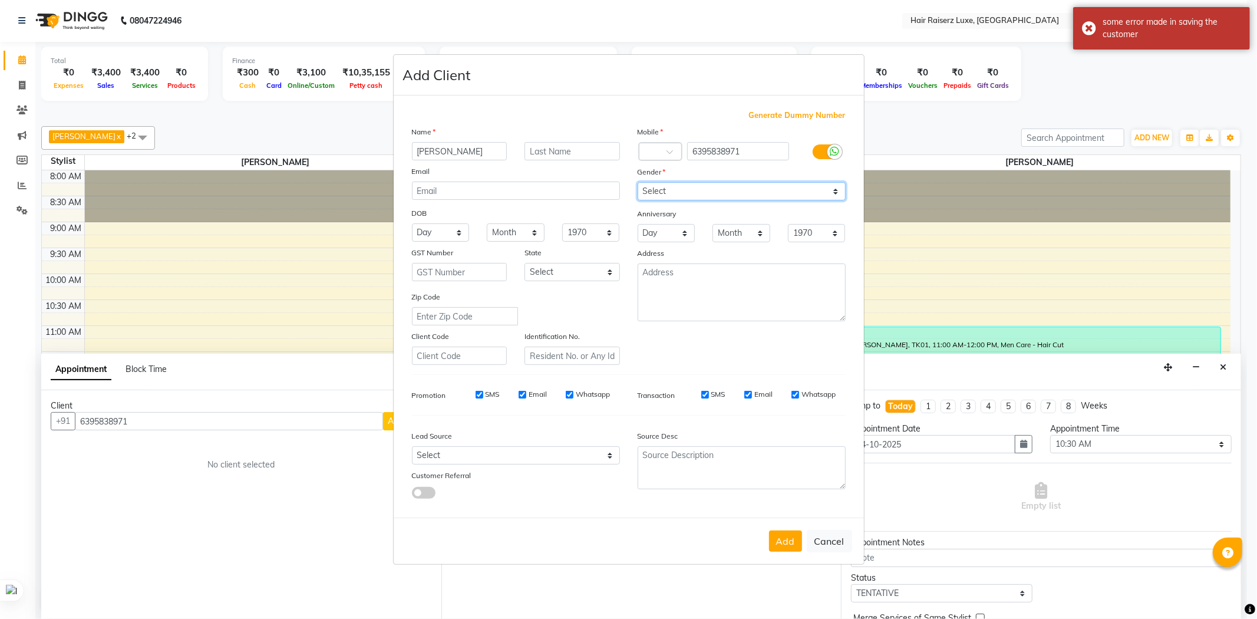
click at [648, 187] on select "Select [DEMOGRAPHIC_DATA] [DEMOGRAPHIC_DATA] Other Prefer Not To Say" at bounding box center [741, 191] width 208 height 18
click at [637, 182] on select "Select [DEMOGRAPHIC_DATA] [DEMOGRAPHIC_DATA] Other Prefer Not To Say" at bounding box center [741, 191] width 208 height 18
click at [663, 149] on div at bounding box center [660, 152] width 42 height 12
type input "91"
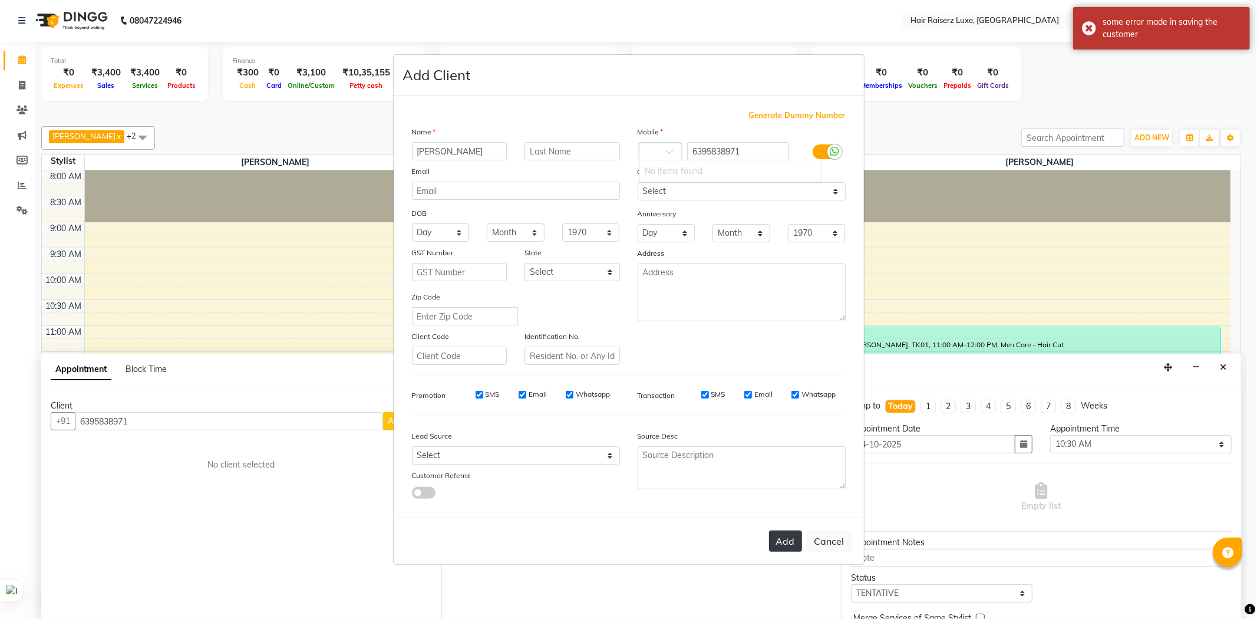
click at [796, 538] on button "Add" at bounding box center [785, 540] width 33 height 21
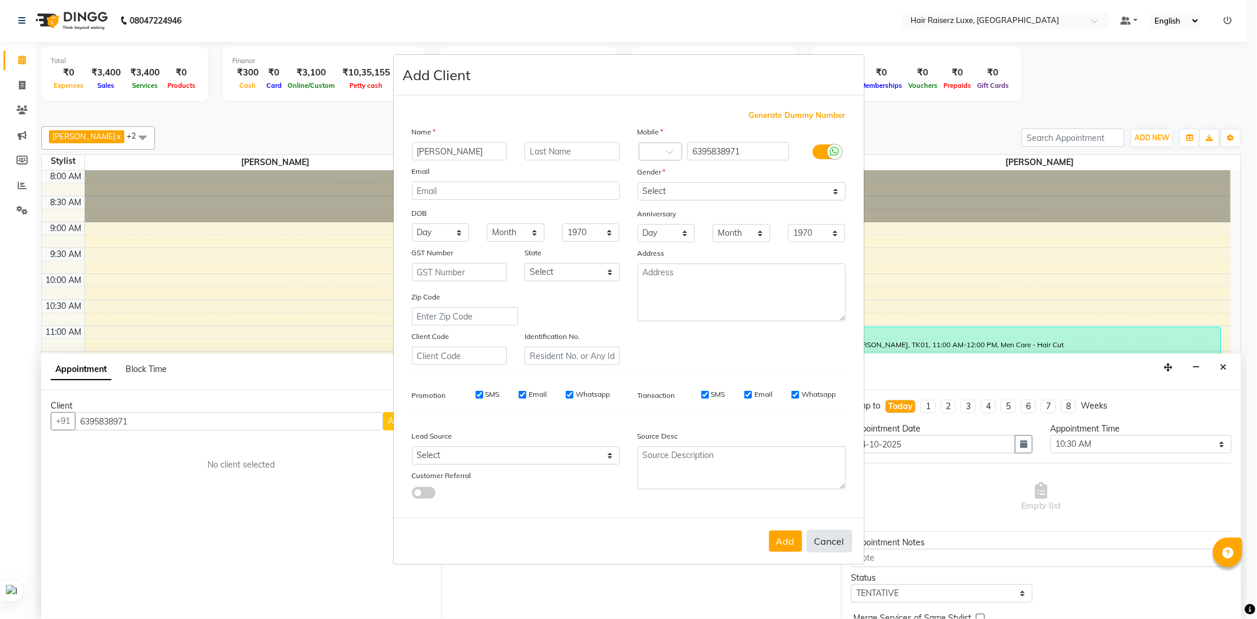
click at [822, 542] on button "Cancel" at bounding box center [828, 541] width 45 height 22
select select
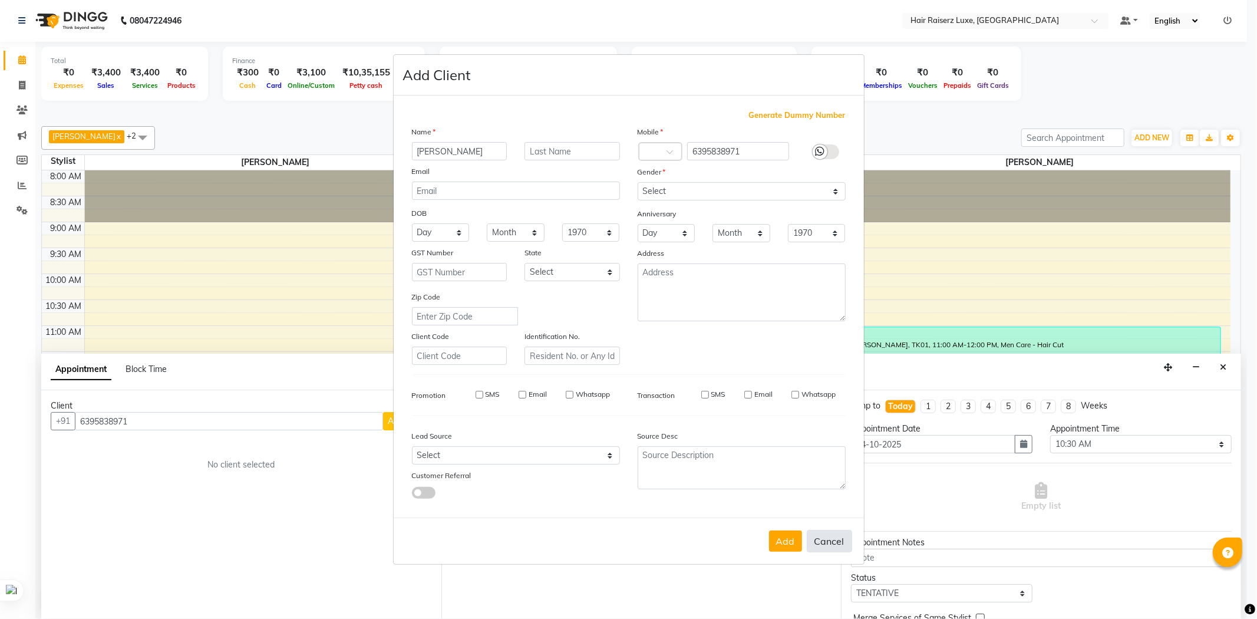
select select
checkbox input "false"
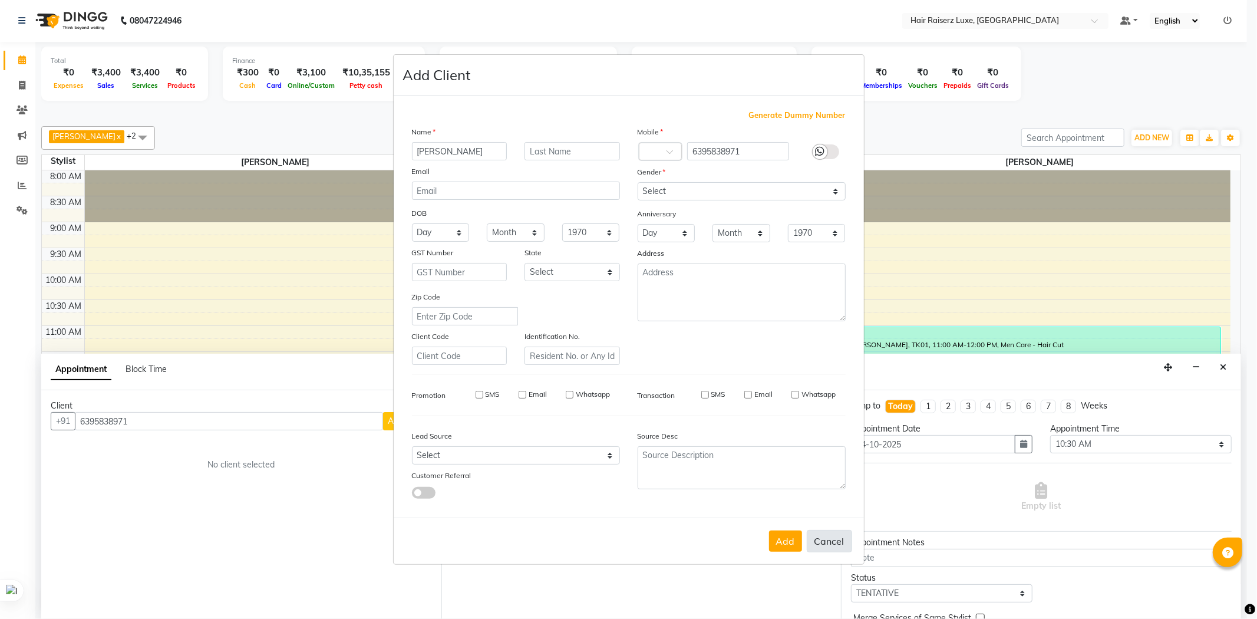
checkbox input "false"
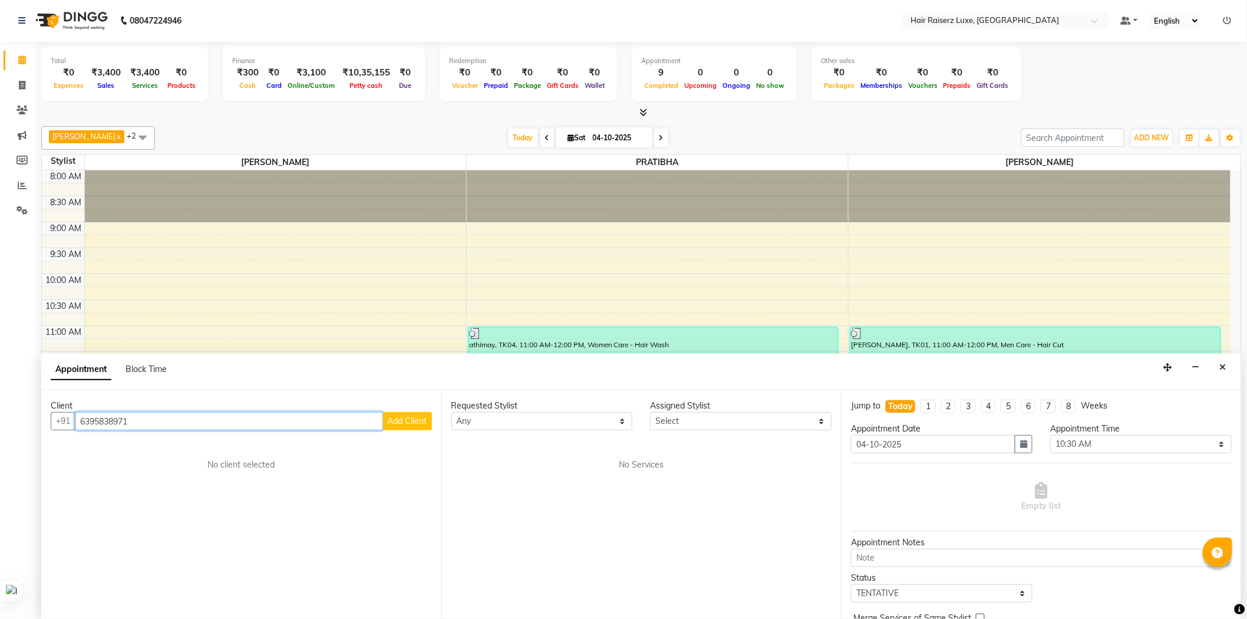
click at [114, 416] on input "6395838971" at bounding box center [229, 421] width 308 height 18
click at [401, 431] on div "Client [PHONE_NUMBER] Add Client No client selected" at bounding box center [241, 504] width 400 height 229
click at [410, 422] on span "Add Client" at bounding box center [407, 420] width 39 height 11
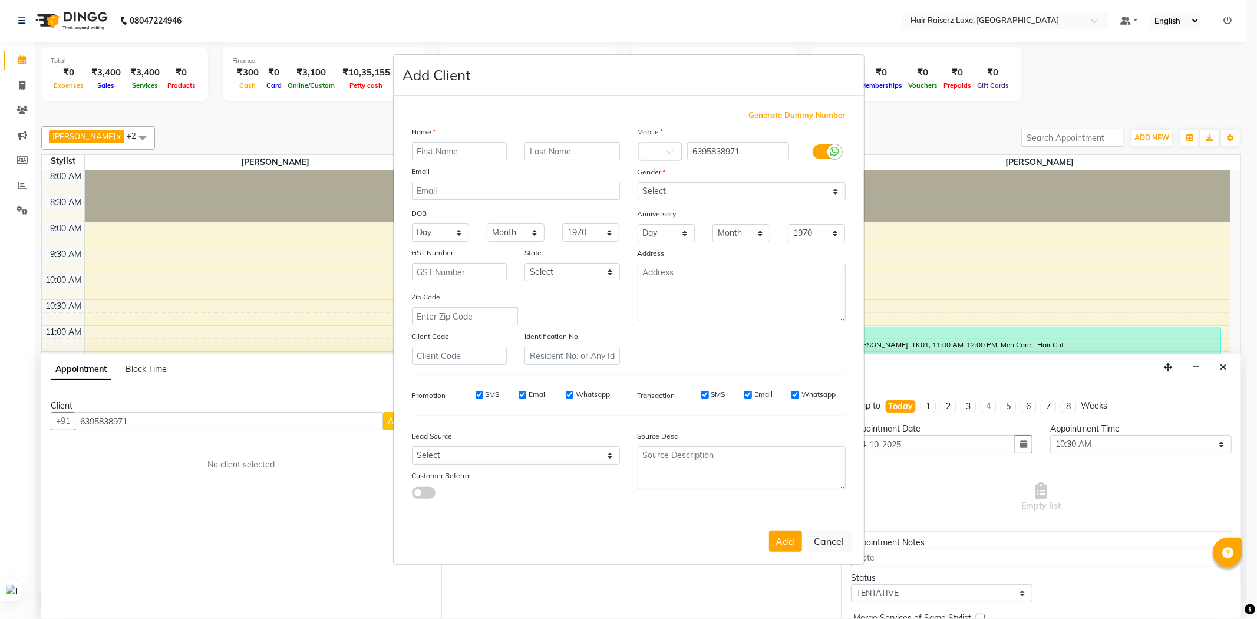
click at [481, 148] on input "text" at bounding box center [459, 151] width 95 height 18
type input "[PERSON_NAME]"
click at [673, 154] on span at bounding box center [673, 155] width 15 height 12
type input "+91"
click at [696, 190] on select "Select [DEMOGRAPHIC_DATA] [DEMOGRAPHIC_DATA] Other Prefer Not To Say" at bounding box center [741, 191] width 208 height 18
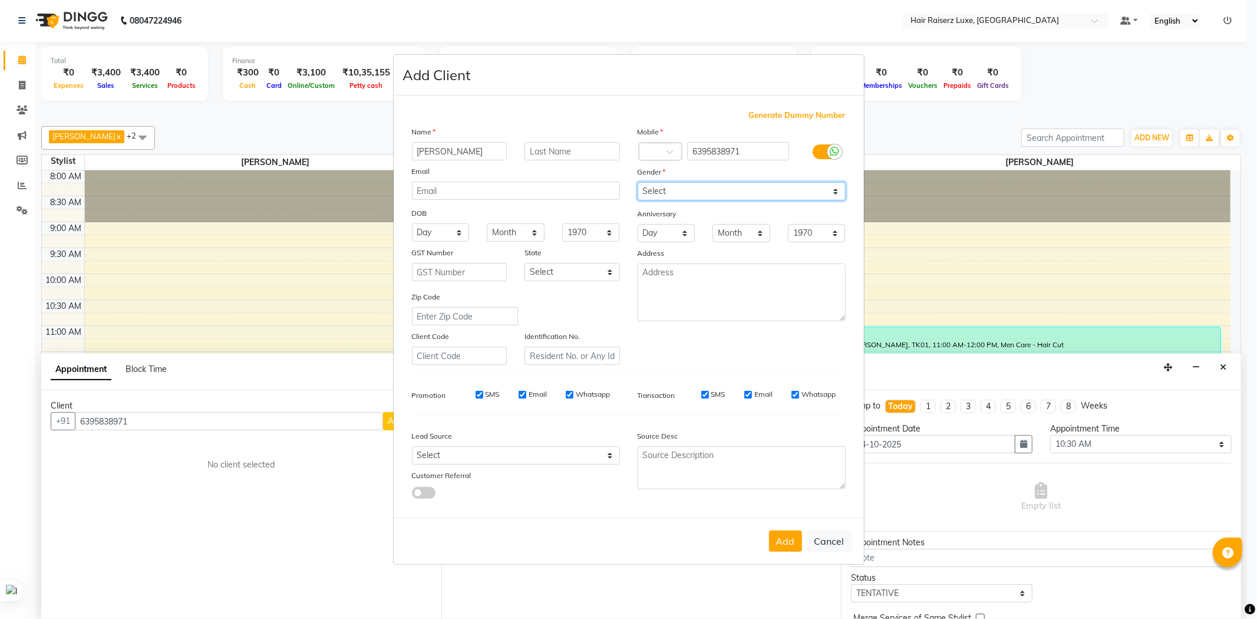
select select "[DEMOGRAPHIC_DATA]"
click at [637, 182] on select "Select [DEMOGRAPHIC_DATA] [DEMOGRAPHIC_DATA] Other Prefer Not To Say" at bounding box center [741, 191] width 208 height 18
click at [788, 545] on button "Add" at bounding box center [785, 540] width 33 height 21
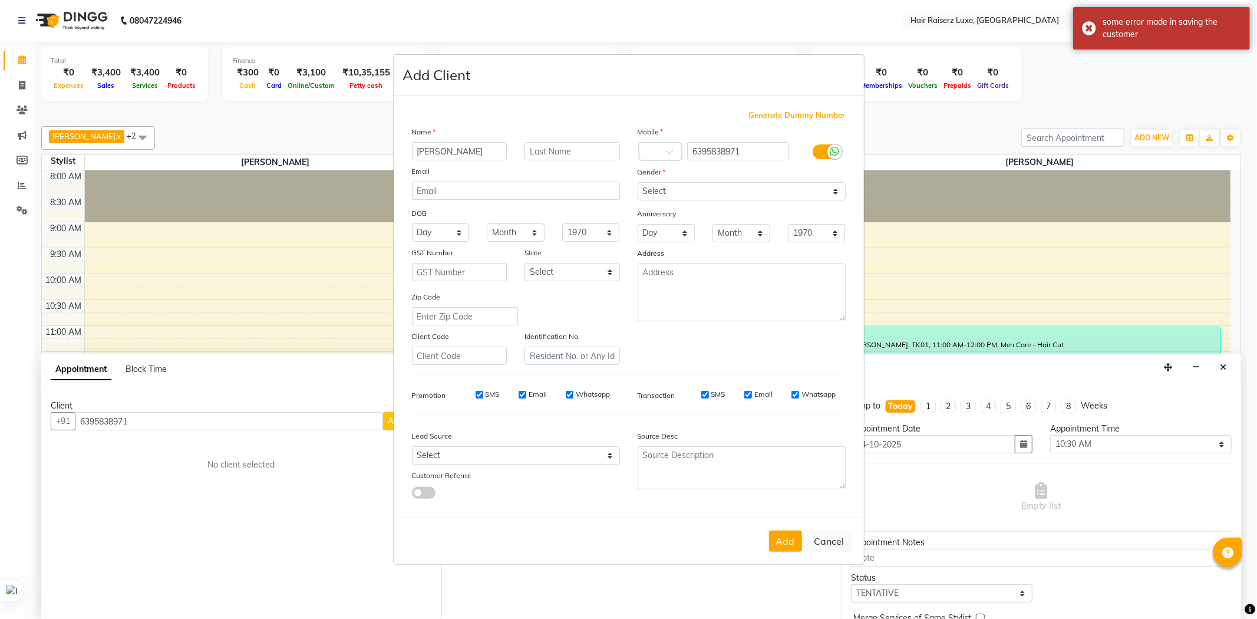
drag, startPoint x: 968, startPoint y: 133, endPoint x: 973, endPoint y: 142, distance: 10.0
click at [969, 133] on ngb-modal-window "Add Client Generate Dummy Number Name [PERSON_NAME] Email DOB Day 01 02 03 04 0…" at bounding box center [628, 309] width 1257 height 619
click at [835, 546] on button "Cancel" at bounding box center [828, 541] width 45 height 22
select select
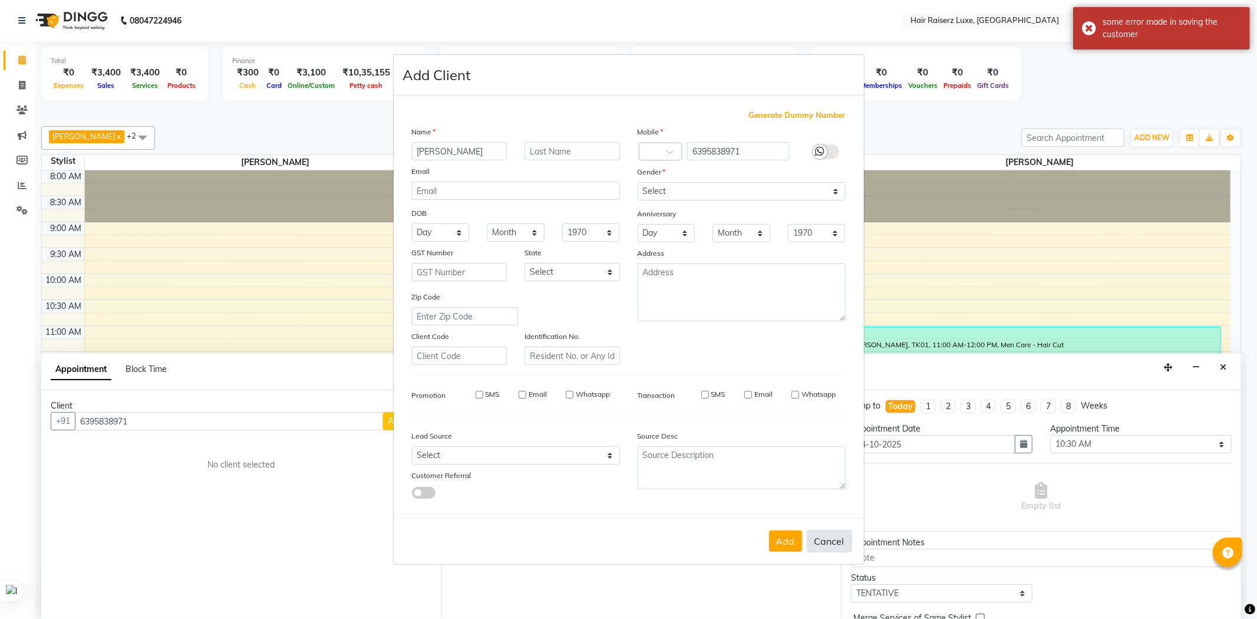
select select
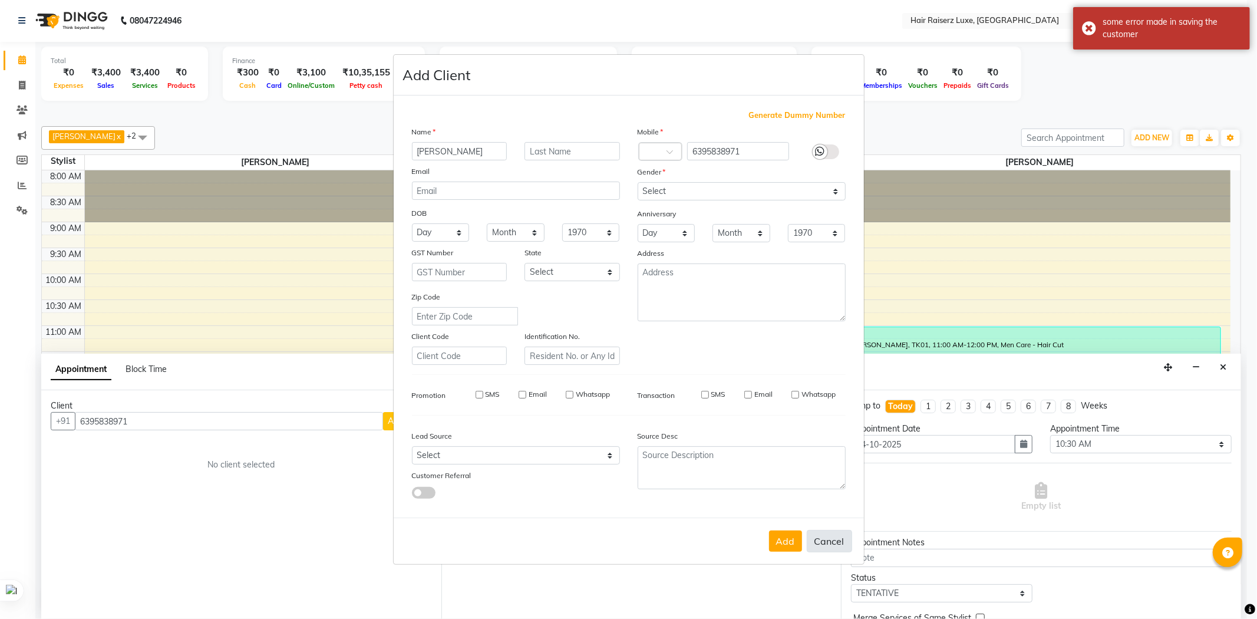
checkbox input "false"
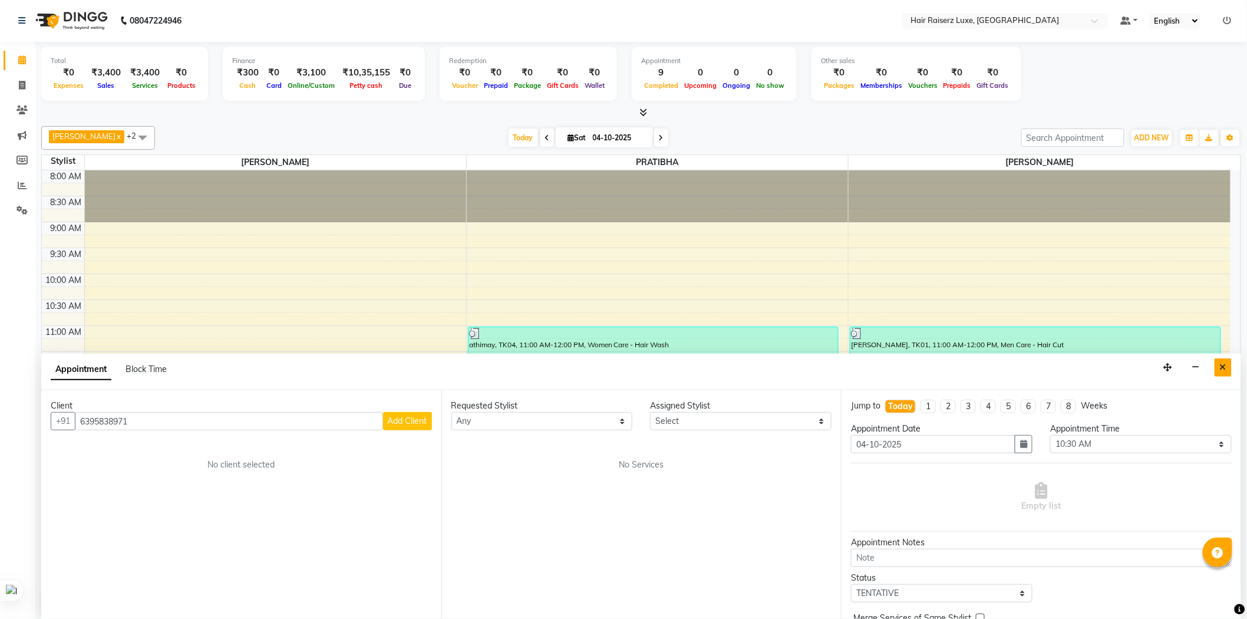
click at [1219, 368] on icon "Close" at bounding box center [1222, 367] width 6 height 8
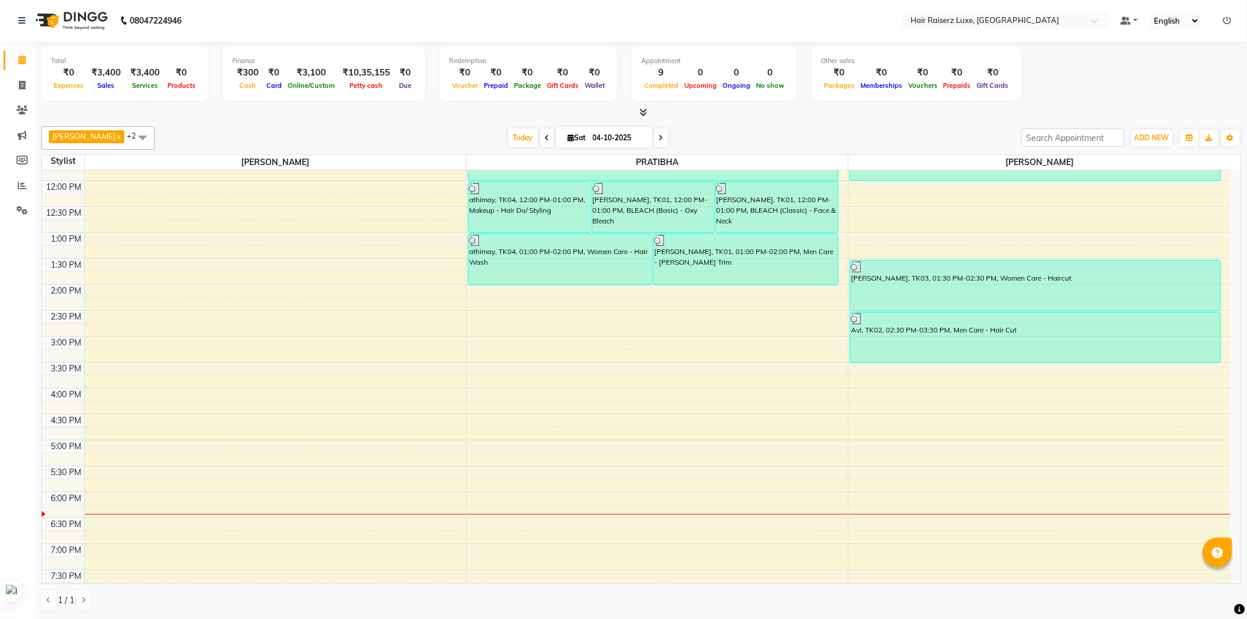
scroll to position [197, 0]
click at [628, 368] on div "8:00 AM 8:30 AM 9:00 AM 9:30 AM 10:00 AM 10:30 AM 11:00 AM 11:30 AM 12:00 PM 12…" at bounding box center [636, 309] width 1188 height 673
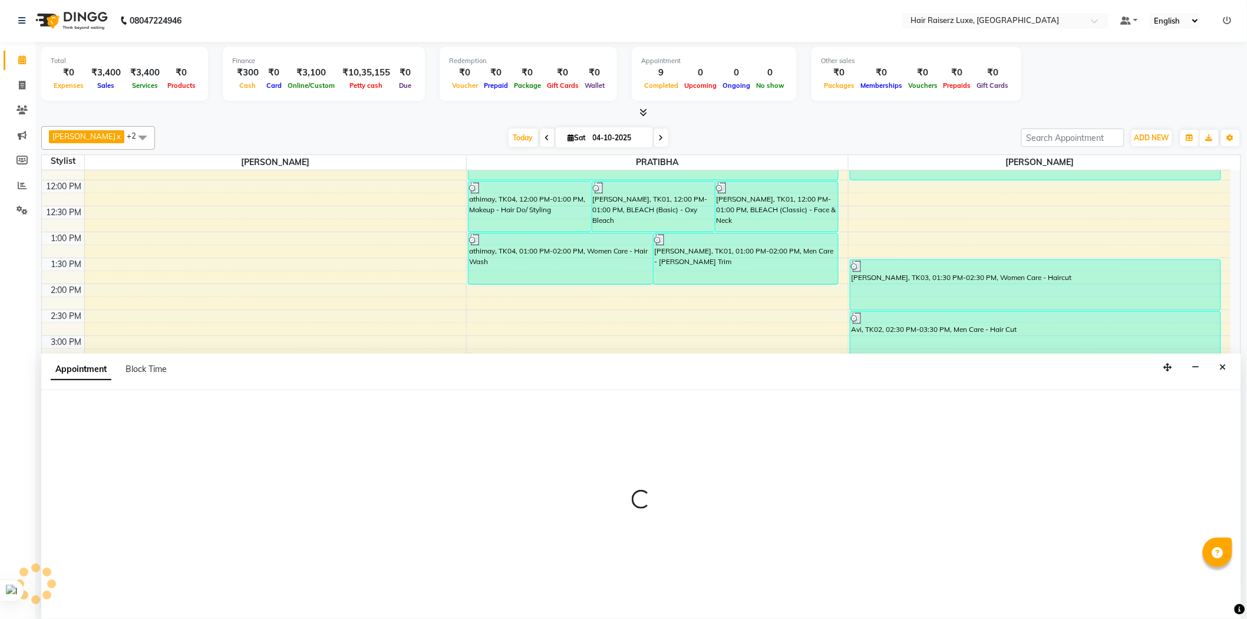
select select "65234"
select select "930"
select select "tentative"
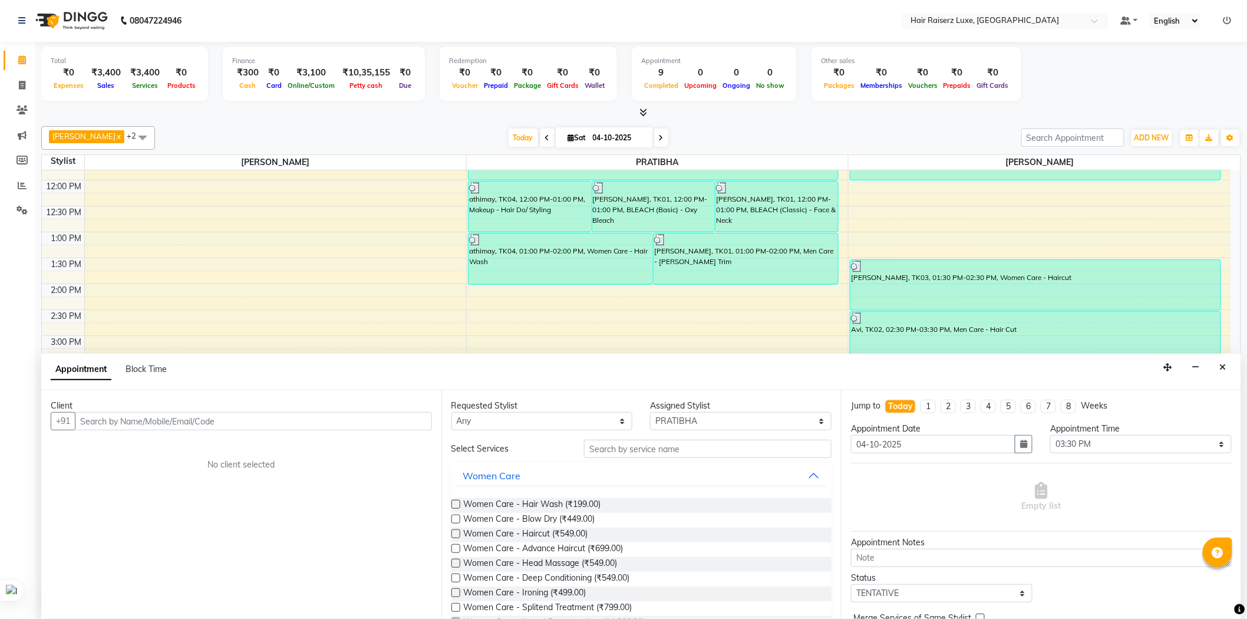
click at [157, 422] on input "text" at bounding box center [253, 421] width 357 height 18
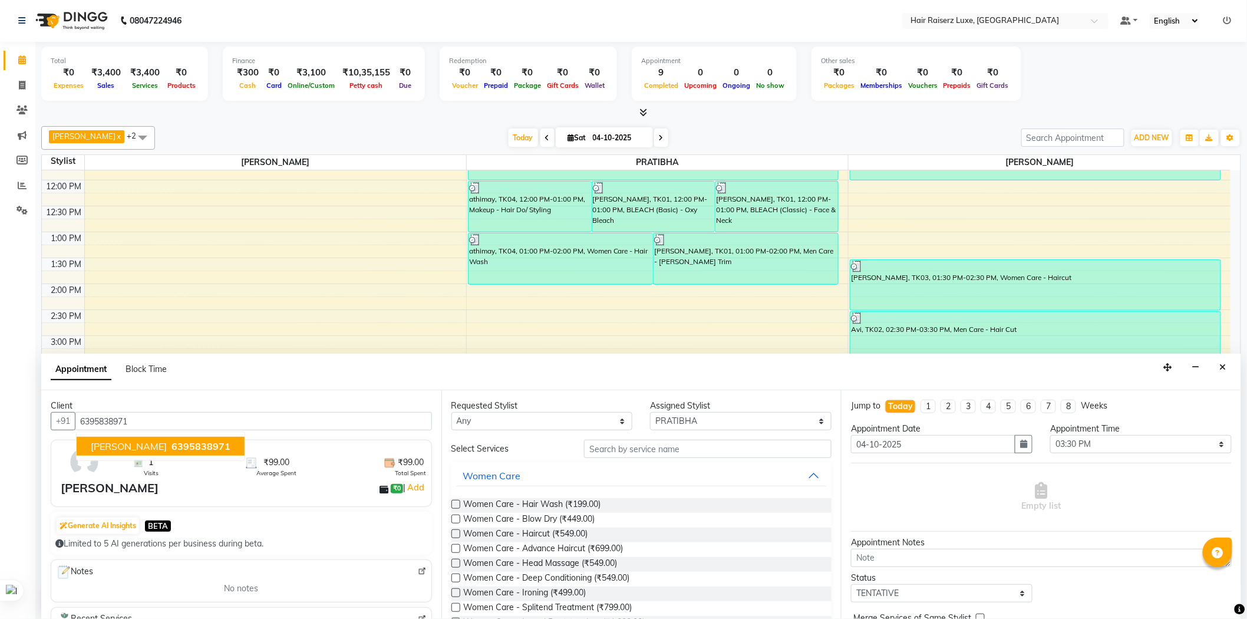
click at [171, 444] on span "6395838971" at bounding box center [200, 446] width 59 height 12
type input "6395838971"
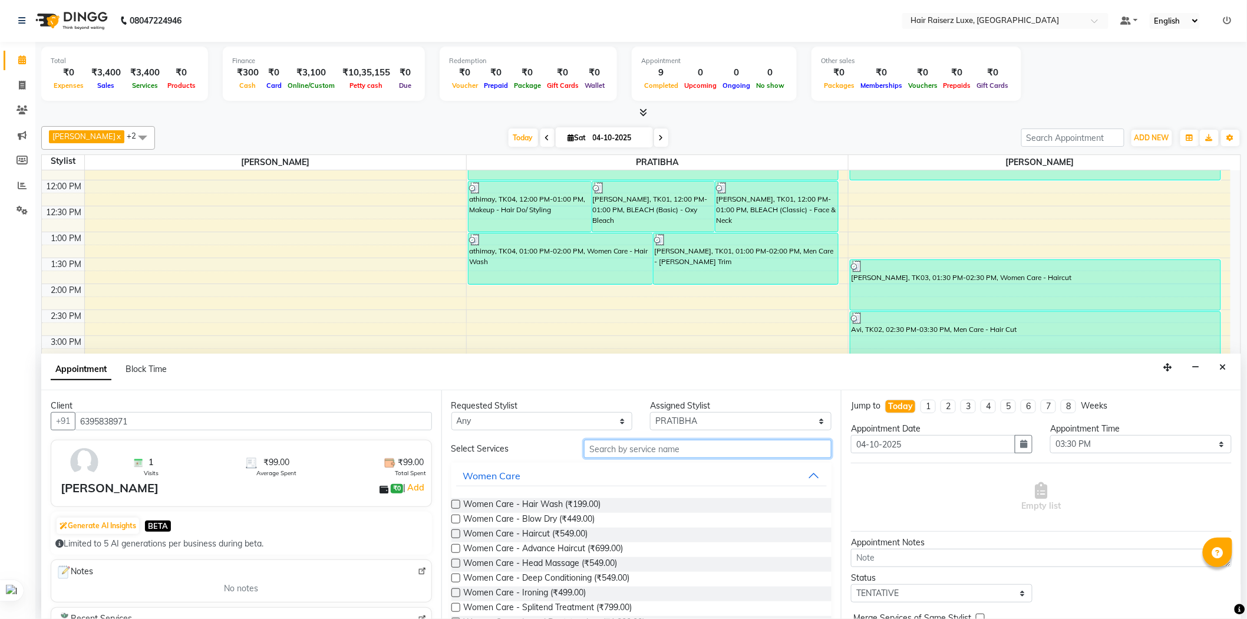
click at [649, 444] on input "text" at bounding box center [707, 448] width 247 height 18
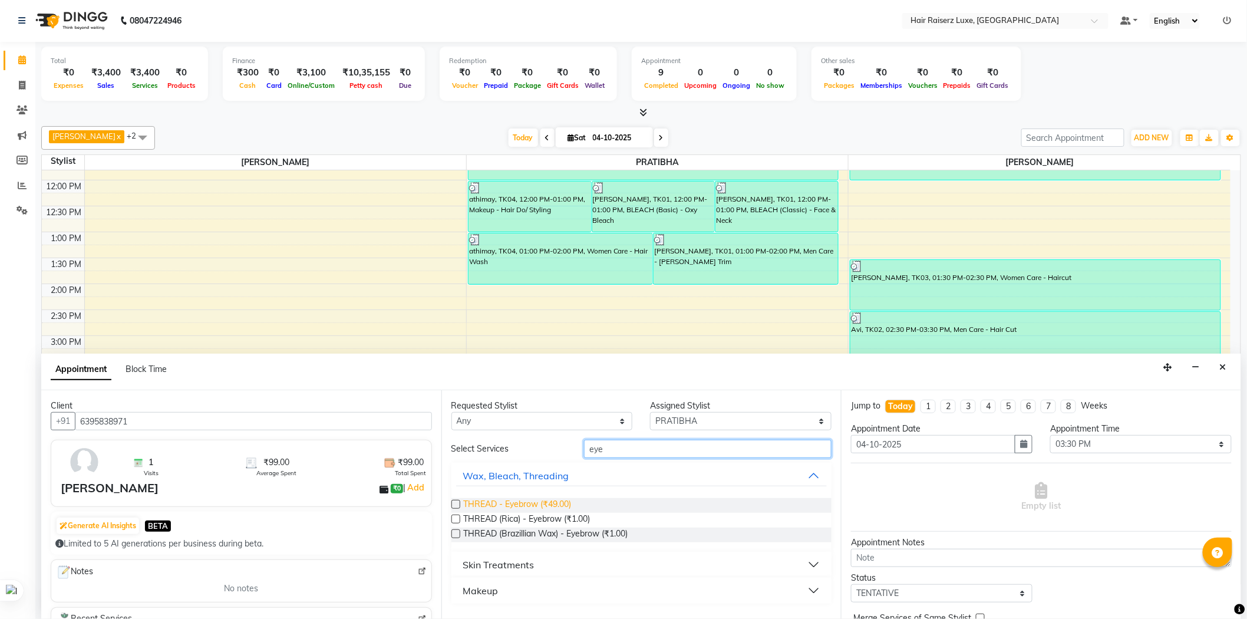
type input "eye"
click at [557, 503] on span "THREAD - Eyebrow (₹49.00)" at bounding box center [518, 505] width 108 height 15
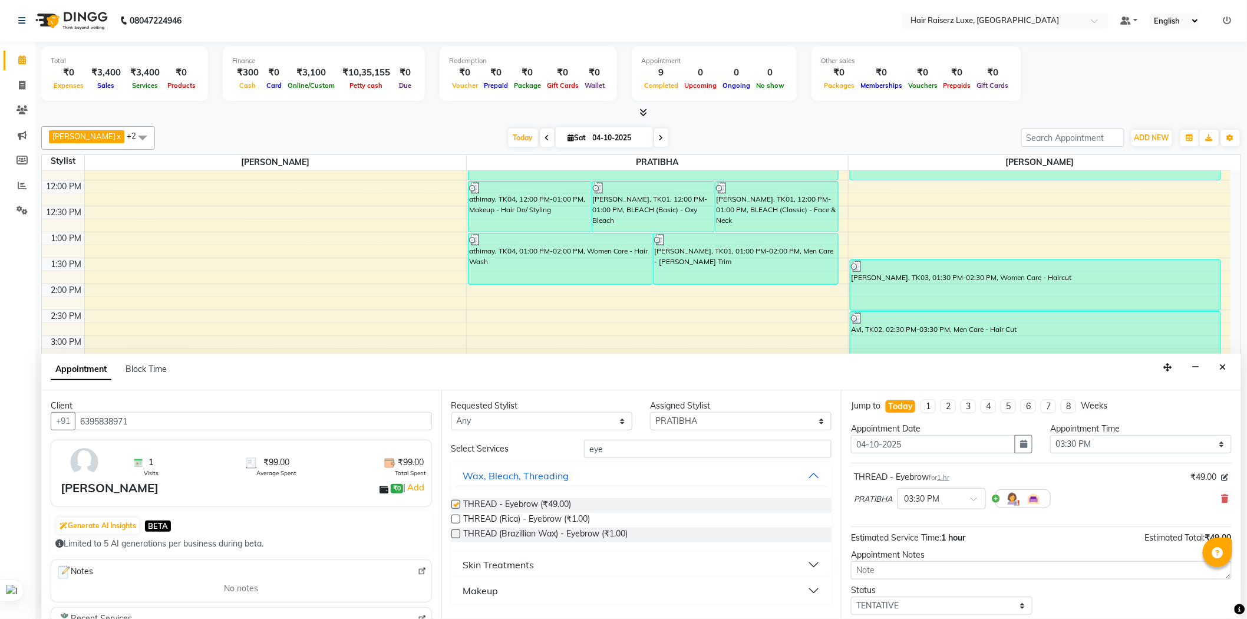
checkbox input "false"
drag, startPoint x: 629, startPoint y: 450, endPoint x: 588, endPoint y: 455, distance: 41.0
click at [588, 455] on input "eye" at bounding box center [707, 448] width 247 height 18
type input "upp"
click at [575, 519] on span "THREAD (Rica) - Upperlip (₹50.00)" at bounding box center [529, 520] width 130 height 15
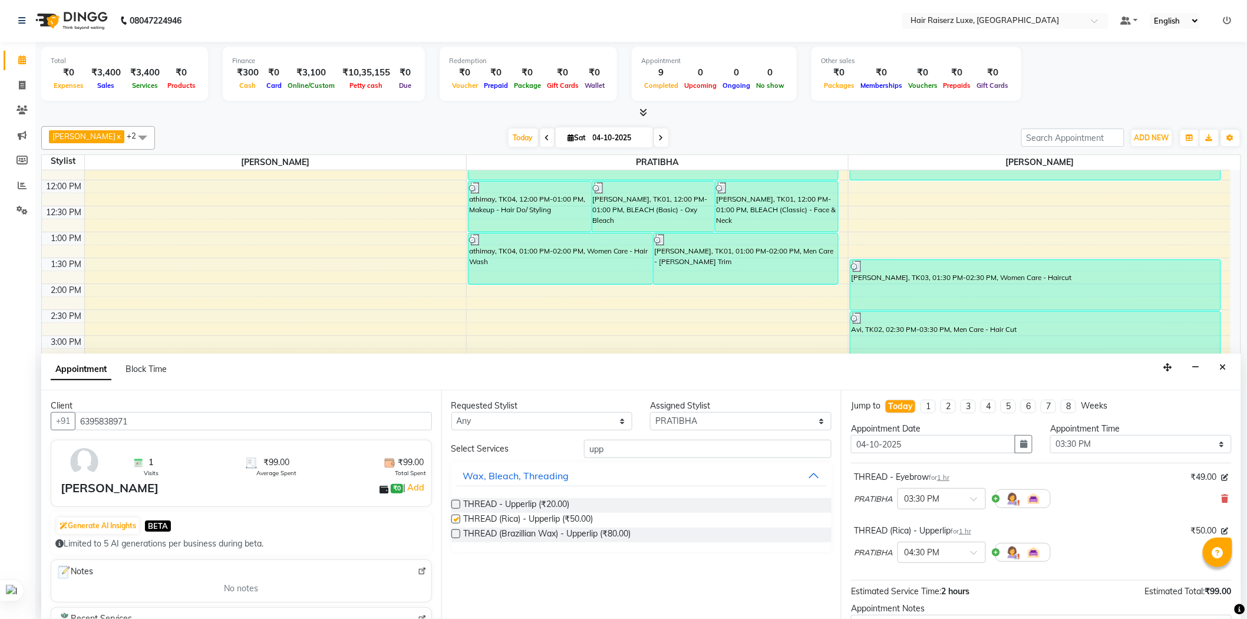
checkbox input "false"
drag, startPoint x: 609, startPoint y: 452, endPoint x: 569, endPoint y: 451, distance: 40.1
click at [569, 451] on div "Select Services upp" at bounding box center [641, 448] width 398 height 18
type input "chin"
click at [547, 501] on span "THREAD - Chin/ Cheeks (₹20.00)" at bounding box center [526, 505] width 125 height 15
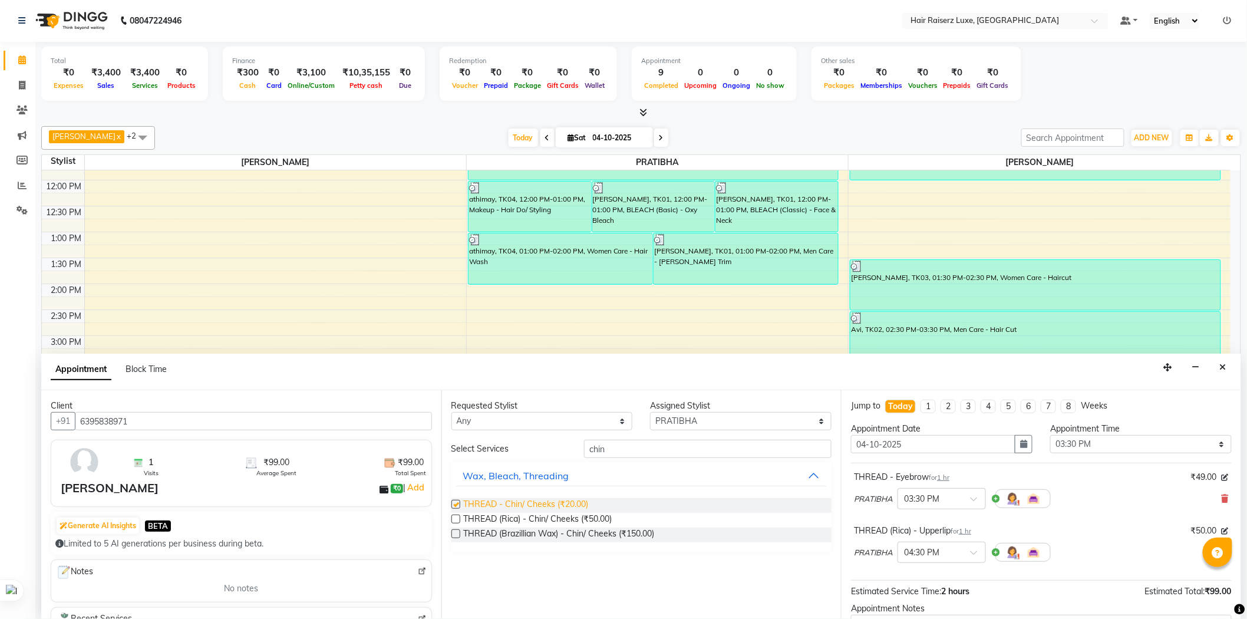
checkbox input "false"
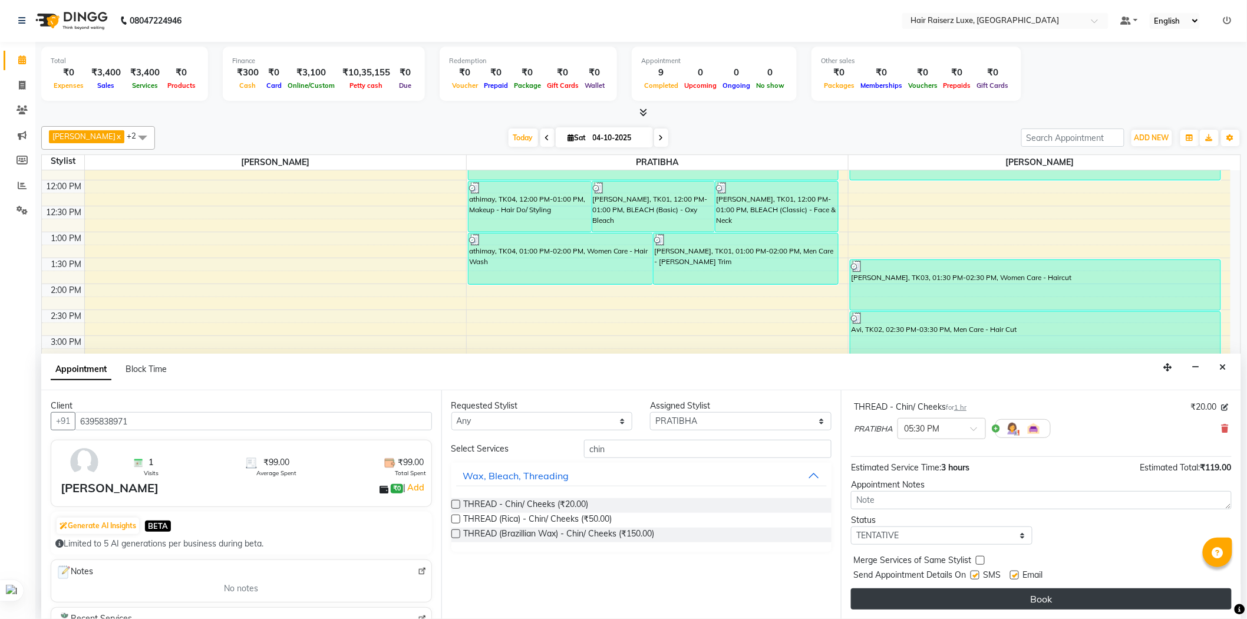
click at [1033, 591] on button "Book" at bounding box center [1041, 598] width 381 height 21
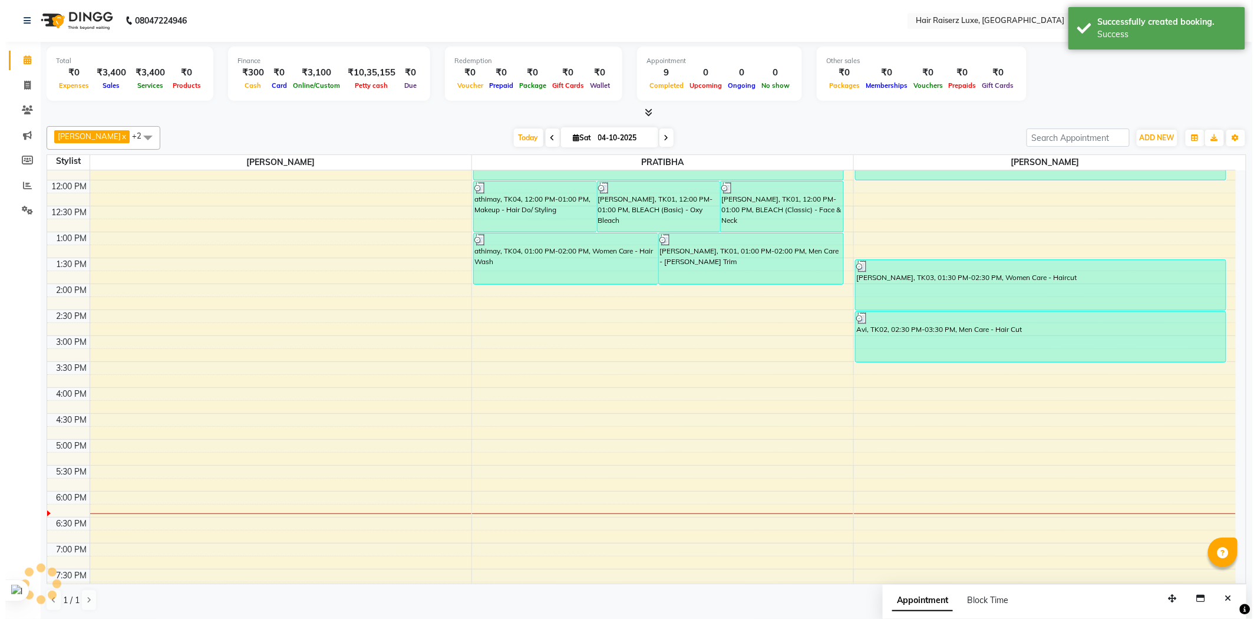
scroll to position [0, 0]
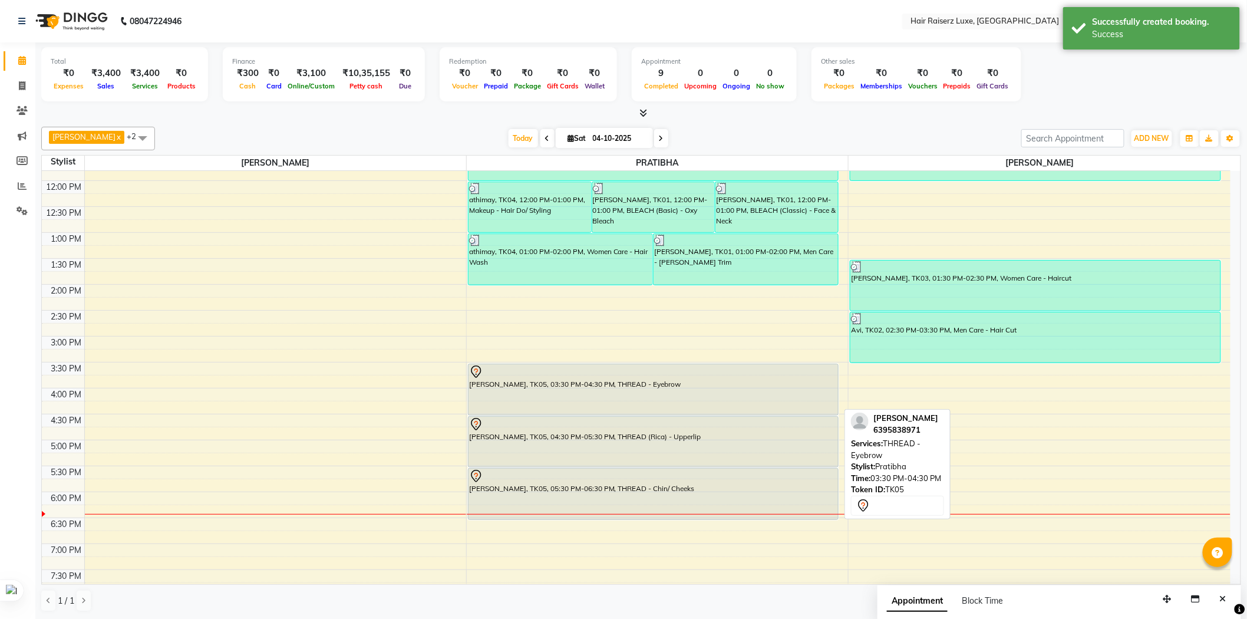
click at [634, 392] on div "[PERSON_NAME], TK05, 03:30 PM-04:30 PM, THREAD - Eyebrow" at bounding box center [652, 389] width 369 height 51
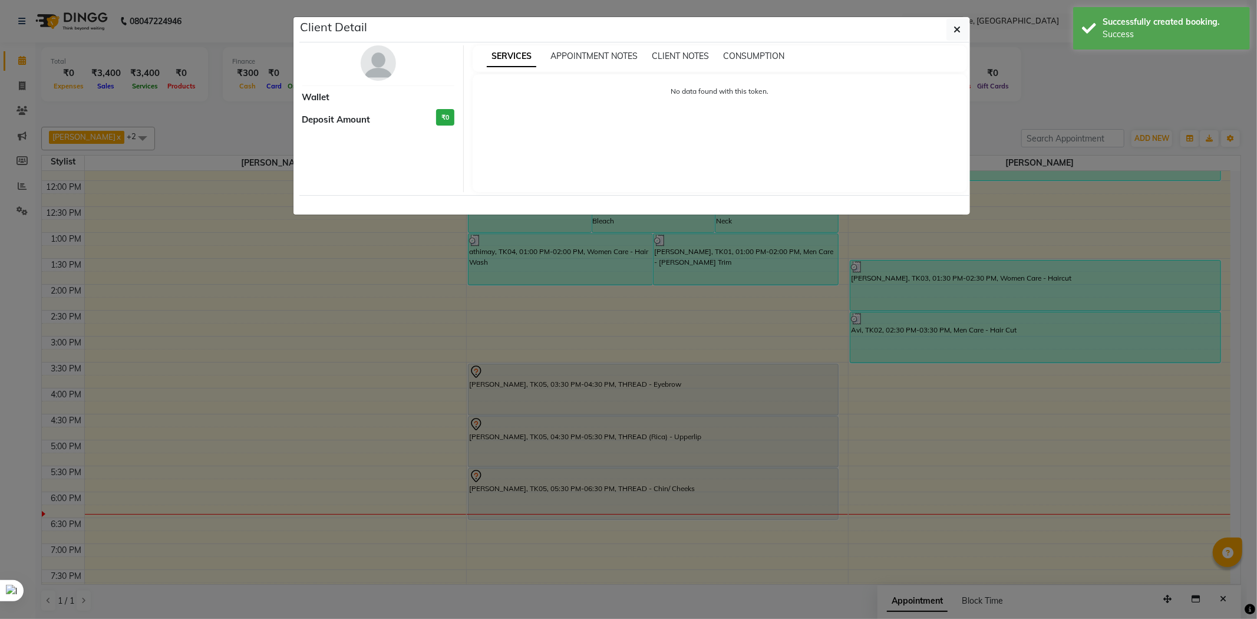
select select "7"
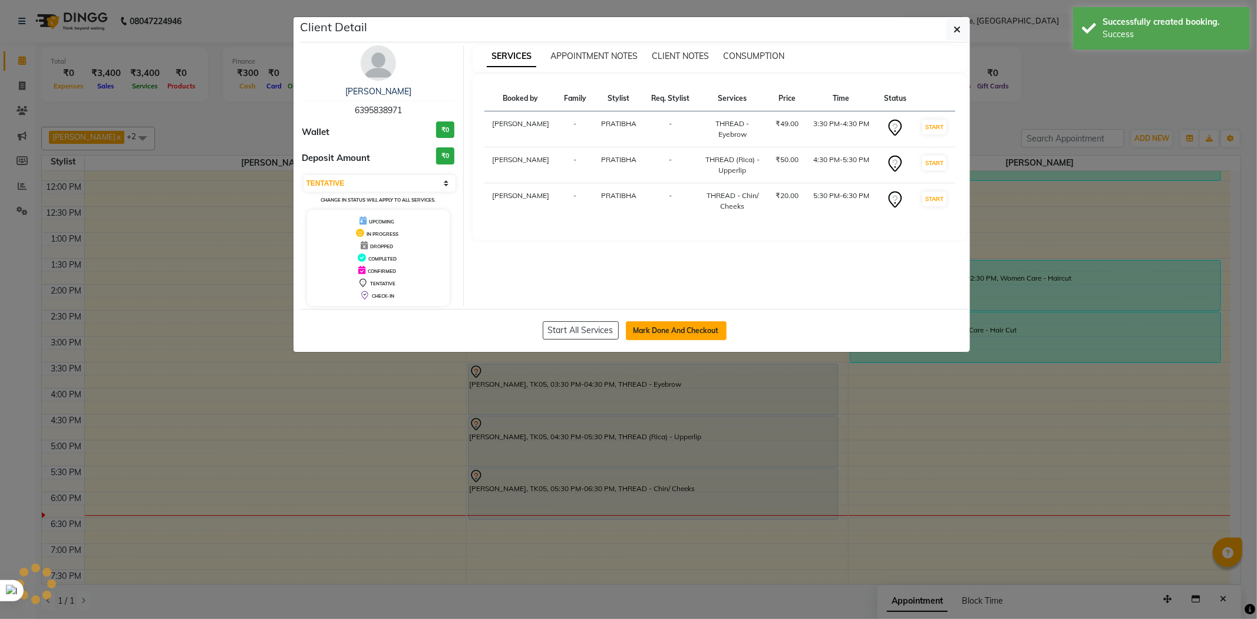
click at [687, 323] on button "Mark Done And Checkout" at bounding box center [676, 330] width 101 height 19
select select "service"
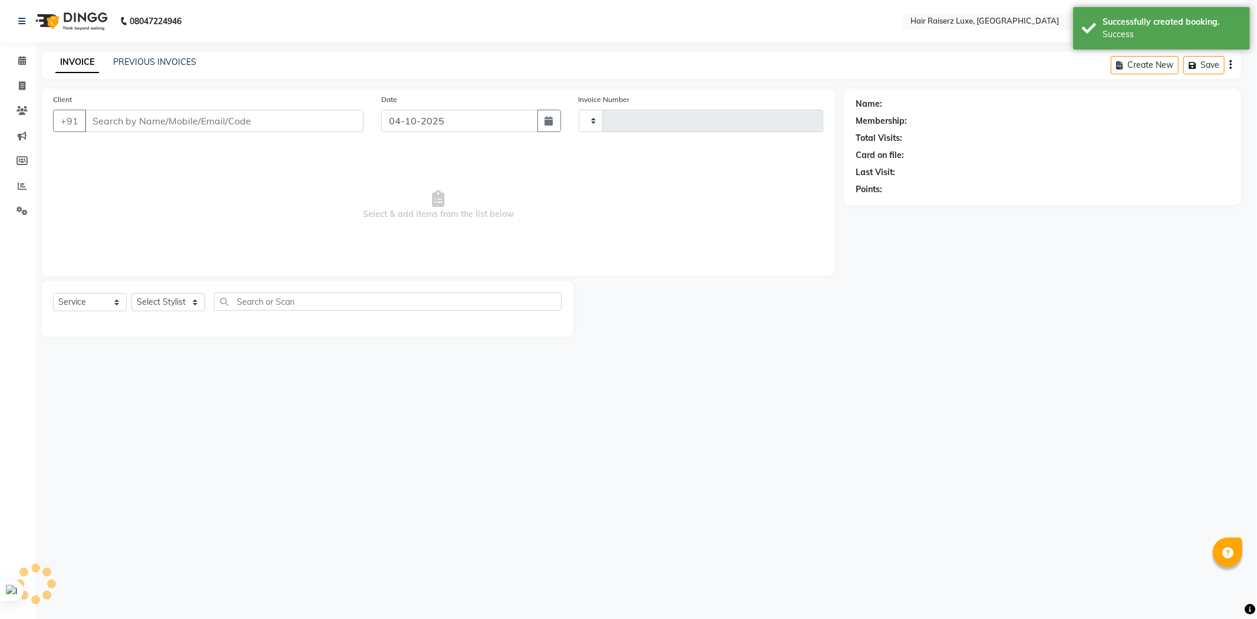
type input "1326"
select select "7418"
type input "6395838971"
select select "65234"
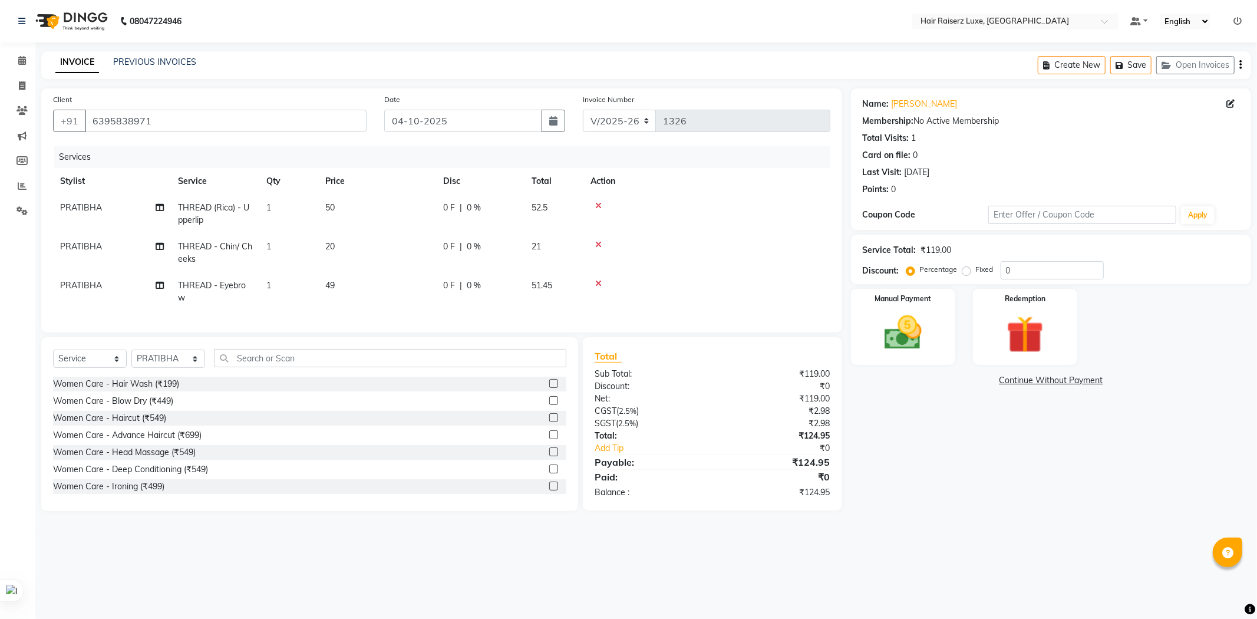
click at [976, 272] on label "Fixed" at bounding box center [985, 269] width 18 height 11
click at [964, 272] on input "Fixed" at bounding box center [968, 269] width 8 height 8
radio input "true"
click at [1033, 273] on input "0" at bounding box center [1051, 270] width 103 height 18
type input "04.95"
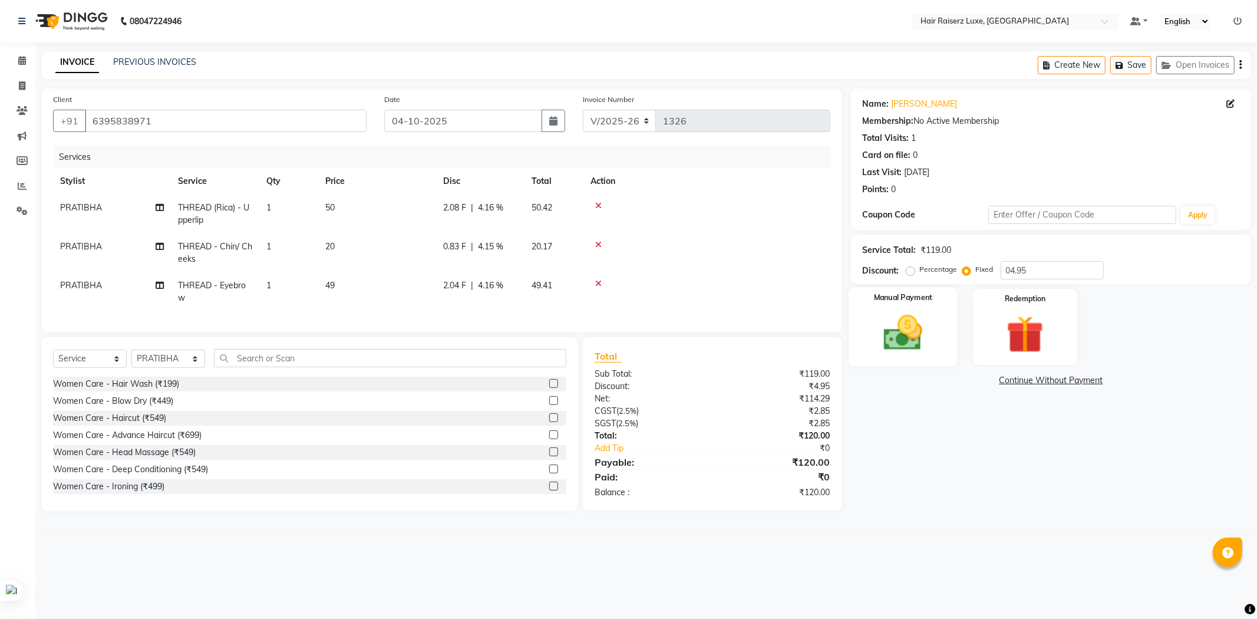
click at [931, 326] on img at bounding box center [902, 332] width 63 height 45
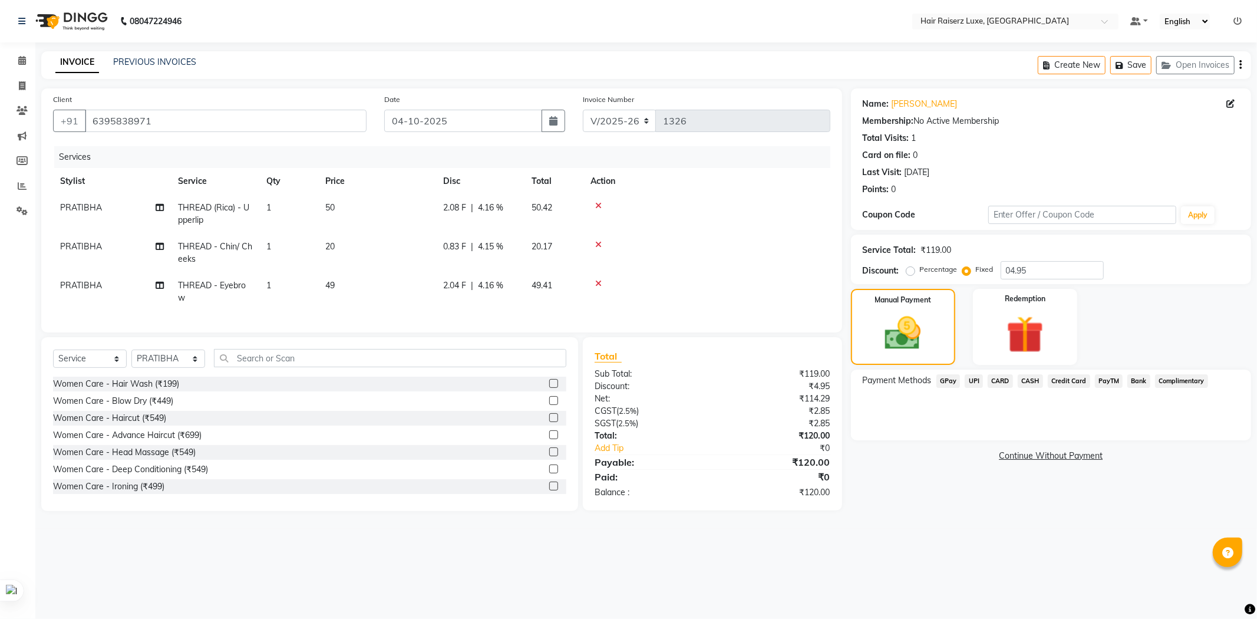
click at [975, 381] on span "UPI" at bounding box center [973, 381] width 18 height 14
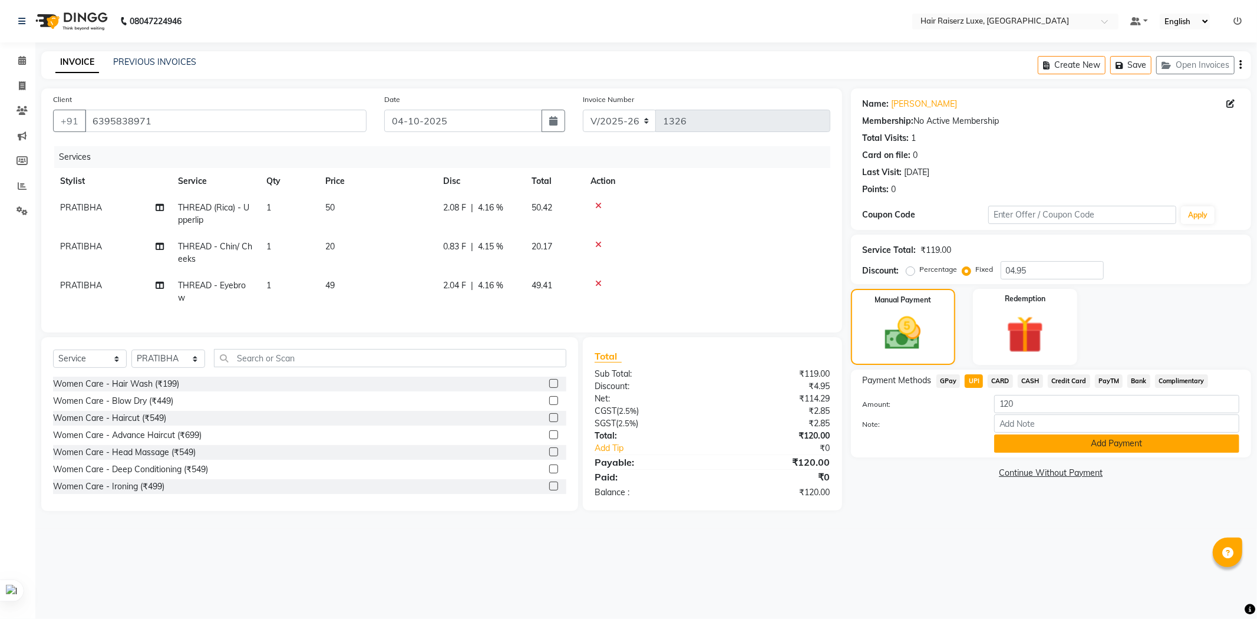
click at [1099, 448] on button "Add Payment" at bounding box center [1116, 443] width 245 height 18
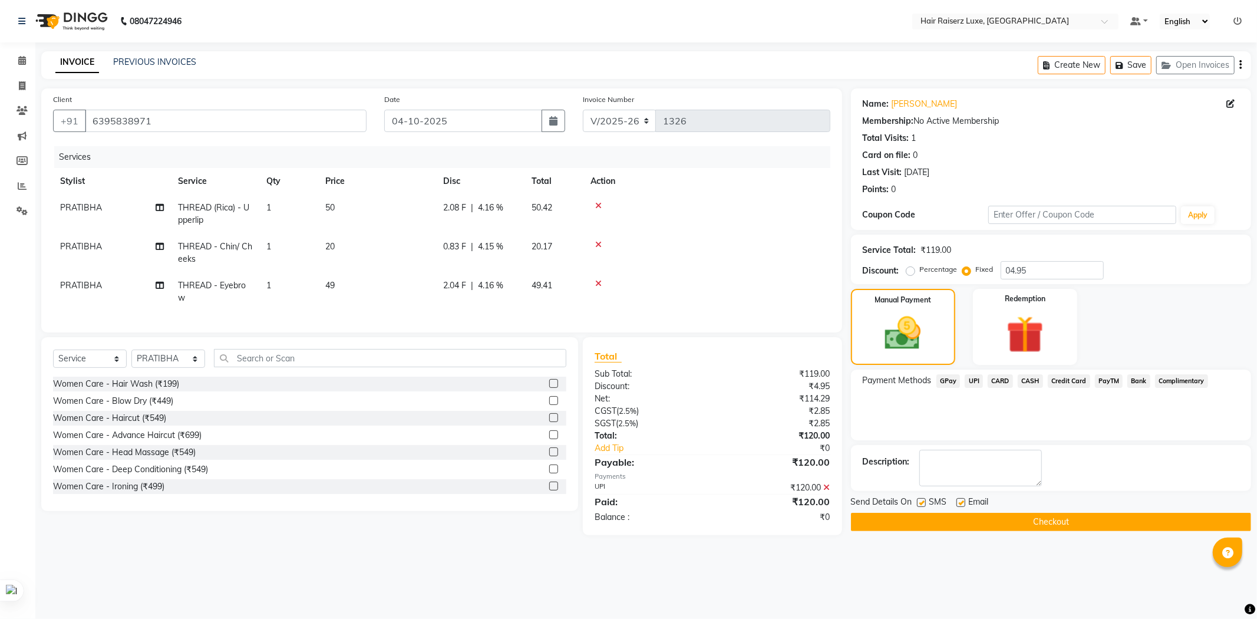
click at [1055, 523] on button "Checkout" at bounding box center [1051, 522] width 400 height 18
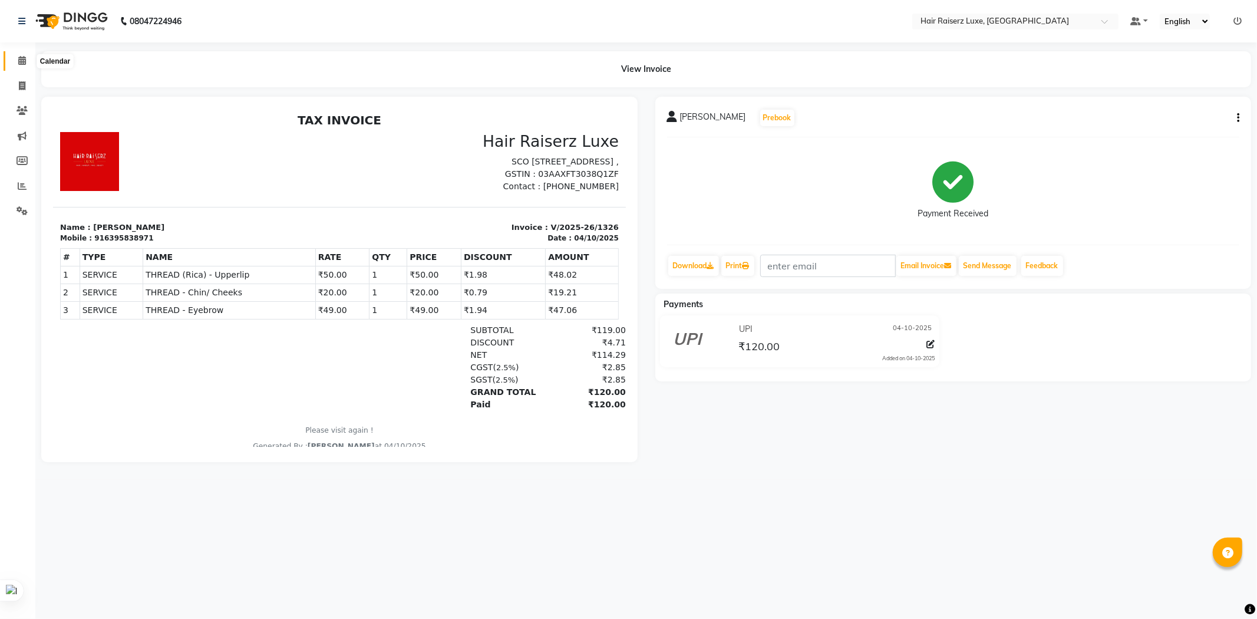
click at [19, 61] on icon at bounding box center [22, 60] width 8 height 9
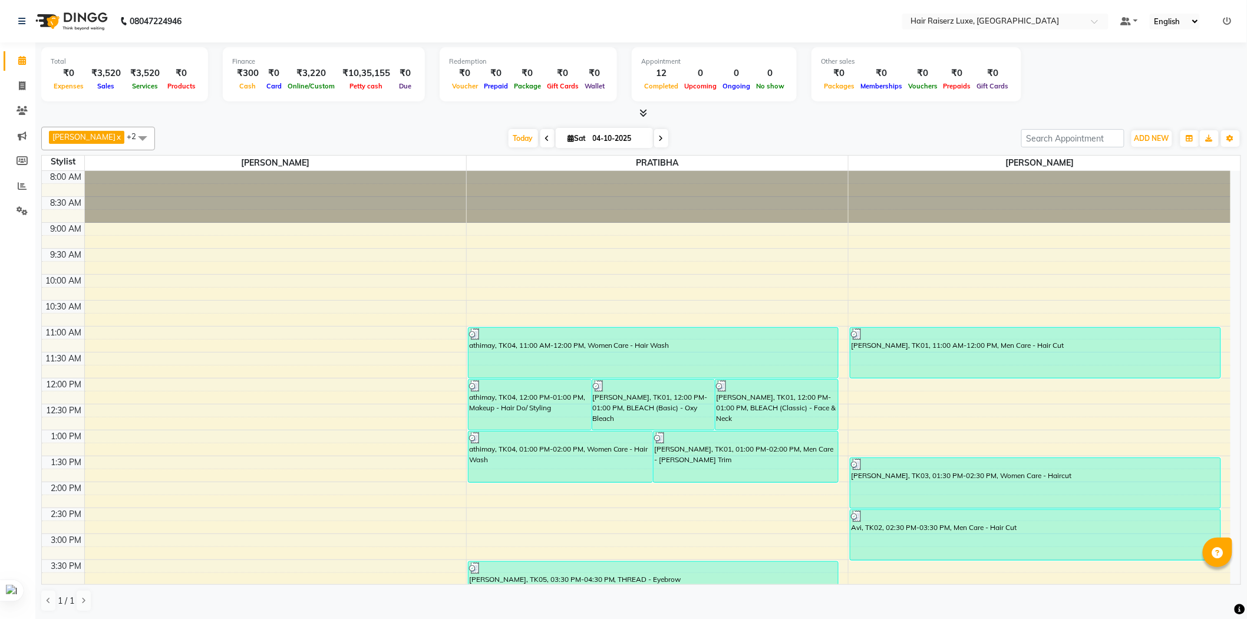
click at [732, 131] on div "[DATE] [DATE]" at bounding box center [588, 139] width 854 height 18
click at [755, 136] on div "[DATE] [DATE]" at bounding box center [588, 139] width 854 height 18
click at [772, 148] on div "[PERSON_NAME] x PRATIBHA x +2 Select All [PERSON_NAME] PRATIBHA [PERSON_NAME] […" at bounding box center [640, 139] width 1199 height 24
click at [891, 133] on div "[DATE] [DATE]" at bounding box center [588, 139] width 854 height 18
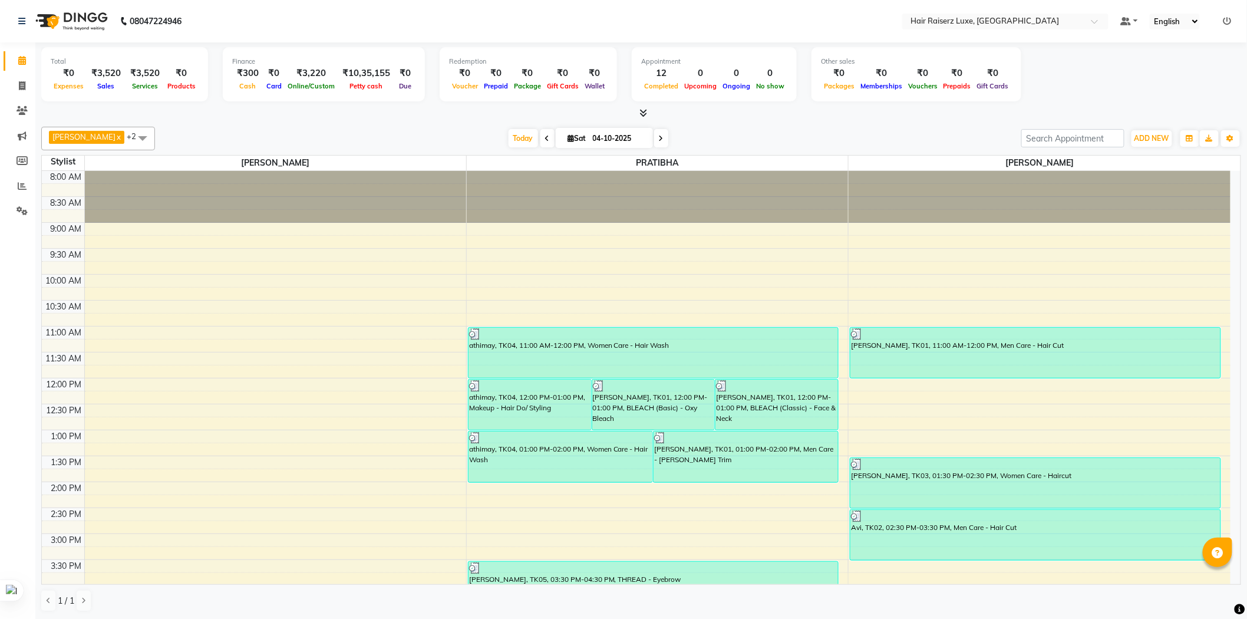
click at [730, 127] on div "[PERSON_NAME] x PRATIBHA x +2 Select All [PERSON_NAME] PRATIBHA [PERSON_NAME] […" at bounding box center [640, 139] width 1199 height 24
click at [696, 132] on div "[DATE] [DATE]" at bounding box center [588, 139] width 854 height 18
click at [793, 150] on div "[PERSON_NAME] x PRATIBHA x +2 Select All [PERSON_NAME] PRATIBHA [PERSON_NAME] […" at bounding box center [640, 139] width 1199 height 24
click at [868, 143] on div "[DATE] [DATE]" at bounding box center [588, 139] width 854 height 18
click at [1228, 21] on icon at bounding box center [1227, 21] width 8 height 8
